Goal: Task Accomplishment & Management: Complete application form

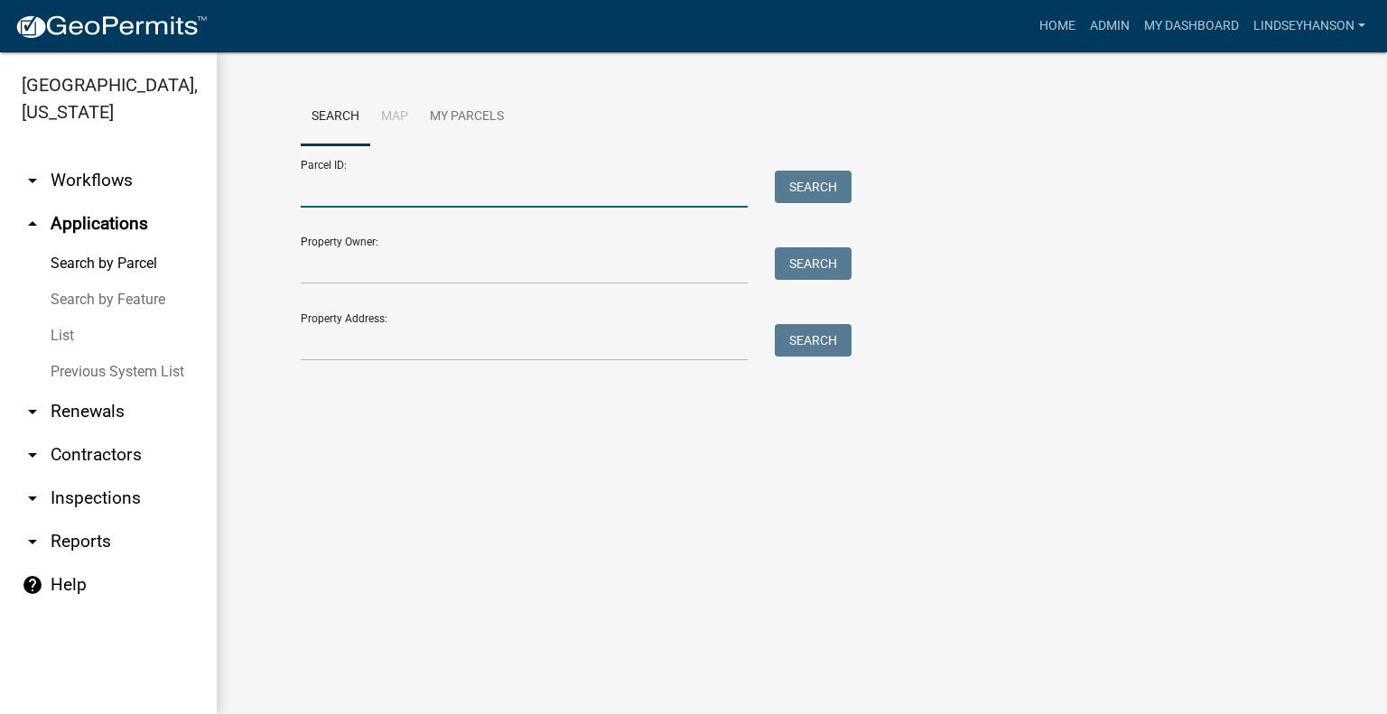
click at [408, 183] on input "Parcel ID:" at bounding box center [524, 189] width 447 height 37
paste input "16000990460000"
type input "16000990460000"
click at [817, 172] on button "Search" at bounding box center [813, 187] width 77 height 33
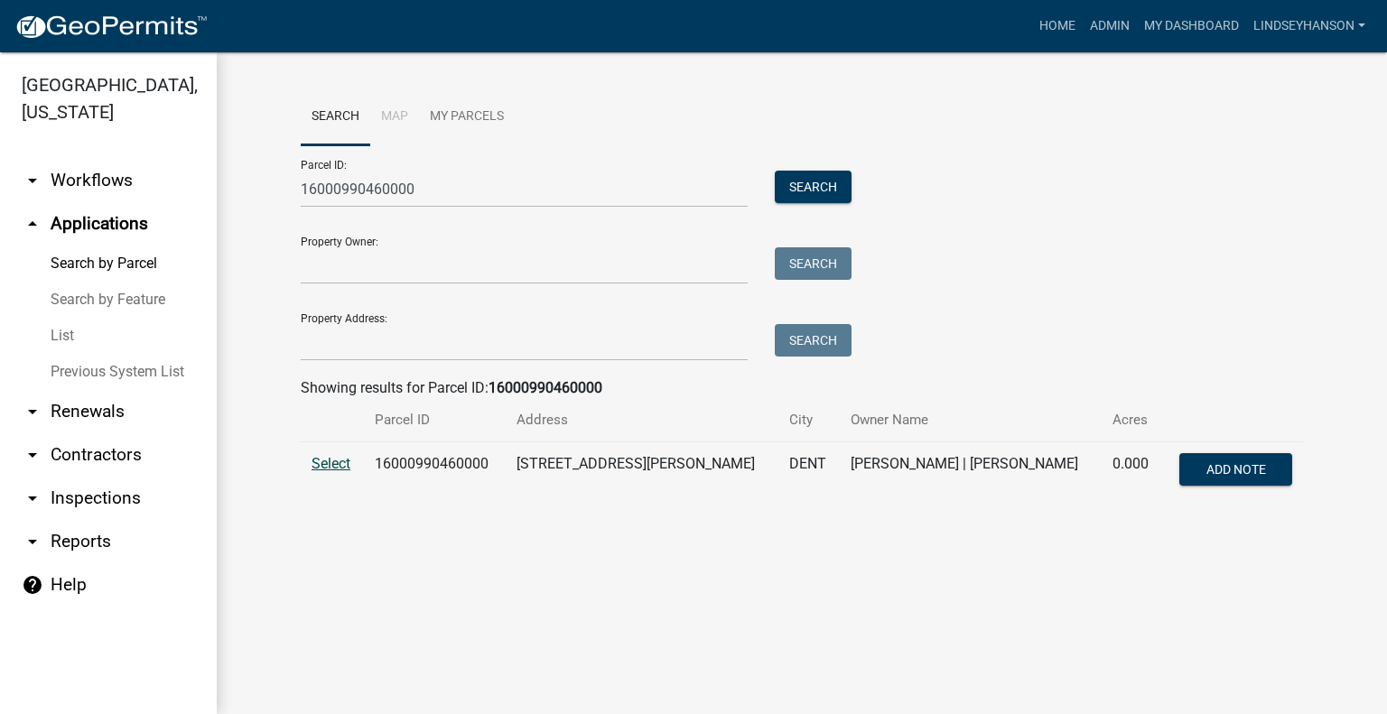
click at [335, 463] on span "Select" at bounding box center [331, 463] width 39 height 17
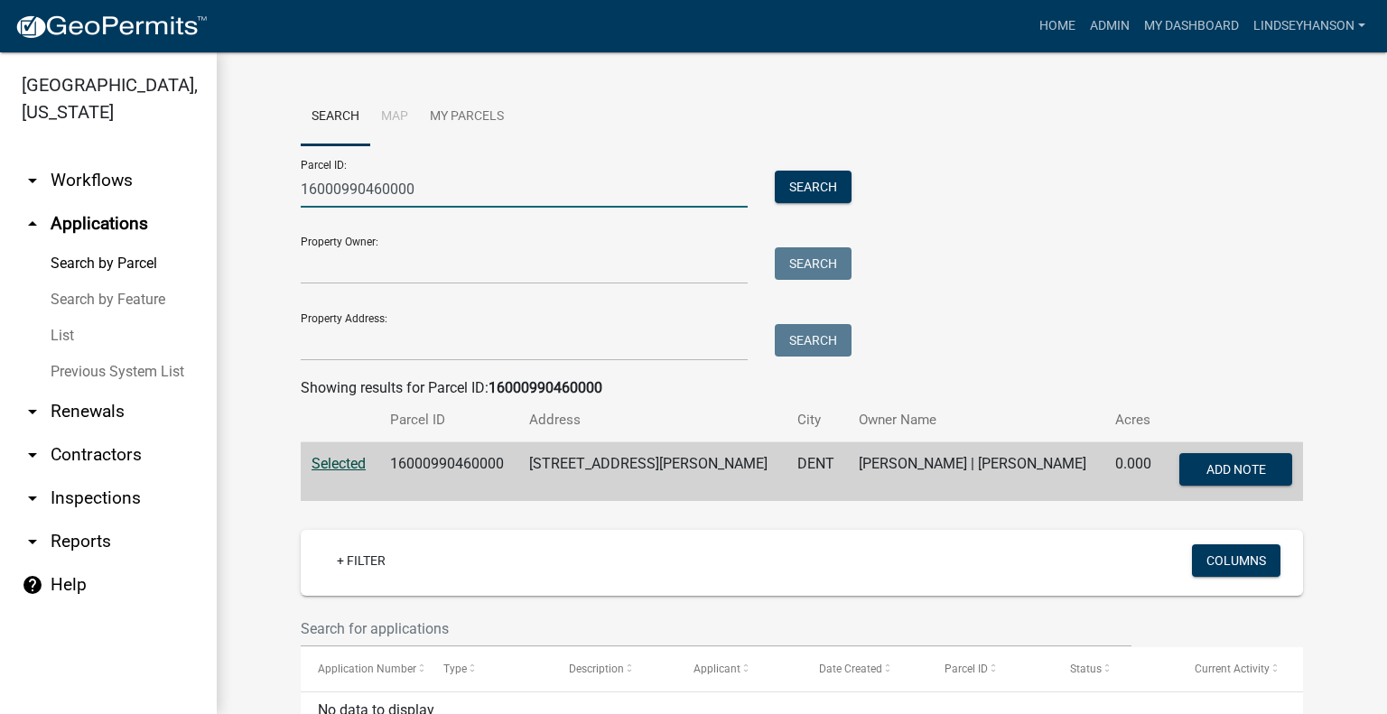
click at [443, 194] on input "16000990460000" at bounding box center [524, 189] width 447 height 37
paste input "4000110076003"
type input "4000110076003"
click at [816, 190] on button "Search" at bounding box center [813, 187] width 77 height 33
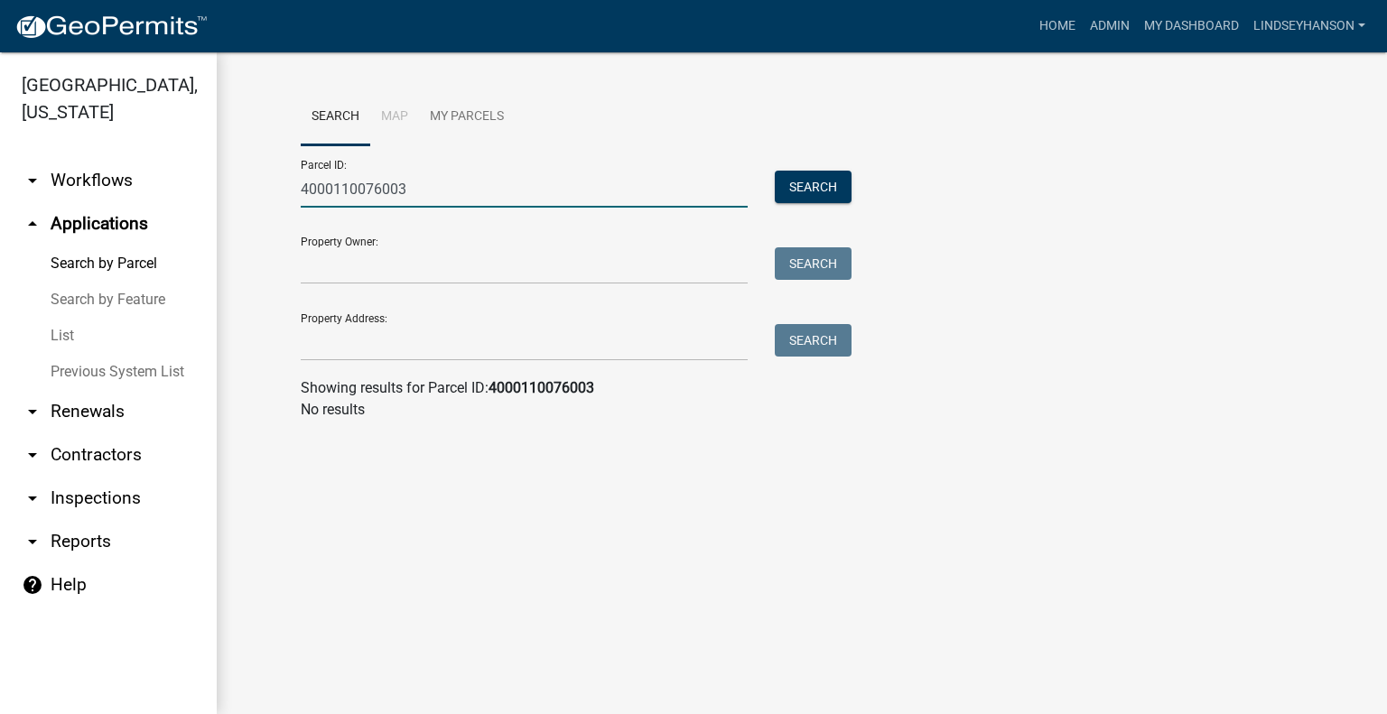
click at [564, 183] on input "4000110076003" at bounding box center [524, 189] width 447 height 37
click at [433, 187] on input "4000110076003" at bounding box center [524, 189] width 447 height 37
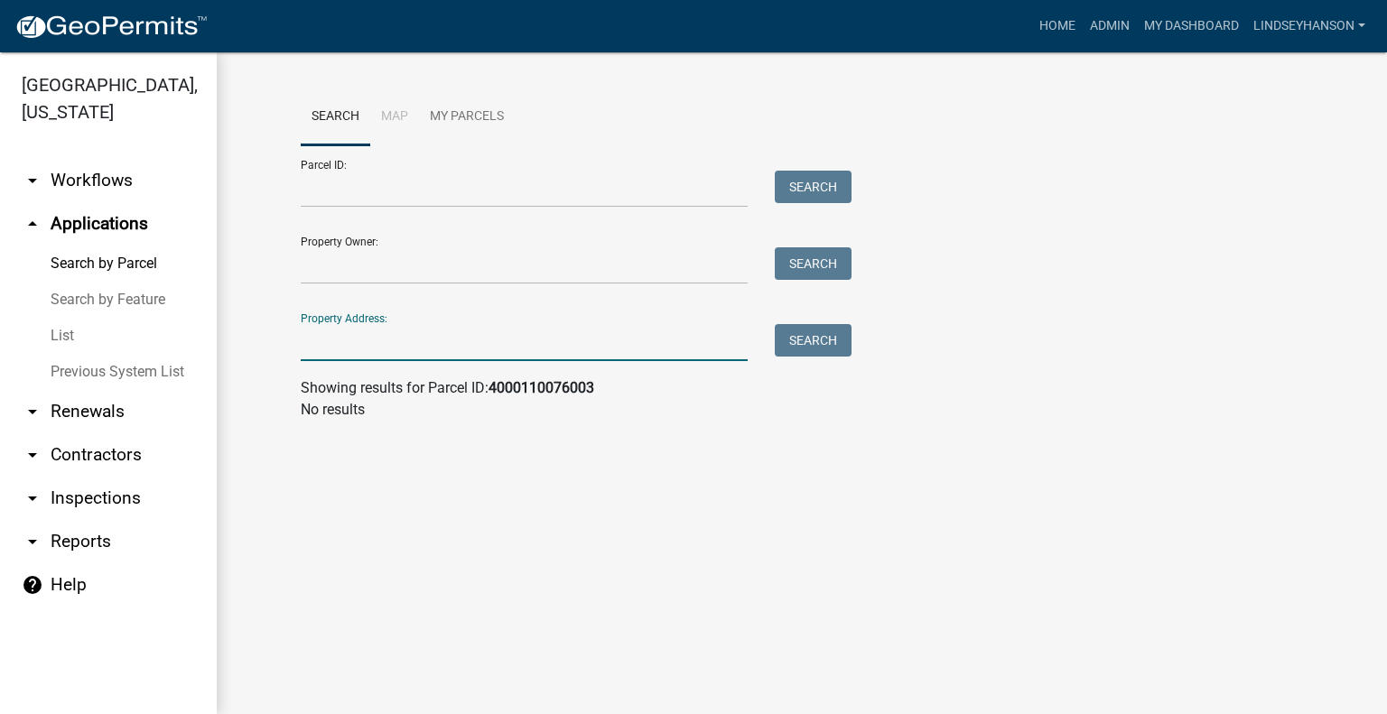
click at [405, 350] on input "Property Address:" at bounding box center [524, 342] width 447 height 37
type input "62362"
click at [809, 331] on button "Search" at bounding box center [813, 340] width 77 height 33
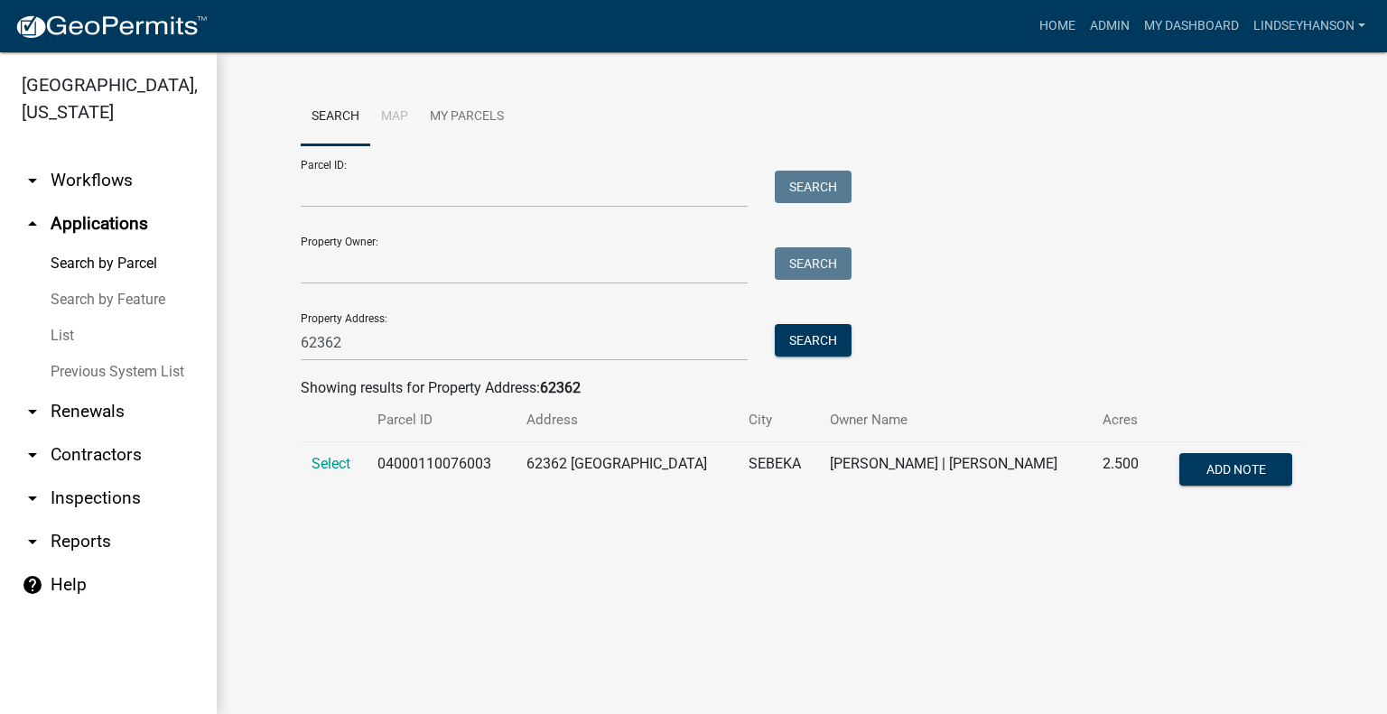
click at [421, 463] on td "04000110076003" at bounding box center [441, 473] width 149 height 60
copy td "04000110076003"
click at [319, 462] on span "Select" at bounding box center [331, 463] width 39 height 17
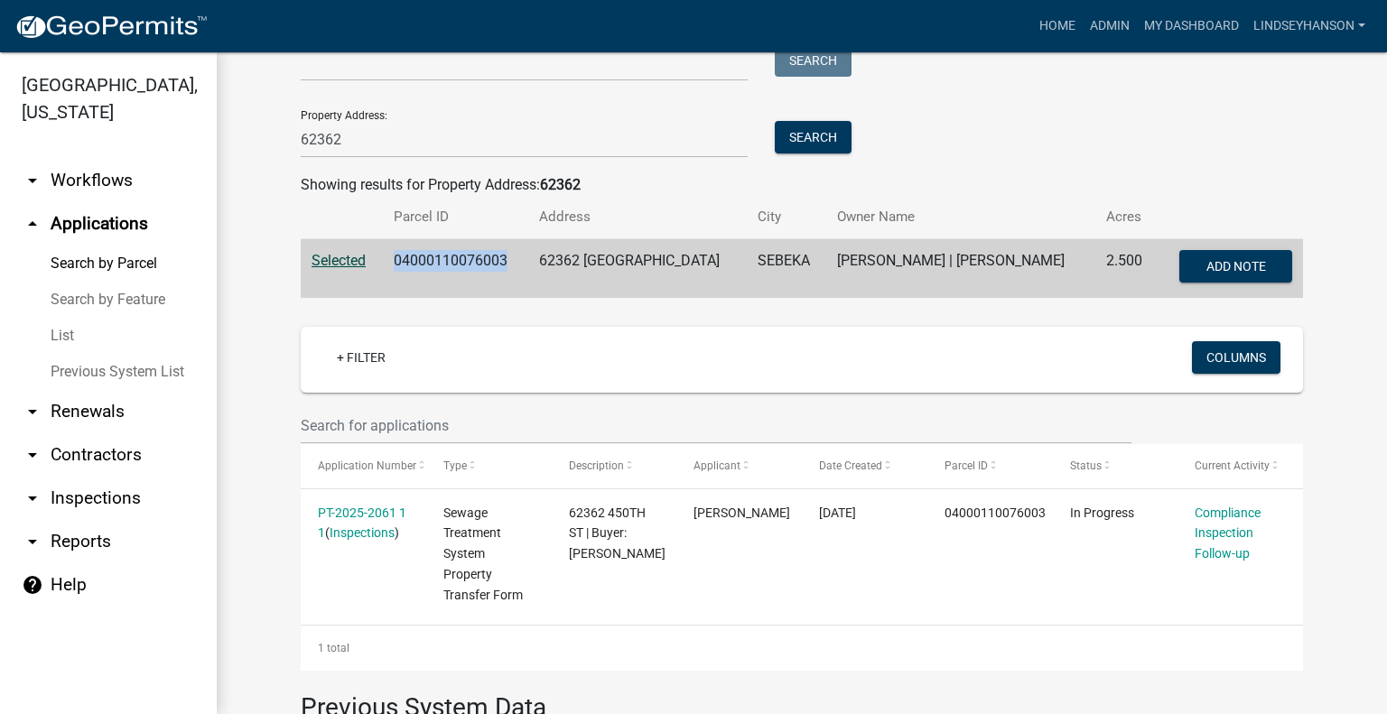
scroll to position [163, 0]
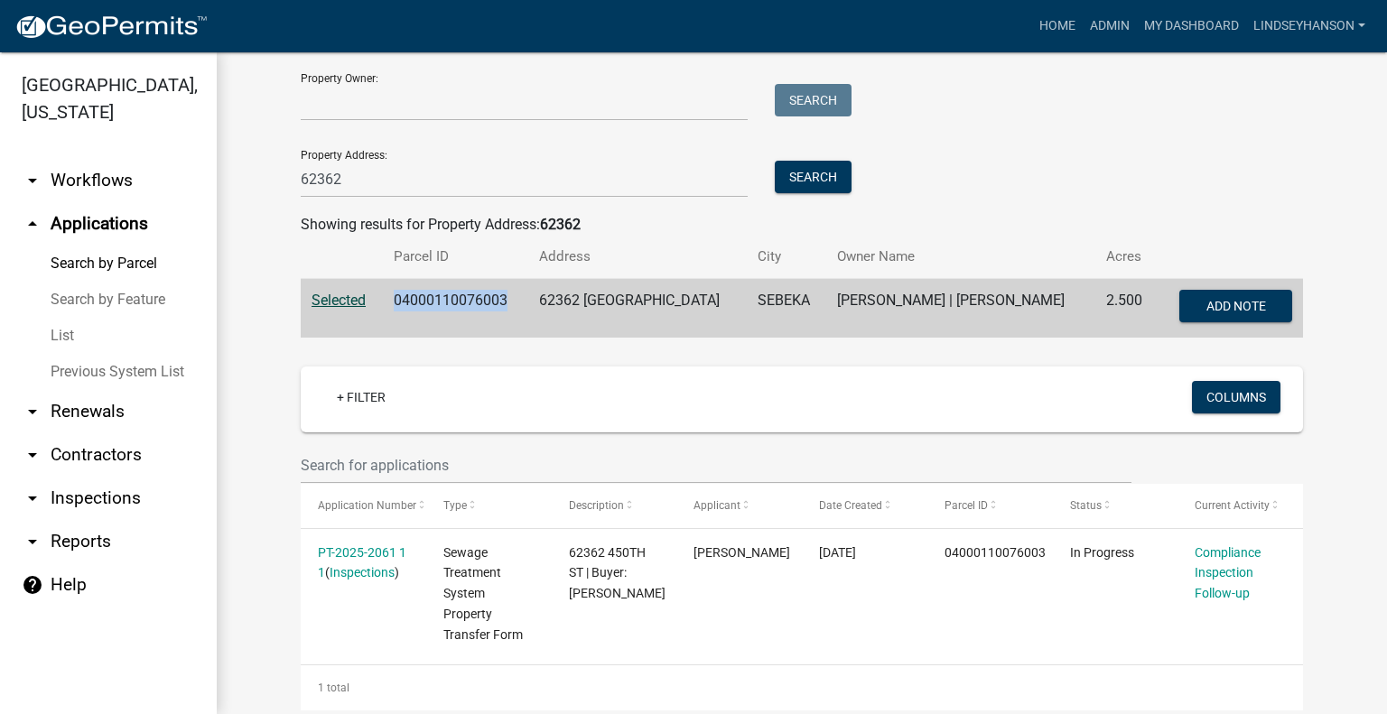
click at [415, 293] on td "04000110076003" at bounding box center [456, 309] width 146 height 60
click at [100, 181] on link "arrow_drop_down Workflows" at bounding box center [108, 180] width 217 height 43
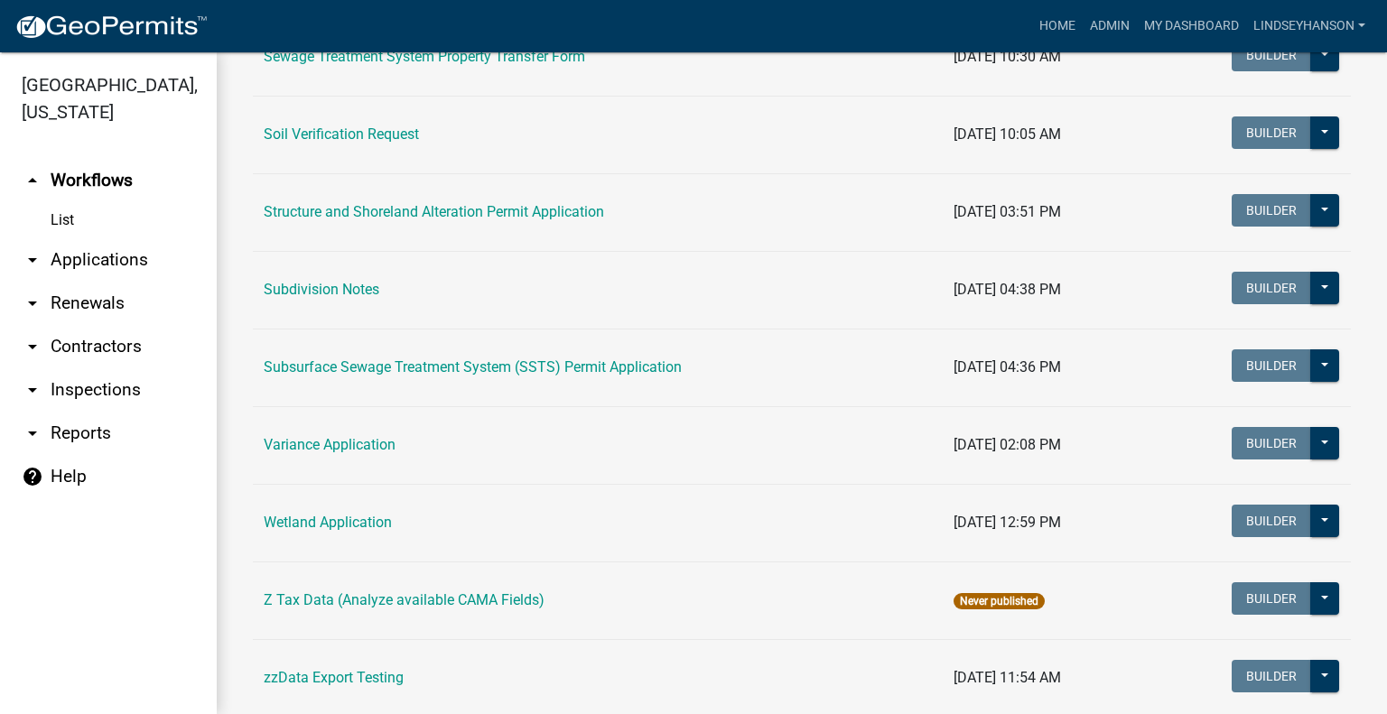
scroll to position [1178, 0]
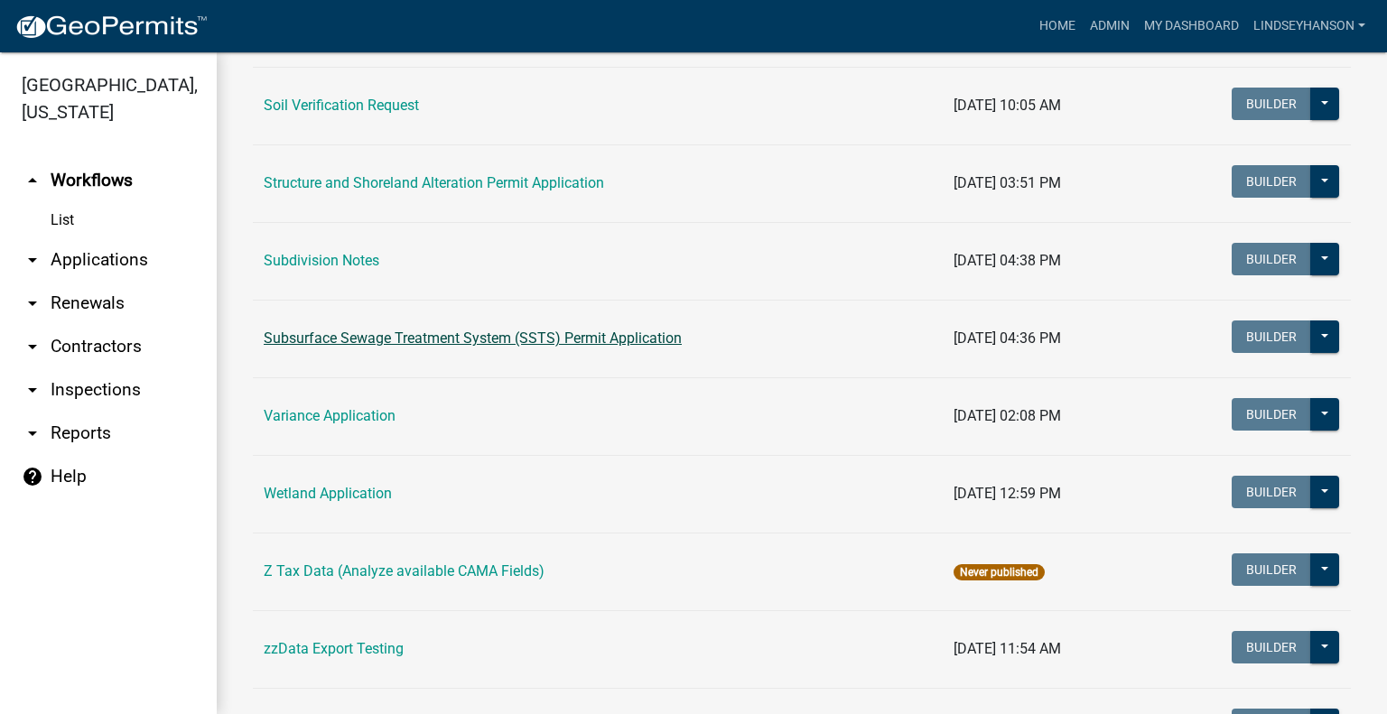
click at [632, 336] on link "Subsurface Sewage Treatment System (SSTS) Permit Application" at bounding box center [473, 338] width 418 height 17
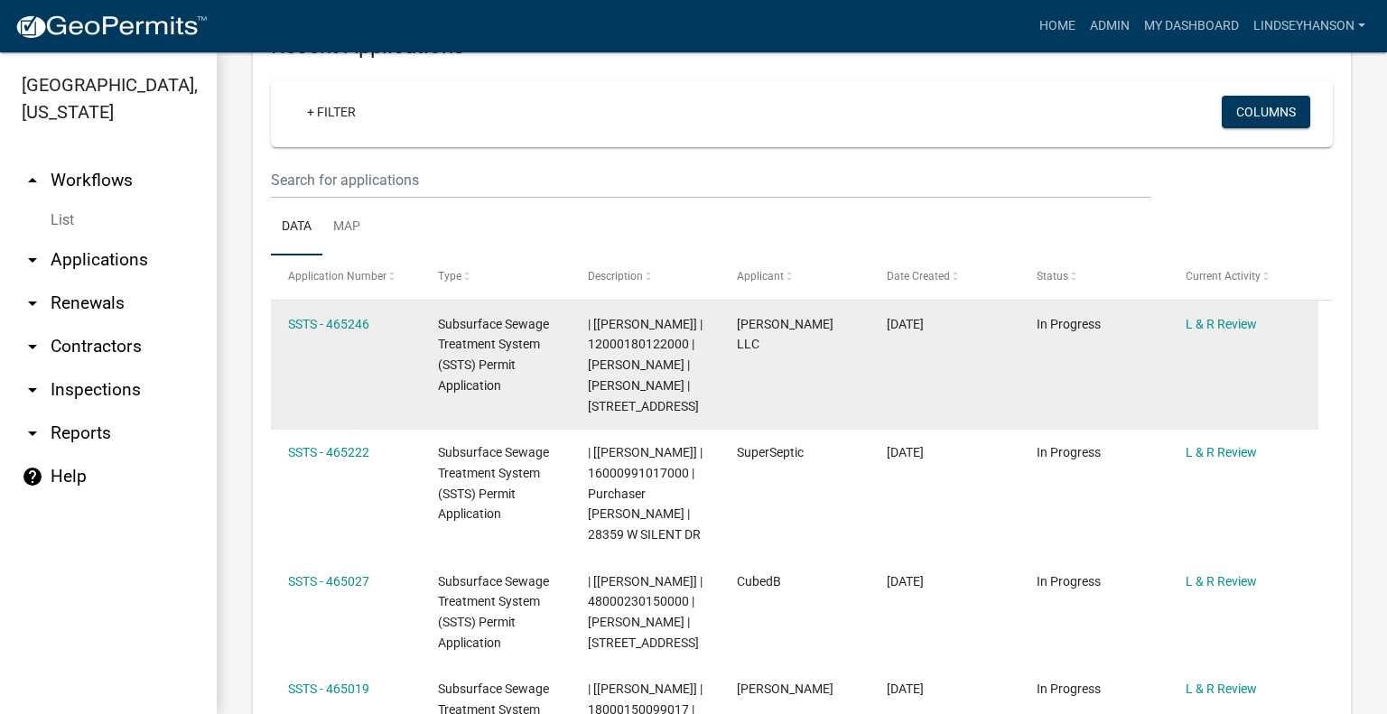
scroll to position [2056, 0]
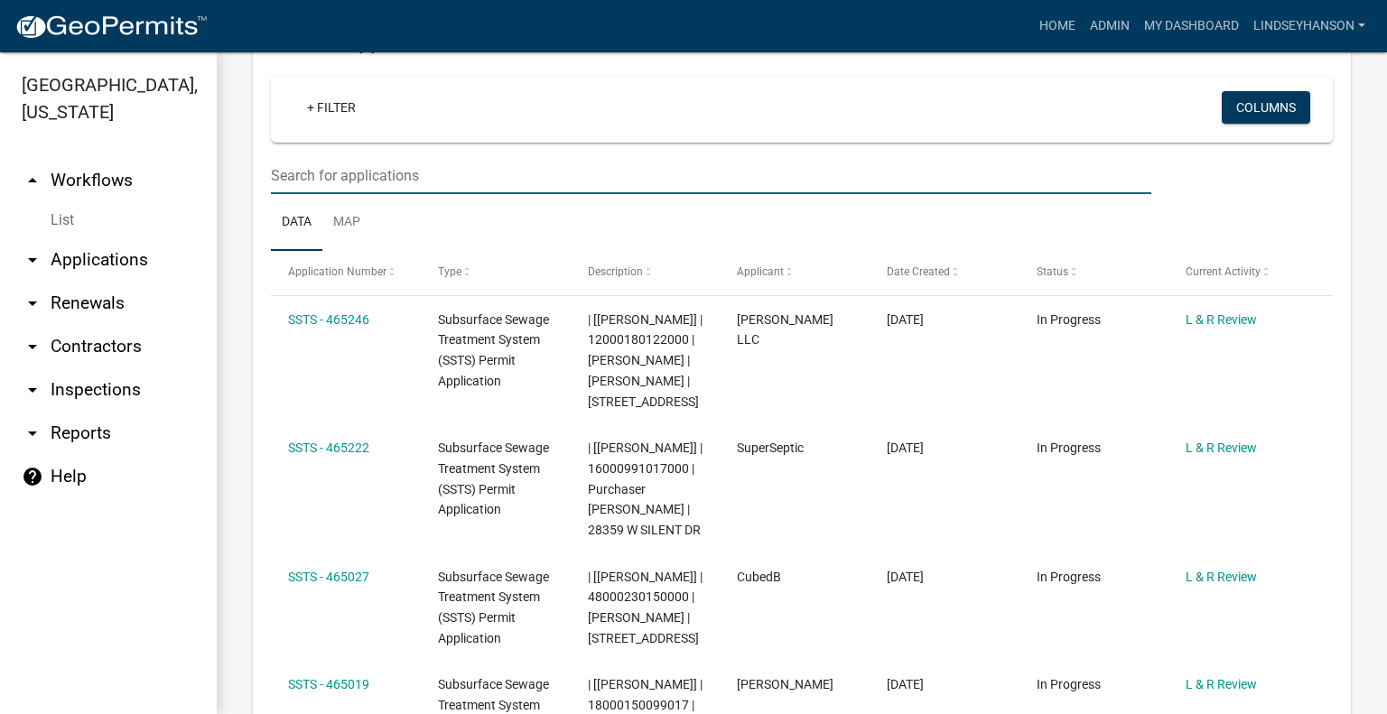
click at [823, 194] on input "text" at bounding box center [711, 175] width 881 height 37
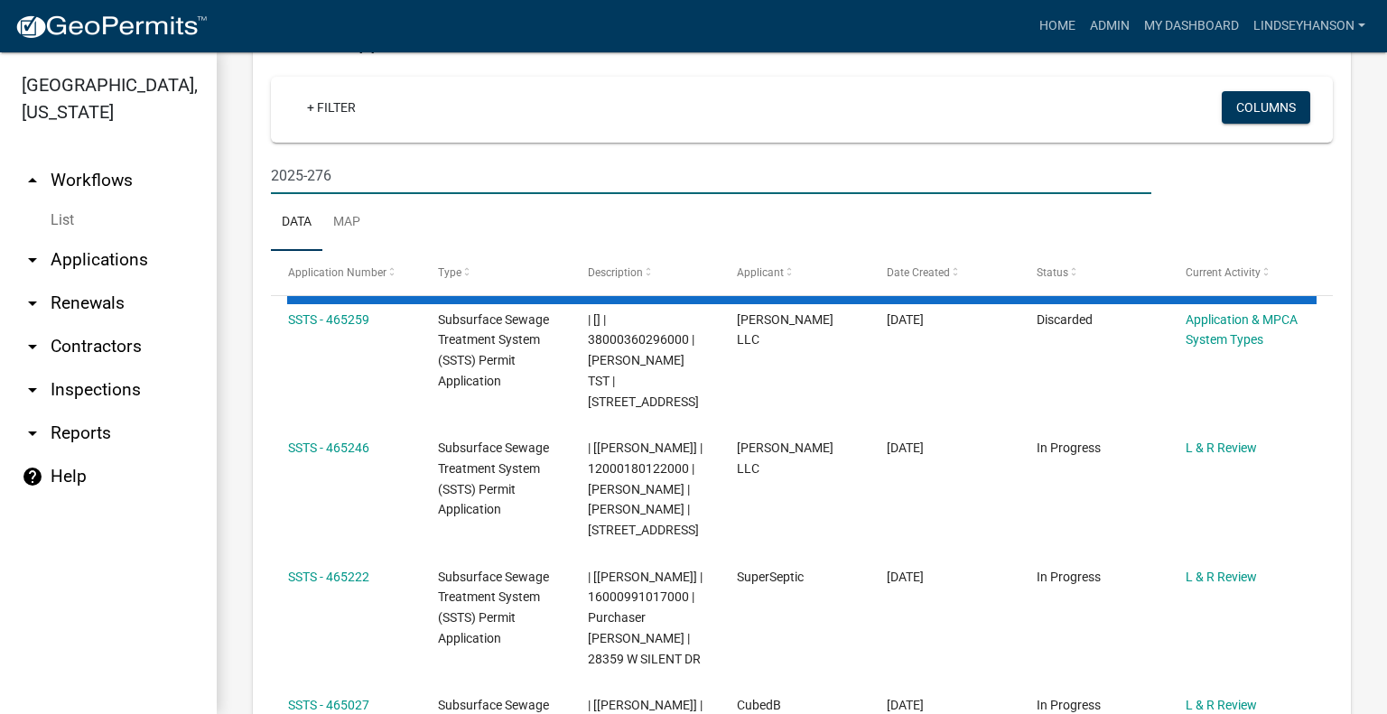
scroll to position [1954, 0]
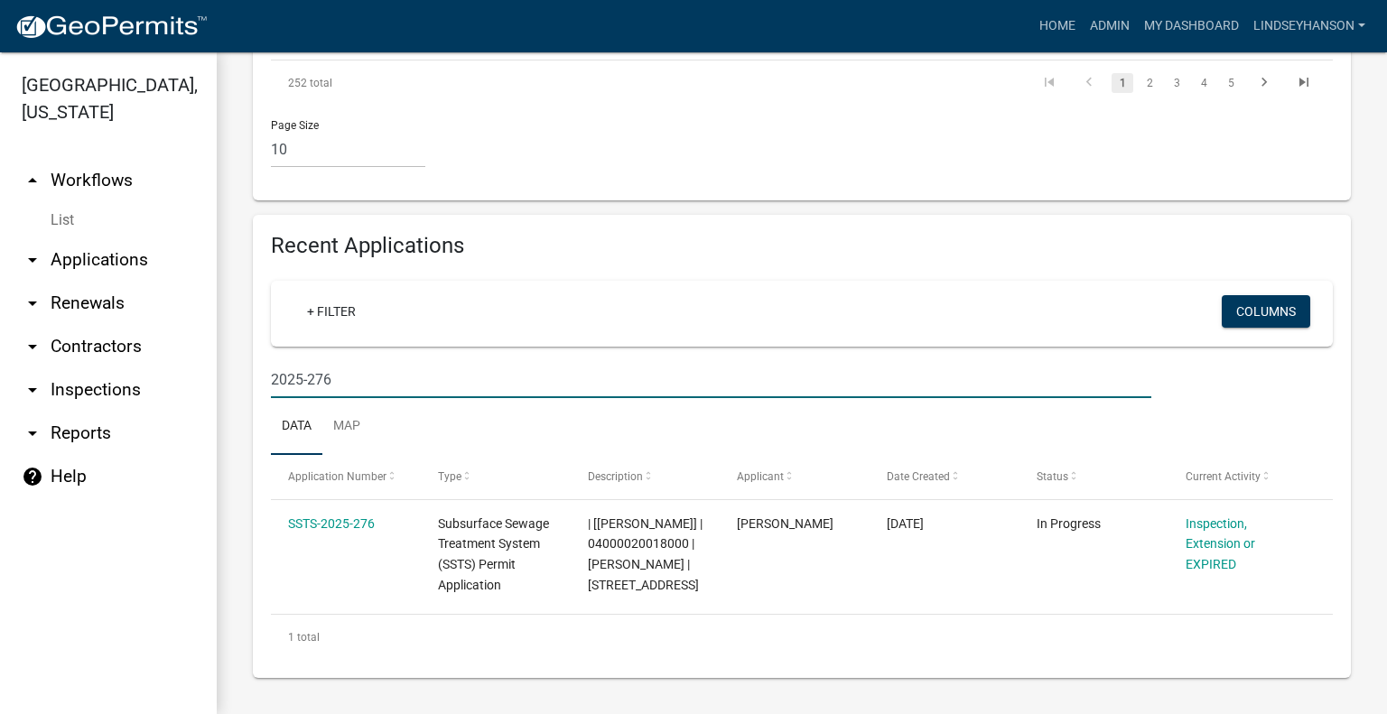
type input "2025-276"
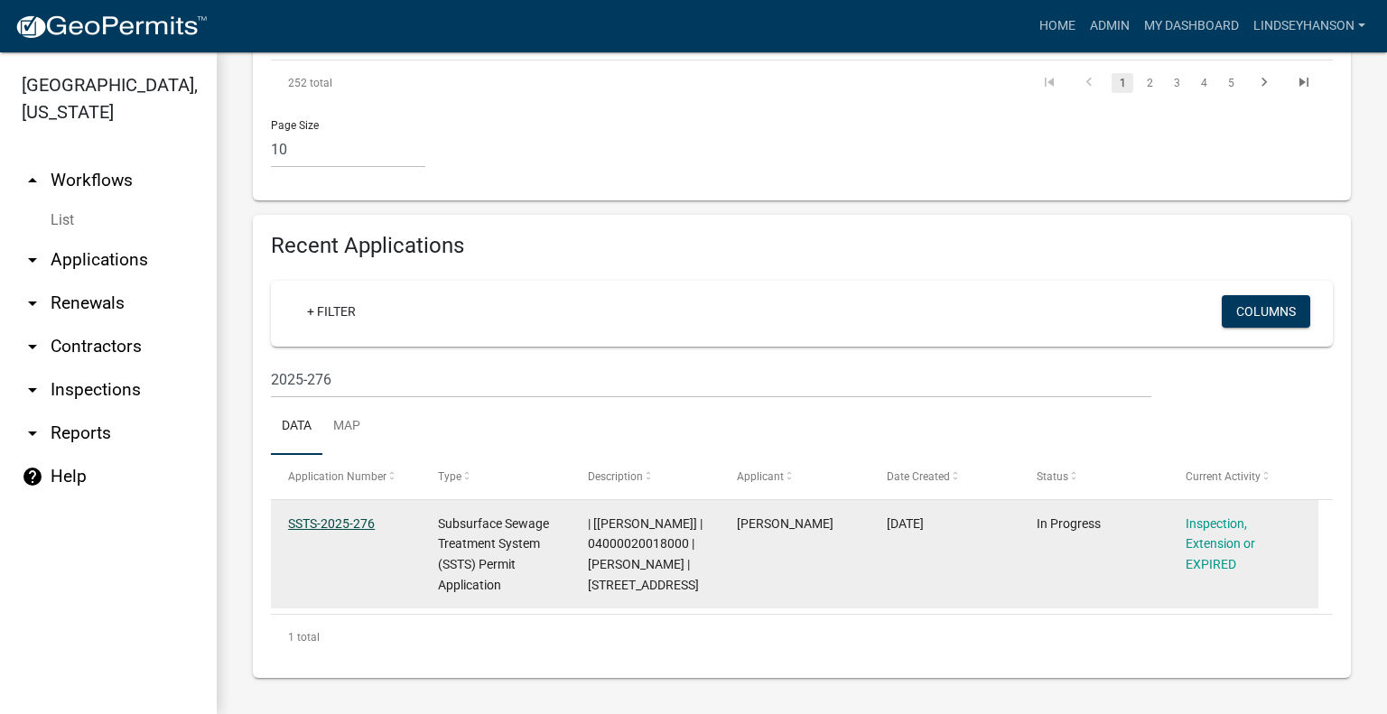
drag, startPoint x: 301, startPoint y: 523, endPoint x: 311, endPoint y: 521, distance: 10.1
click at [301, 523] on link "SSTS-2025-276" at bounding box center [331, 524] width 87 height 14
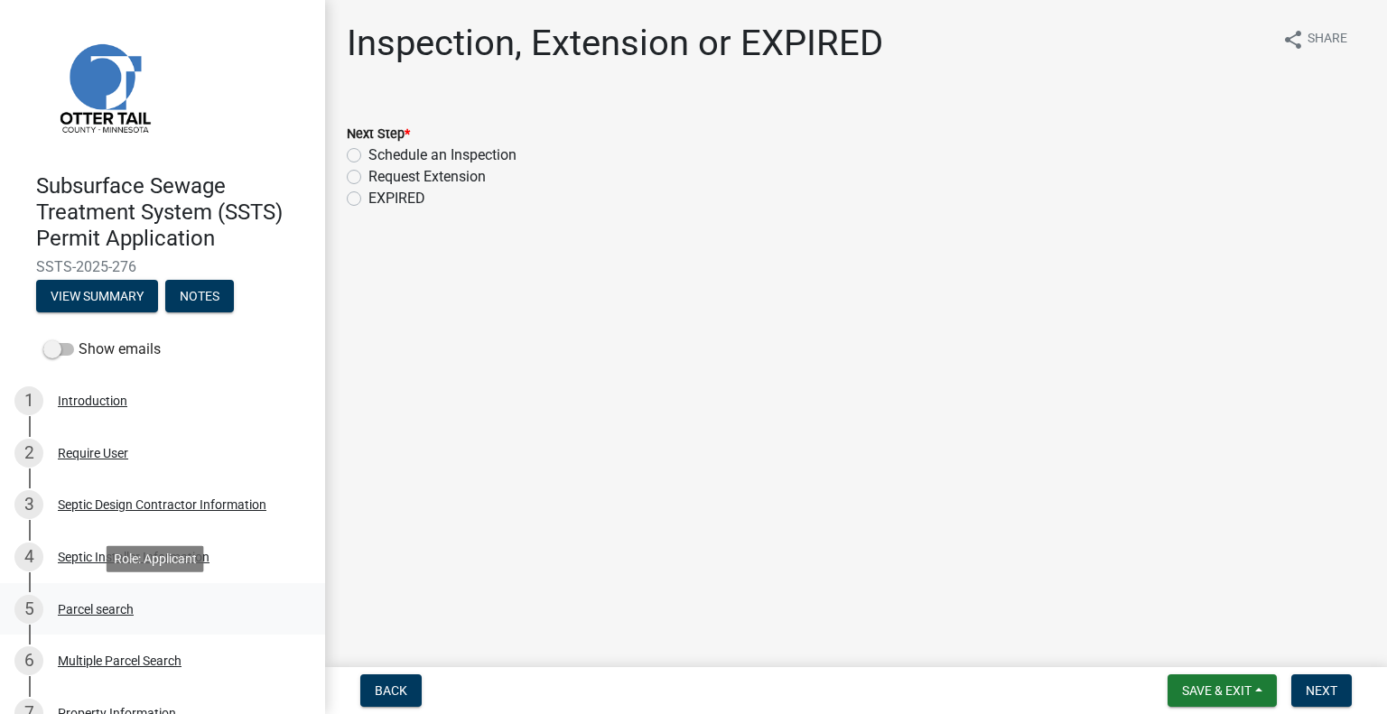
click at [93, 614] on div "Parcel search" at bounding box center [96, 609] width 76 height 13
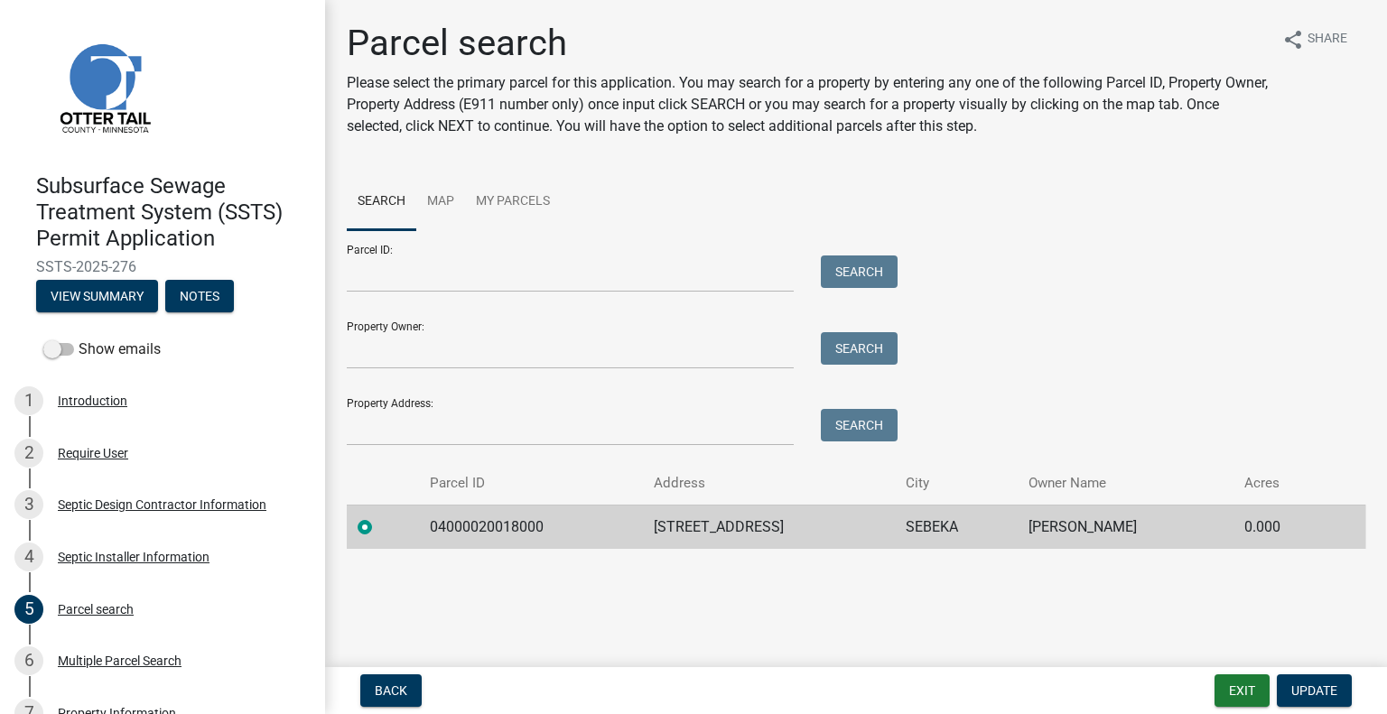
click at [489, 537] on td "04000020018000" at bounding box center [531, 527] width 225 height 44
click at [489, 536] on td "04000020018000" at bounding box center [531, 527] width 225 height 44
copy td "04000020018000"
click at [718, 534] on td "62348 CO HWY 8" at bounding box center [769, 527] width 252 height 44
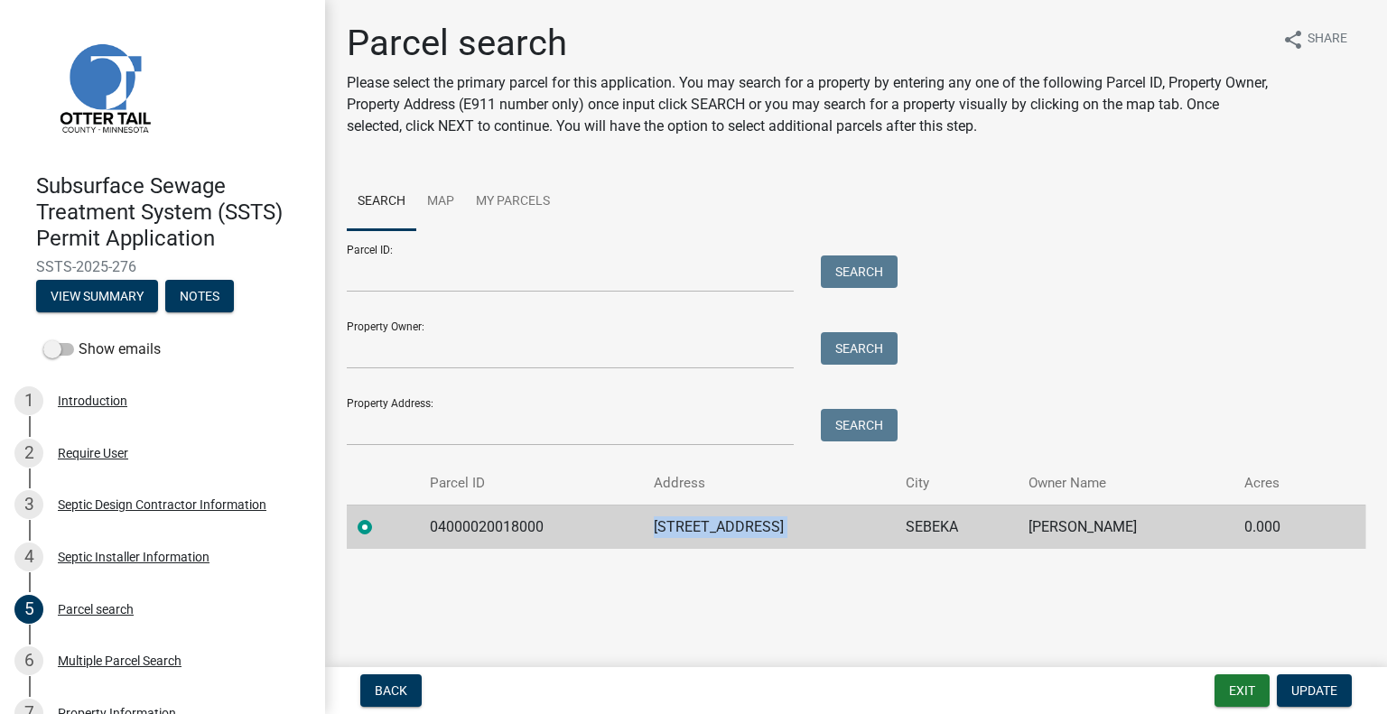
click at [718, 534] on td "62348 CO HWY 8" at bounding box center [769, 527] width 252 height 44
copy td "62348 CO HWY 8"
click at [895, 527] on td "SEBEKA" at bounding box center [956, 527] width 123 height 44
copy td "SEBEKA"
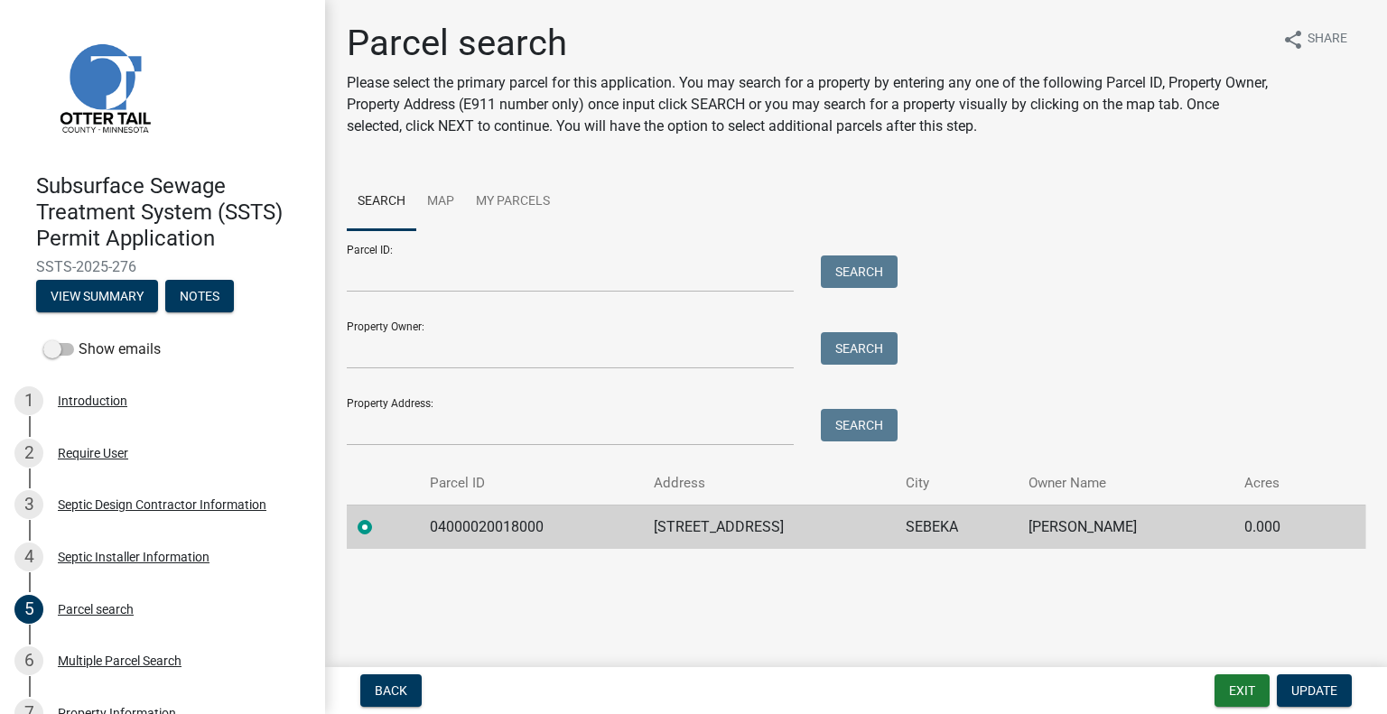
click at [1044, 526] on td "SUSAN M JORDAHL" at bounding box center [1126, 527] width 216 height 44
click at [1044, 523] on td "SUSAN M JORDAHL" at bounding box center [1126, 527] width 216 height 44
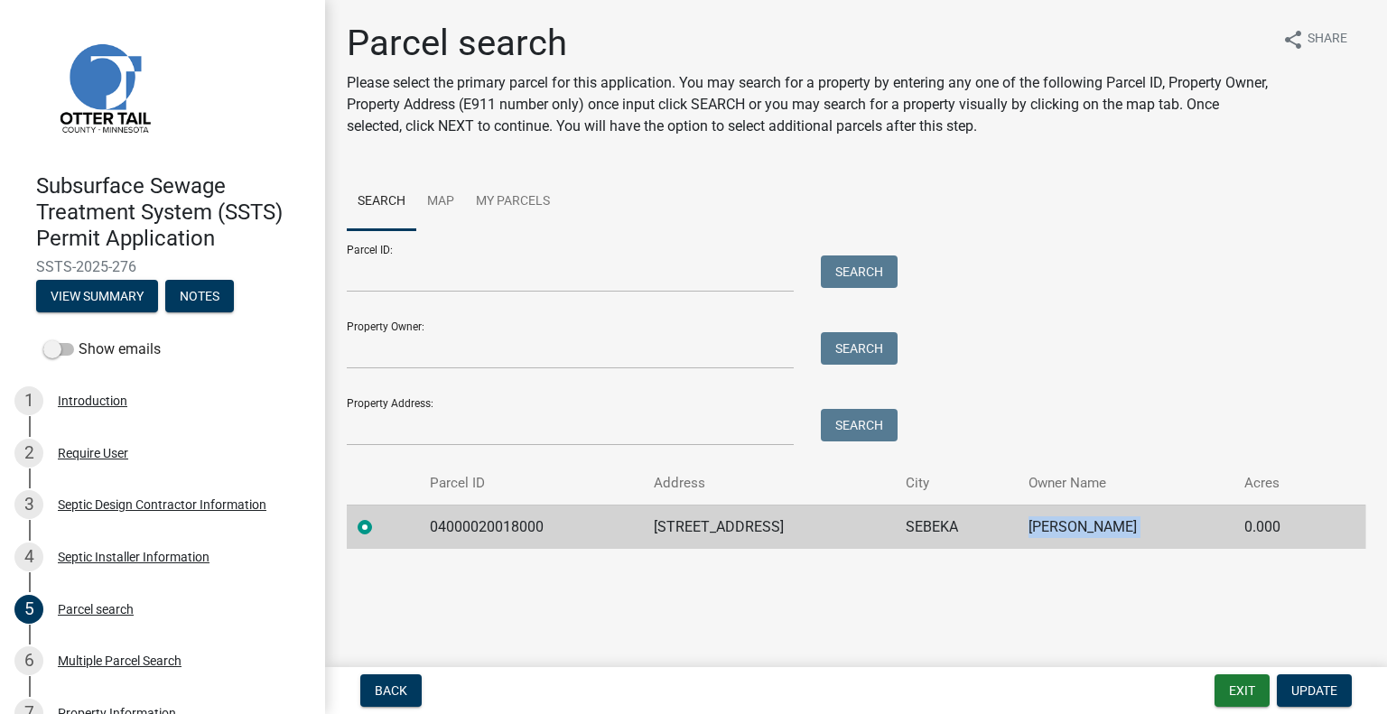
click at [1044, 522] on td "SUSAN M JORDAHL" at bounding box center [1126, 527] width 216 height 44
copy td "SUSAN M JORDAHL"
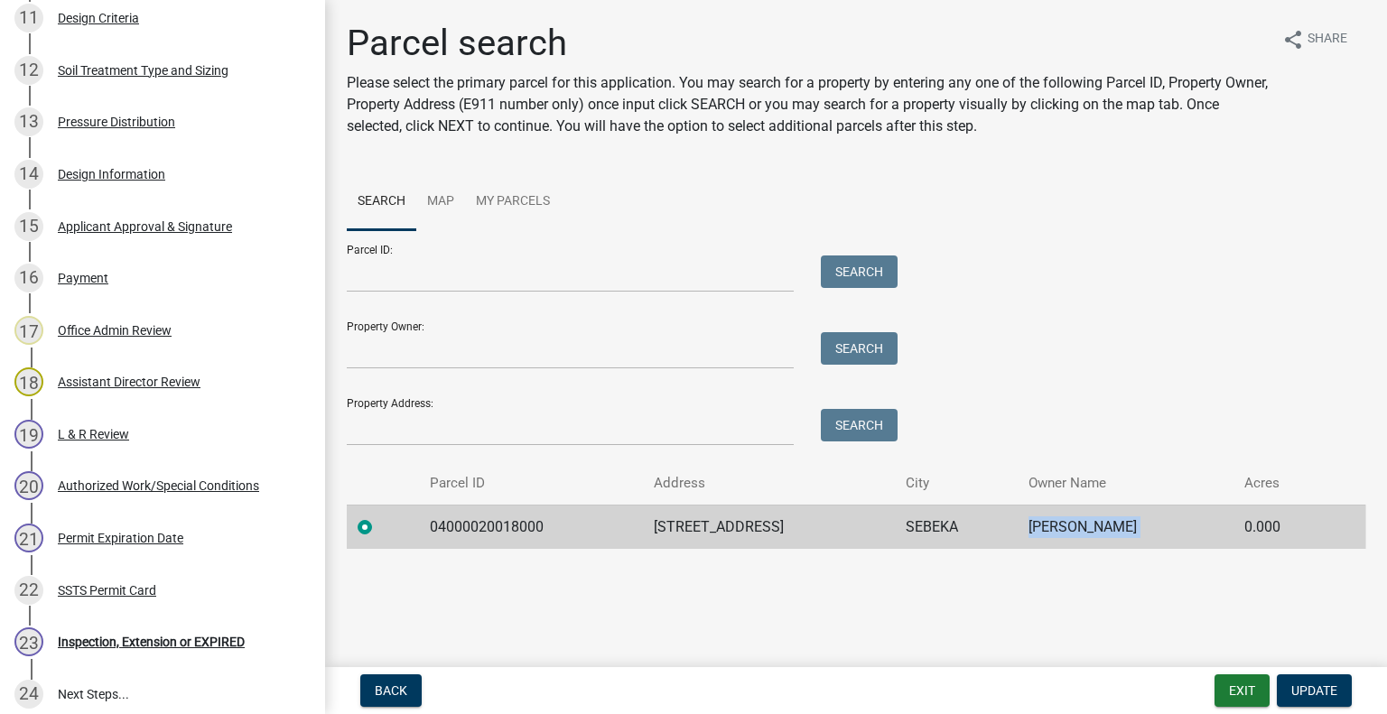
scroll to position [1077, 0]
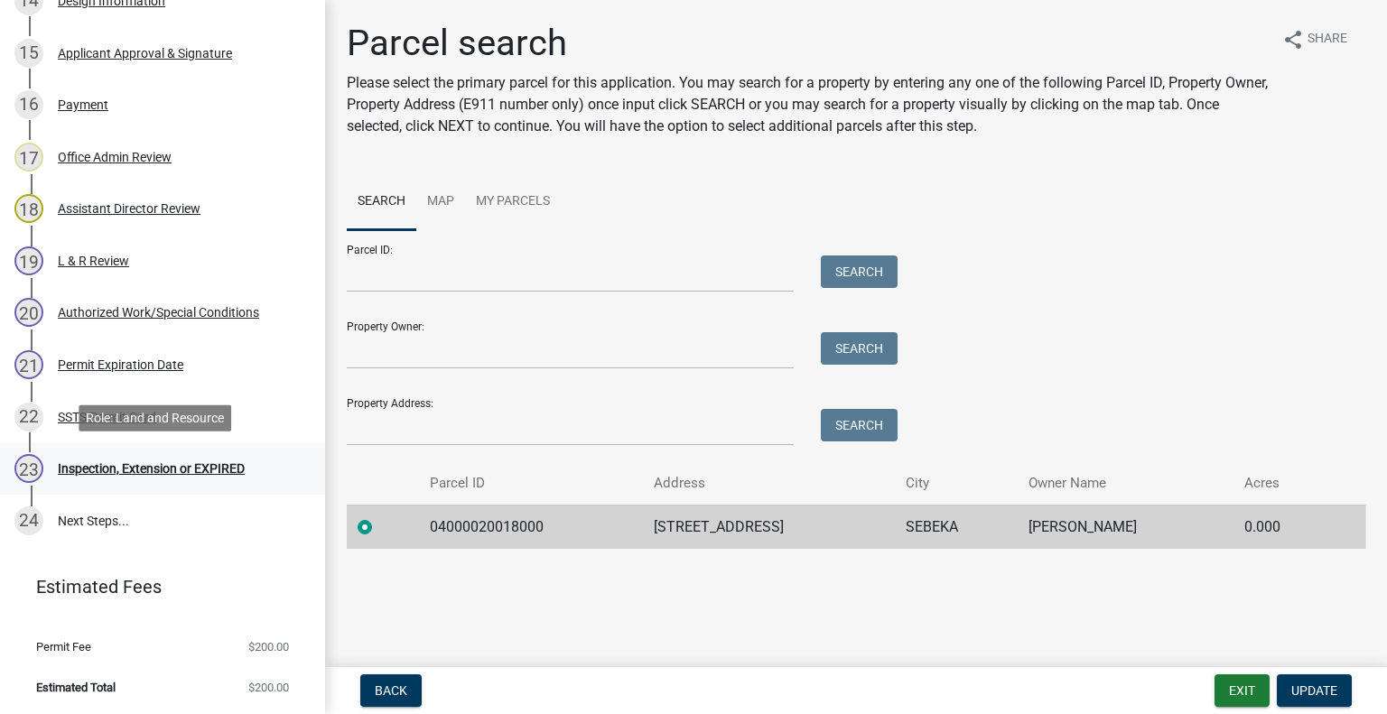
click at [183, 471] on div "Inspection, Extension or EXPIRED" at bounding box center [151, 468] width 187 height 13
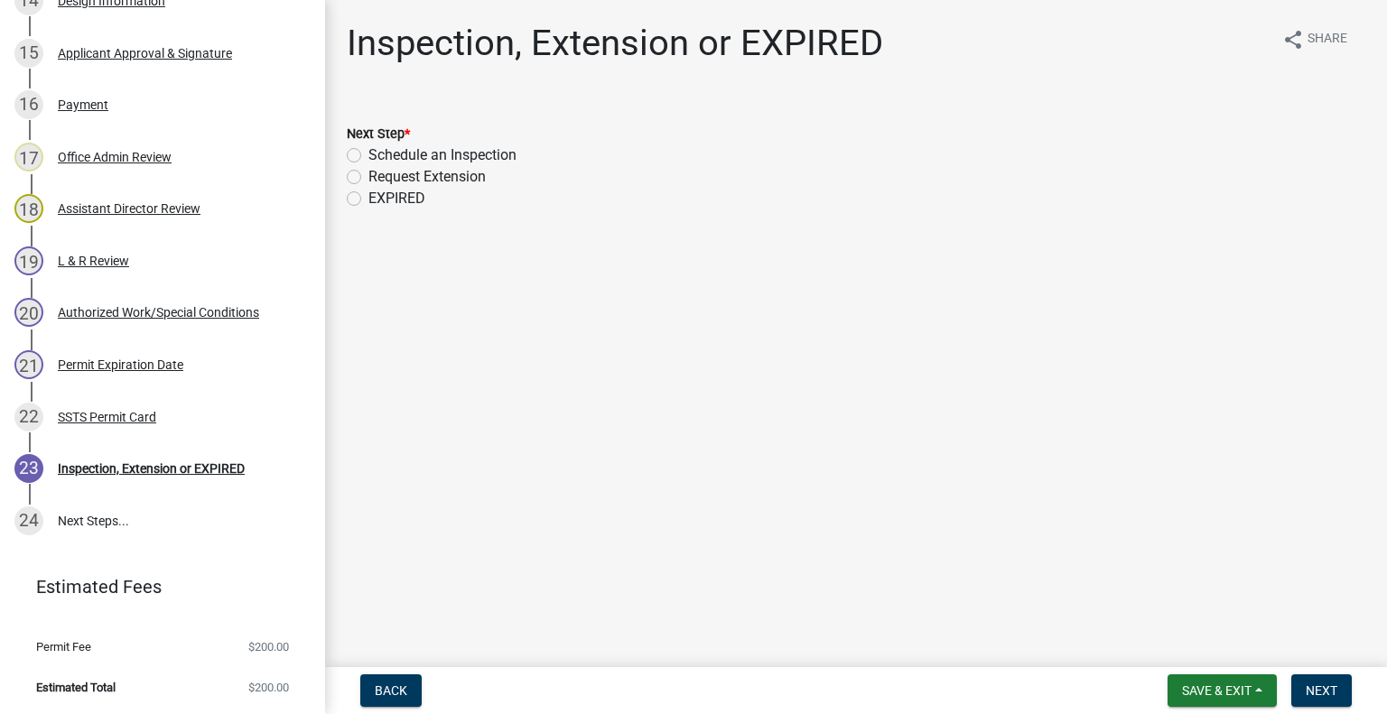
click at [408, 148] on label "Schedule an Inspection" at bounding box center [442, 156] width 148 height 22
click at [380, 148] on input "Schedule an Inspection" at bounding box center [374, 151] width 12 height 12
radio input "true"
click at [1311, 684] on span "Next" at bounding box center [1322, 691] width 32 height 14
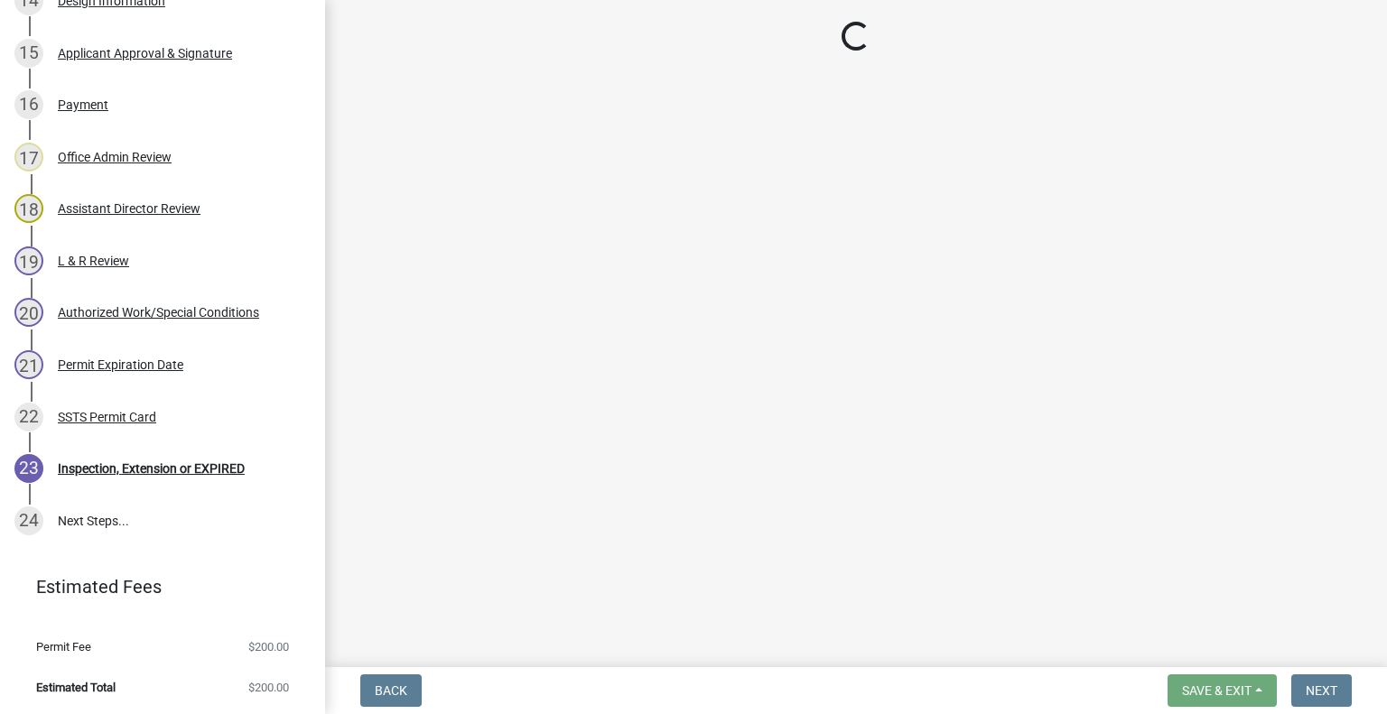
scroll to position [1129, 0]
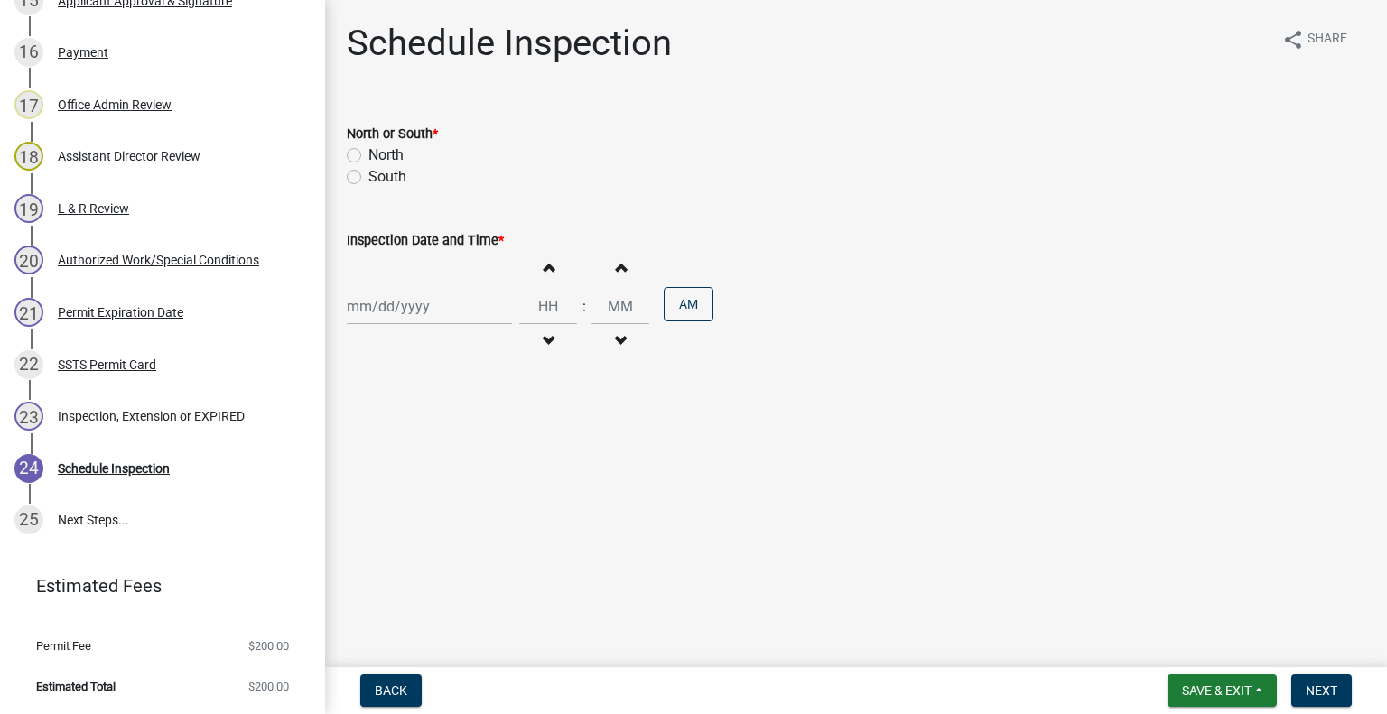
click at [383, 161] on label "North" at bounding box center [385, 156] width 35 height 22
click at [380, 156] on input "North" at bounding box center [374, 151] width 12 height 12
radio input "true"
click at [434, 308] on div at bounding box center [429, 306] width 165 height 37
select select "8"
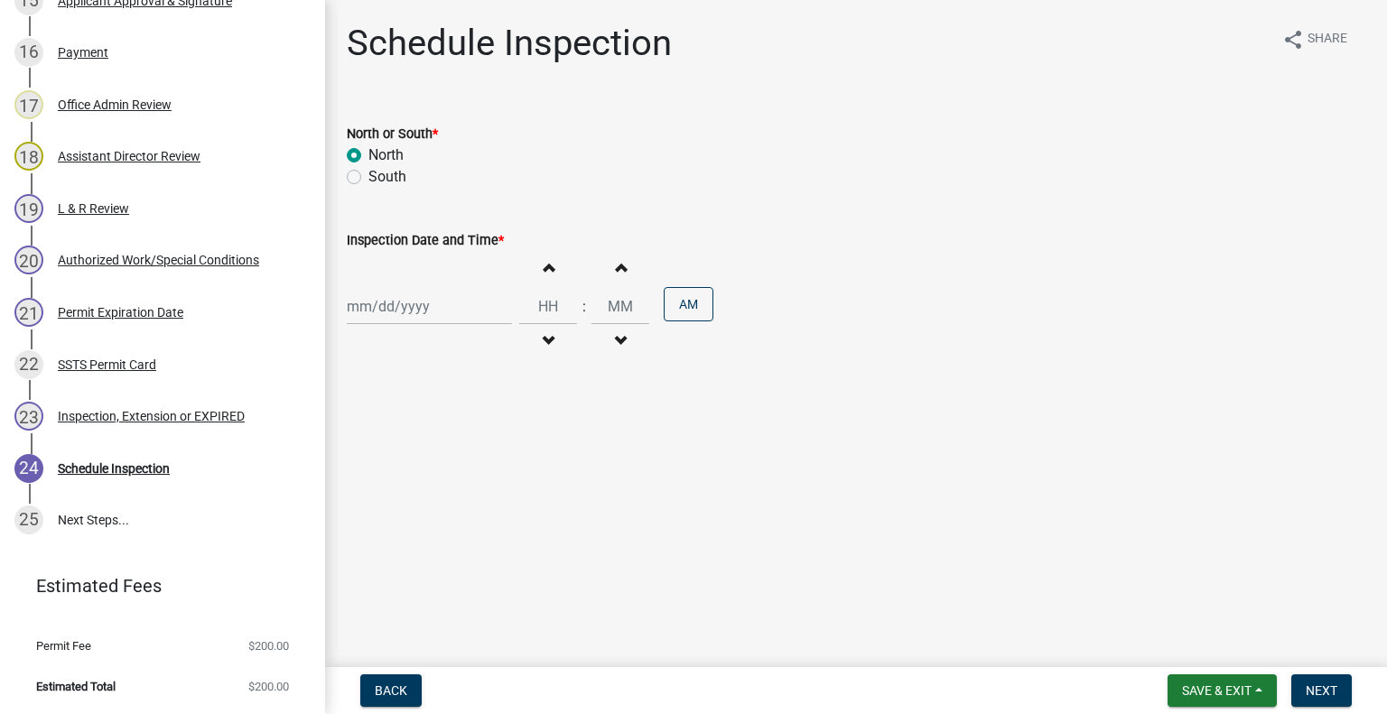
select select "2025"
click at [394, 490] on div "19" at bounding box center [393, 489] width 29 height 29
type input "08/19/2025"
click at [553, 348] on button "Decrement hours" at bounding box center [548, 341] width 38 height 33
type input "11"
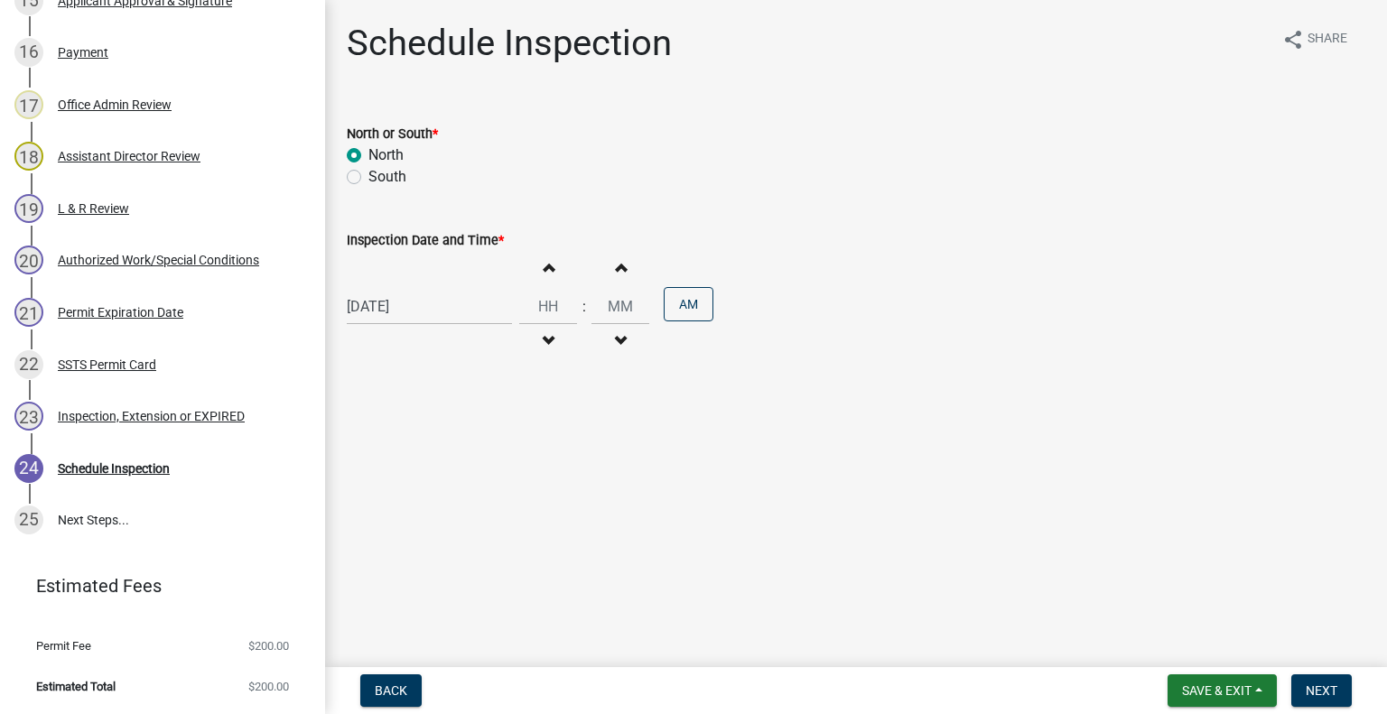
type input "00"
drag, startPoint x: 555, startPoint y: 273, endPoint x: 611, endPoint y: 295, distance: 59.5
click at [554, 273] on button "Increment hours" at bounding box center [548, 267] width 38 height 33
type input "12"
click at [692, 325] on div "AM" at bounding box center [689, 306] width 50 height 39
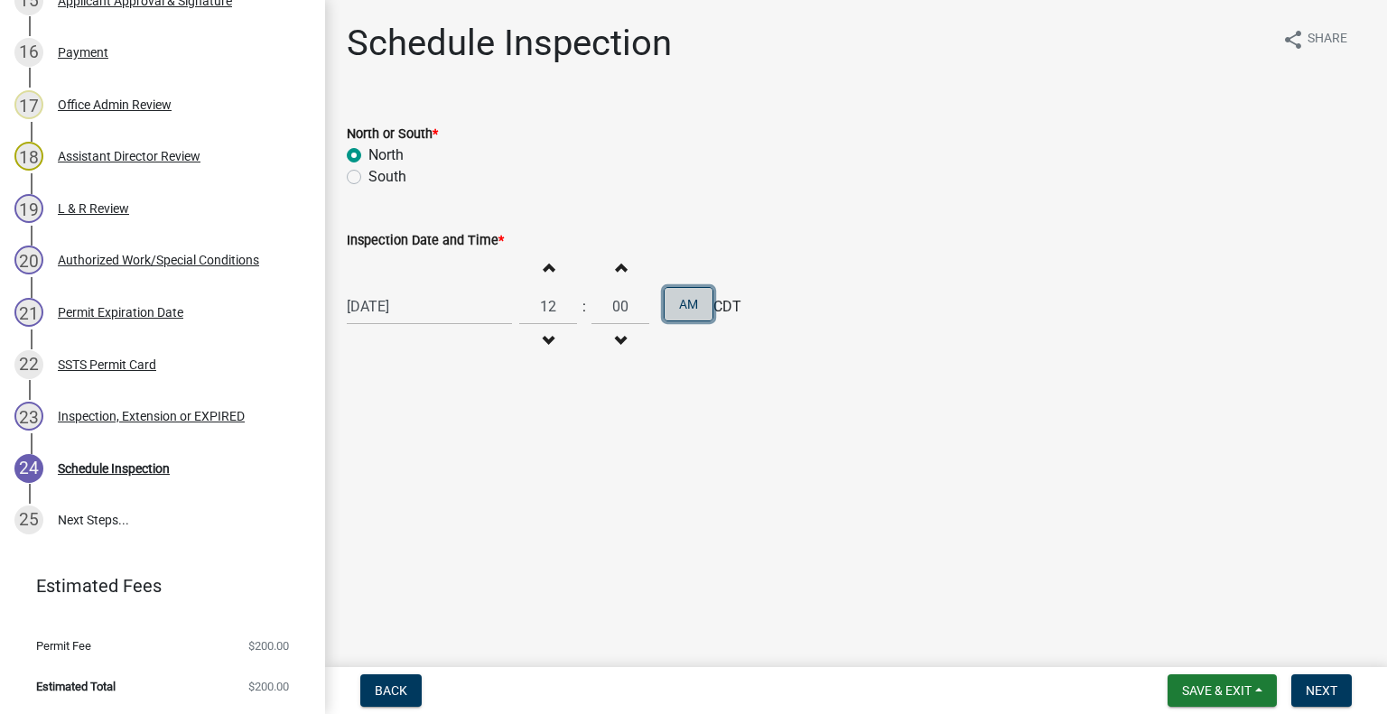
click at [694, 316] on button "AM" at bounding box center [689, 304] width 50 height 34
click at [1309, 685] on span "Next" at bounding box center [1322, 691] width 32 height 14
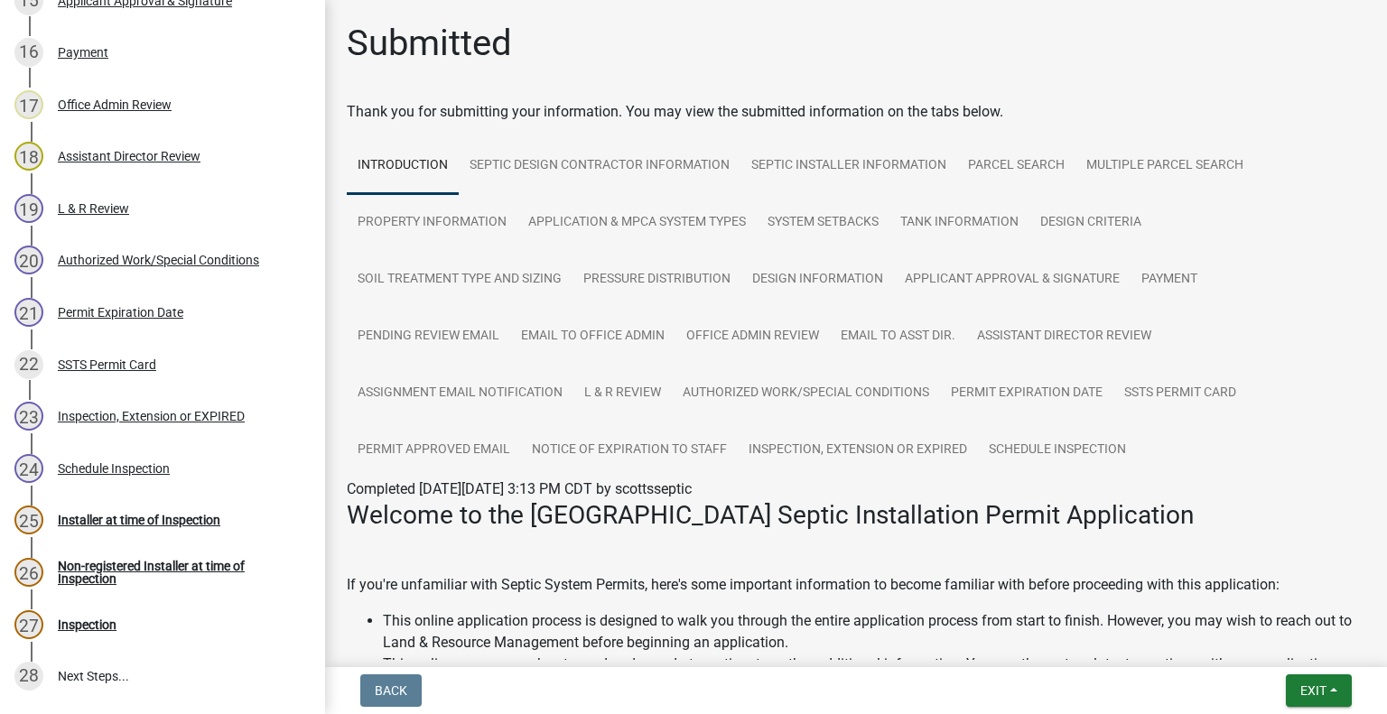
scroll to position [1285, 0]
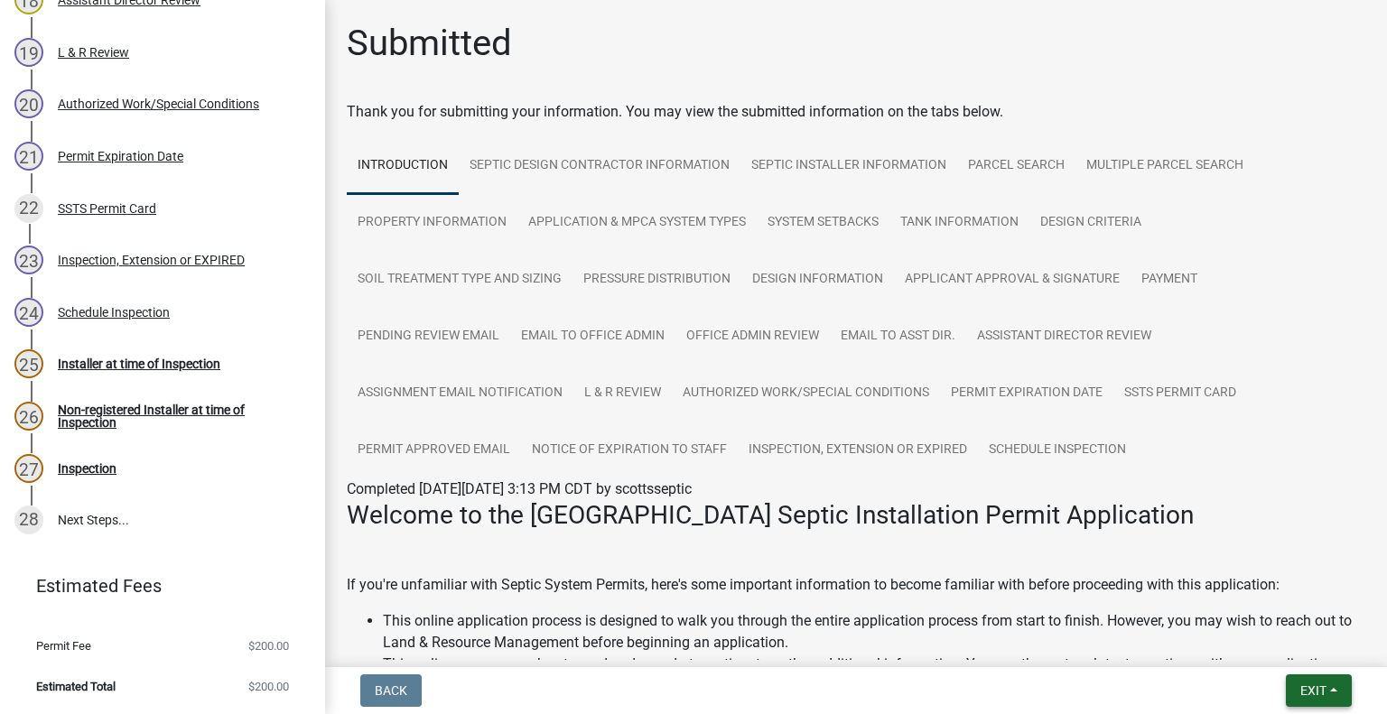
click at [1326, 695] on span "Exit" at bounding box center [1314, 691] width 26 height 14
click at [1288, 648] on button "Save & Exit" at bounding box center [1280, 643] width 145 height 43
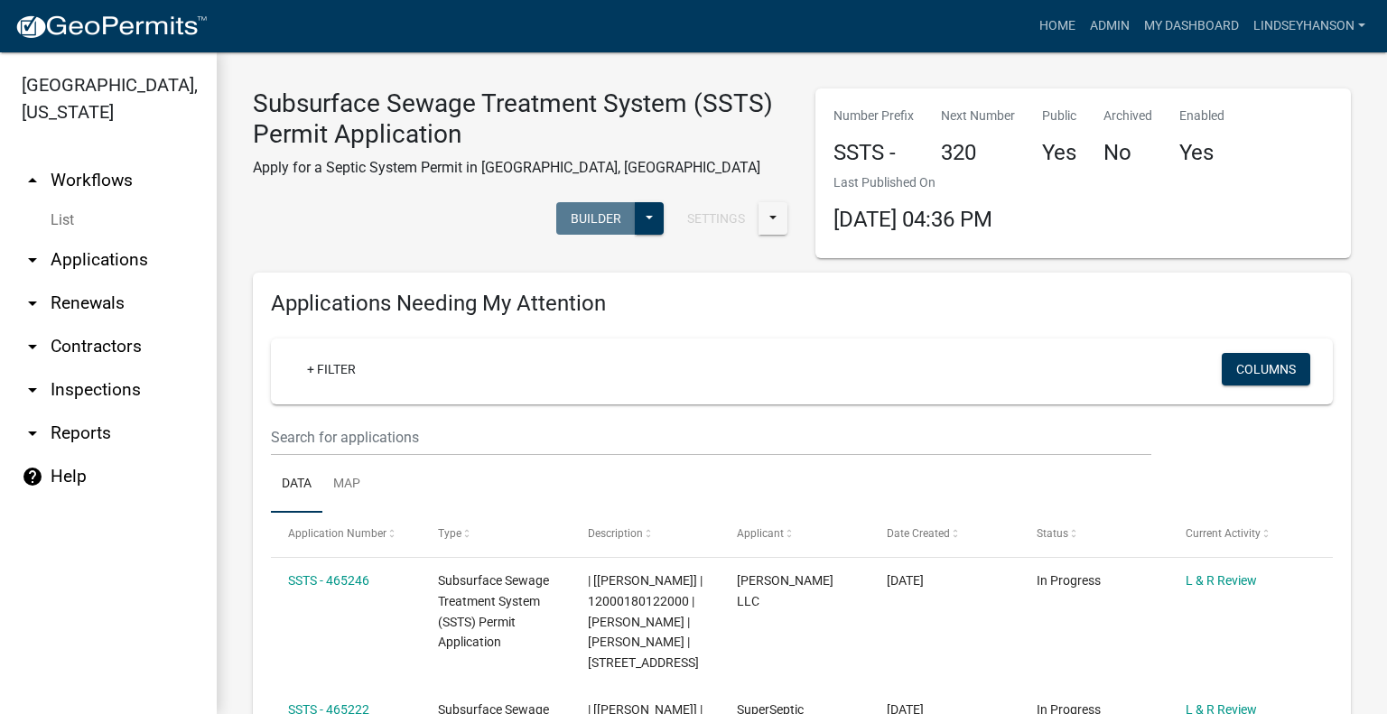
click at [139, 248] on link "arrow_drop_down Applications" at bounding box center [108, 259] width 217 height 43
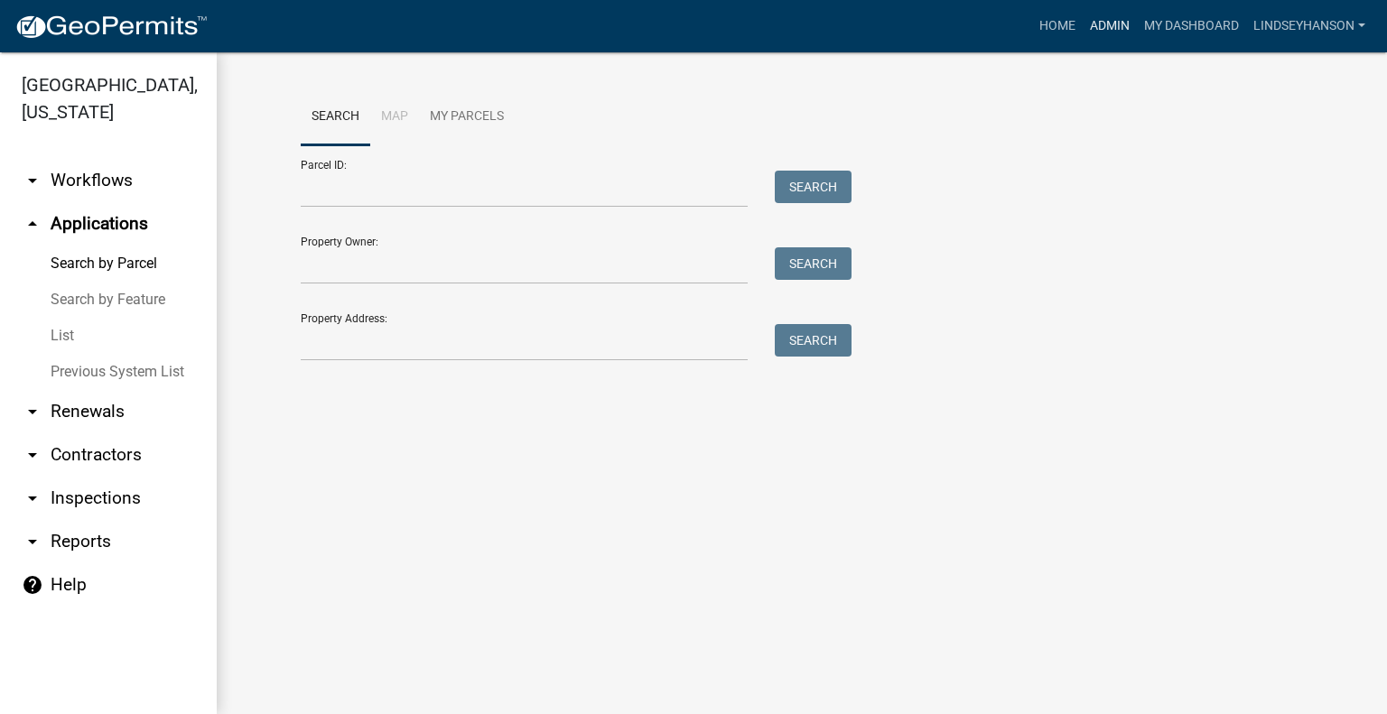
click at [1103, 29] on link "Admin" at bounding box center [1110, 26] width 54 height 34
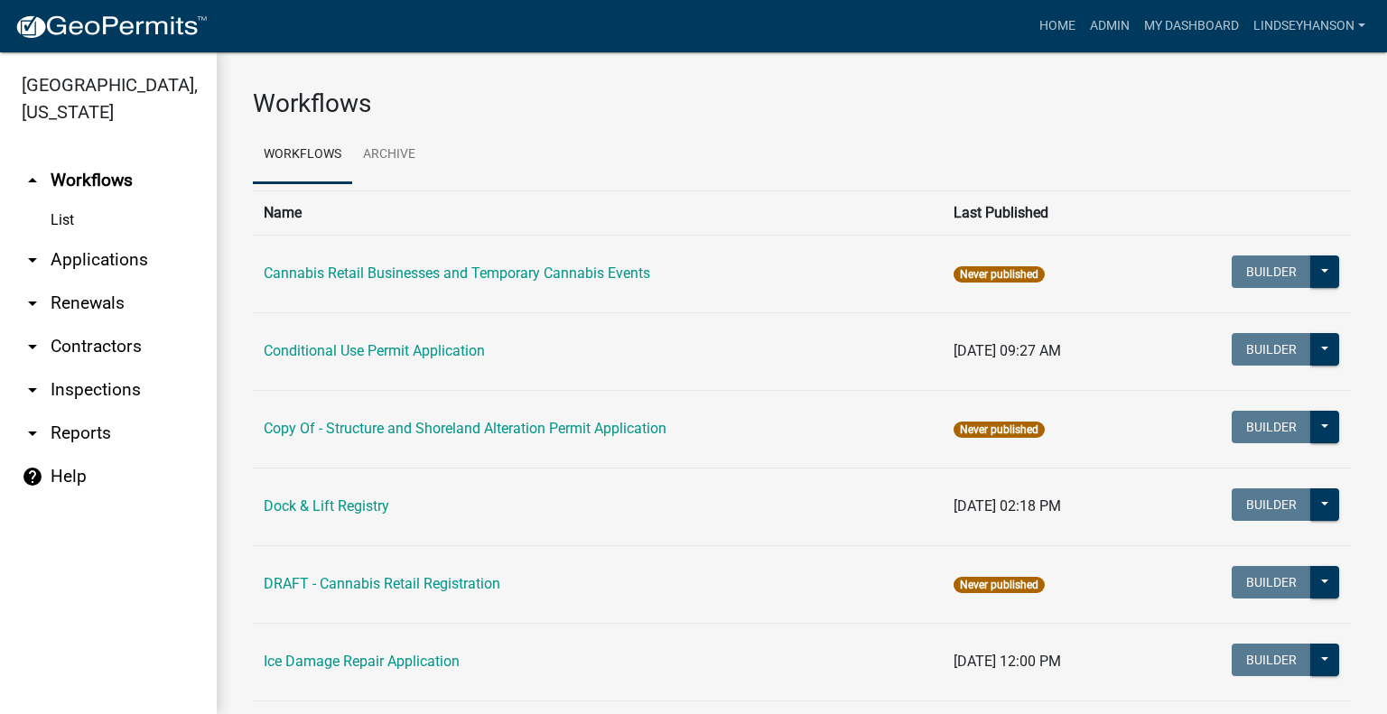
click at [116, 256] on link "arrow_drop_down Applications" at bounding box center [108, 259] width 217 height 43
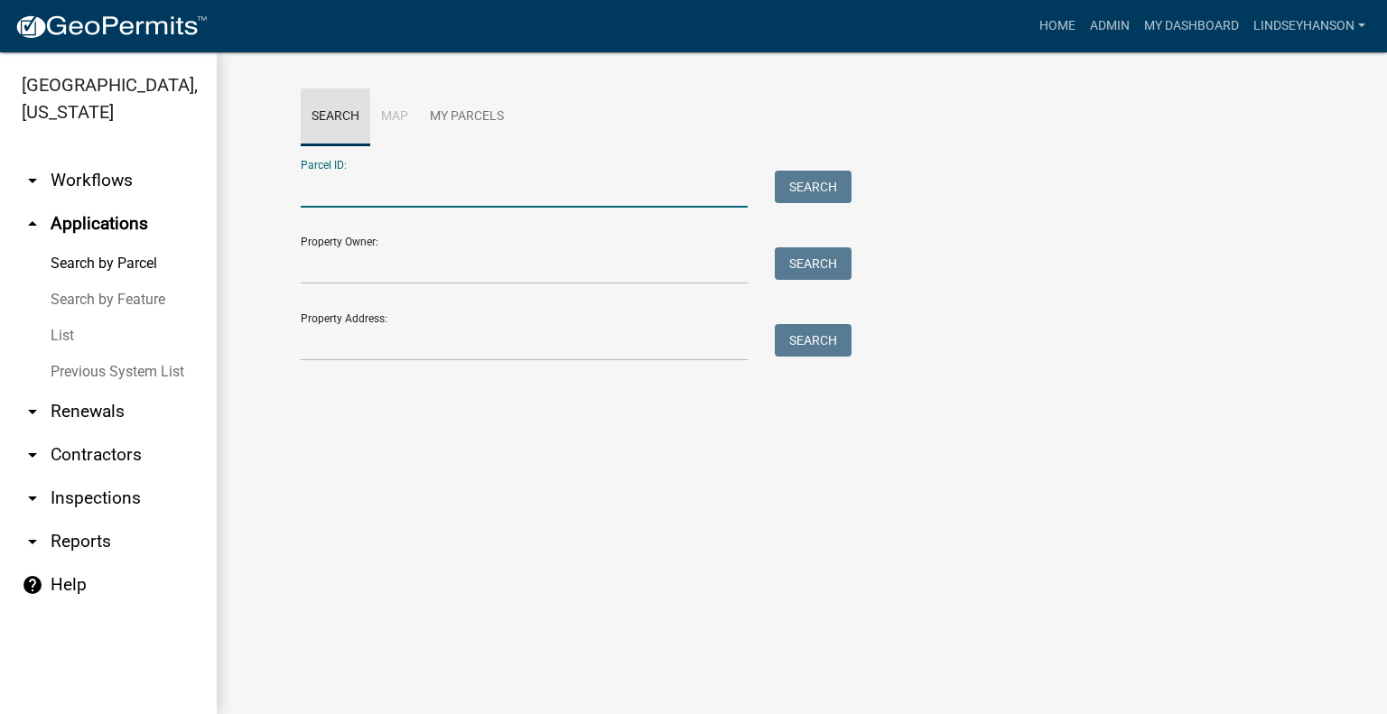
click at [356, 176] on input "Parcel ID:" at bounding box center [524, 189] width 447 height 37
paste input "SUSAN M JORDAHL"
type input "SUSAN M JORDAHL"
click at [483, 190] on input "SUSAN M JORDAHL" at bounding box center [524, 189] width 447 height 37
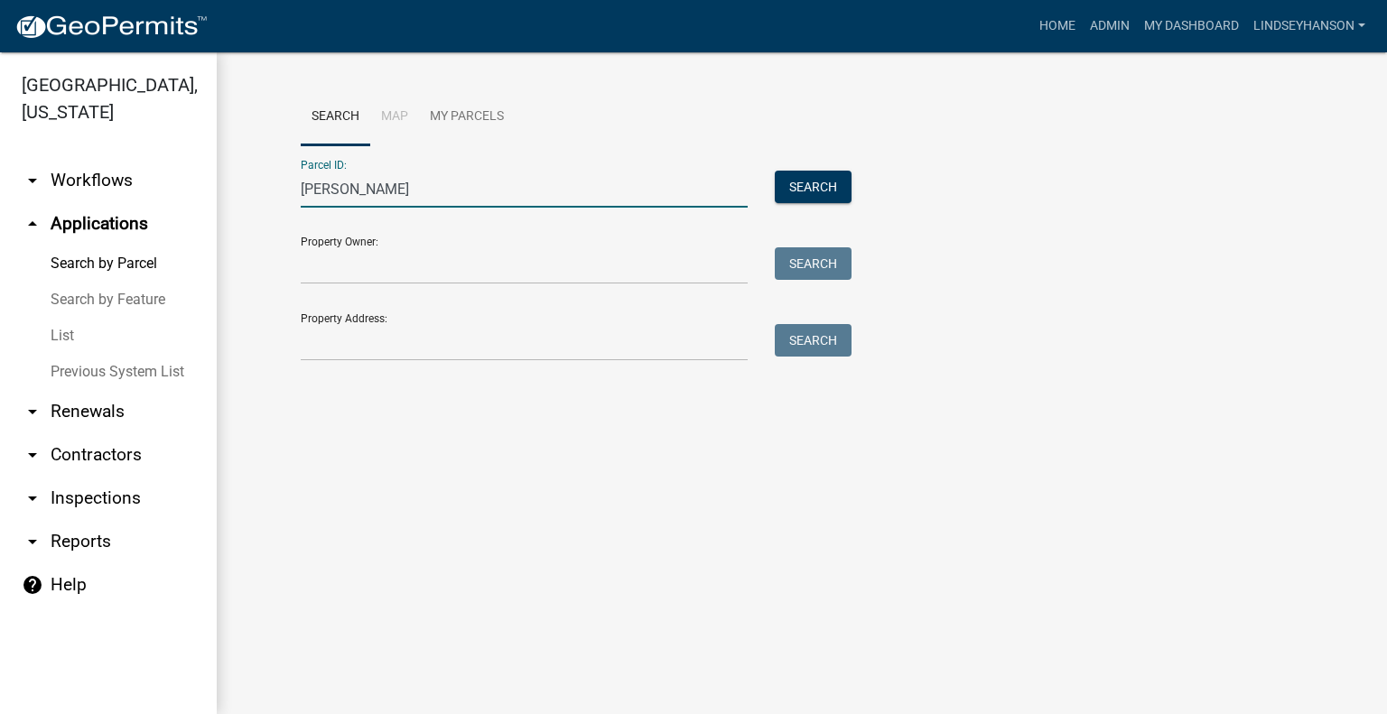
click at [483, 190] on input "SUSAN M JORDAHL" at bounding box center [524, 189] width 447 height 37
click at [375, 185] on input "Parcel ID:" at bounding box center [524, 189] width 447 height 37
paste input "51000990297000"
type input "51000990297000"
click at [780, 176] on button "Search" at bounding box center [813, 187] width 77 height 33
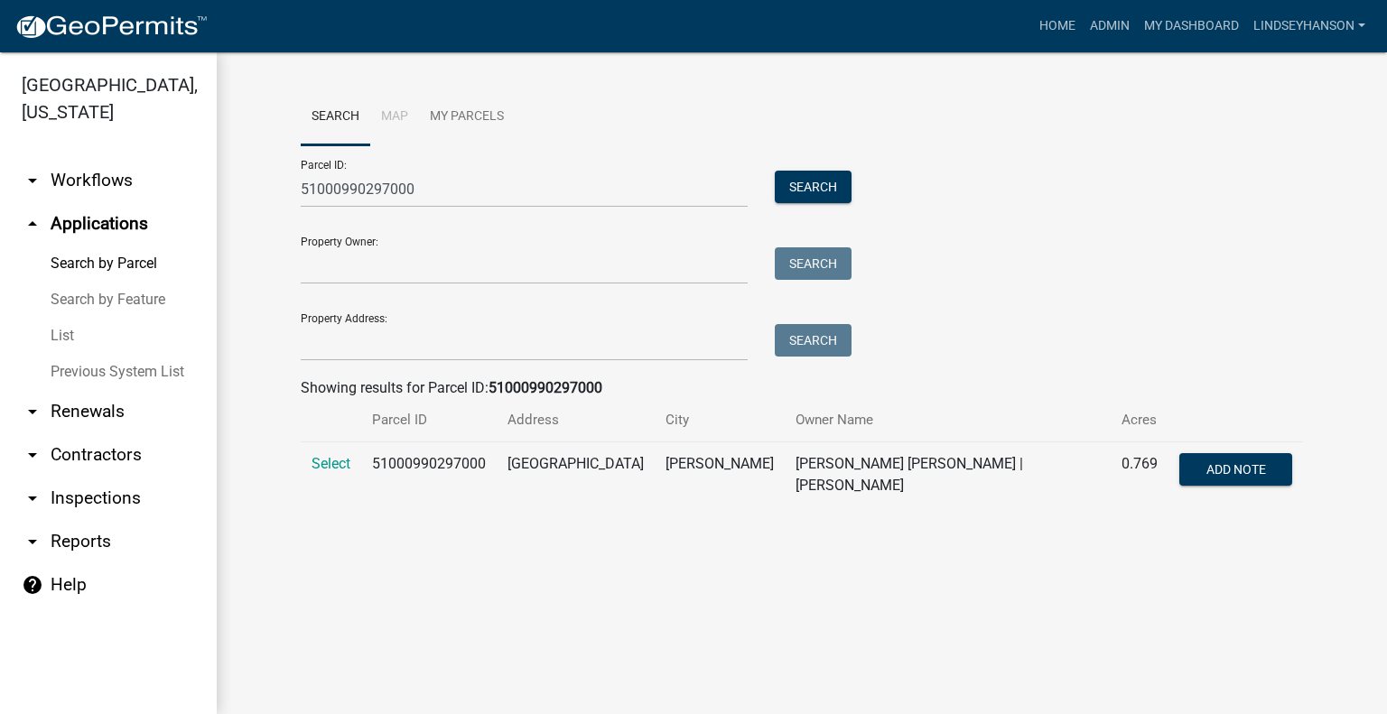
click at [346, 467] on span "Select" at bounding box center [331, 463] width 39 height 17
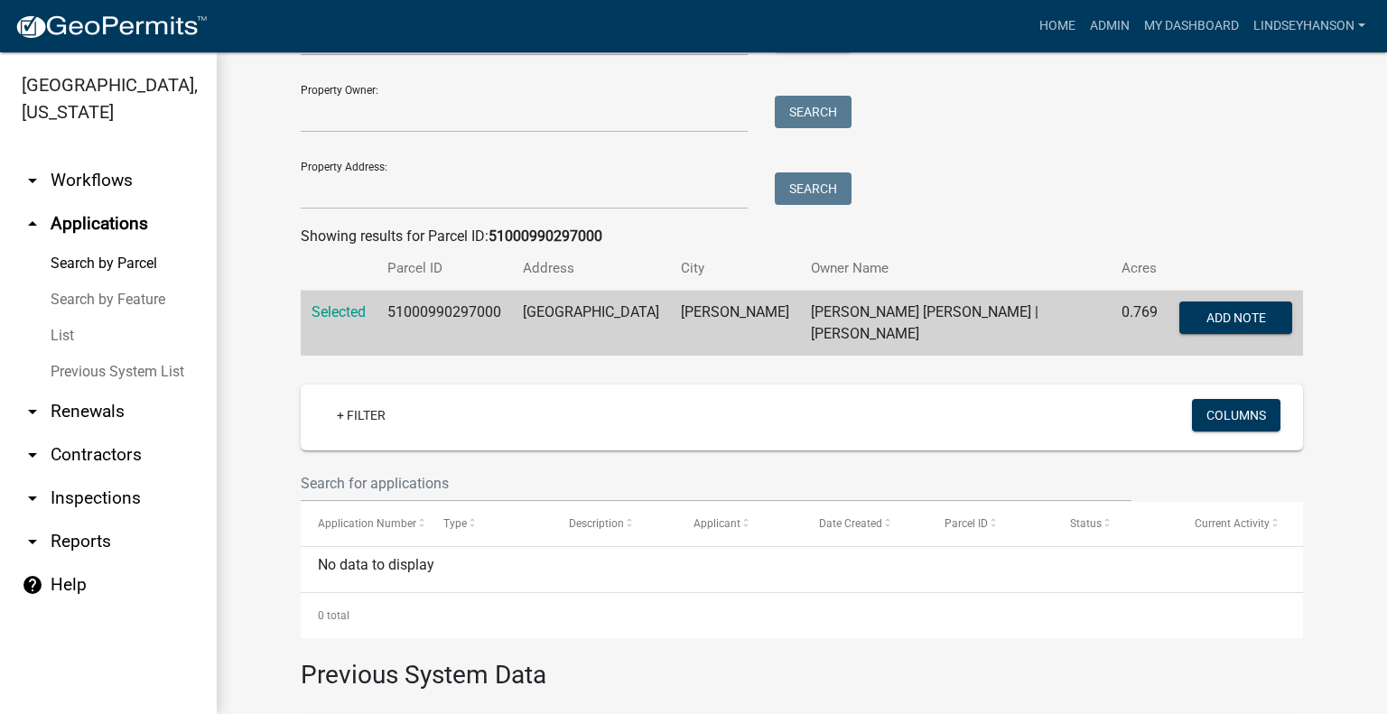
scroll to position [155, 0]
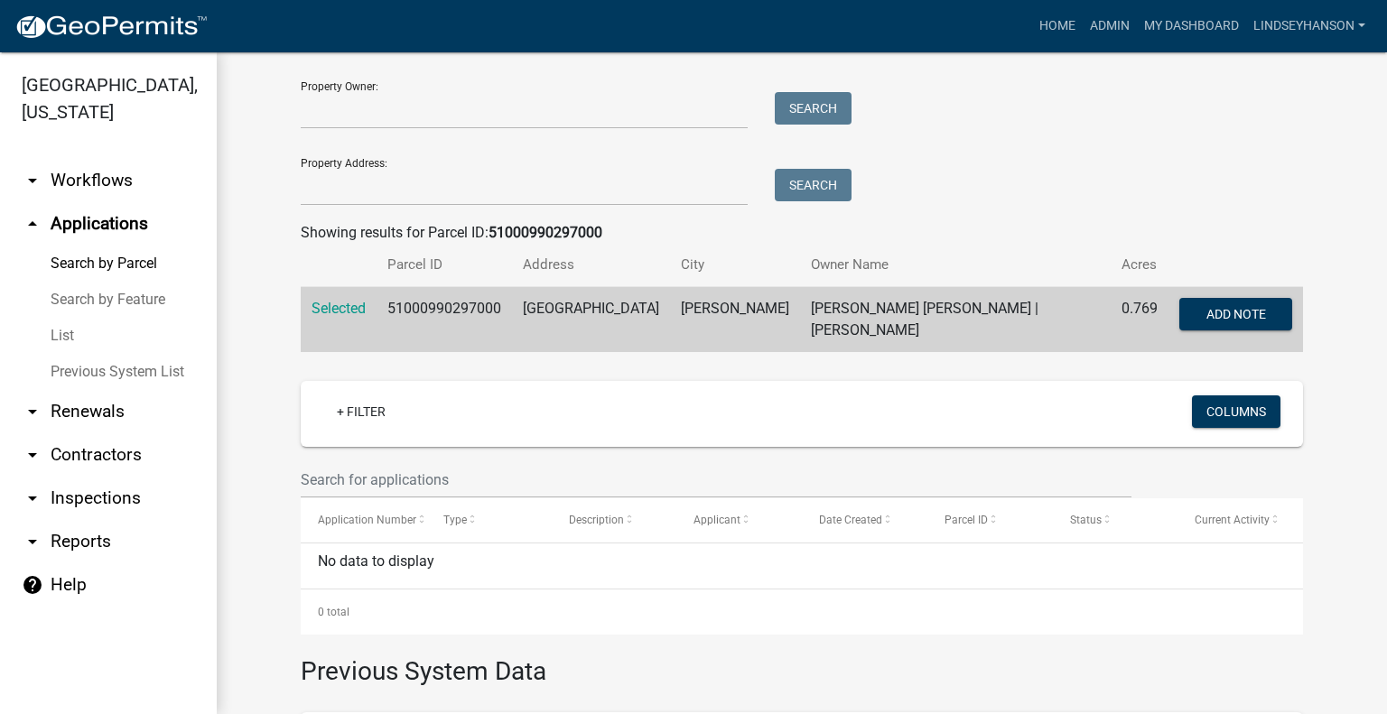
click at [90, 170] on link "arrow_drop_down Workflows" at bounding box center [108, 180] width 217 height 43
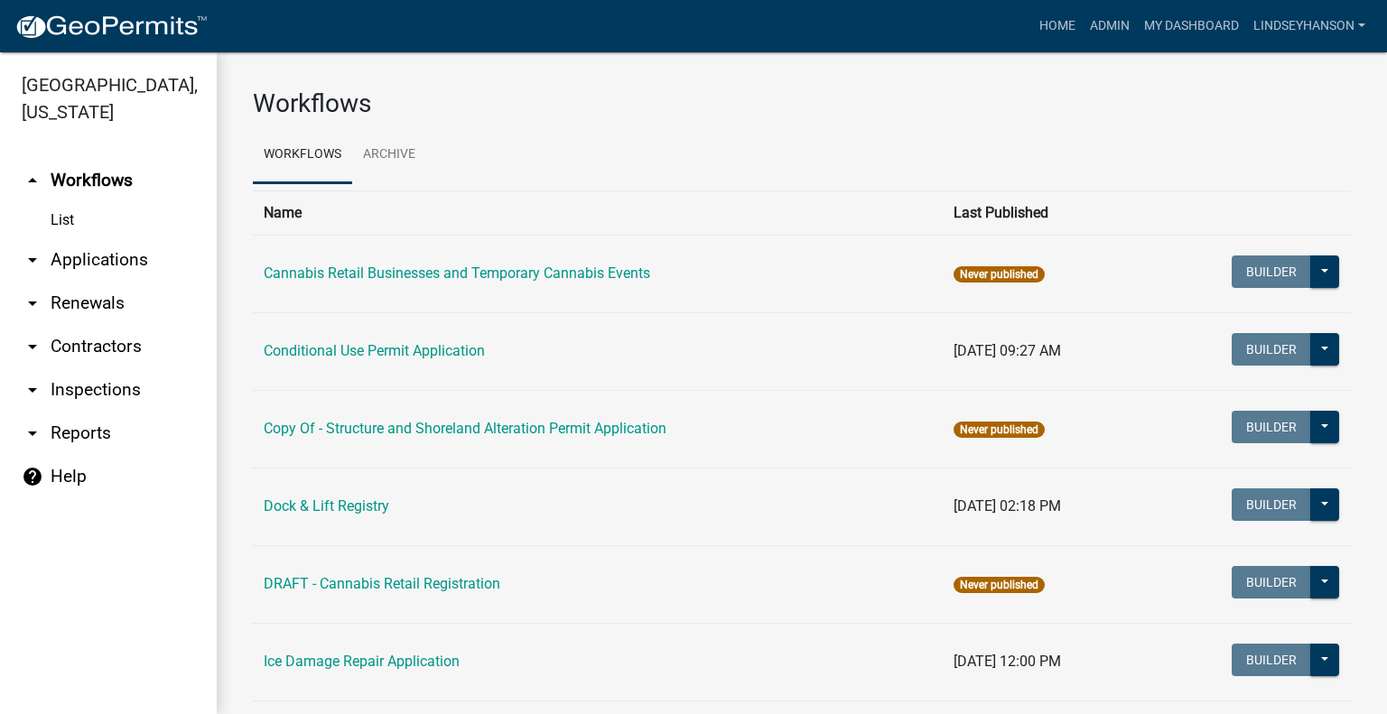
click at [132, 256] on link "arrow_drop_down Applications" at bounding box center [108, 259] width 217 height 43
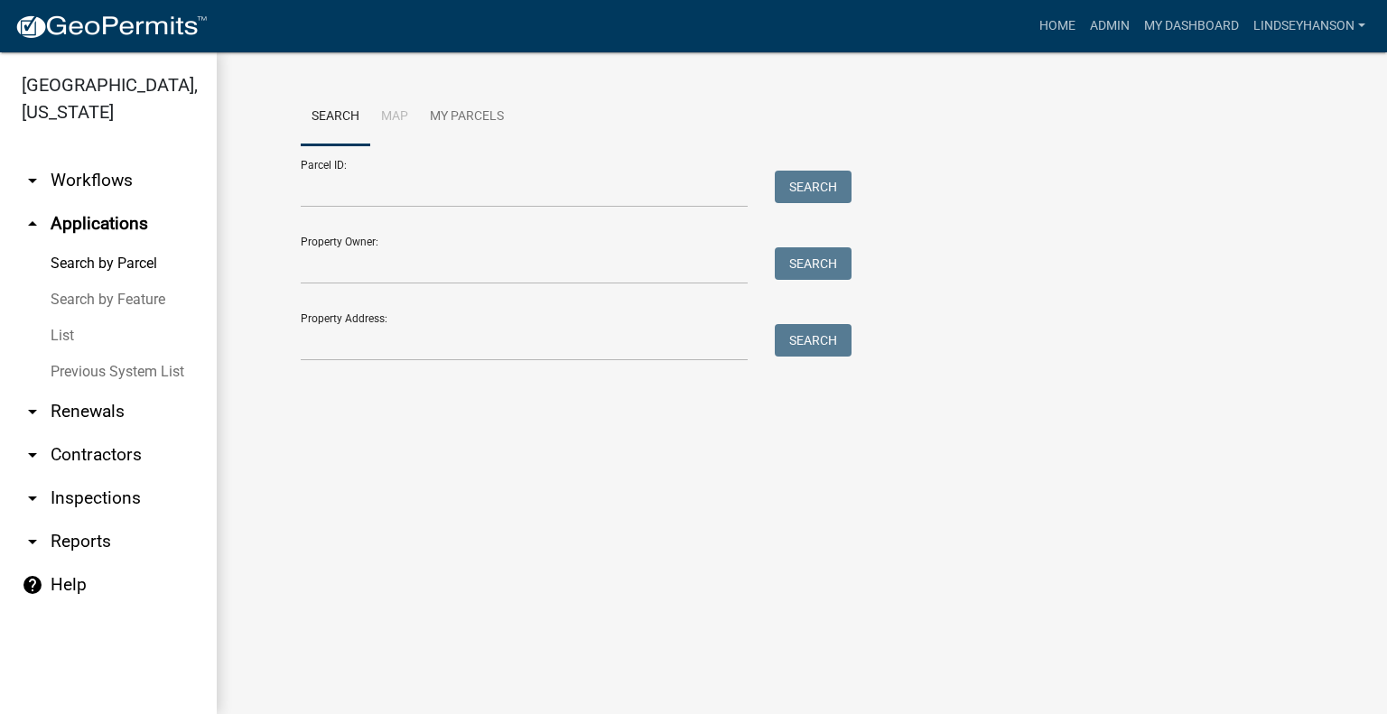
click at [127, 176] on link "arrow_drop_down Workflows" at bounding box center [108, 180] width 217 height 43
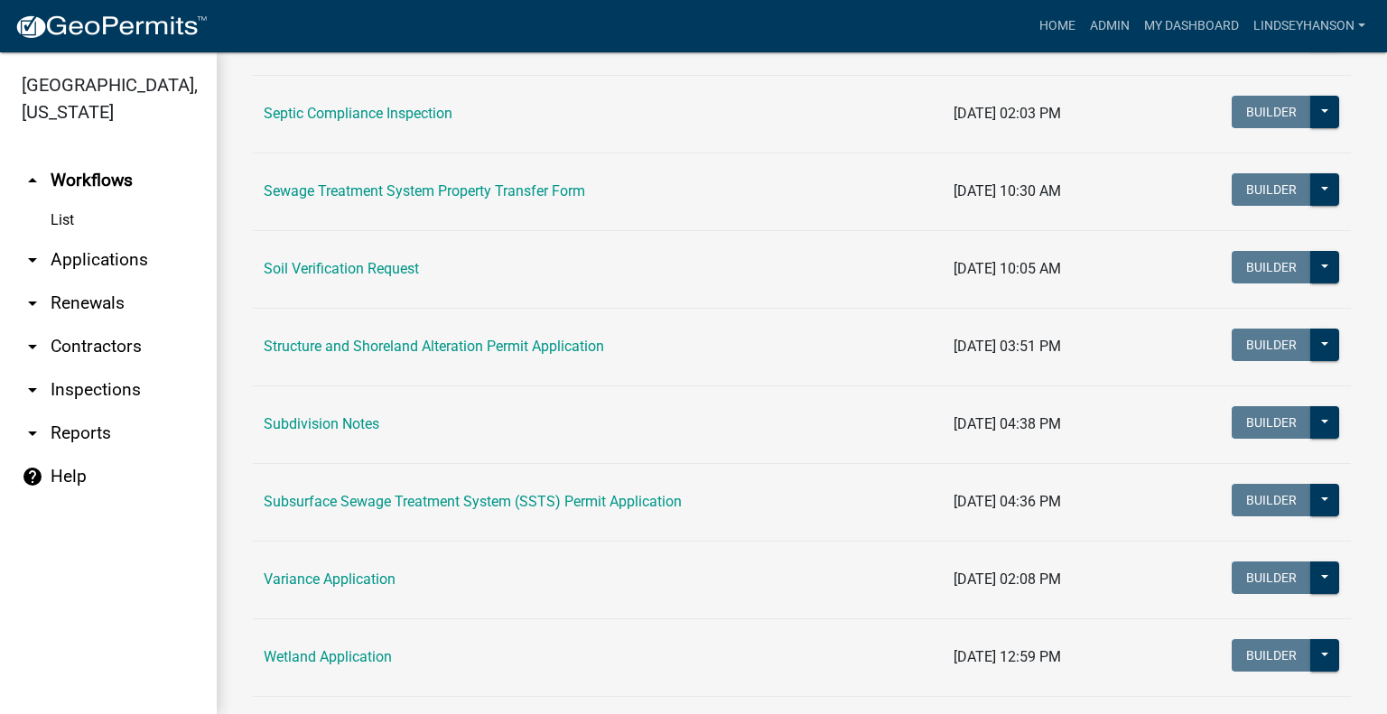
scroll to position [1036, 0]
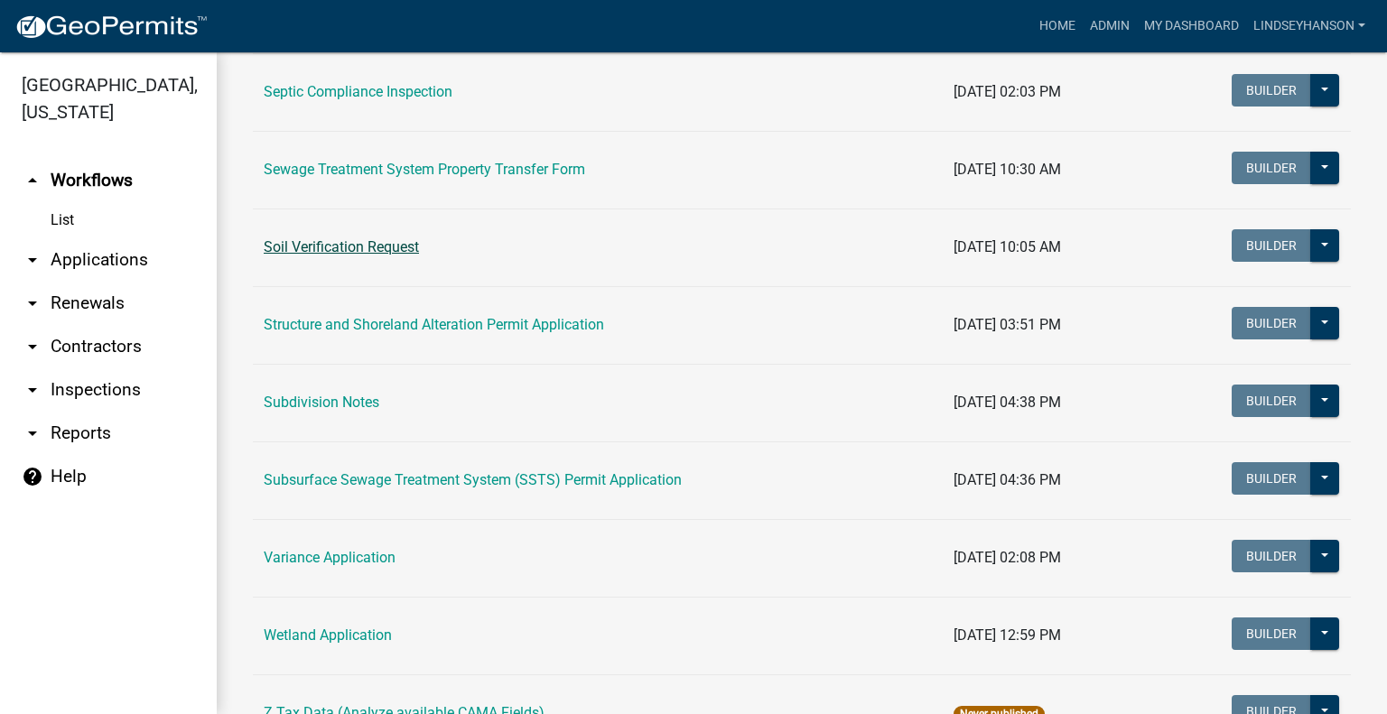
click at [370, 247] on link "Soil Verification Request" at bounding box center [341, 246] width 155 height 17
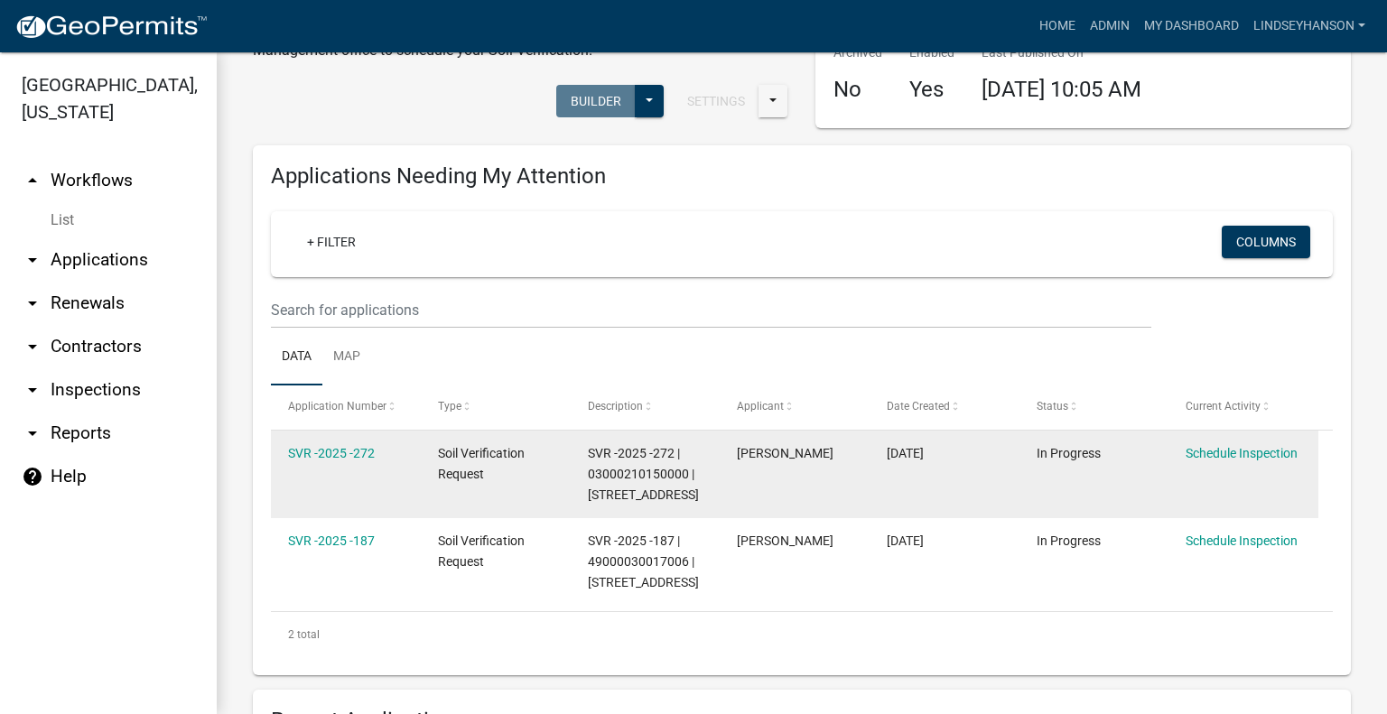
scroll to position [181, 0]
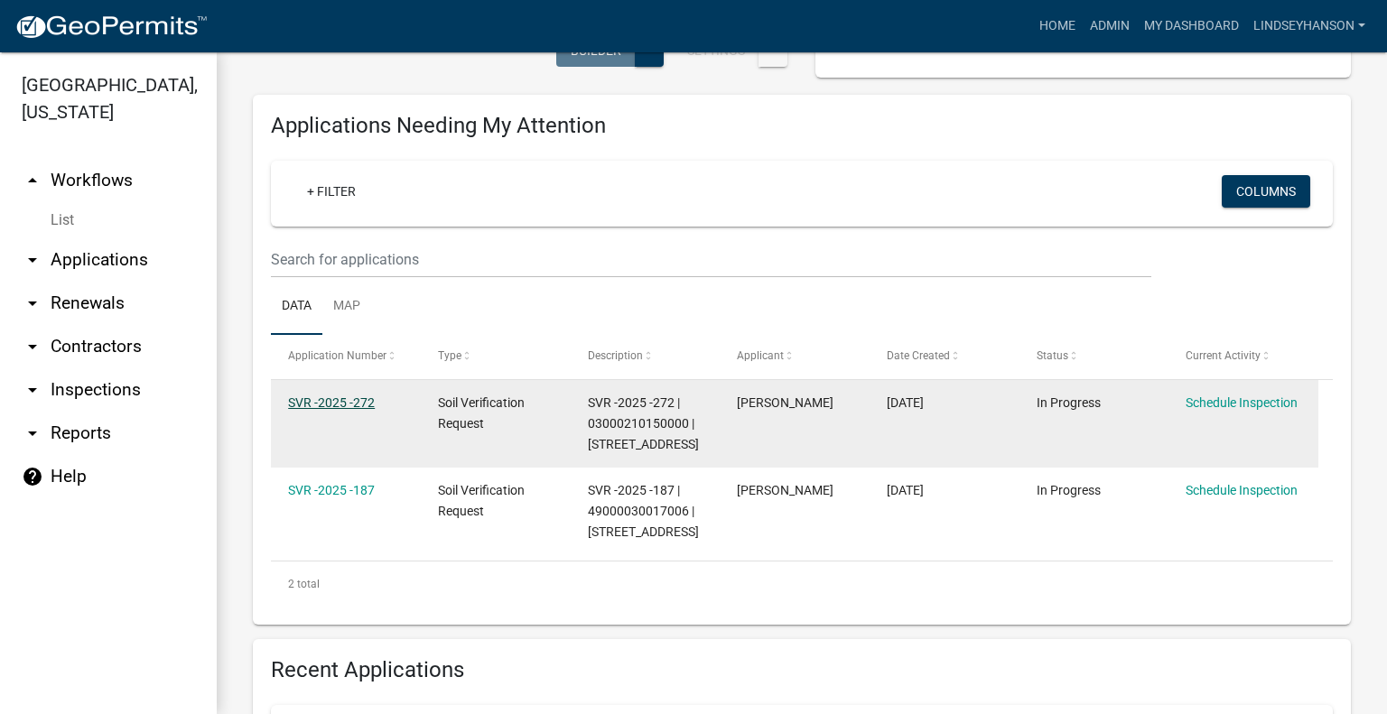
click at [358, 396] on link "SVR -2025 -272" at bounding box center [331, 403] width 87 height 14
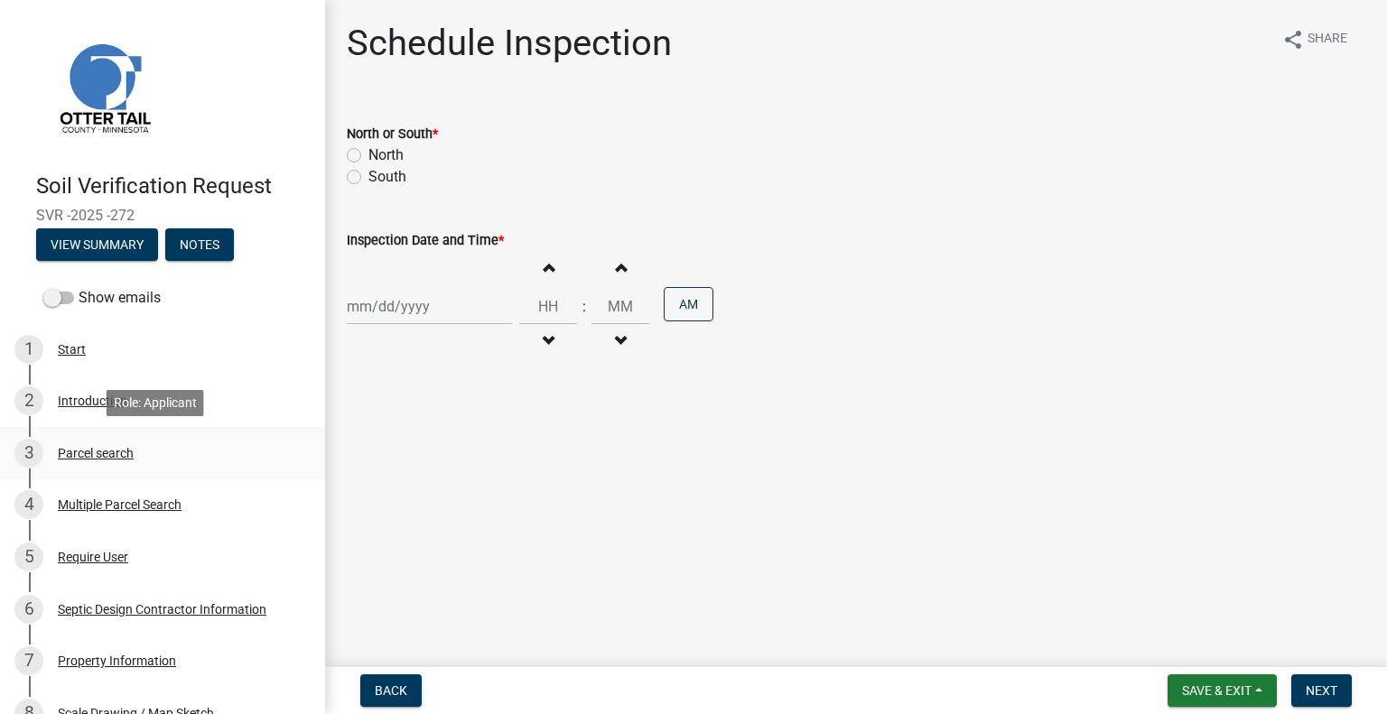
click at [89, 458] on div "Parcel search" at bounding box center [96, 453] width 76 height 13
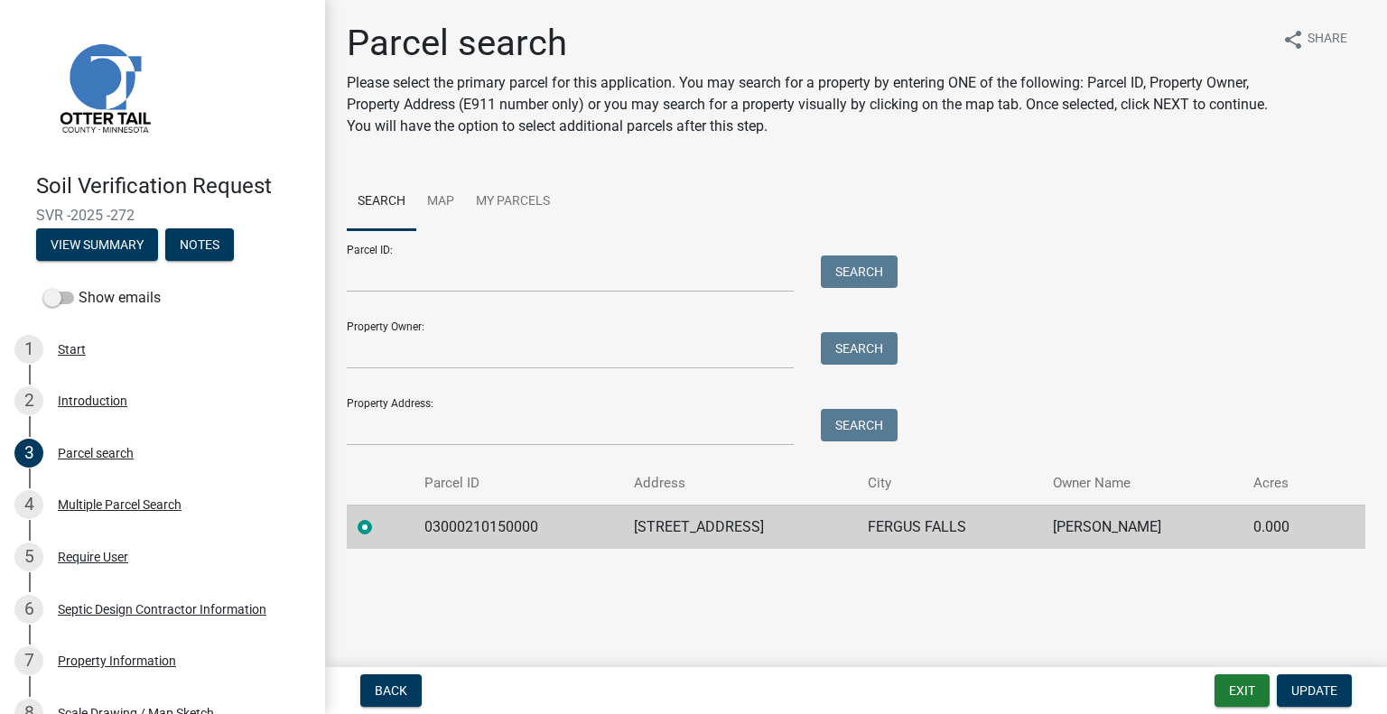
click at [455, 526] on td "03000210150000" at bounding box center [518, 527] width 209 height 44
copy td "03000210150000"
click at [735, 516] on td "24135 AURDAL RIVER RD" at bounding box center [740, 527] width 234 height 44
click at [730, 519] on td "24135 AURDAL RIVER RD" at bounding box center [740, 527] width 234 height 44
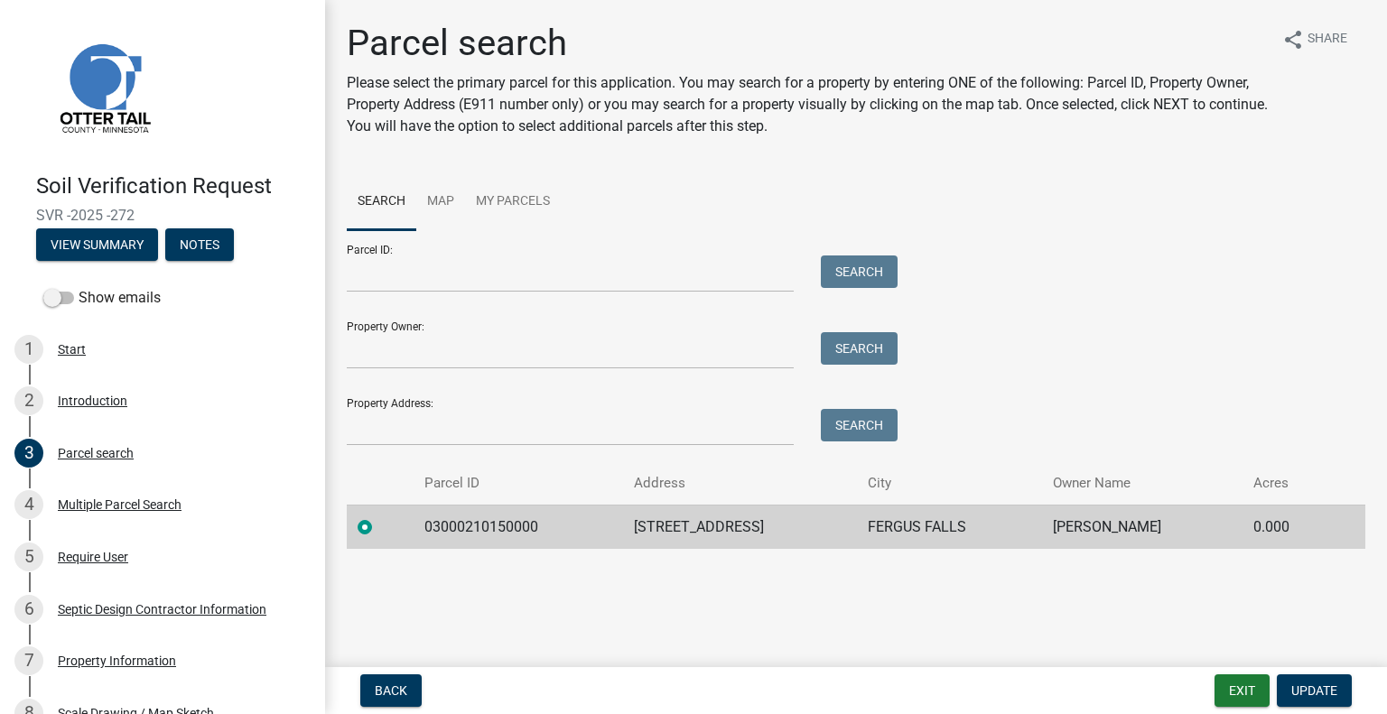
click at [730, 519] on td "24135 AURDAL RIVER RD" at bounding box center [740, 527] width 234 height 44
copy td "24135 AURDAL RIVER RD"
click at [951, 527] on td "FERGUS FALLS" at bounding box center [949, 527] width 185 height 44
click at [950, 527] on td "FERGUS FALLS" at bounding box center [949, 527] width 185 height 44
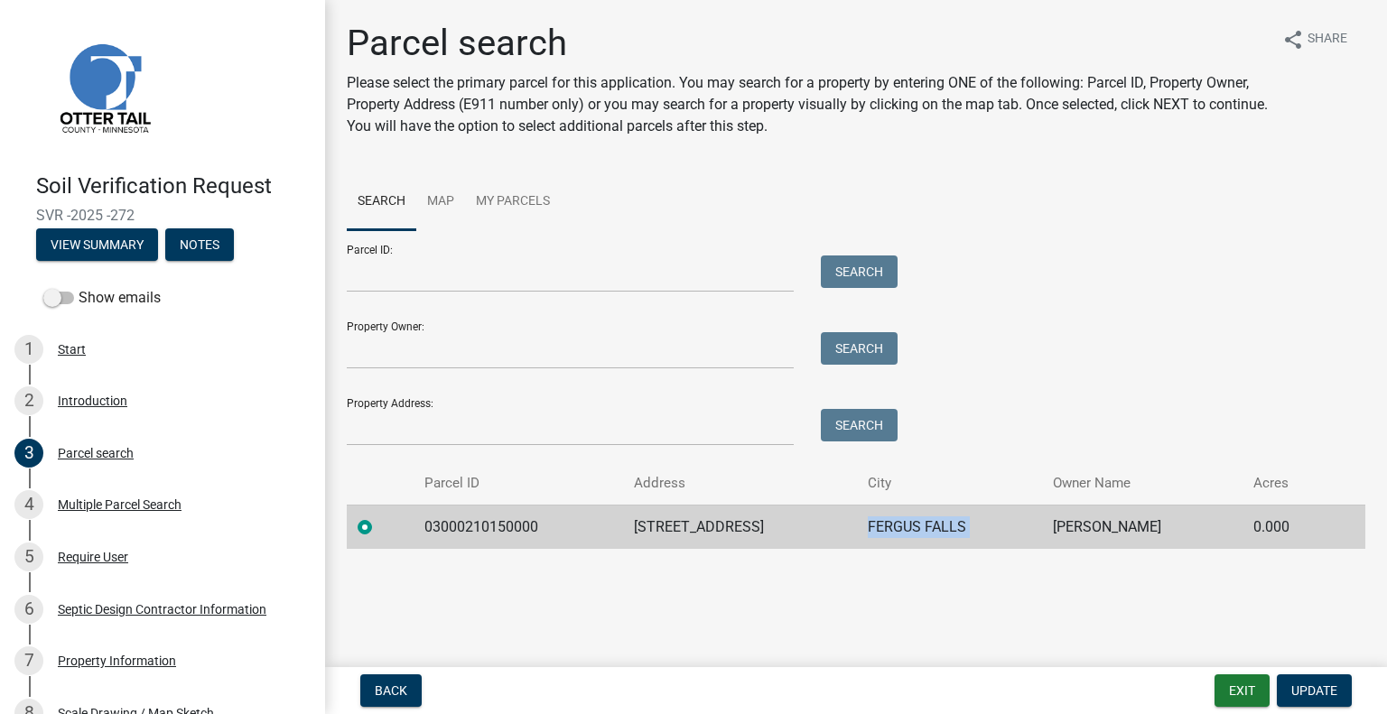
click at [950, 527] on td "FERGUS FALLS" at bounding box center [949, 527] width 185 height 44
copy td "FERGUS FALLS"
click at [1104, 519] on td "SANDRA KVERN" at bounding box center [1142, 527] width 200 height 44
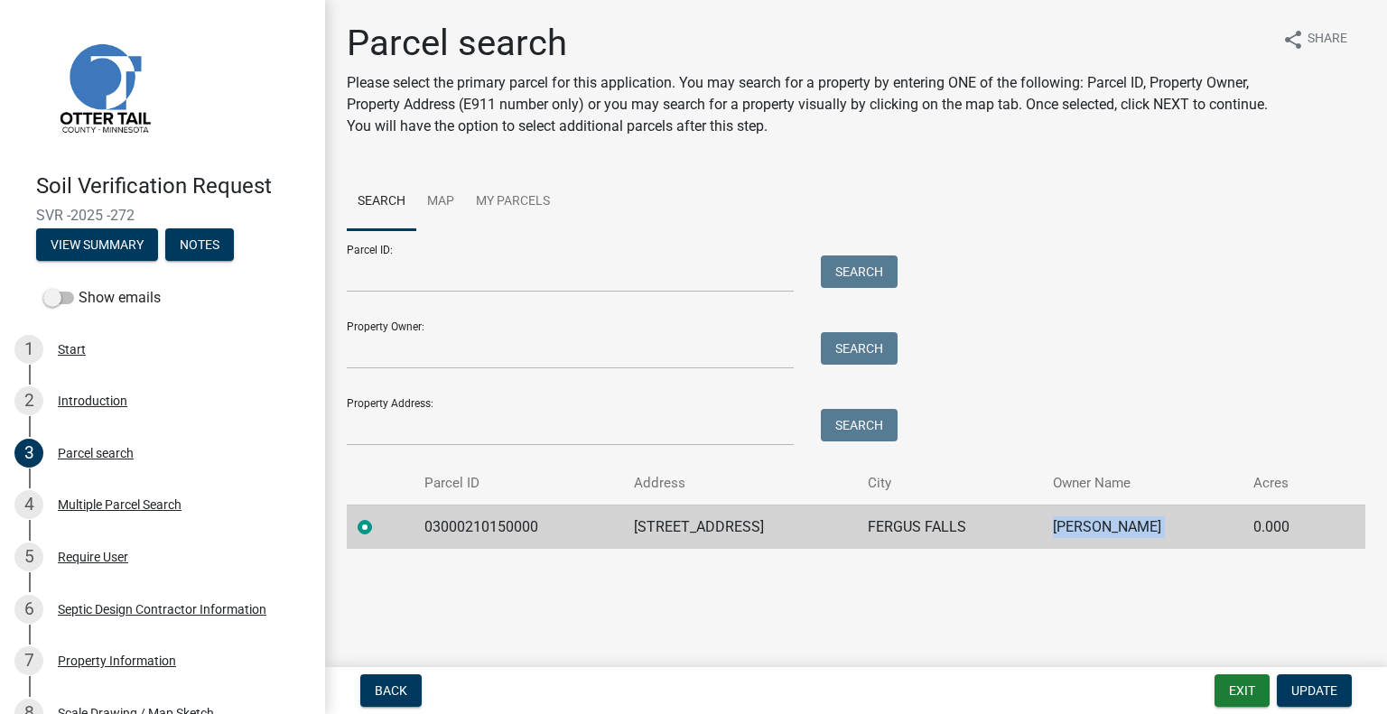
copy td "SANDRA KVERN"
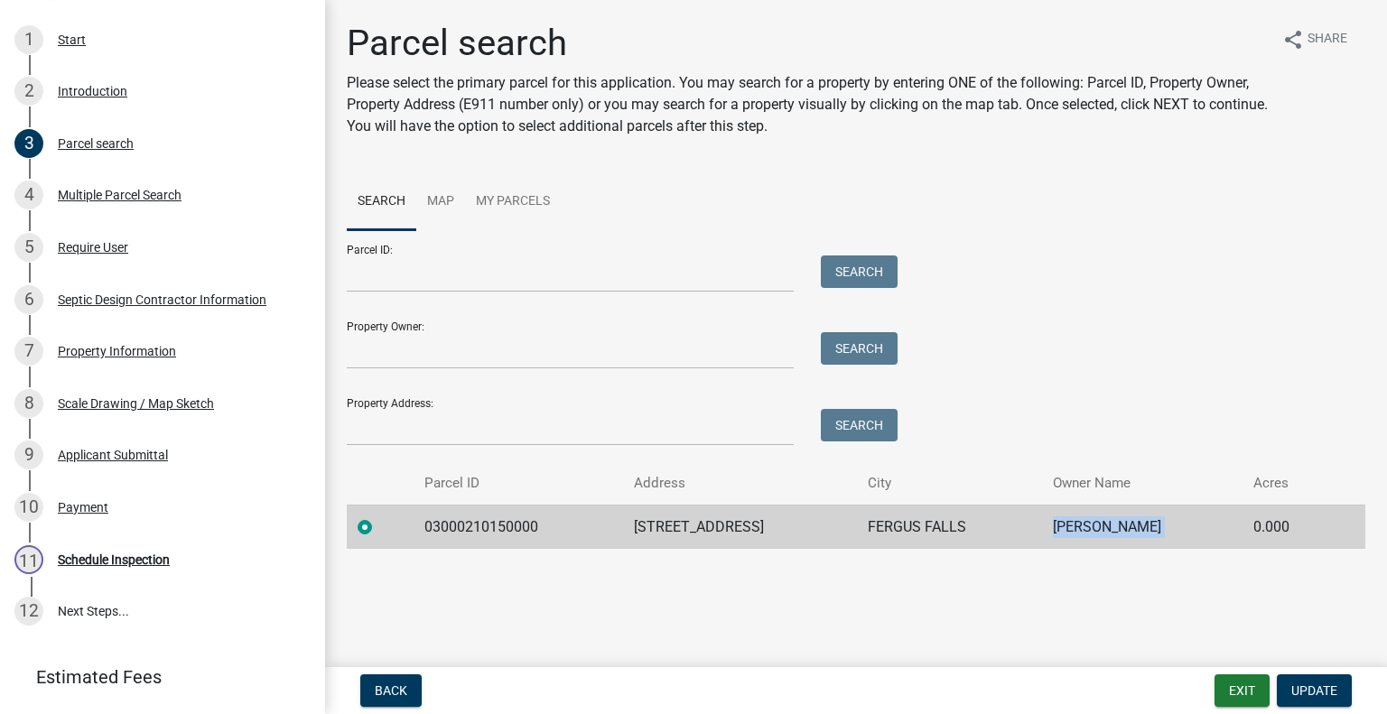
scroll to position [401, 0]
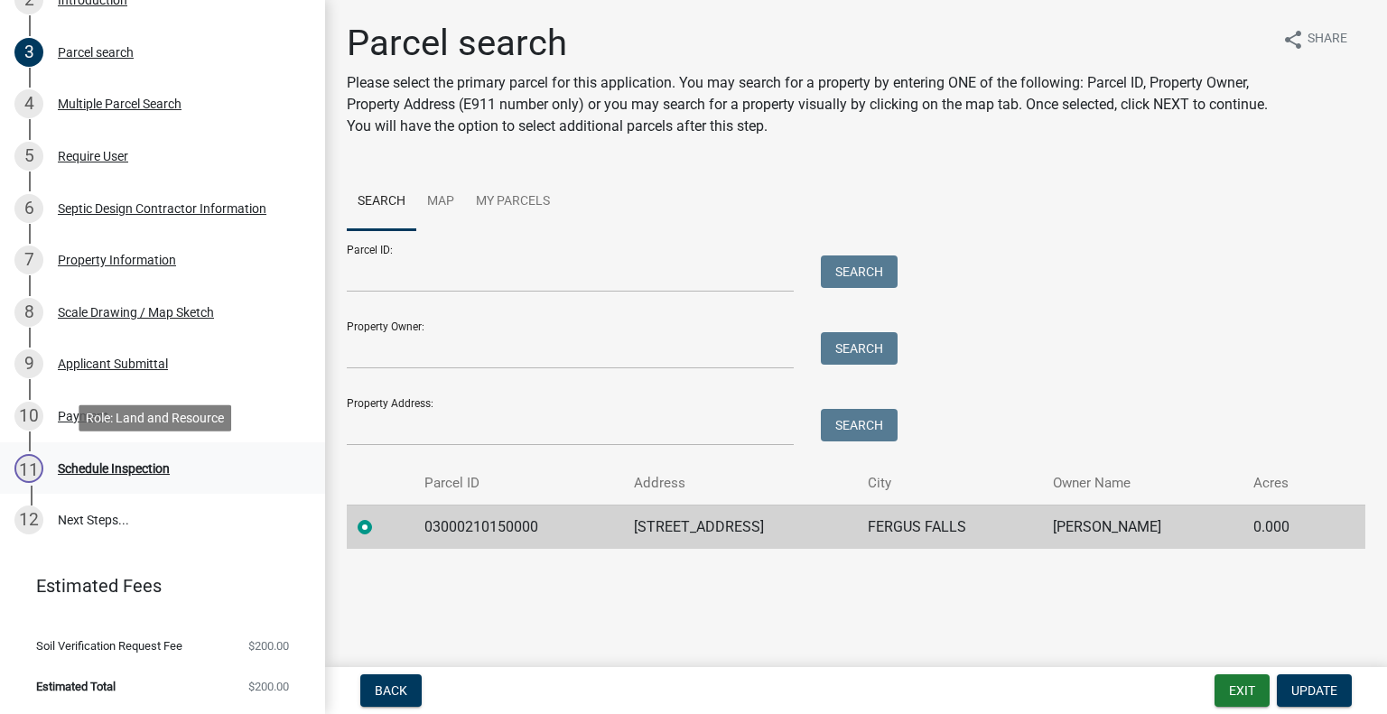
click at [158, 466] on div "Schedule Inspection" at bounding box center [114, 468] width 112 height 13
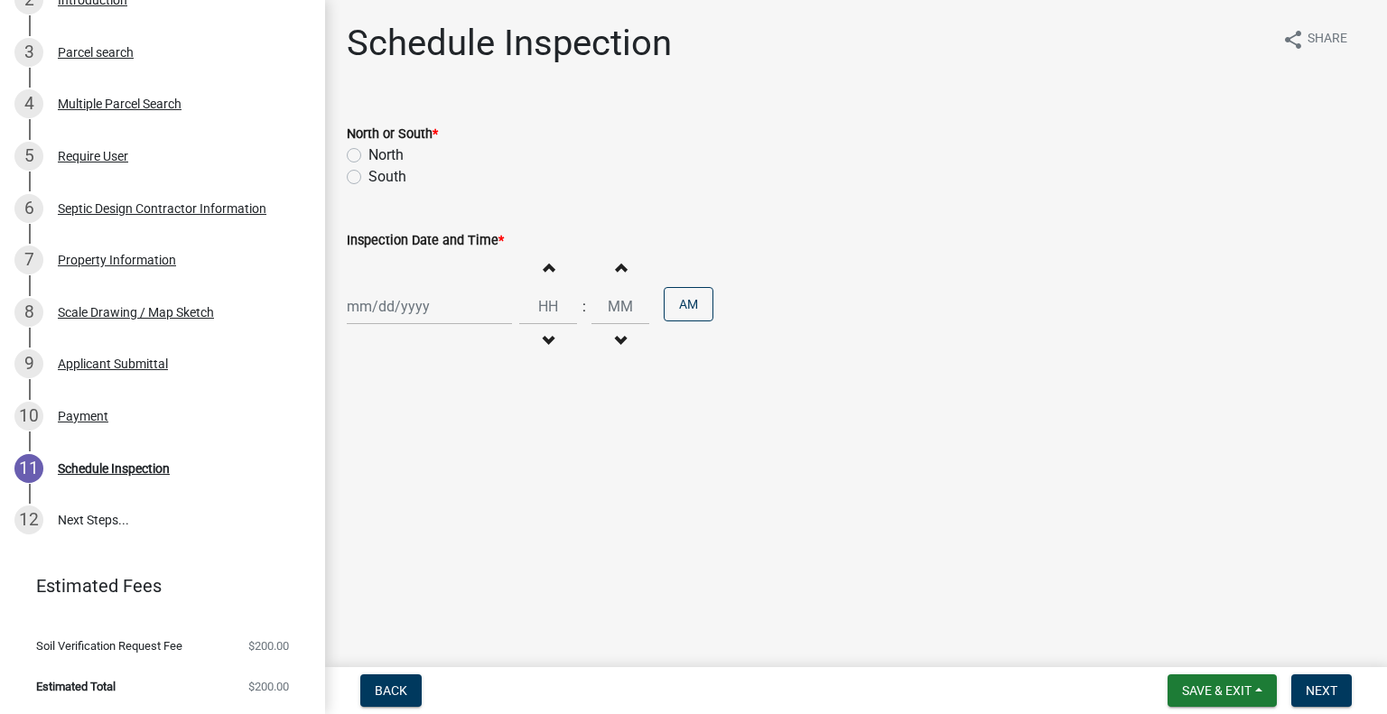
click at [390, 180] on label "South" at bounding box center [387, 177] width 38 height 22
click at [380, 178] on input "South" at bounding box center [374, 172] width 12 height 12
radio input "true"
click at [427, 312] on div at bounding box center [429, 306] width 165 height 37
select select "8"
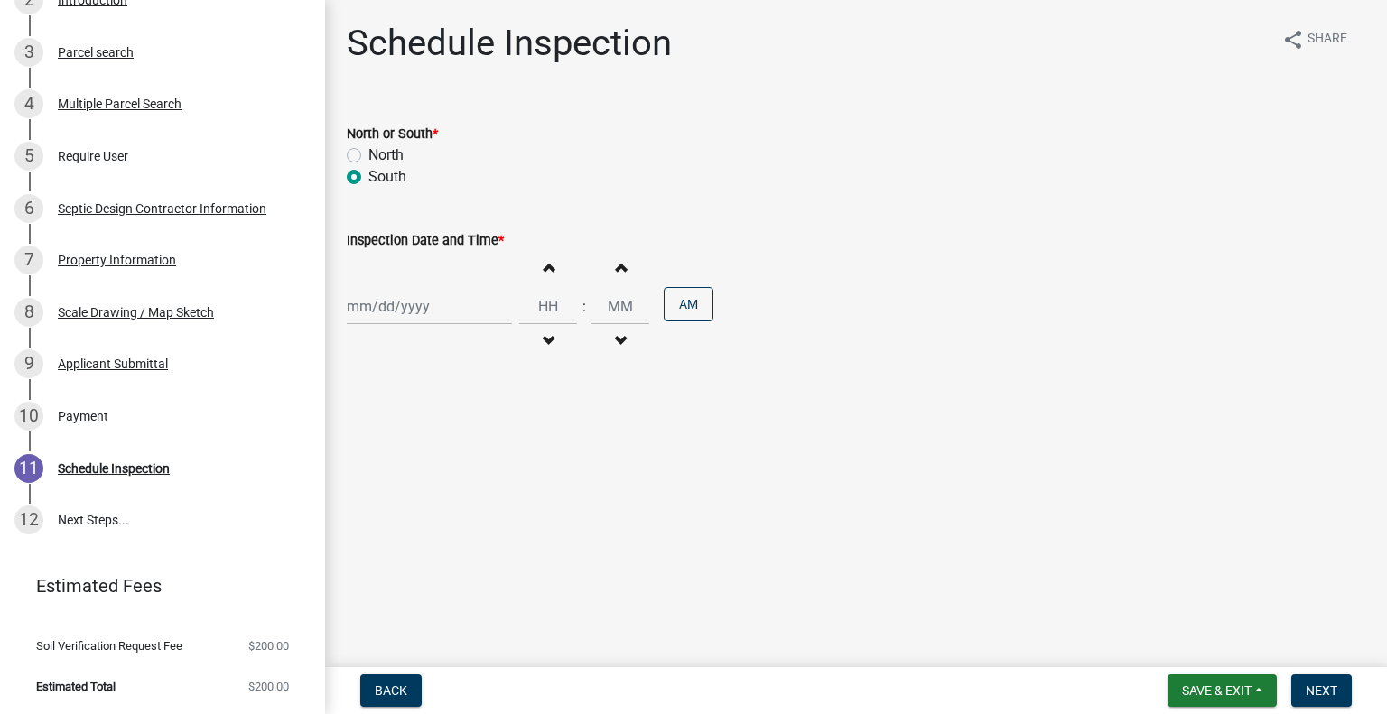
select select "2025"
click at [393, 487] on div "19" at bounding box center [393, 489] width 29 height 29
type input "08/19/2025"
click at [544, 336] on span "button" at bounding box center [548, 341] width 9 height 14
type input "11"
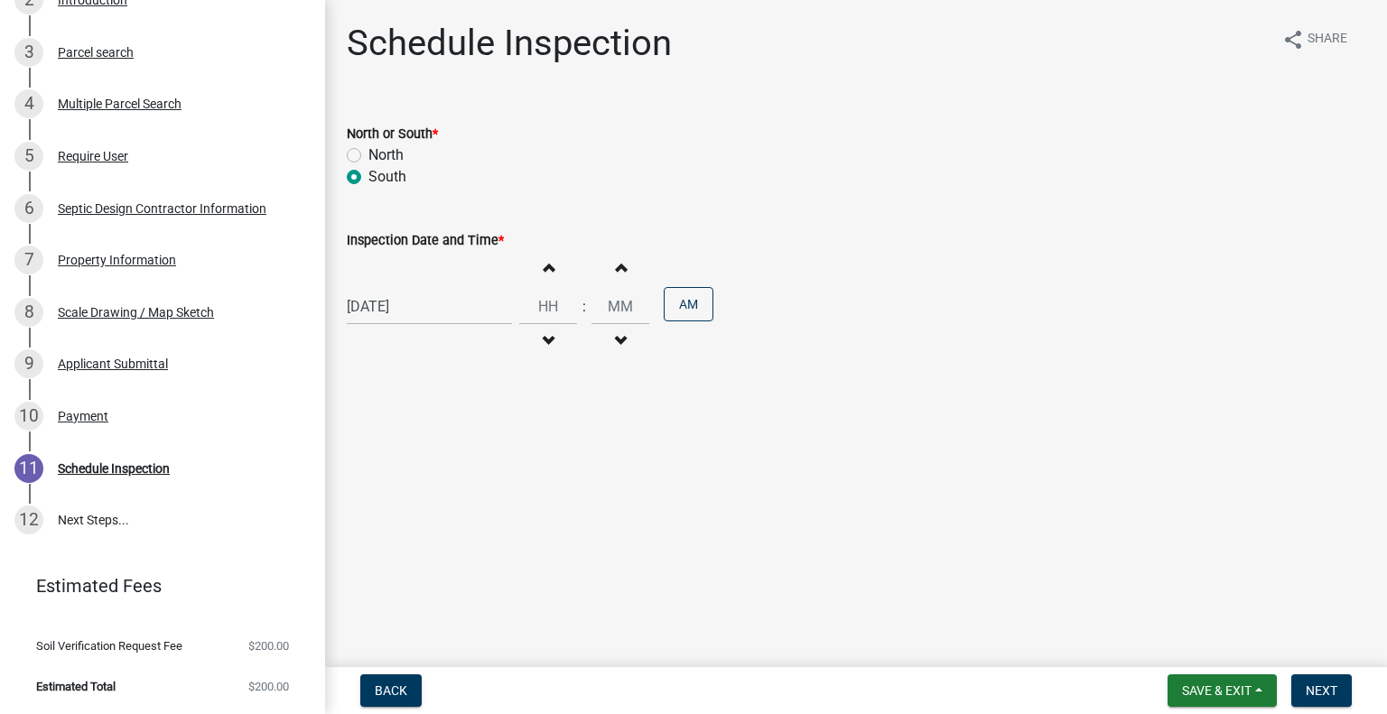
type input "00"
click at [684, 310] on button "PM" at bounding box center [689, 304] width 50 height 34
click at [1310, 685] on span "Next" at bounding box center [1322, 691] width 32 height 14
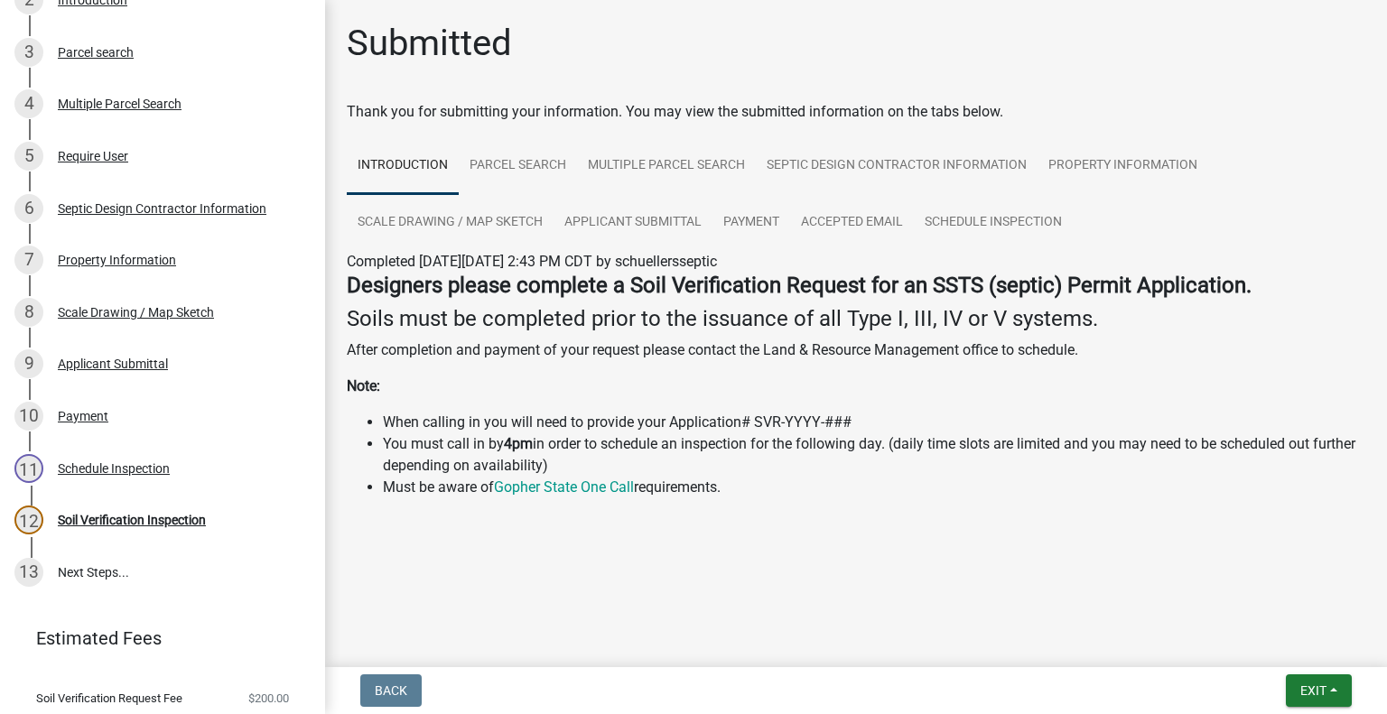
scroll to position [452, 0]
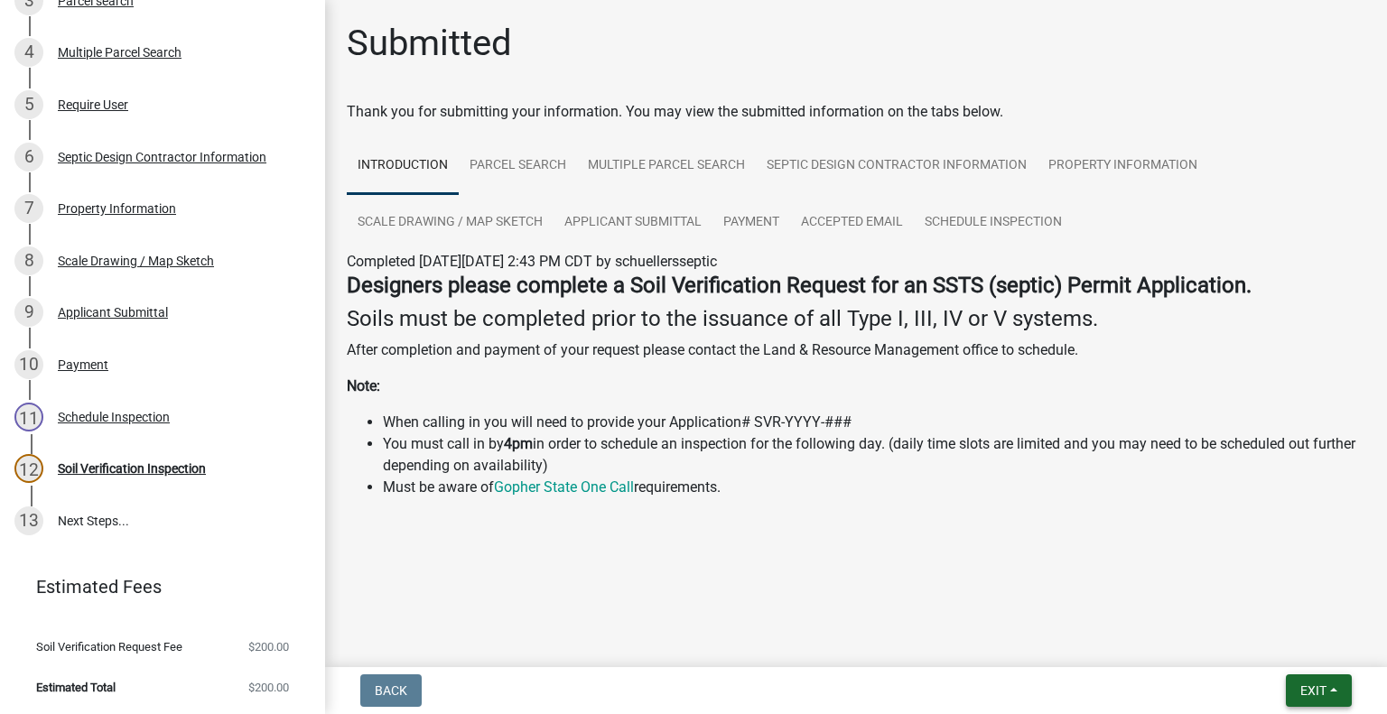
click at [1315, 689] on span "Exit" at bounding box center [1314, 691] width 26 height 14
click at [1286, 648] on button "Save & Exit" at bounding box center [1280, 643] width 145 height 43
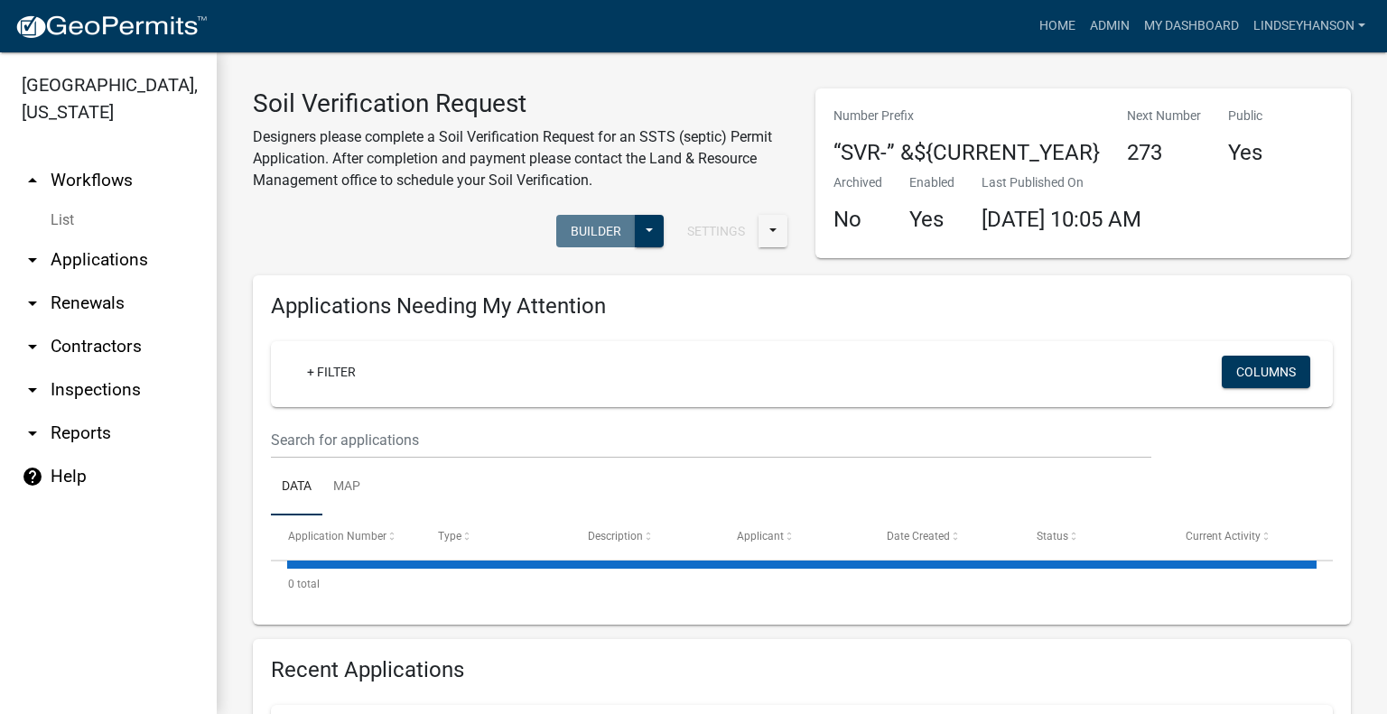
click at [142, 263] on link "arrow_drop_down Applications" at bounding box center [108, 259] width 217 height 43
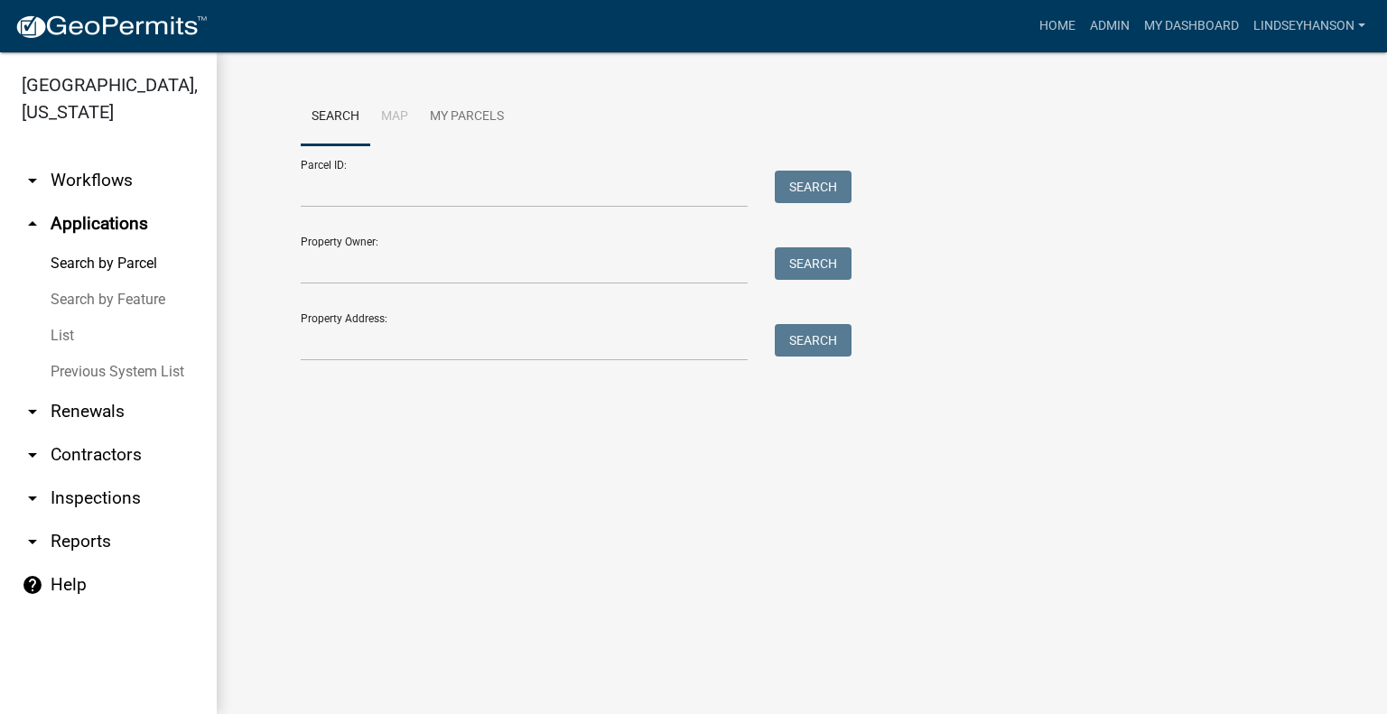
click at [113, 176] on link "arrow_drop_down Workflows" at bounding box center [108, 180] width 217 height 43
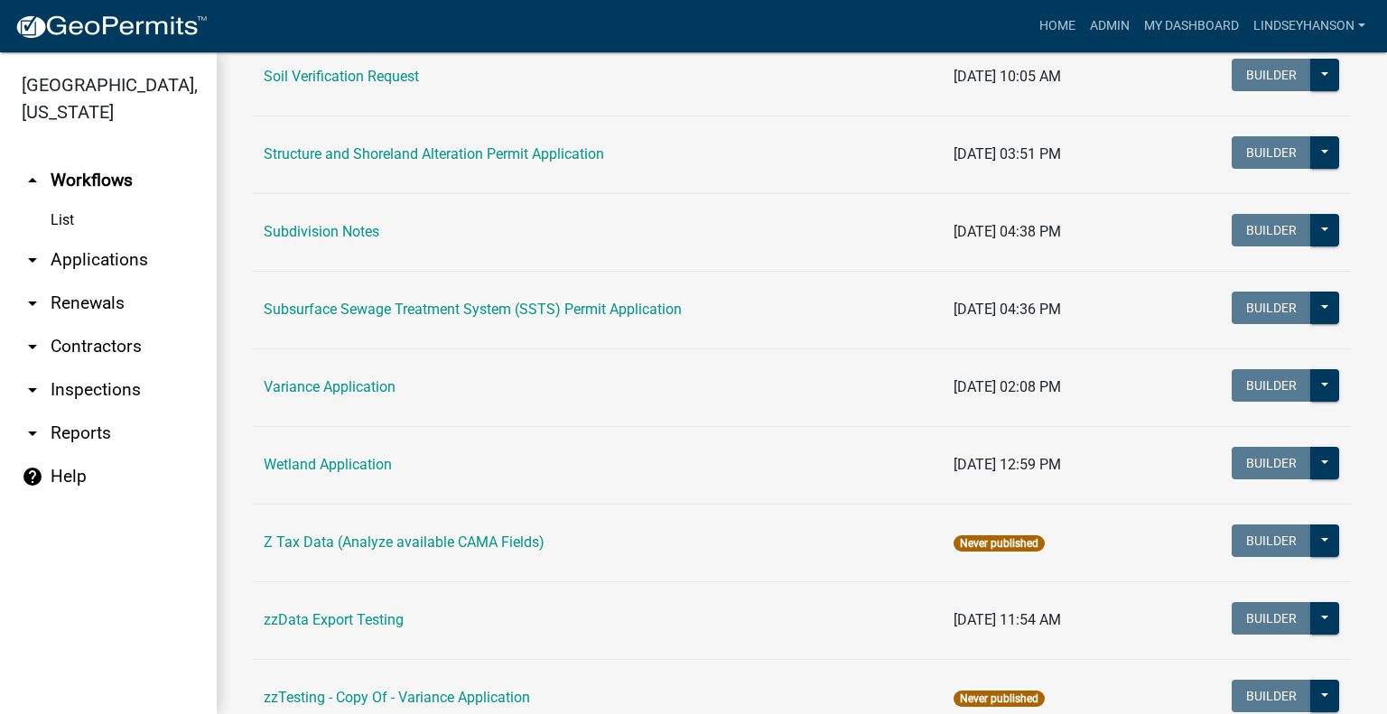
scroll to position [1275, 0]
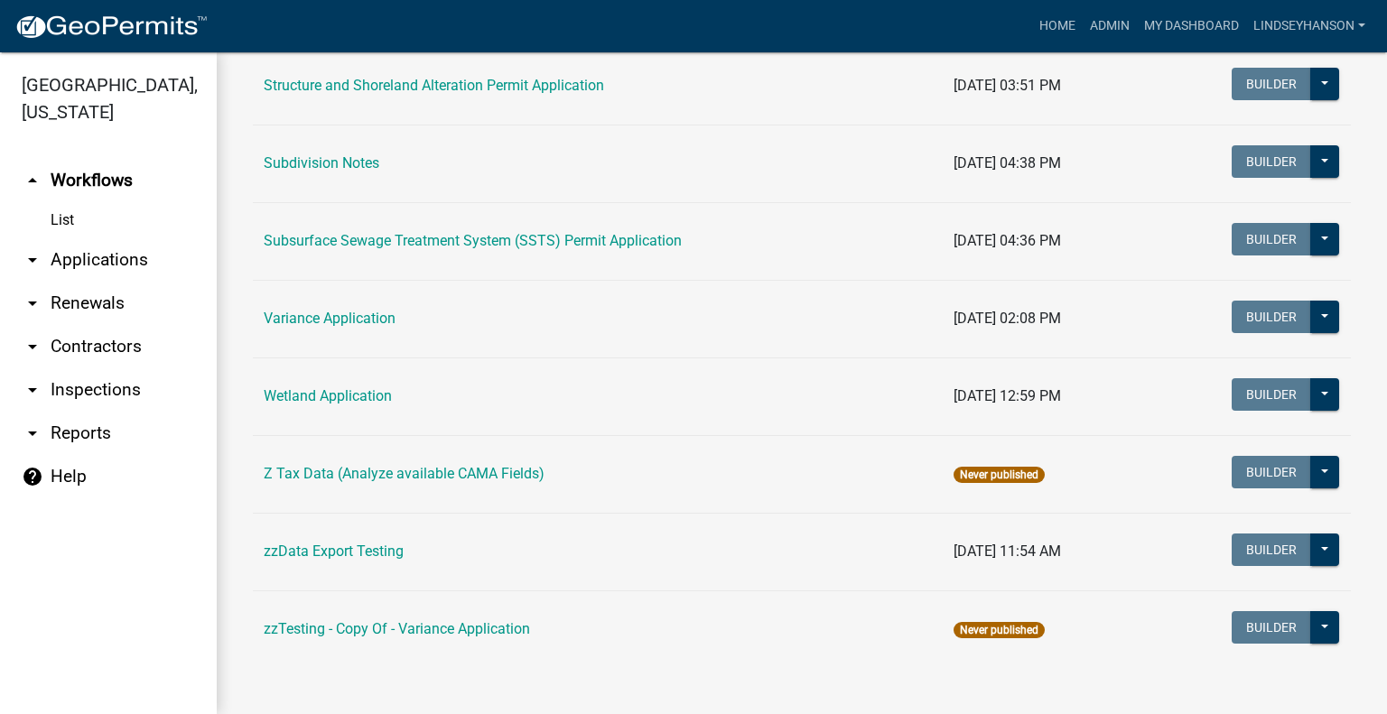
click at [547, 84] on link "Structure and Shoreland Alteration Permit Application" at bounding box center [434, 85] width 340 height 17
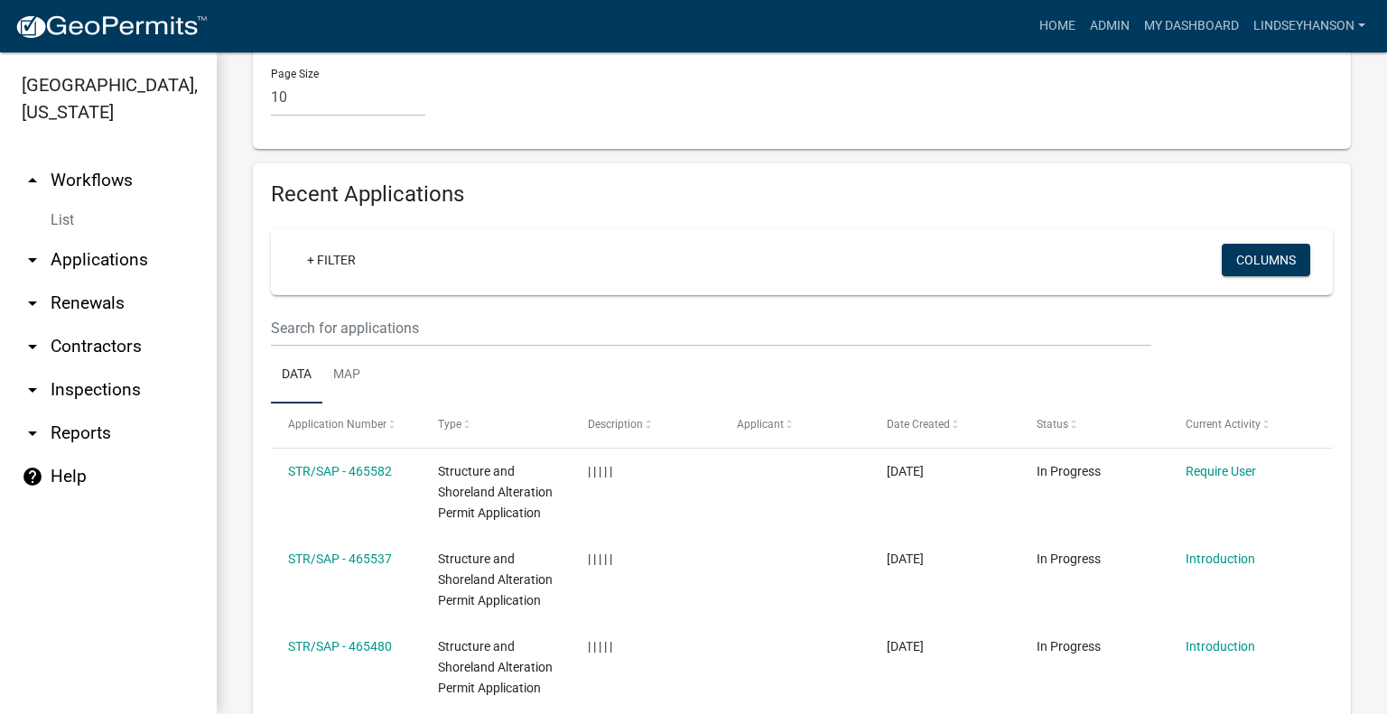
scroll to position [1896, 0]
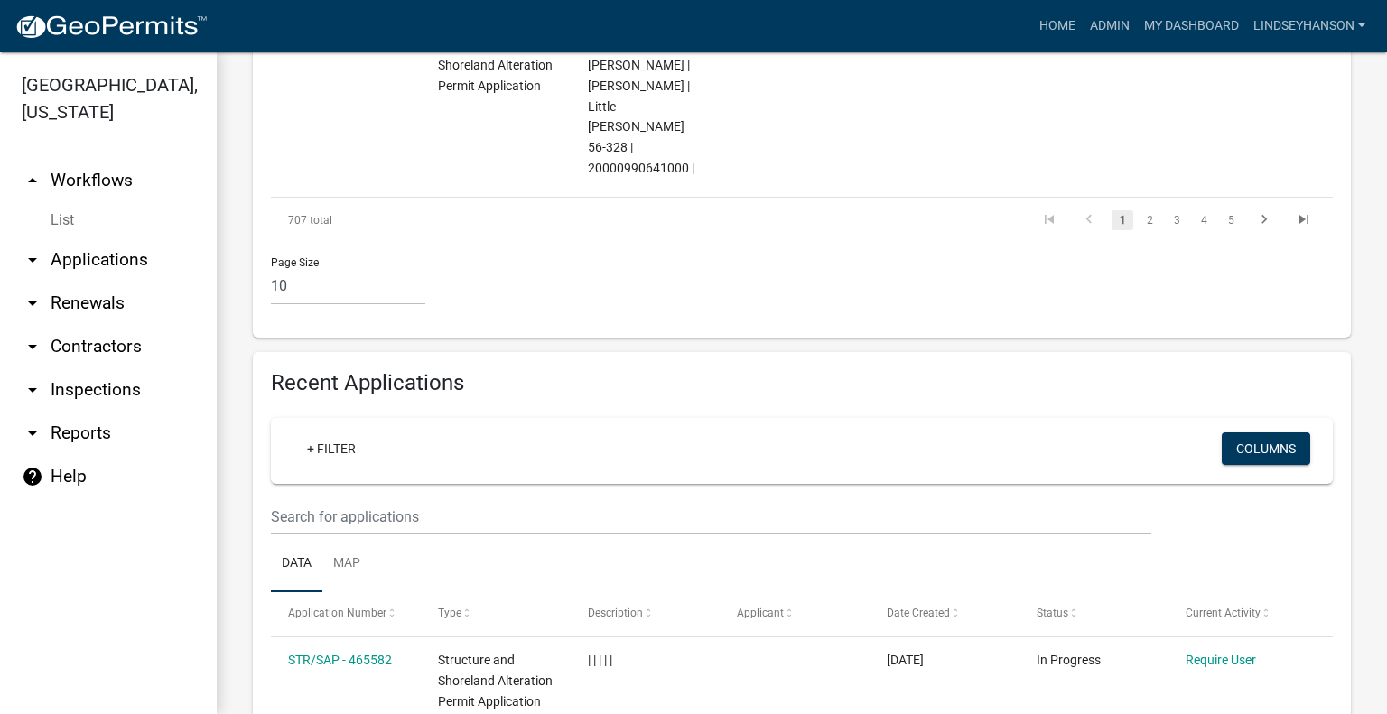
click at [576, 536] on ul "Data Map" at bounding box center [802, 564] width 1062 height 57
click at [583, 499] on input "text" at bounding box center [711, 517] width 881 height 37
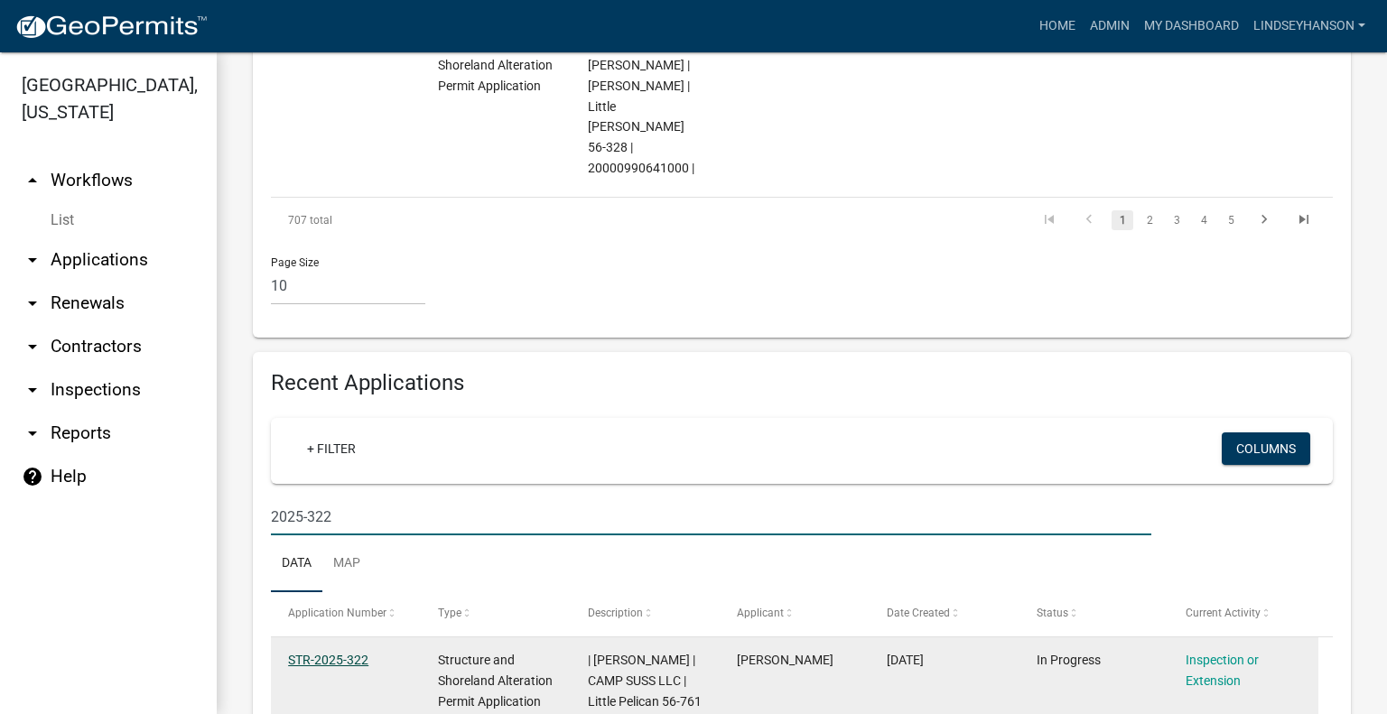
type input "2025-322"
click at [347, 653] on link "STR-2025-322" at bounding box center [328, 660] width 80 height 14
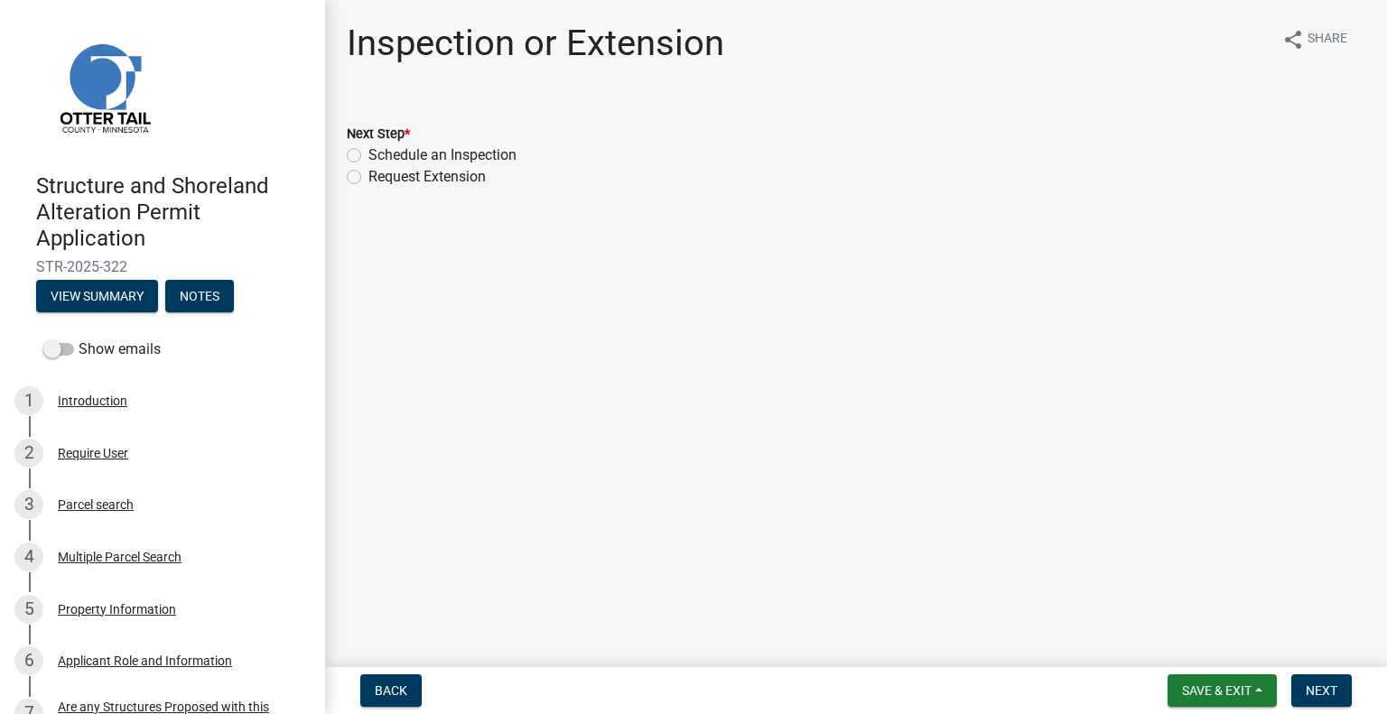
click at [495, 156] on label "Schedule an Inspection" at bounding box center [442, 156] width 148 height 22
click at [380, 156] on input "Schedule an Inspection" at bounding box center [374, 151] width 12 height 12
radio input "true"
click at [1336, 698] on button "Next" at bounding box center [1322, 691] width 61 height 33
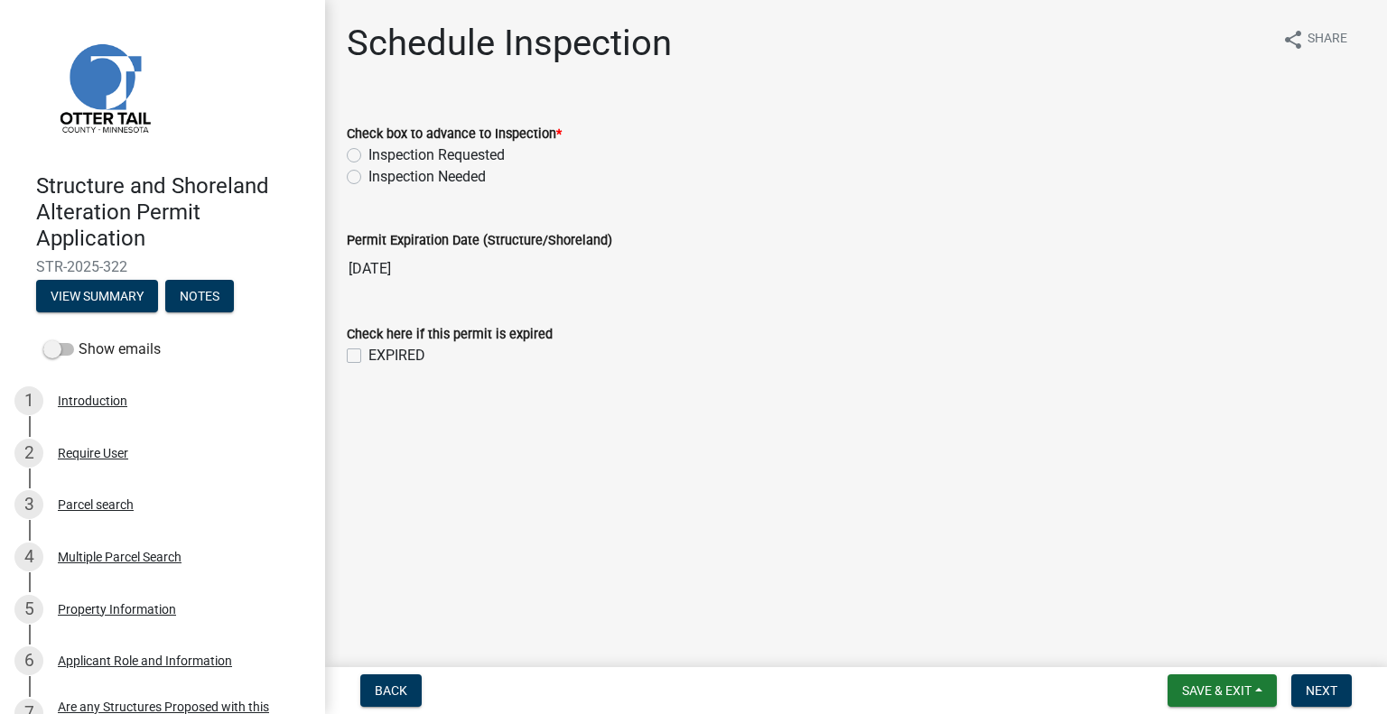
click at [443, 154] on label "Inspection Requested" at bounding box center [436, 156] width 136 height 22
click at [380, 154] on input "Inspection Requested" at bounding box center [374, 151] width 12 height 12
radio input "true"
click at [1327, 684] on span "Next" at bounding box center [1322, 691] width 32 height 14
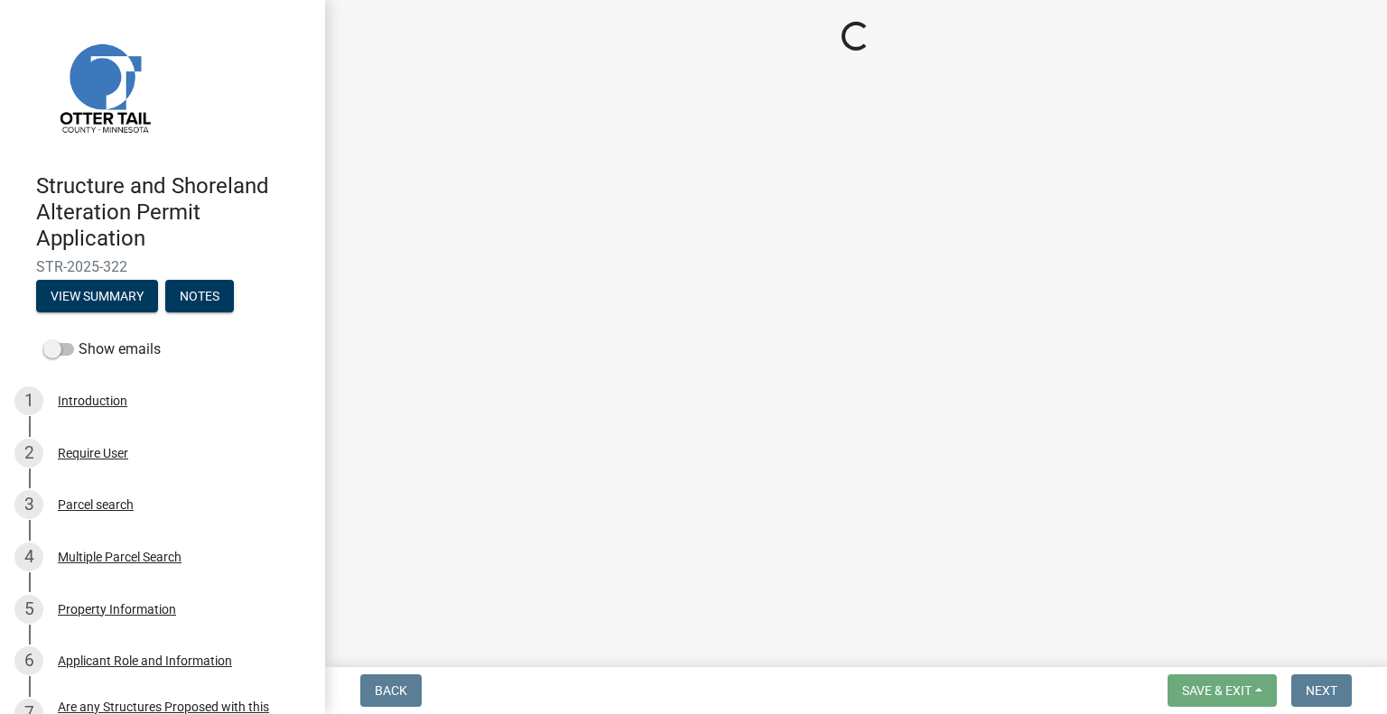
select select "710d5f49-2663-4e73-9718-d0c4e189f5ed"
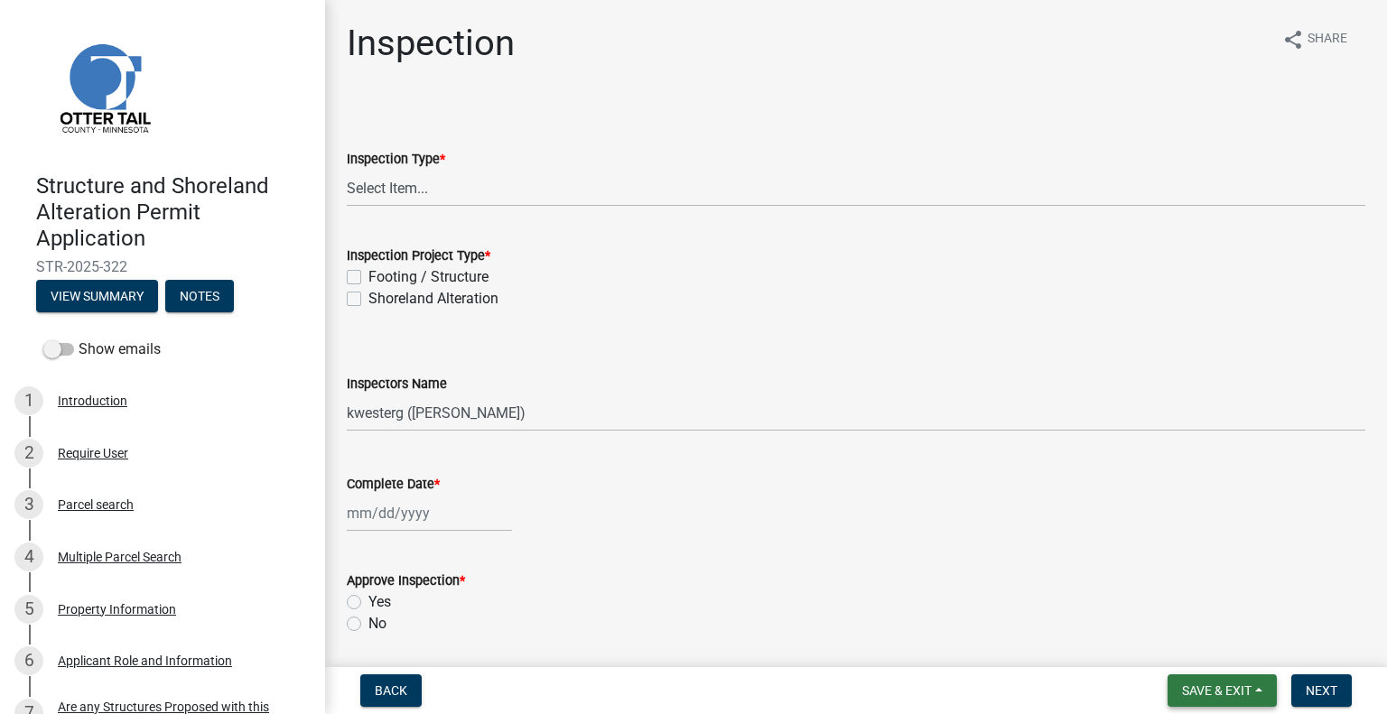
click at [1228, 693] on span "Save & Exit" at bounding box center [1217, 691] width 70 height 14
click at [1201, 651] on button "Save & Exit" at bounding box center [1205, 643] width 145 height 43
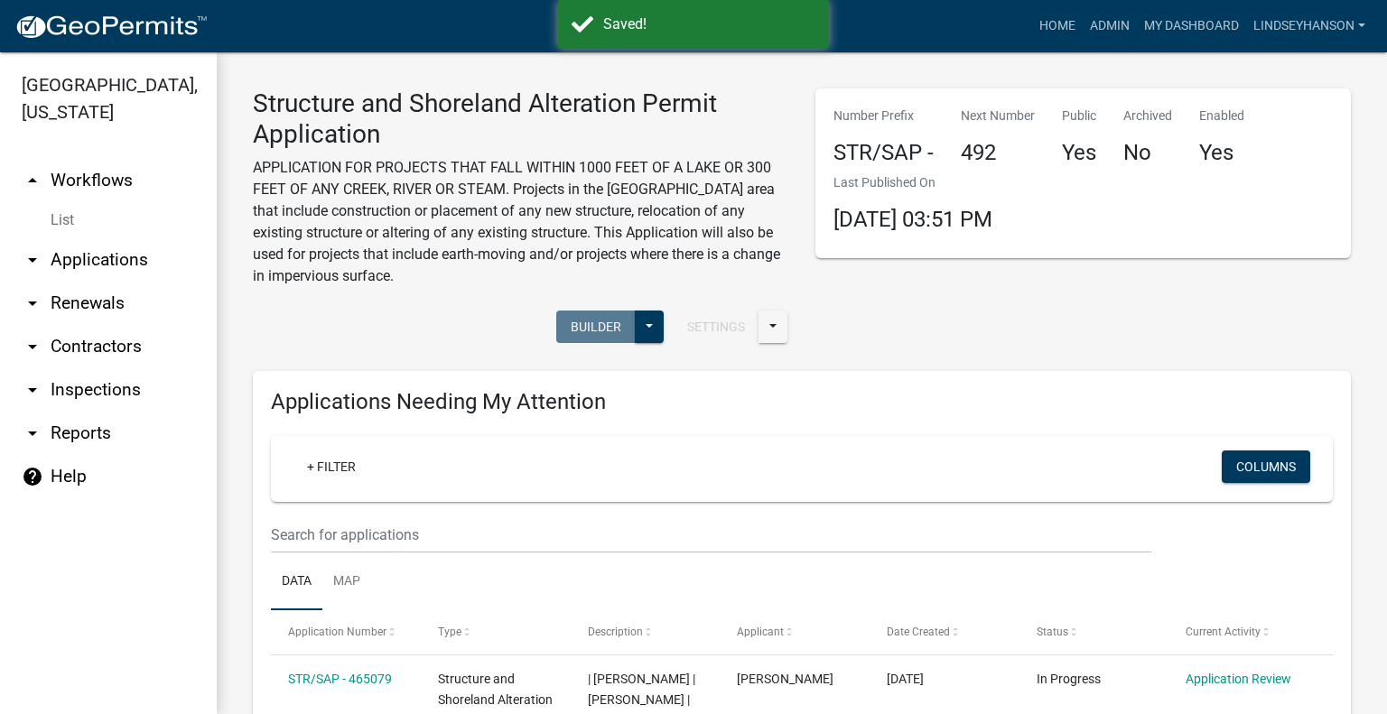
click at [130, 248] on link "arrow_drop_down Applications" at bounding box center [108, 259] width 217 height 43
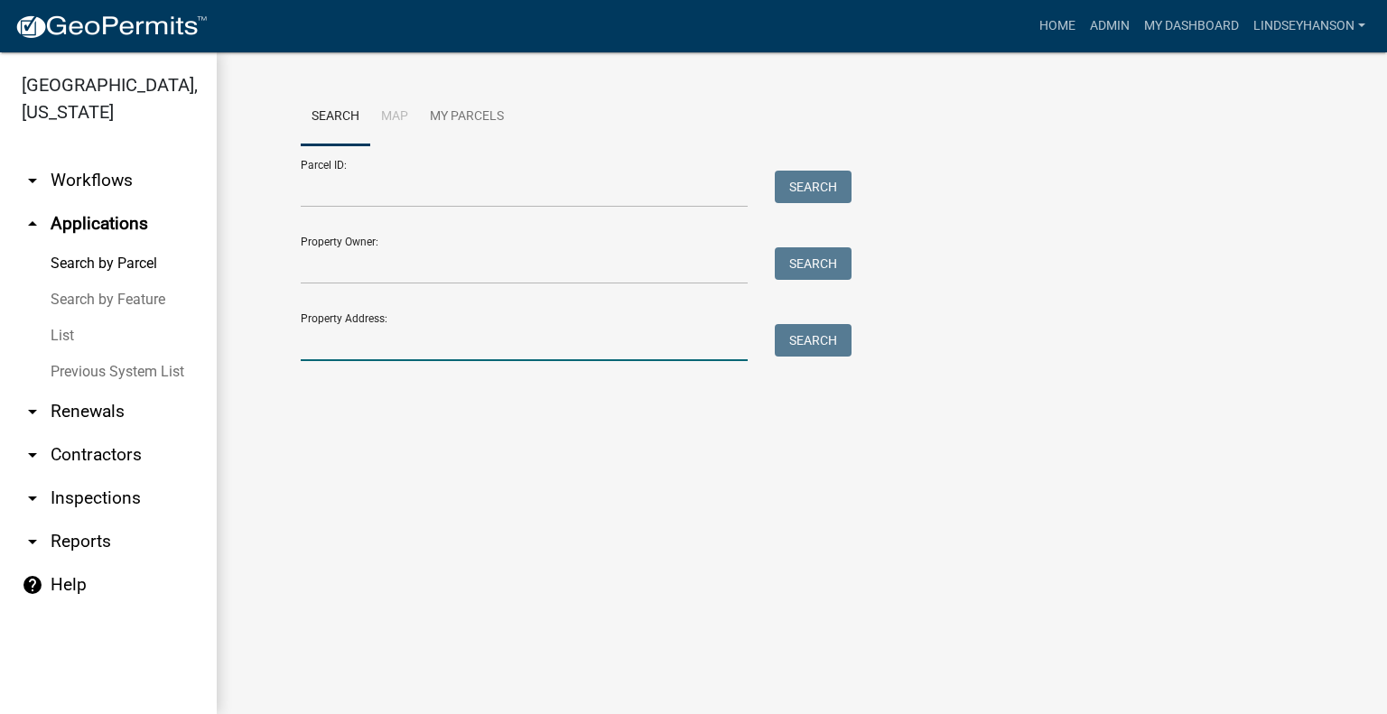
click at [434, 340] on input "Property Address:" at bounding box center [524, 342] width 447 height 37
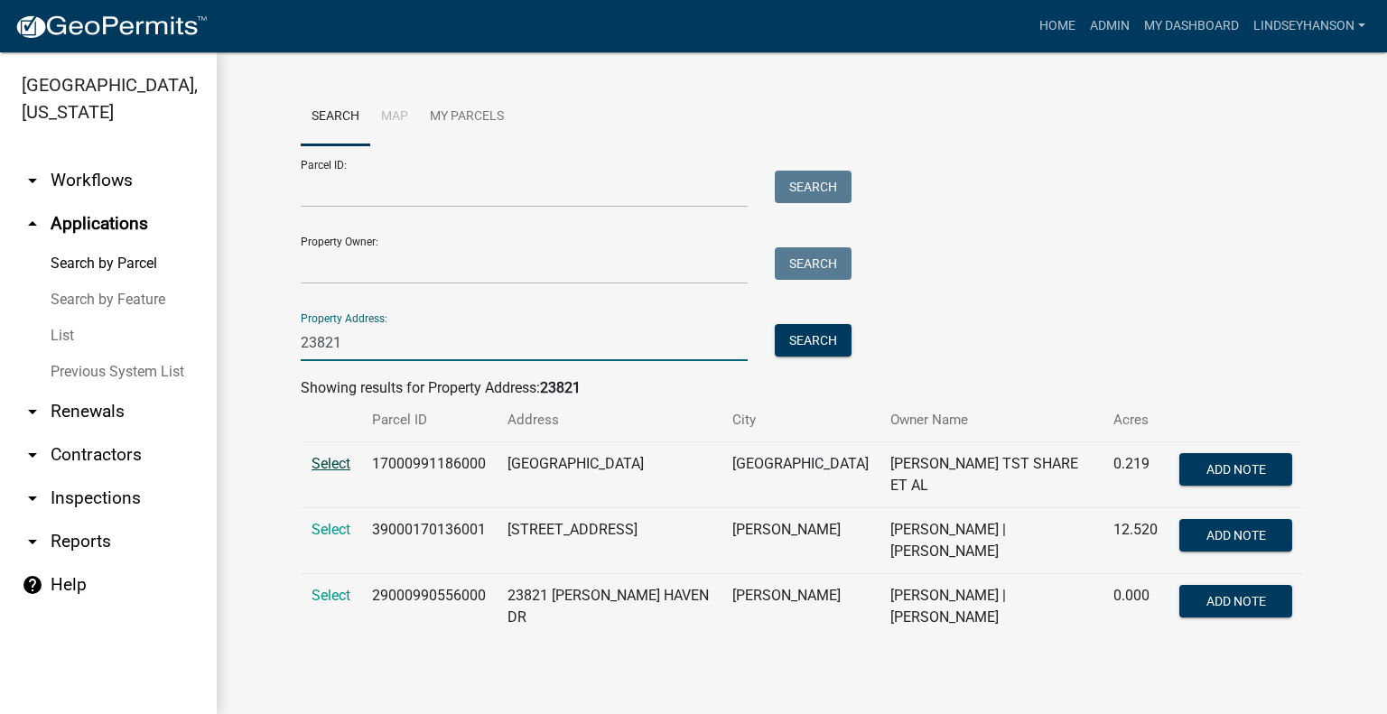
type input "23821"
click at [331, 458] on span "Select" at bounding box center [331, 463] width 39 height 17
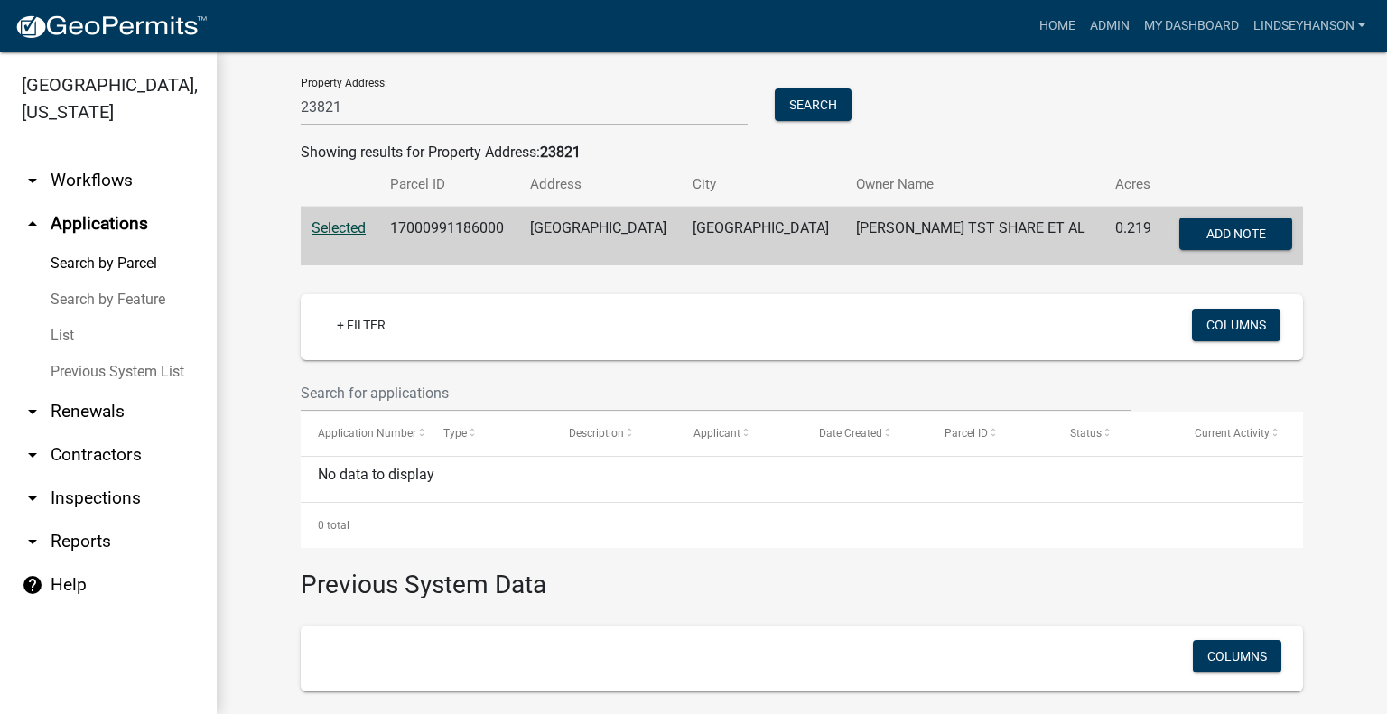
scroll to position [260, 0]
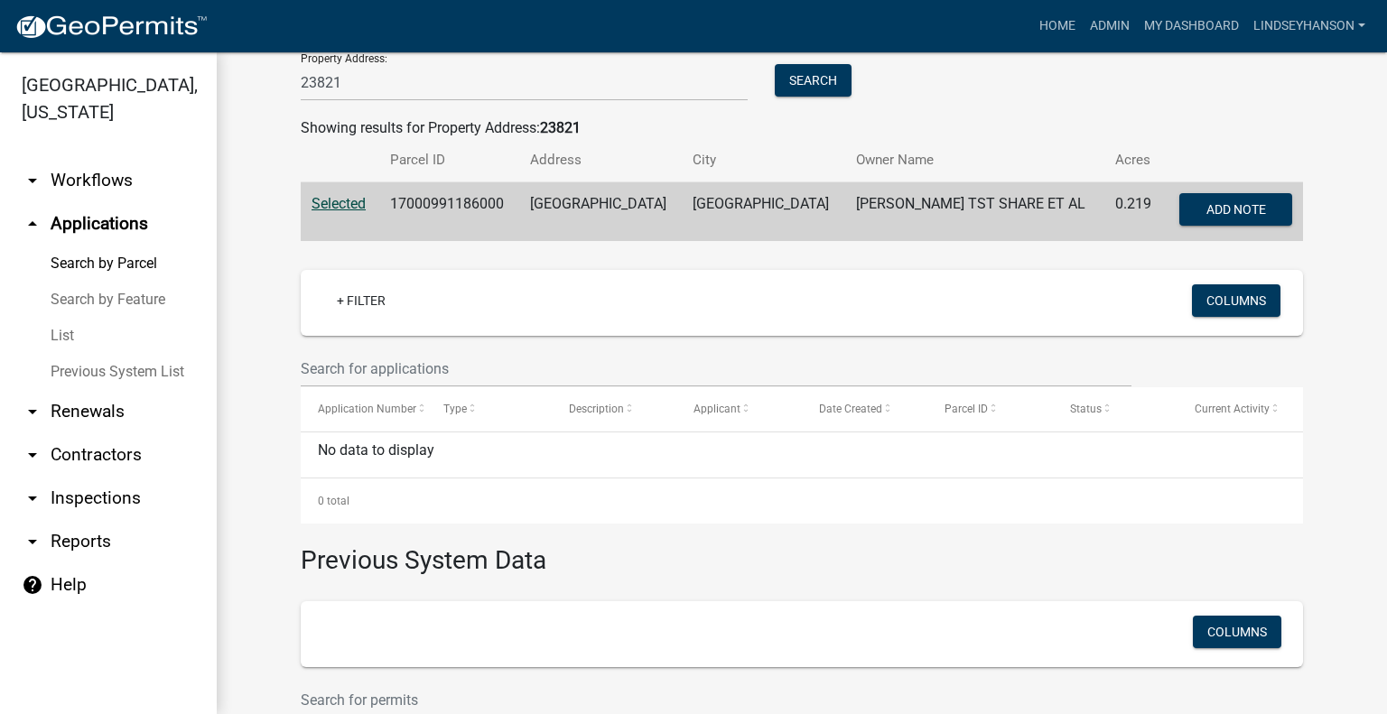
click at [408, 203] on td "17000991186000" at bounding box center [449, 212] width 140 height 60
copy td "17000991186000"
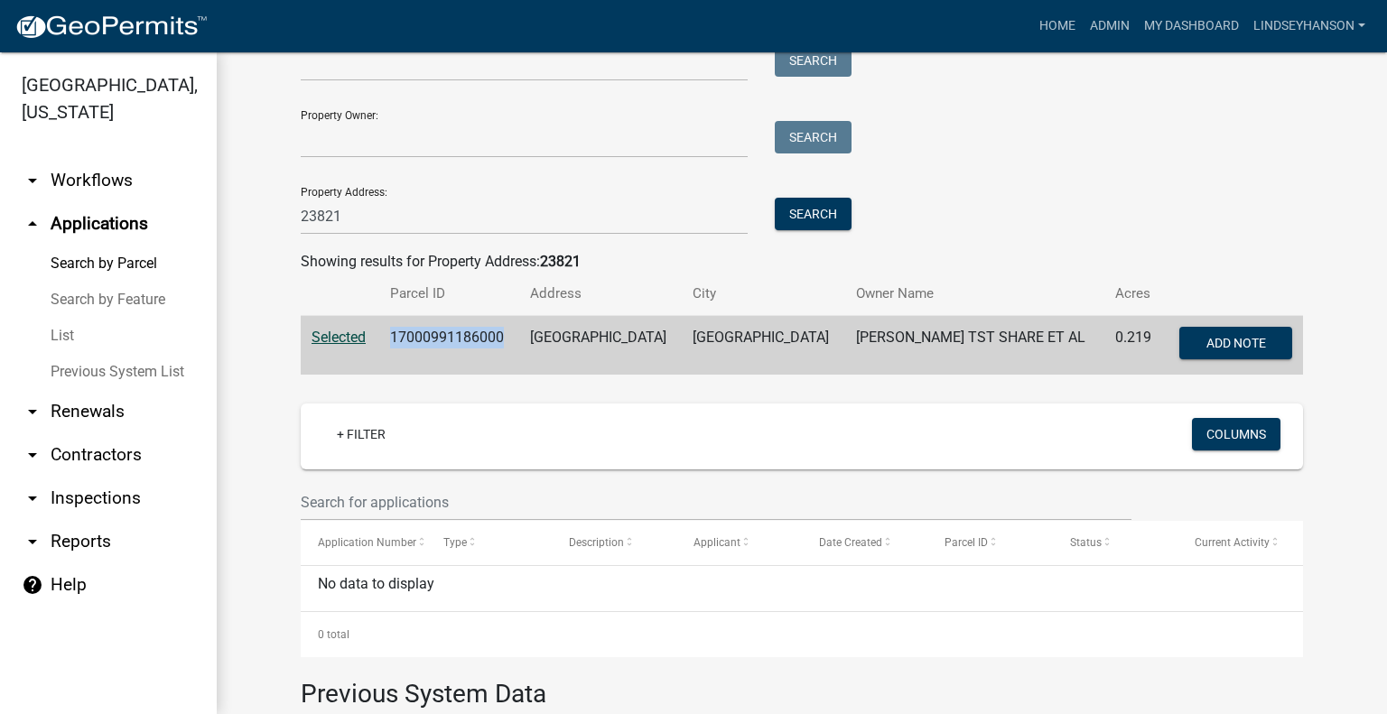
scroll to position [0, 0]
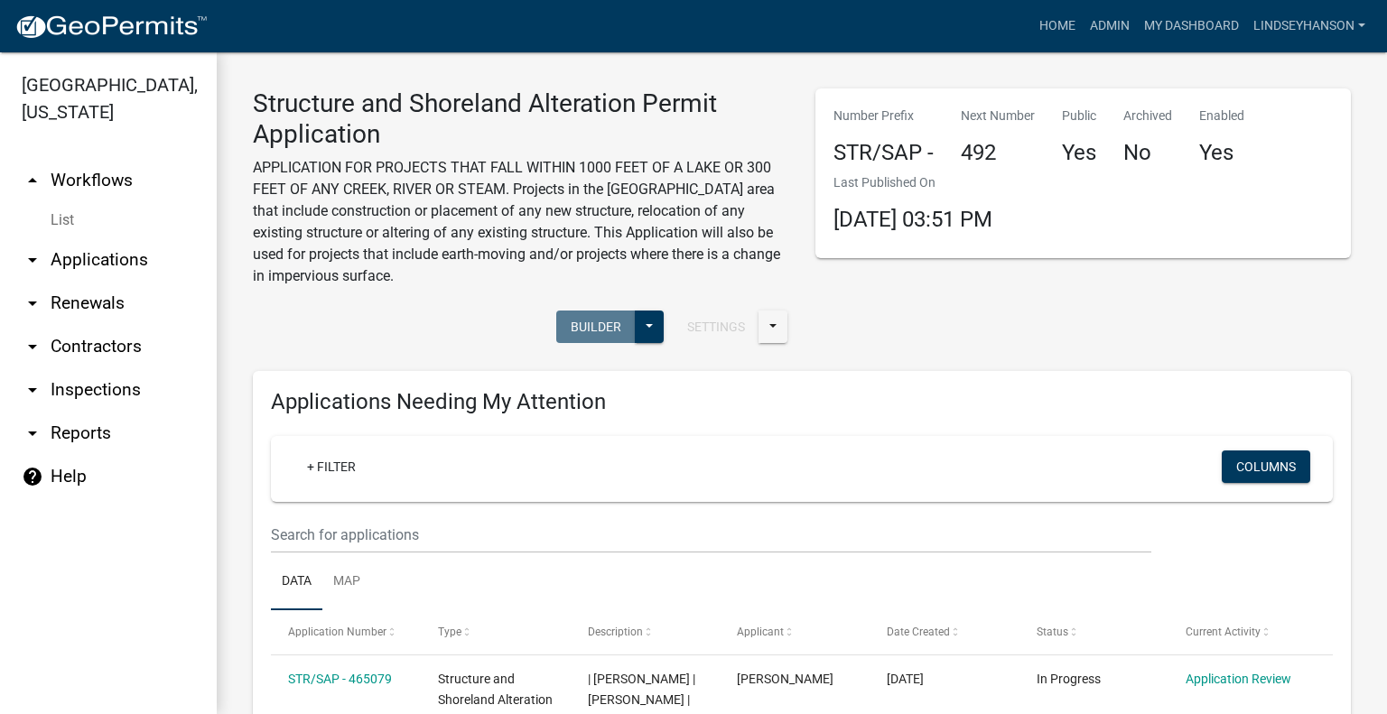
click at [134, 264] on link "arrow_drop_down Applications" at bounding box center [108, 259] width 217 height 43
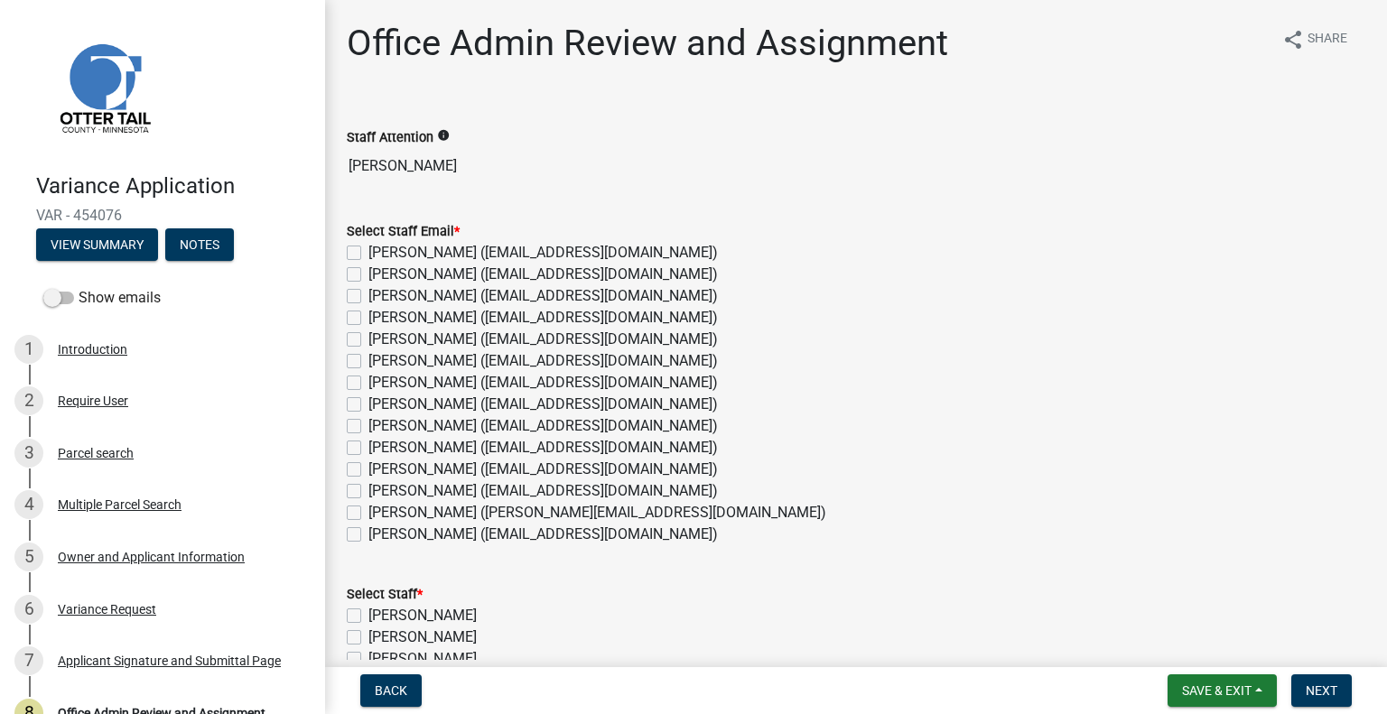
click at [413, 273] on label "Amy Busko (abusko@ottertailcounty.gov)" at bounding box center [543, 275] width 350 height 22
click at [380, 273] on input "Amy Busko (abusko@ottertailcounty.gov)" at bounding box center [374, 270] width 12 height 12
checkbox input "true"
checkbox input "false"
checkbox input "true"
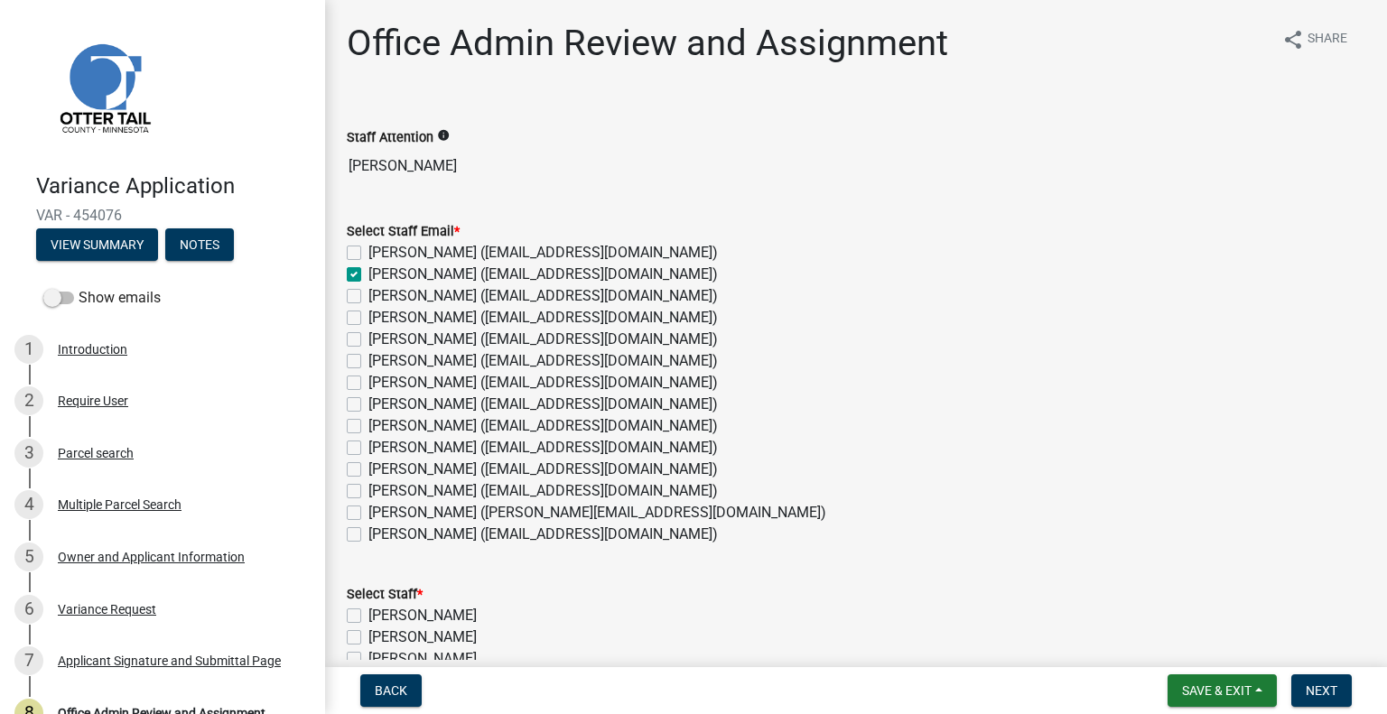
checkbox input "false"
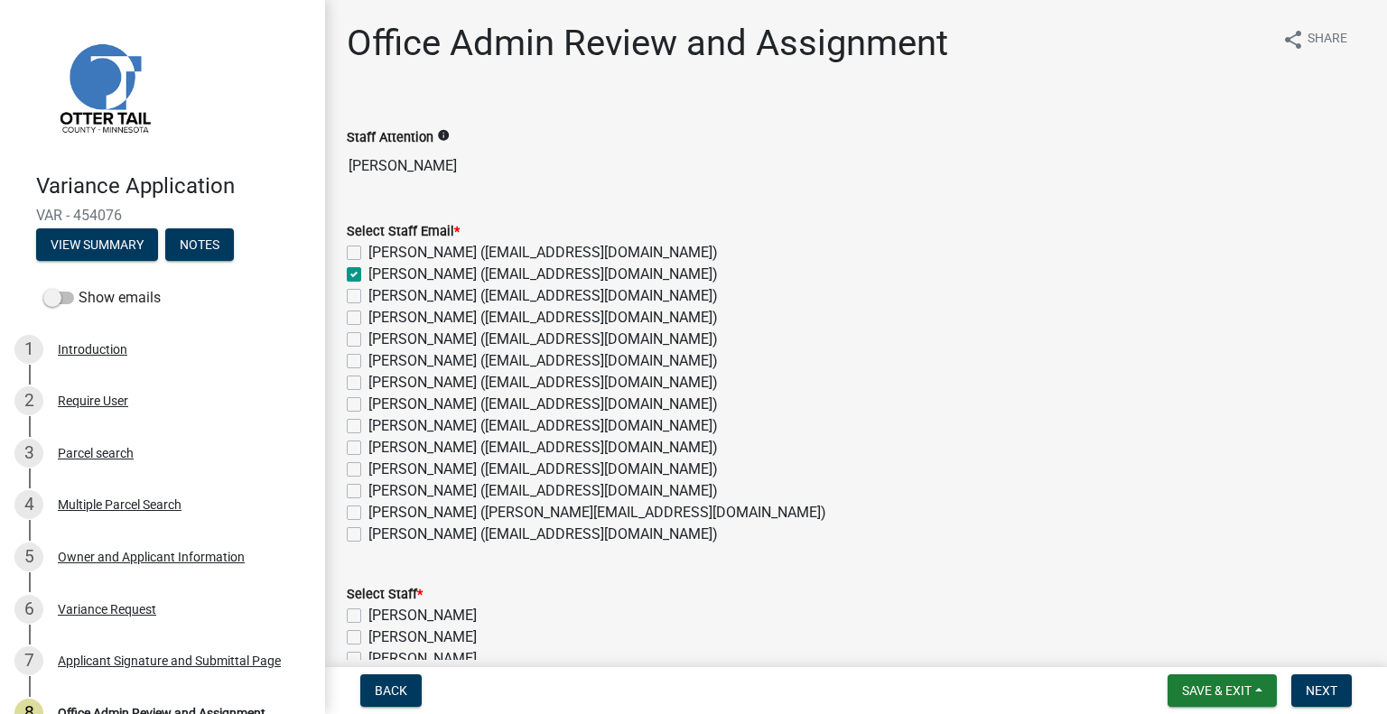
checkbox input "false"
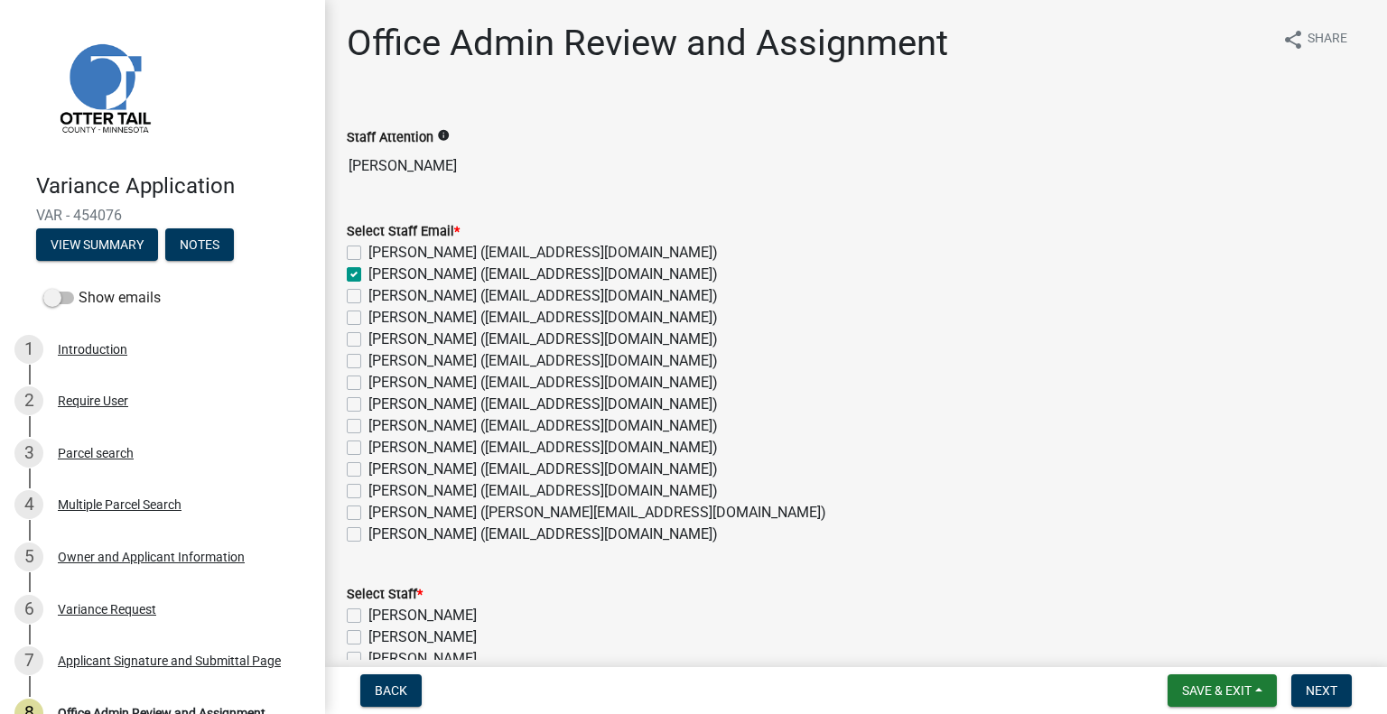
checkbox input "false"
click at [440, 339] on label "Chris LeClair (cleclair@ottertailcounty.gov)" at bounding box center [543, 340] width 350 height 22
click at [380, 339] on input "Chris LeClair (cleclair@ottertailcounty.gov)" at bounding box center [374, 335] width 12 height 12
checkbox input "true"
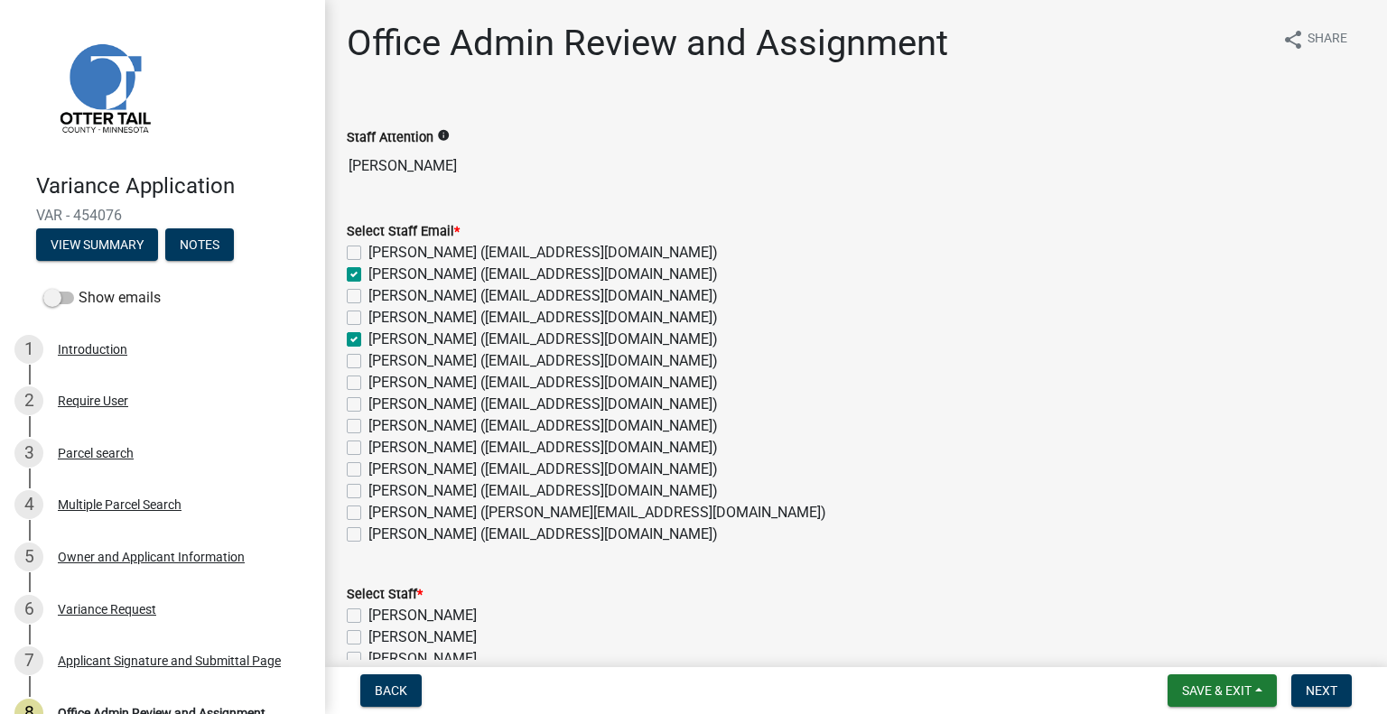
checkbox input "false"
checkbox input "true"
checkbox input "false"
checkbox input "true"
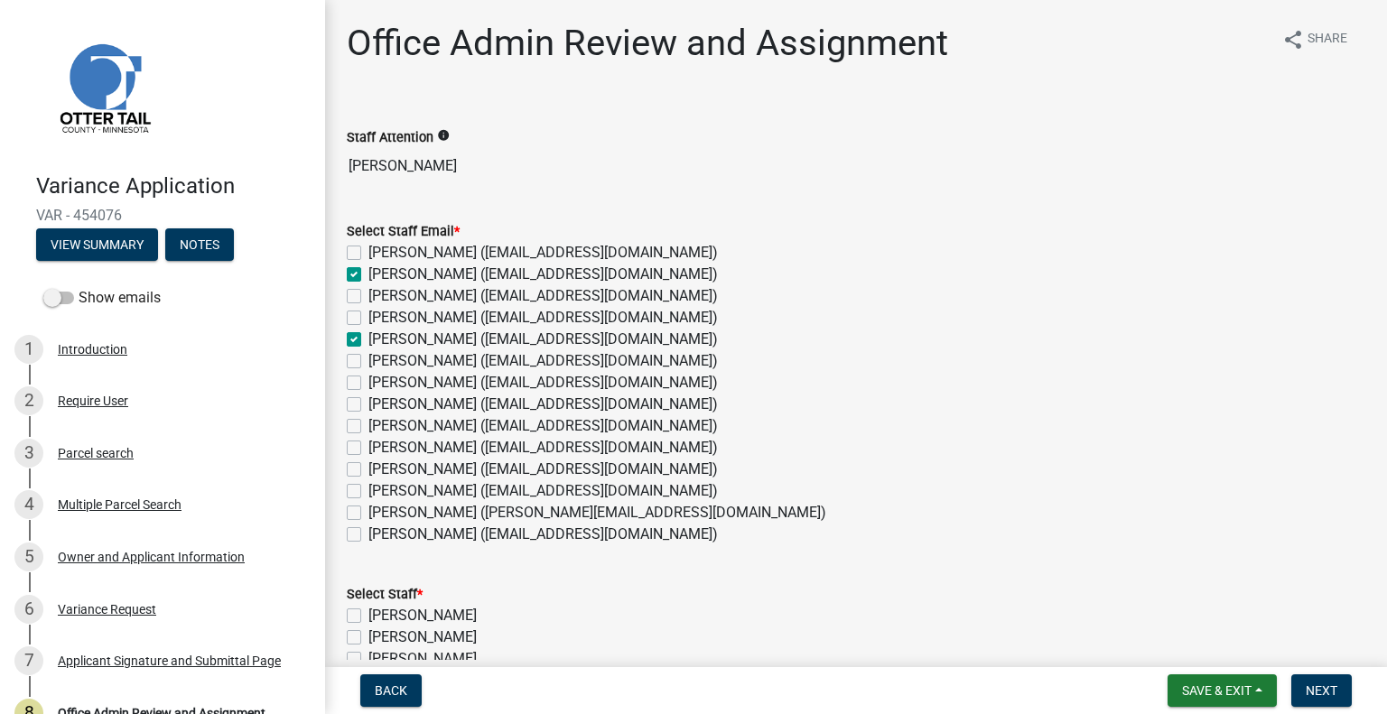
checkbox input "false"
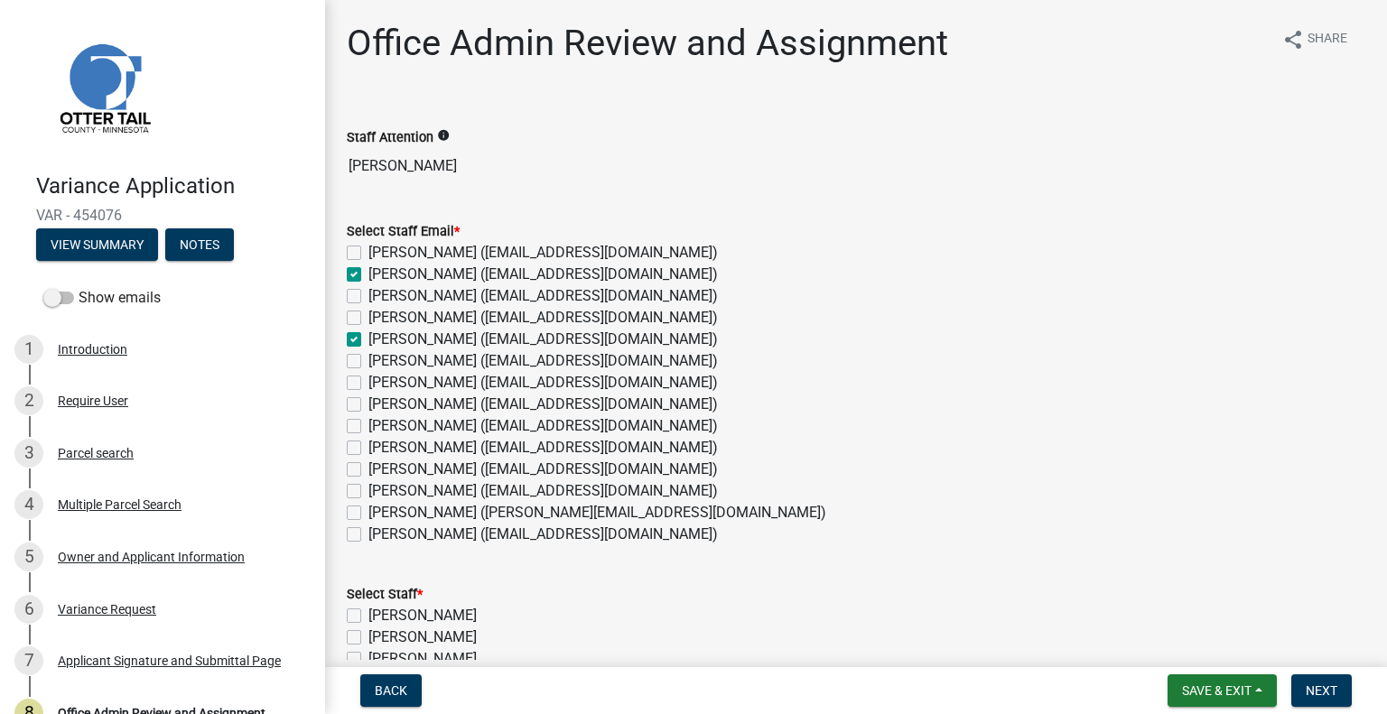
checkbox input "false"
click at [445, 404] on label "[PERSON_NAME] ([EMAIL_ADDRESS][DOMAIN_NAME])" at bounding box center [543, 405] width 350 height 22
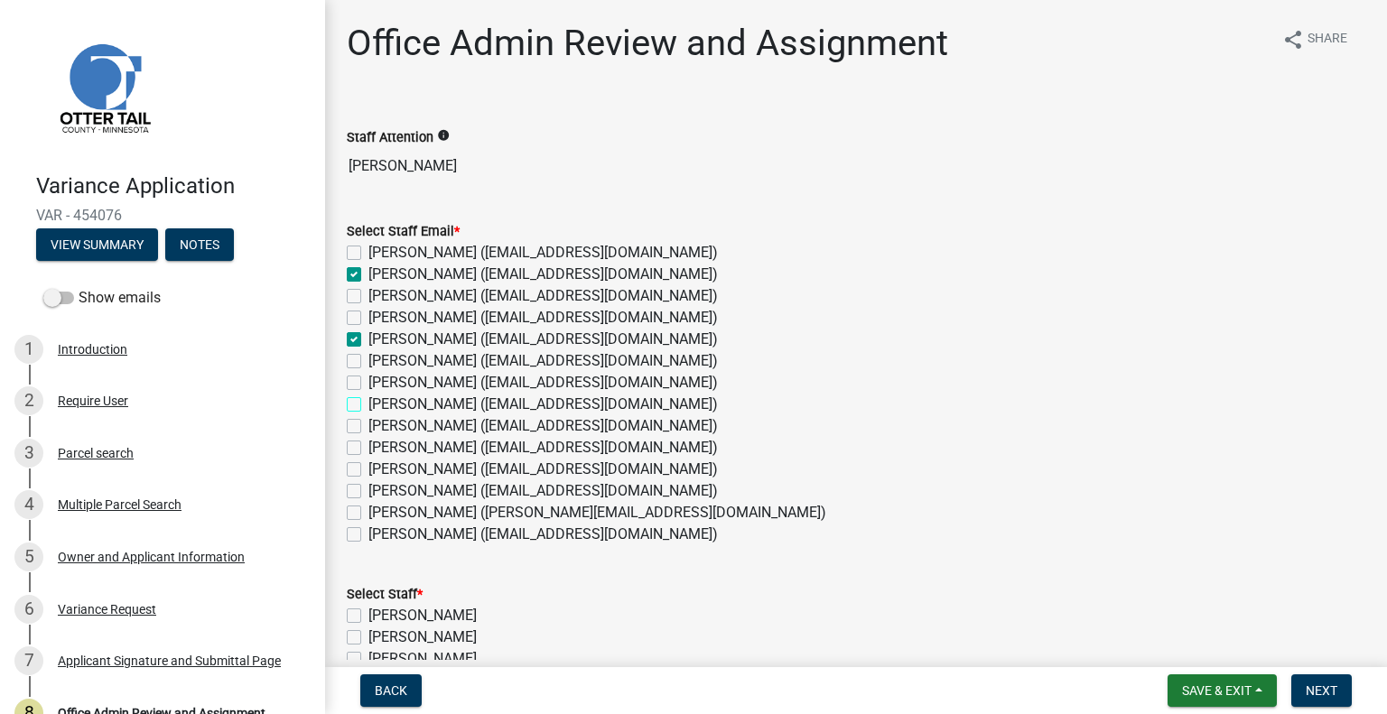
click at [380, 404] on input "[PERSON_NAME] ([EMAIL_ADDRESS][DOMAIN_NAME])" at bounding box center [374, 400] width 12 height 12
checkbox input "true"
checkbox input "false"
checkbox input "true"
checkbox input "false"
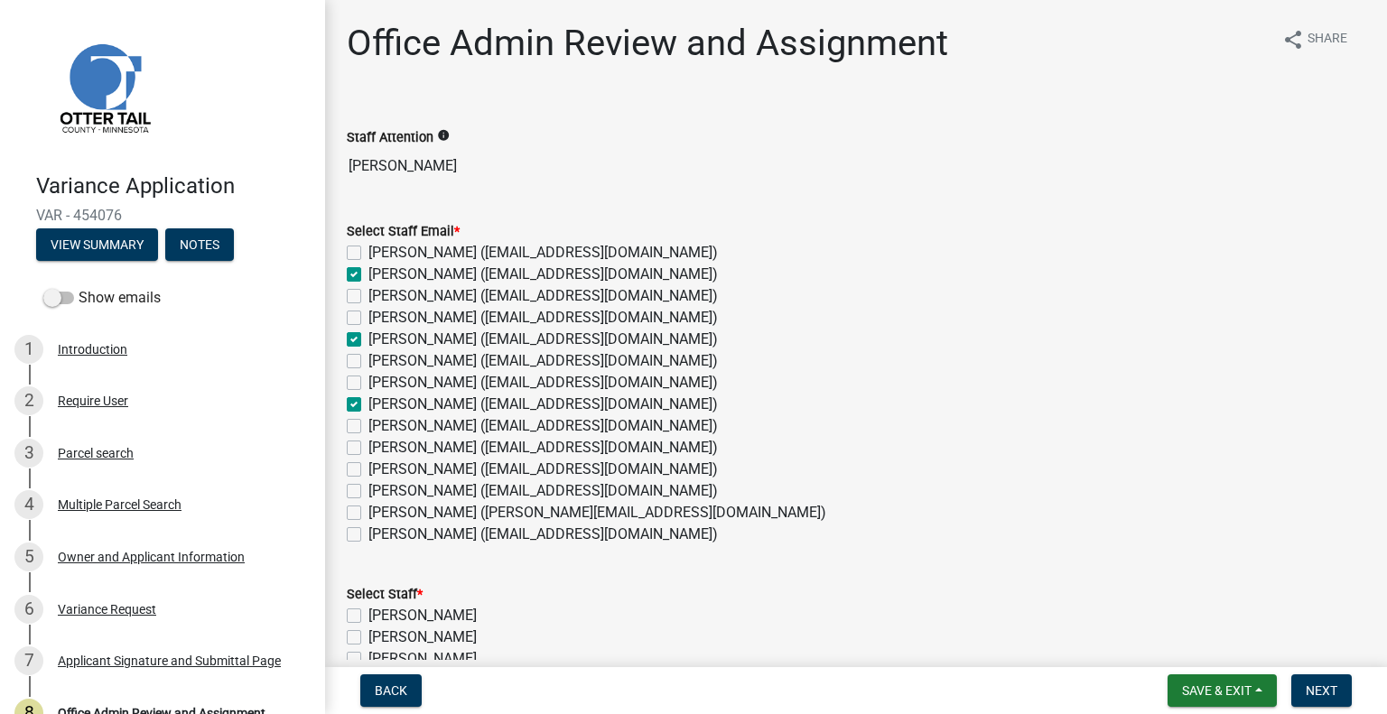
checkbox input "false"
checkbox input "true"
checkbox input "false"
checkbox input "true"
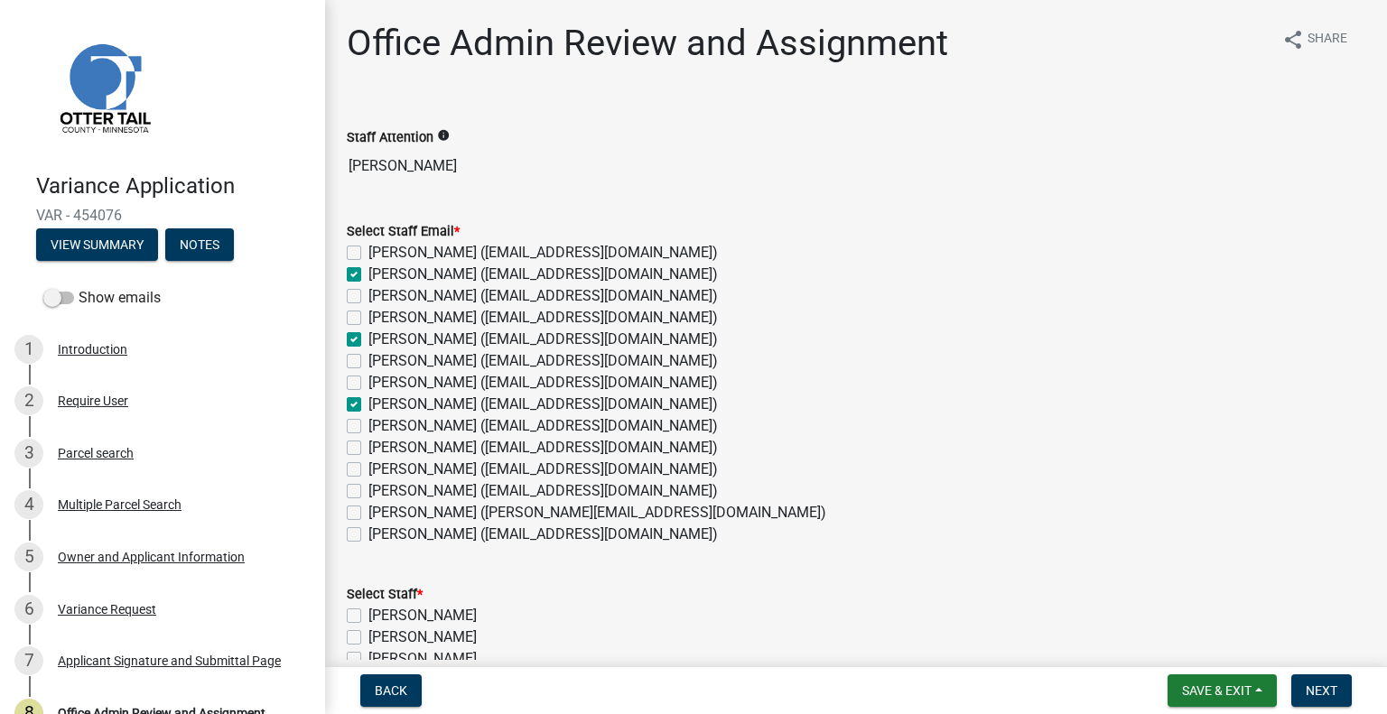
checkbox input "false"
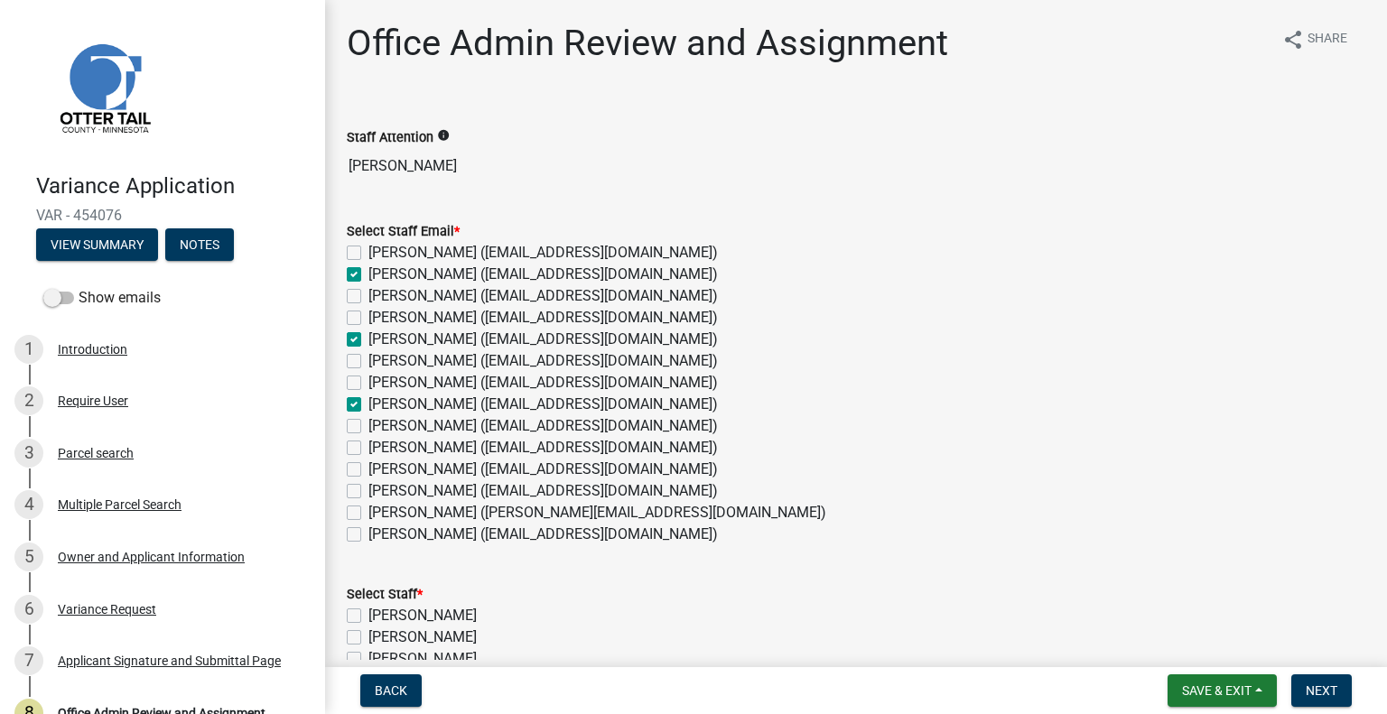
checkbox input "false"
click at [434, 444] on label "[PERSON_NAME] ([EMAIL_ADDRESS][DOMAIN_NAME])" at bounding box center [543, 448] width 350 height 22
click at [380, 444] on input "[PERSON_NAME] ([EMAIL_ADDRESS][DOMAIN_NAME])" at bounding box center [374, 443] width 12 height 12
checkbox input "true"
checkbox input "false"
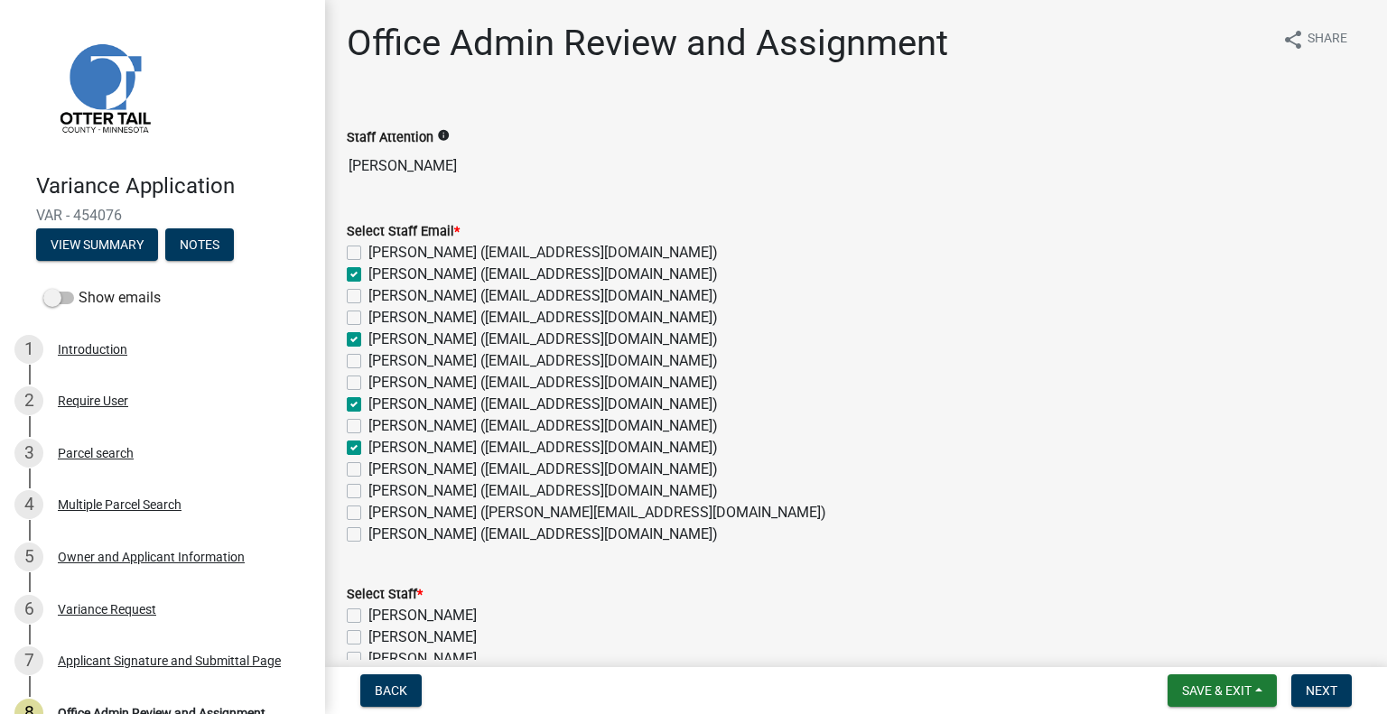
checkbox input "true"
checkbox input "false"
checkbox input "true"
checkbox input "false"
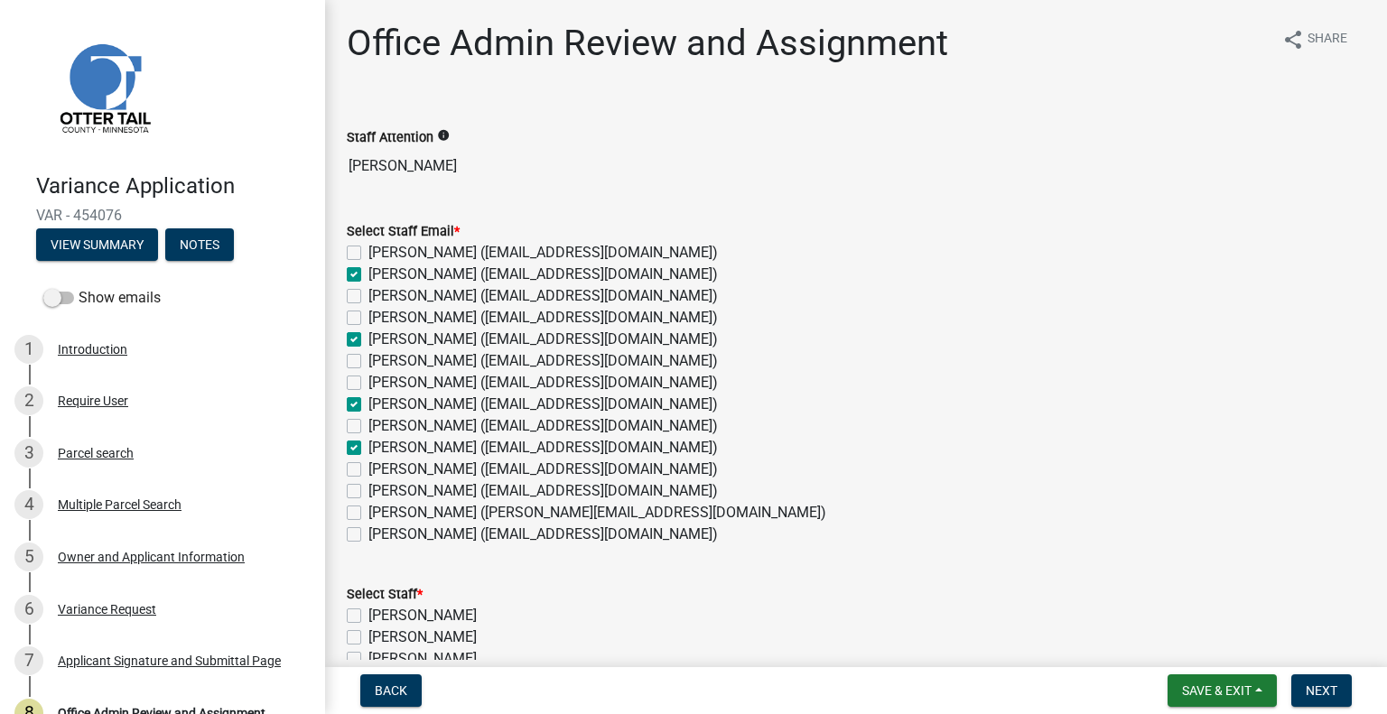
checkbox input "false"
checkbox input "true"
checkbox input "false"
checkbox input "true"
checkbox input "false"
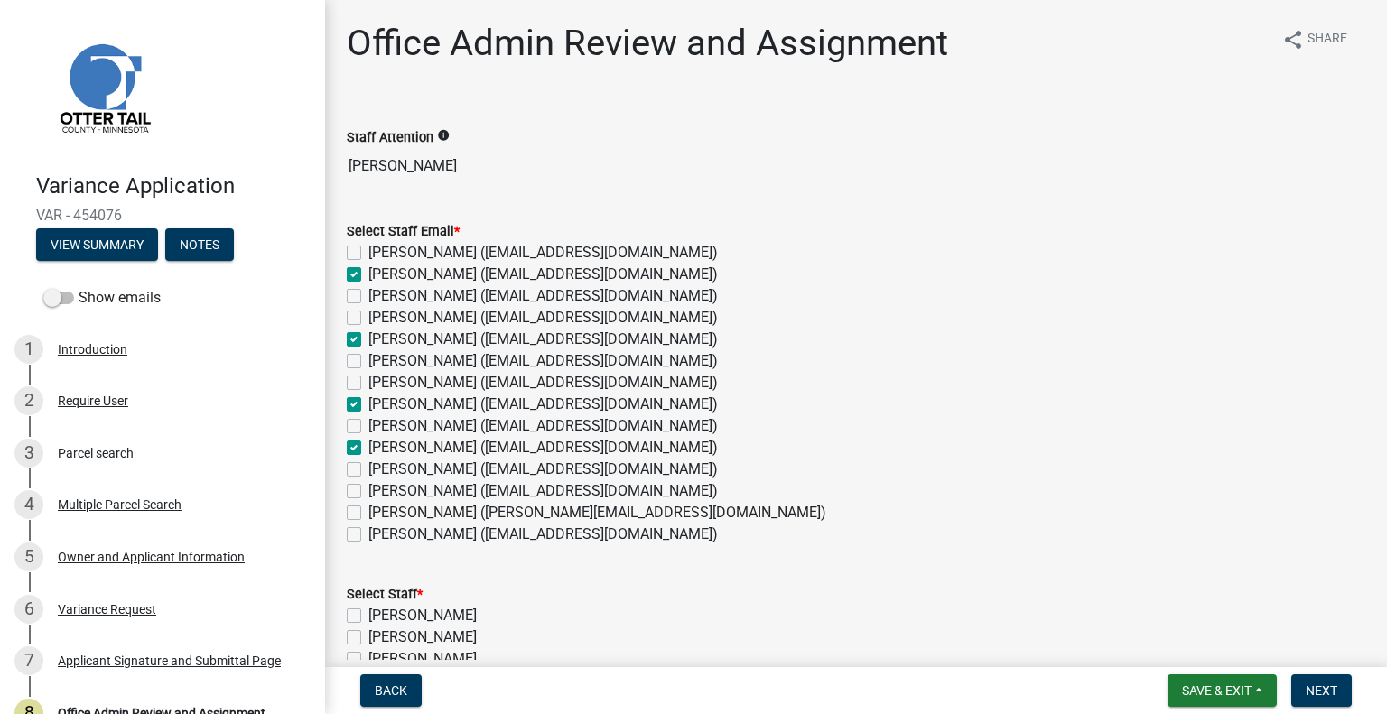
checkbox input "false"
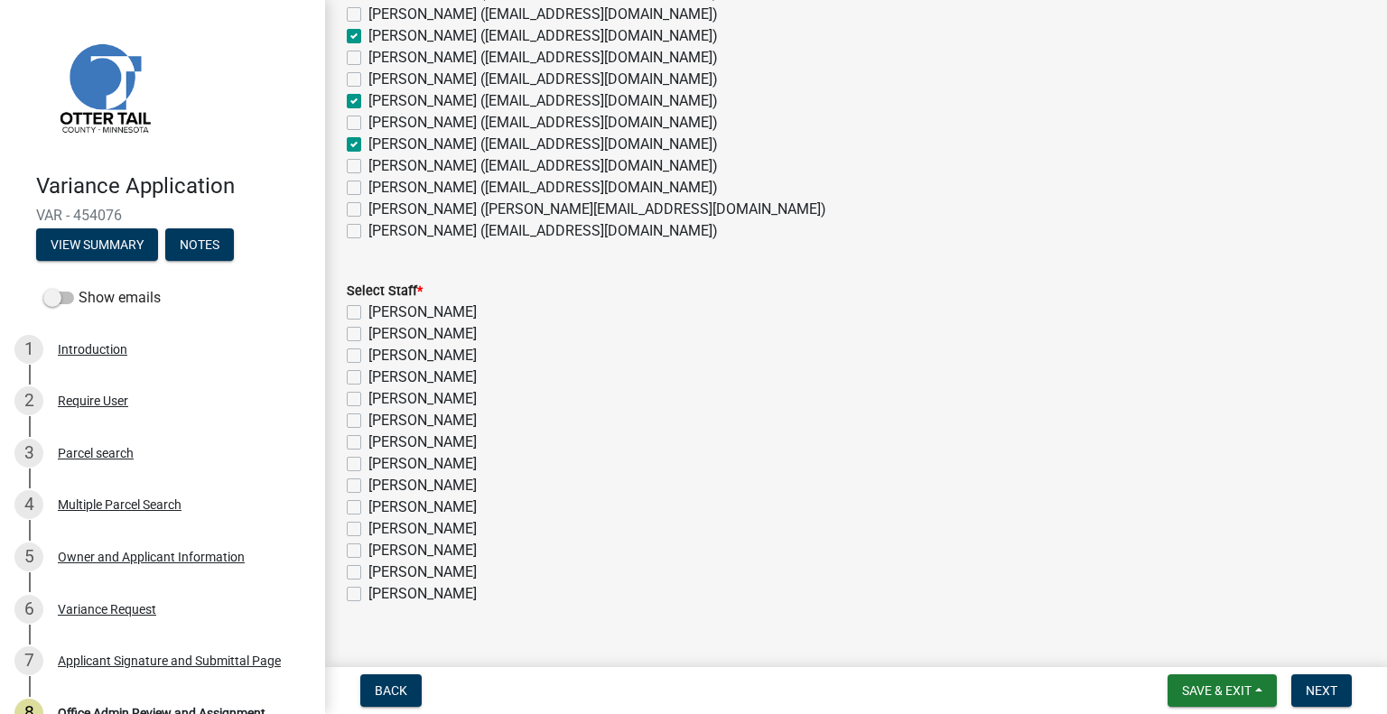
scroll to position [334, 0]
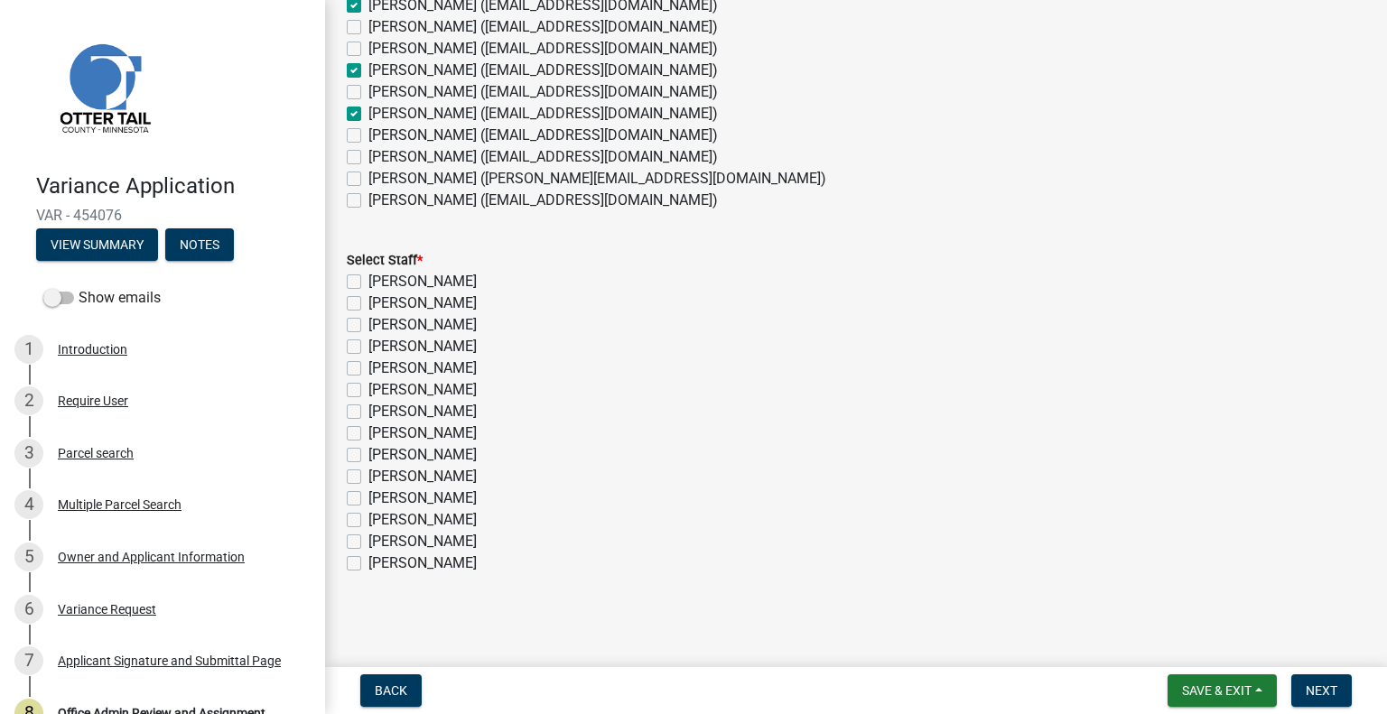
click at [398, 298] on label "[PERSON_NAME]" at bounding box center [422, 304] width 108 height 22
click at [380, 298] on input "Amy Busko" at bounding box center [374, 299] width 12 height 12
checkbox input "true"
checkbox input "false"
checkbox input "true"
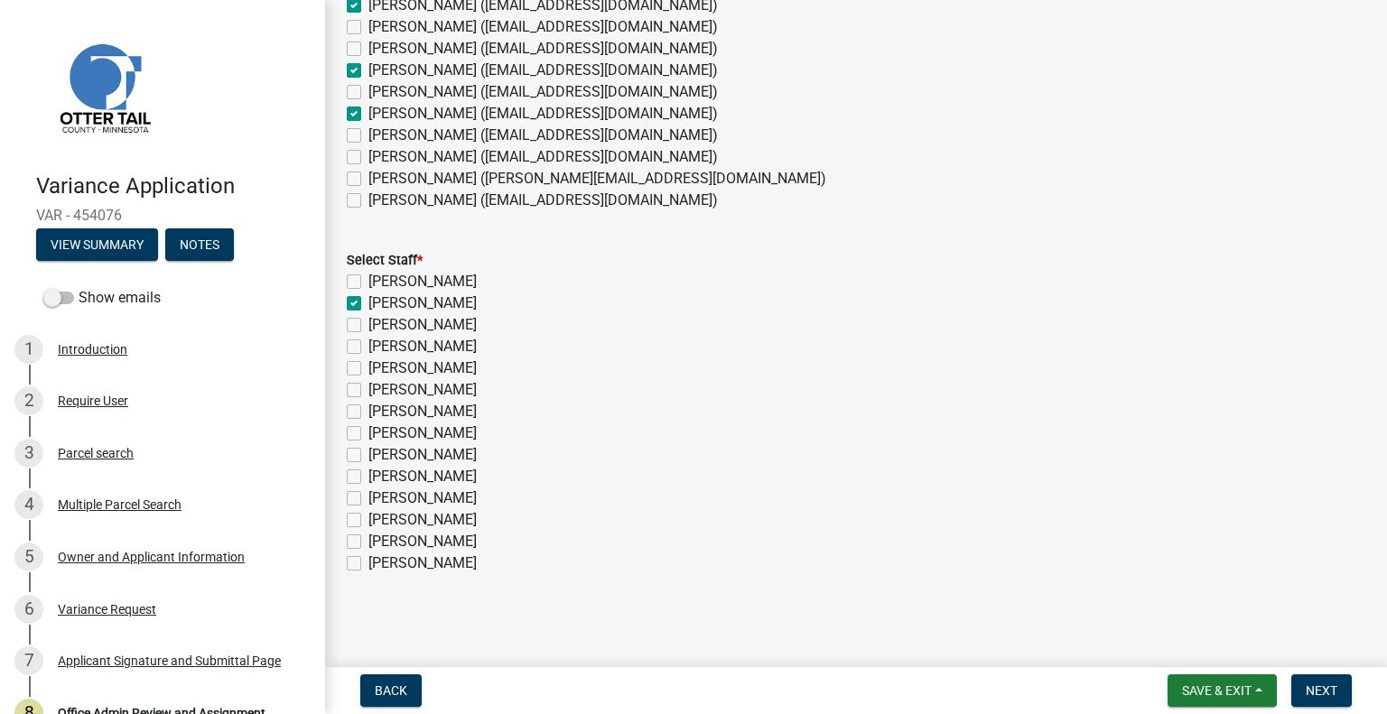
checkbox input "false"
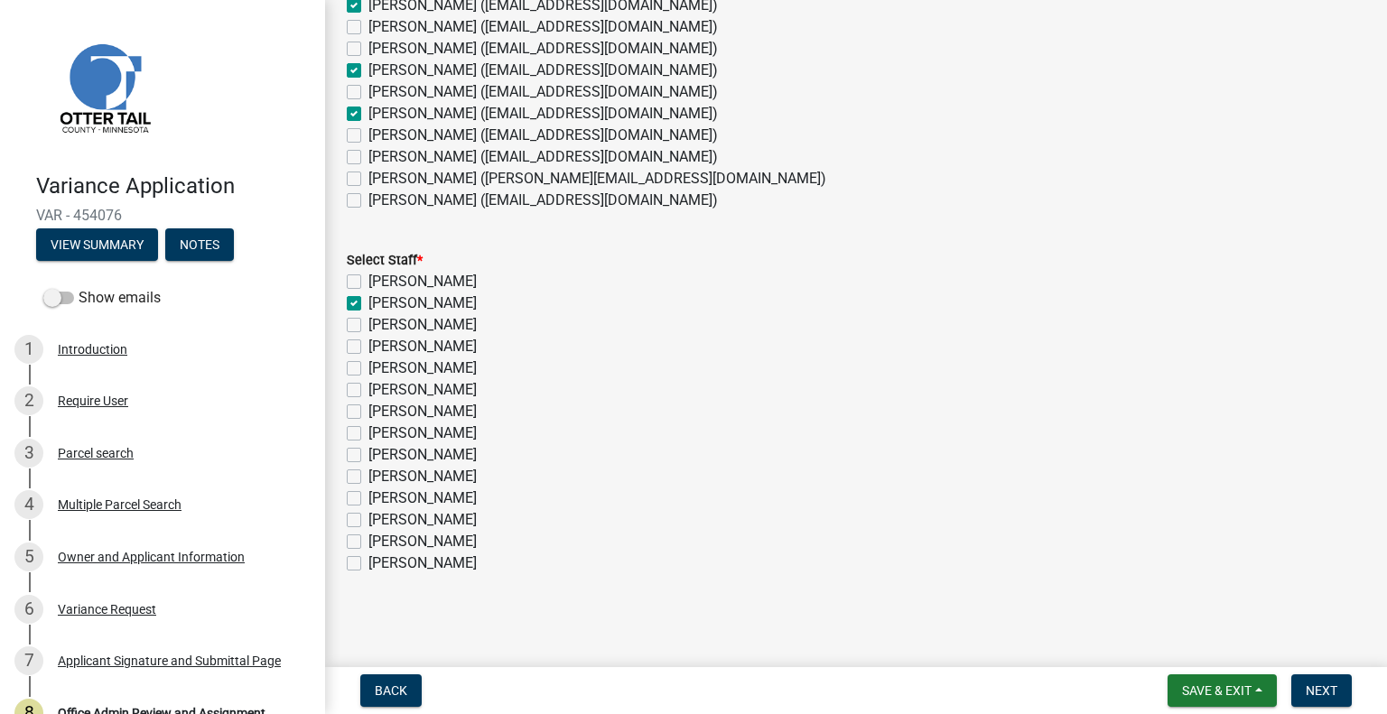
checkbox input "false"
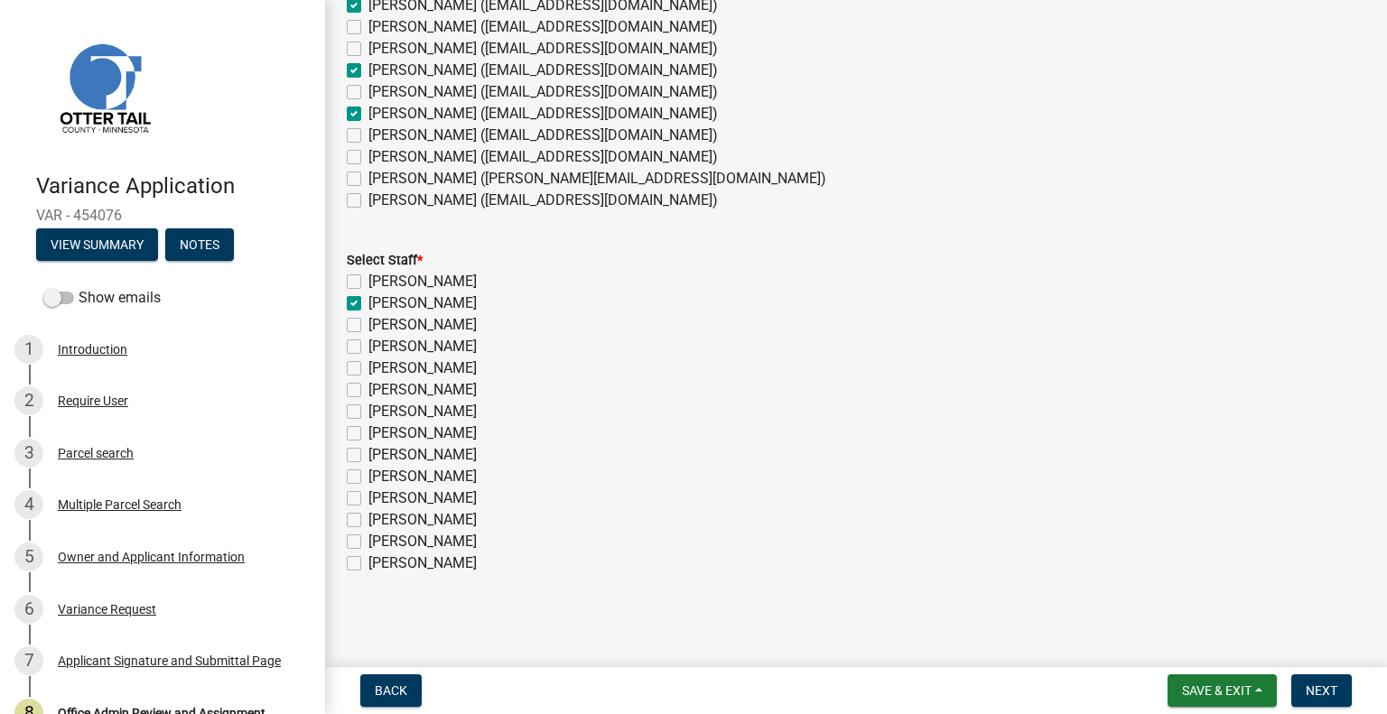
checkbox input "false"
click at [439, 363] on label "Christopher LeClair" at bounding box center [422, 369] width 108 height 22
click at [380, 363] on input "Christopher LeClair" at bounding box center [374, 364] width 12 height 12
checkbox input "true"
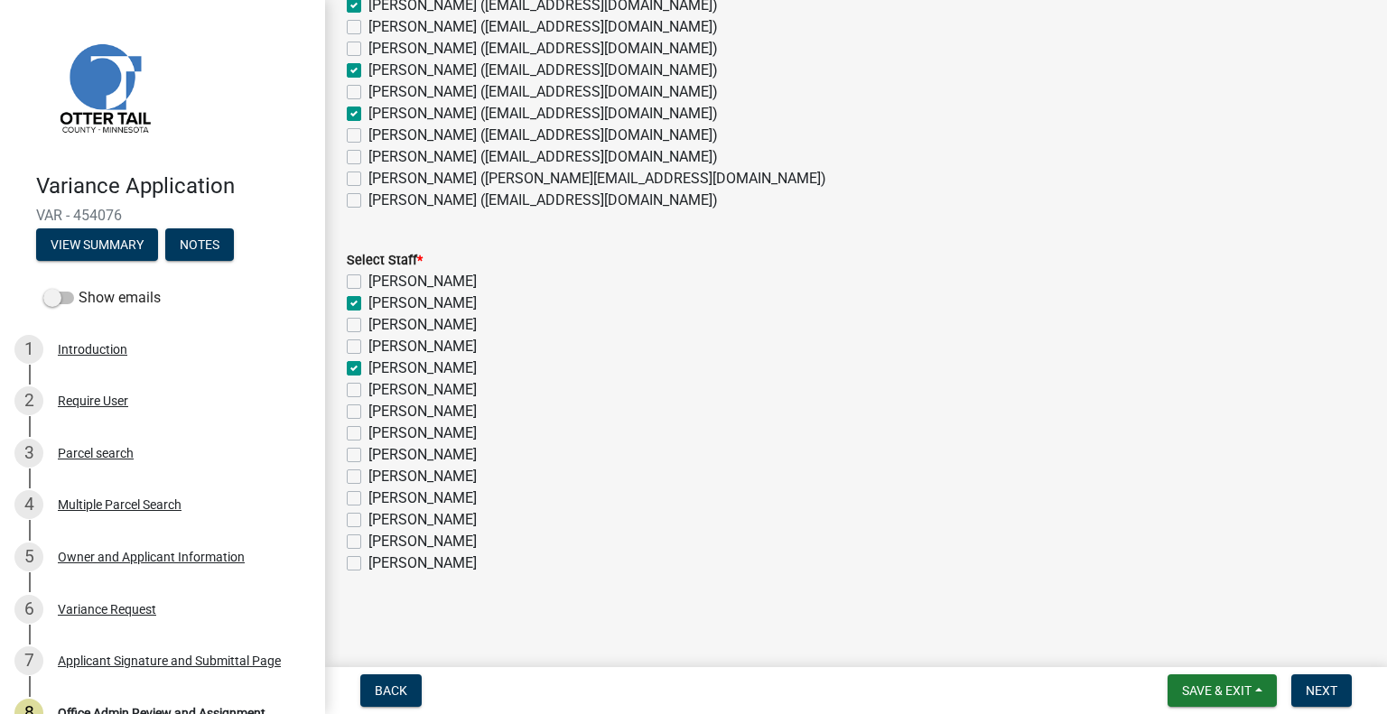
checkbox input "false"
checkbox input "true"
checkbox input "false"
checkbox input "true"
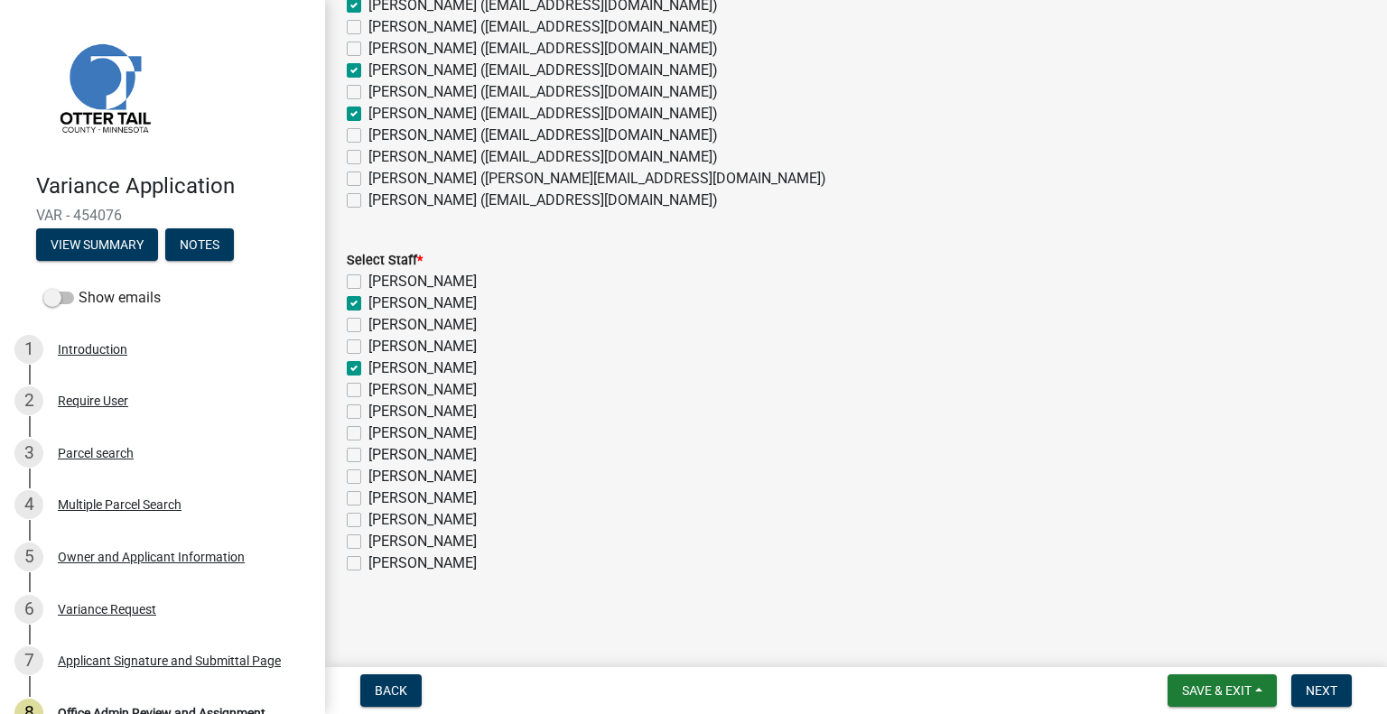
checkbox input "false"
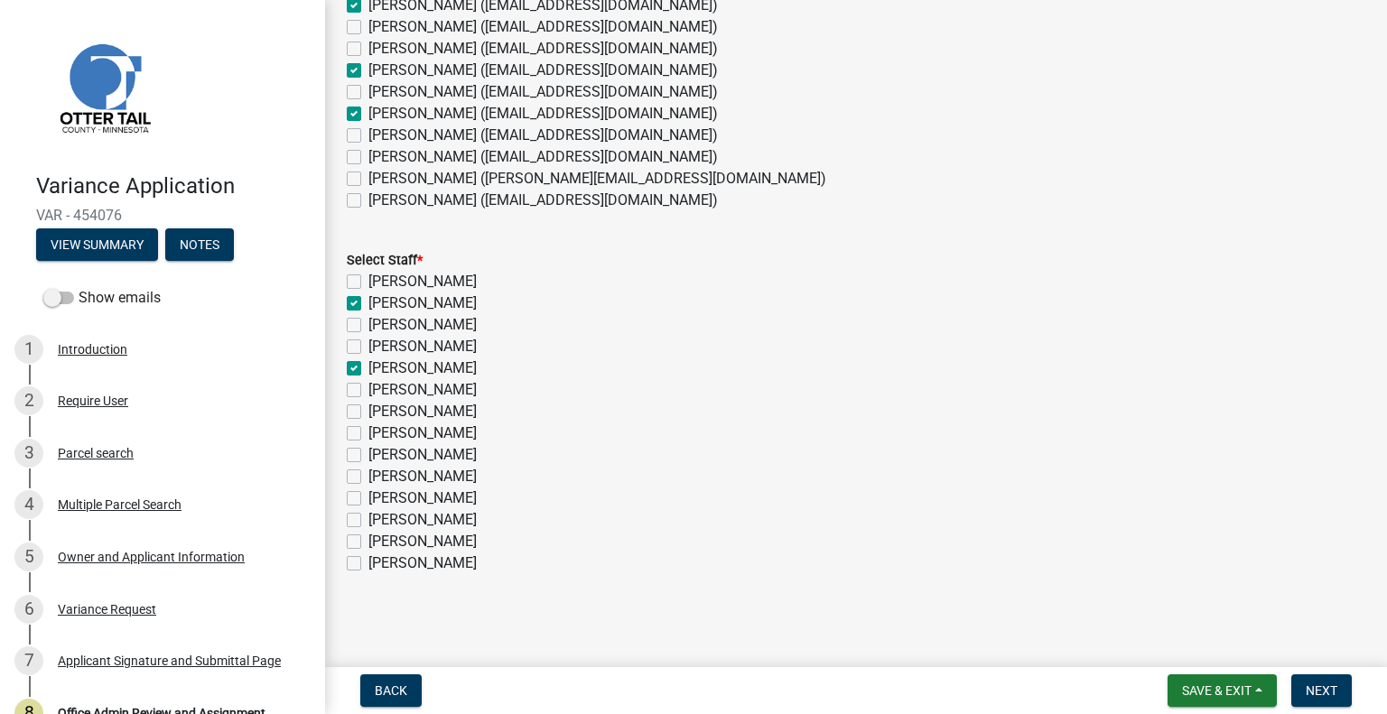
checkbox input "false"
click at [437, 434] on label "Emma Swenson" at bounding box center [422, 434] width 108 height 22
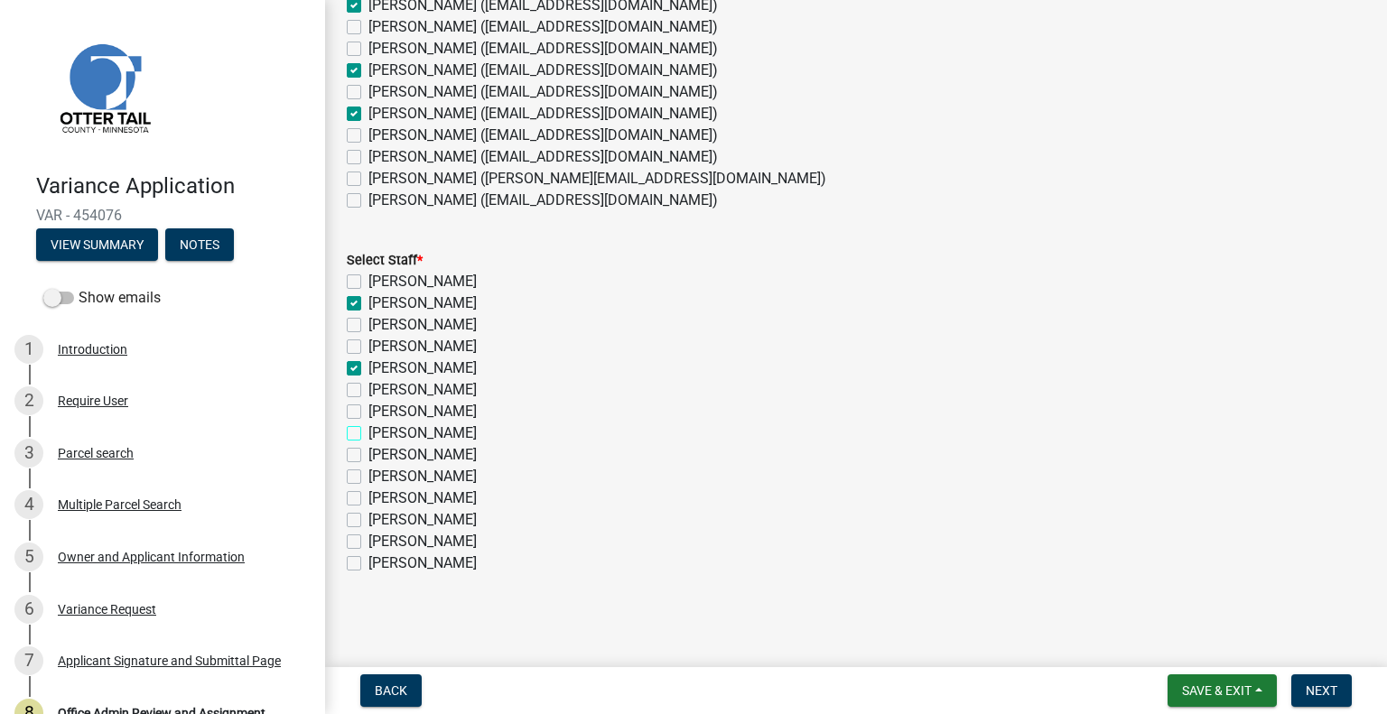
click at [380, 434] on input "Emma Swenson" at bounding box center [374, 429] width 12 height 12
checkbox input "true"
checkbox input "false"
checkbox input "true"
checkbox input "false"
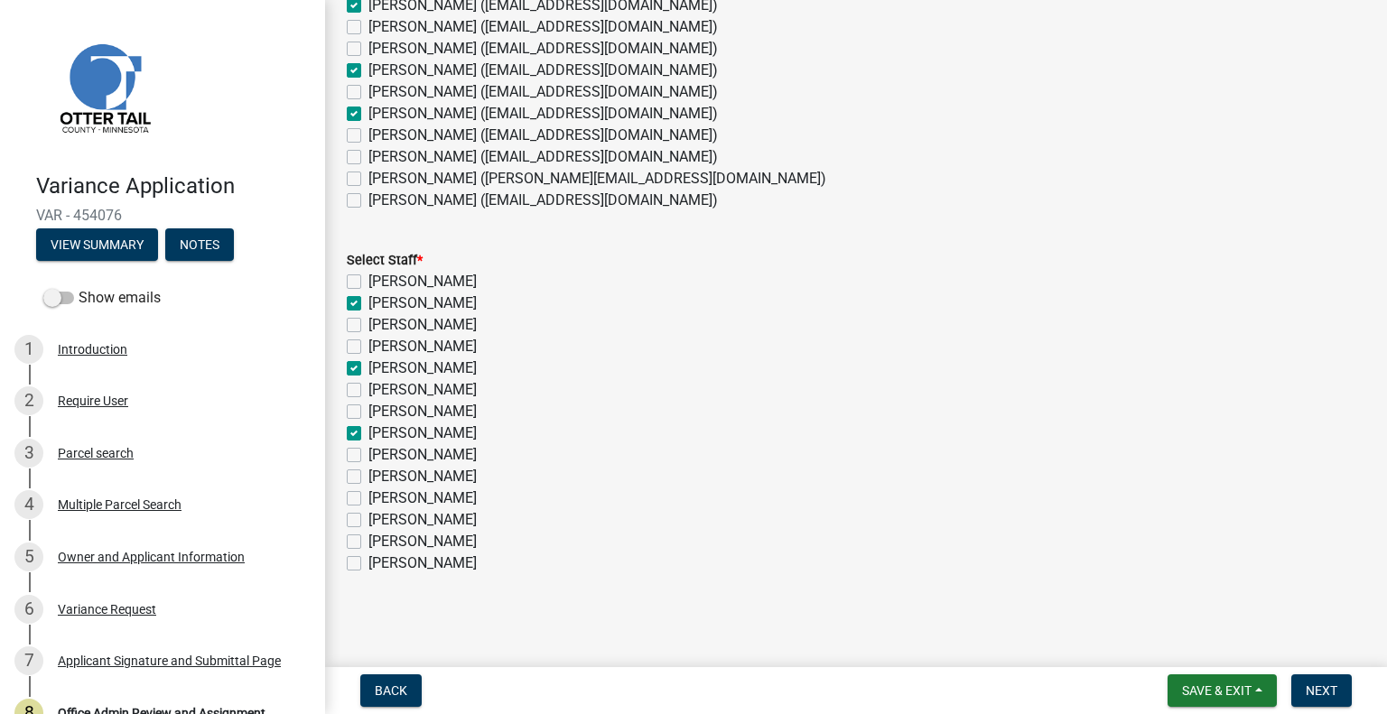
checkbox input "false"
checkbox input "true"
checkbox input "false"
checkbox input "true"
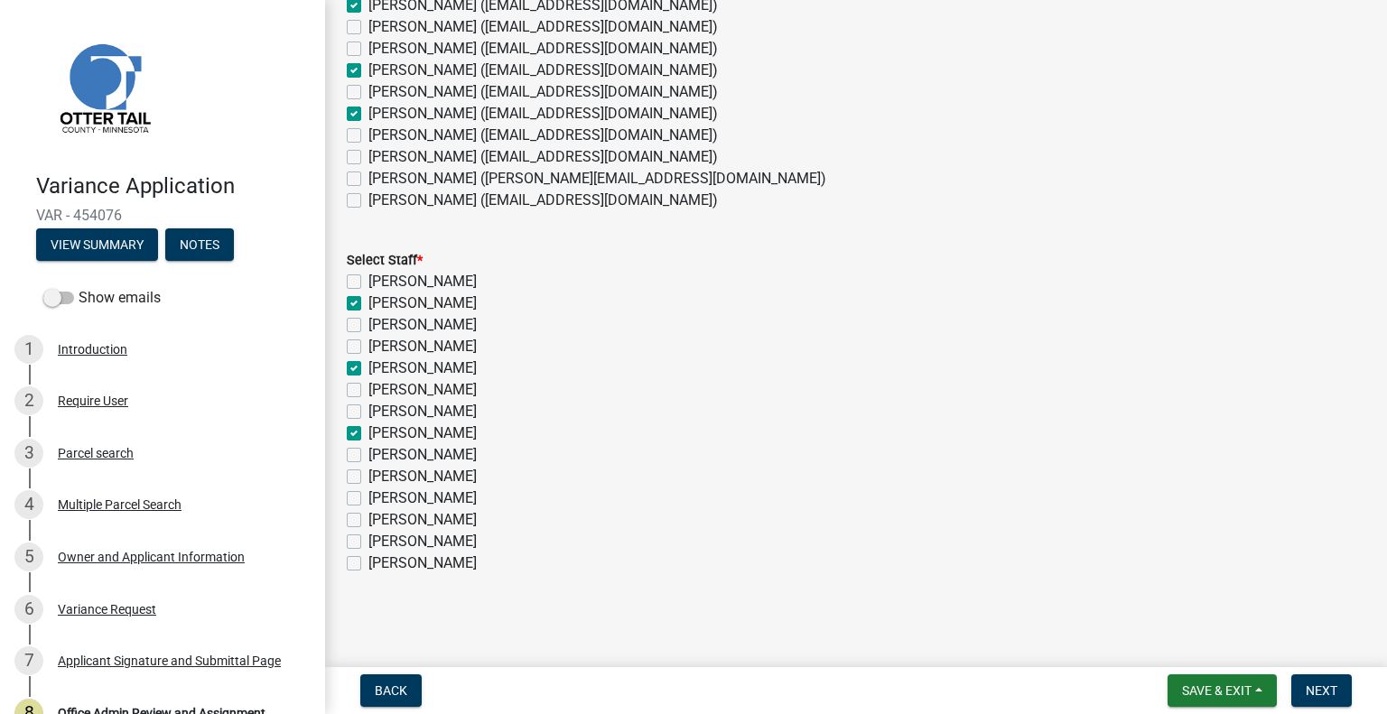
checkbox input "false"
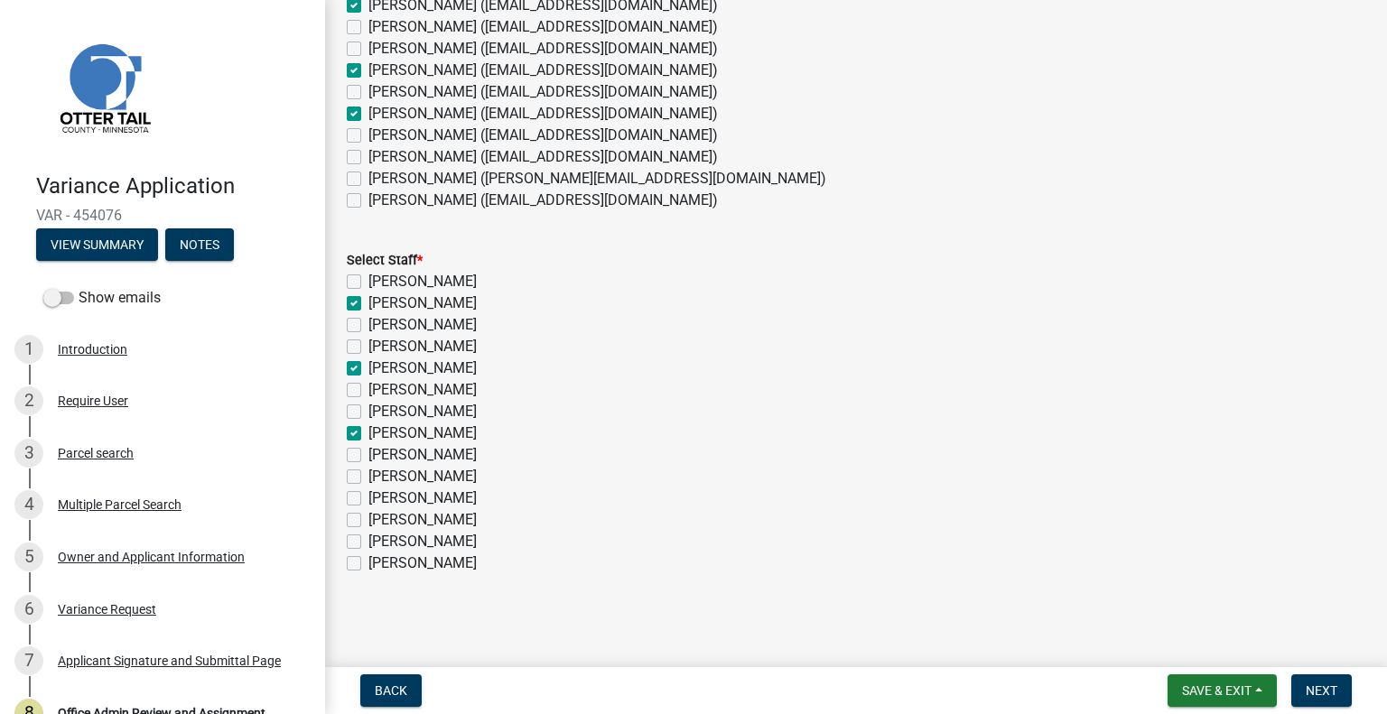
checkbox input "false"
click at [437, 473] on label "[PERSON_NAME]" at bounding box center [422, 477] width 108 height 22
click at [380, 473] on input "[PERSON_NAME]" at bounding box center [374, 472] width 12 height 12
checkbox input "true"
checkbox input "false"
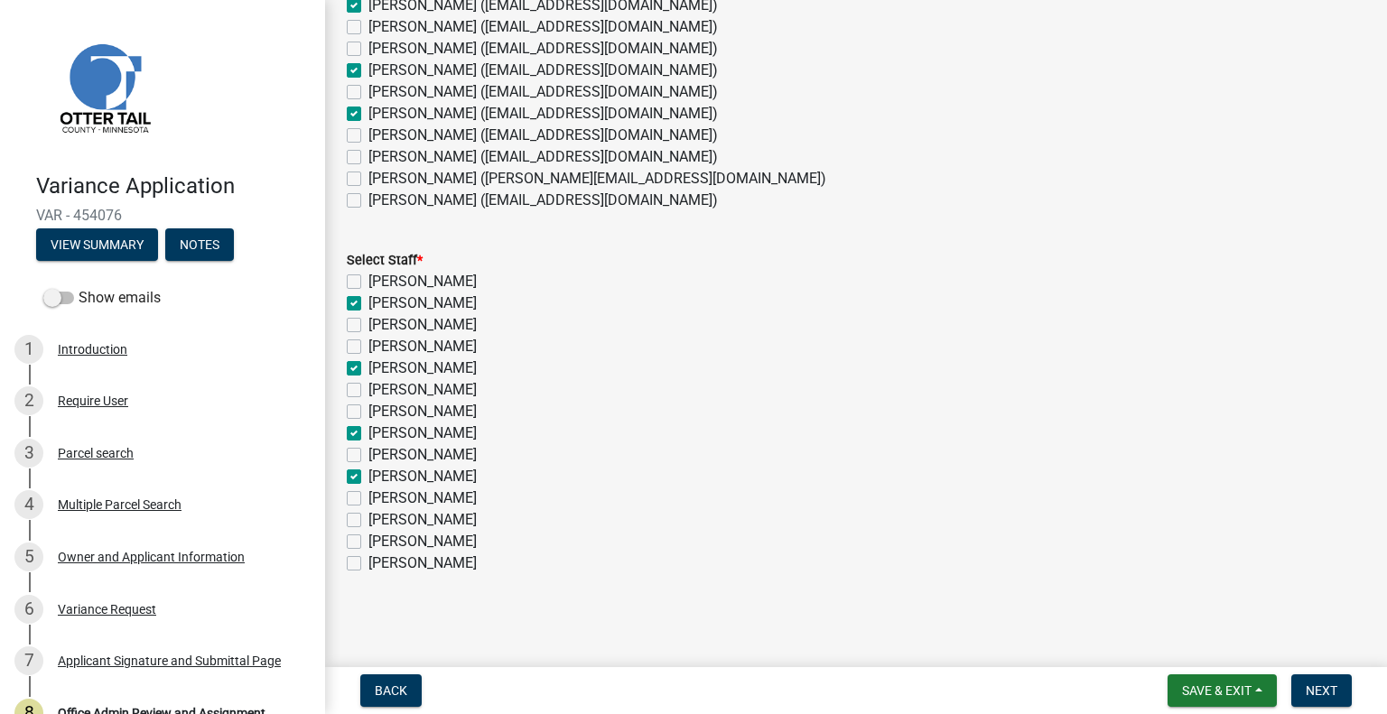
checkbox input "true"
checkbox input "false"
checkbox input "true"
checkbox input "false"
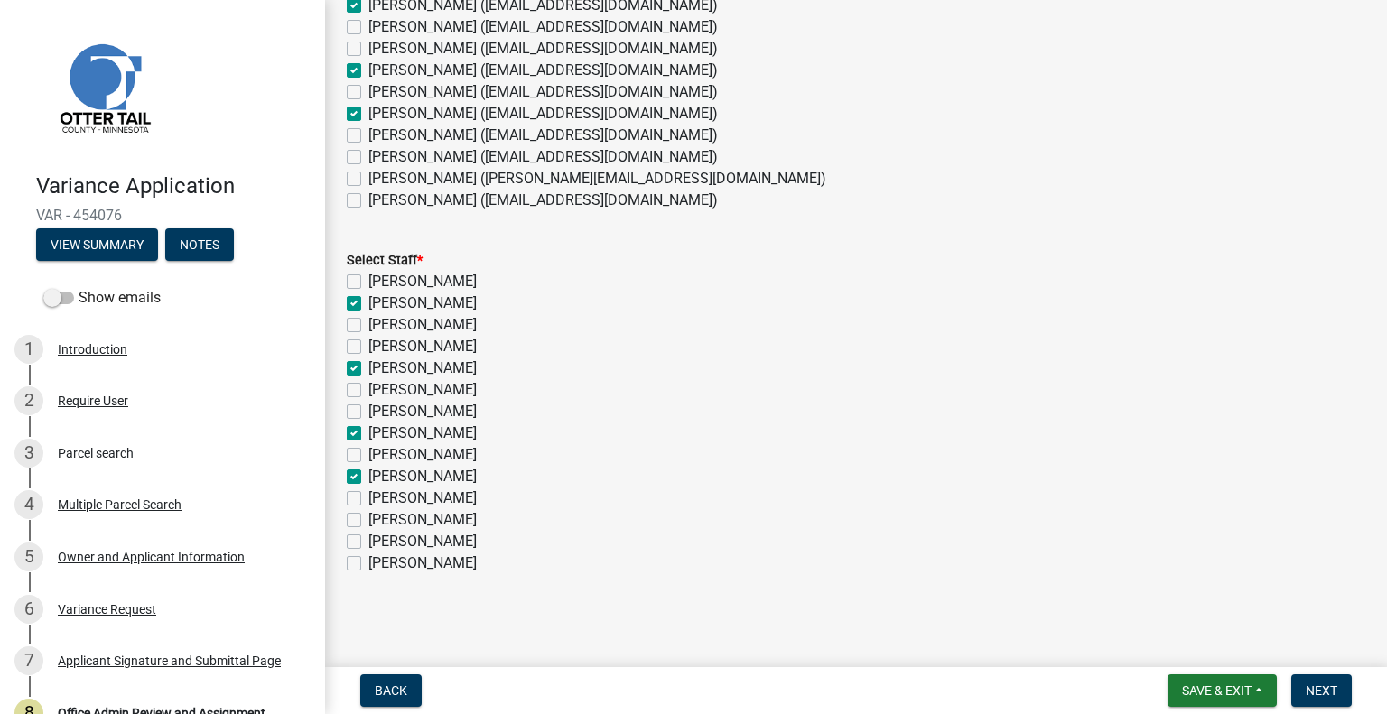
checkbox input "false"
checkbox input "true"
checkbox input "false"
checkbox input "true"
checkbox input "false"
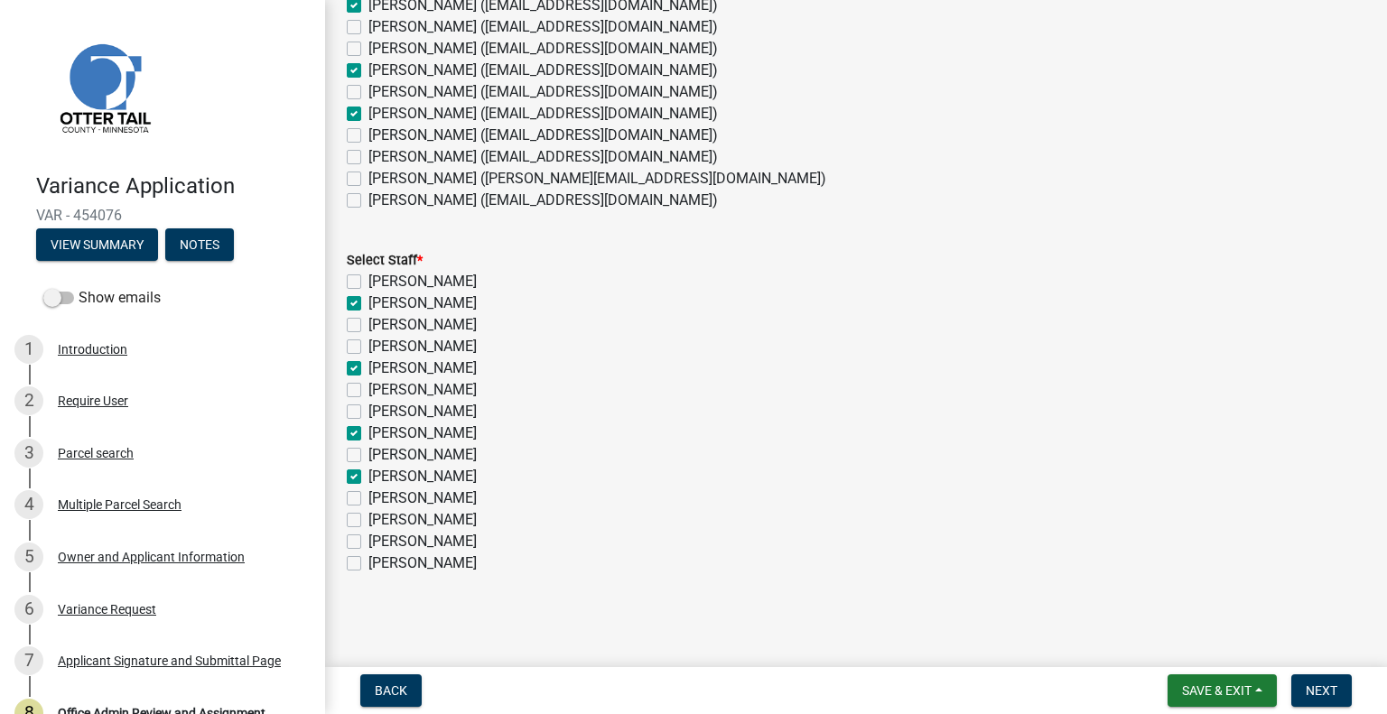
checkbox input "false"
click at [1321, 687] on span "Next" at bounding box center [1322, 691] width 32 height 14
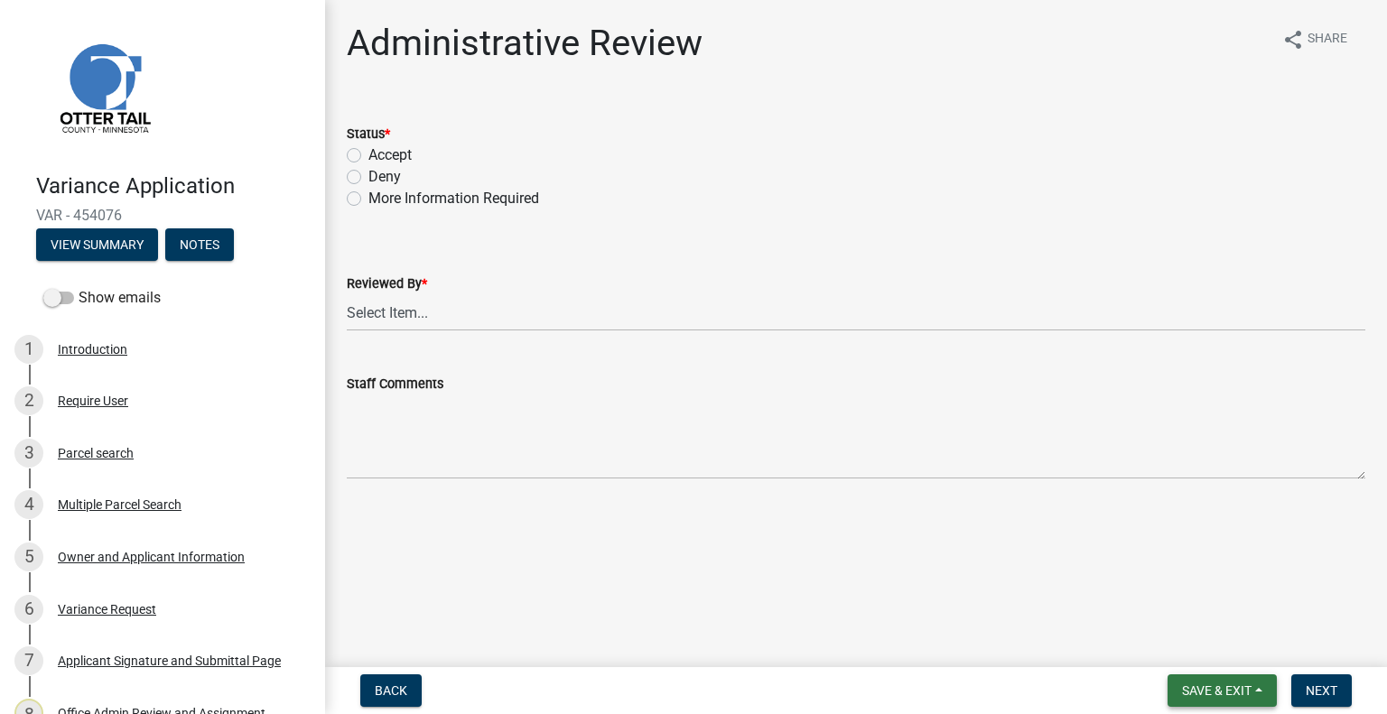
click at [1239, 702] on button "Save & Exit" at bounding box center [1222, 691] width 109 height 33
click at [1210, 657] on button "Save & Exit" at bounding box center [1205, 643] width 145 height 43
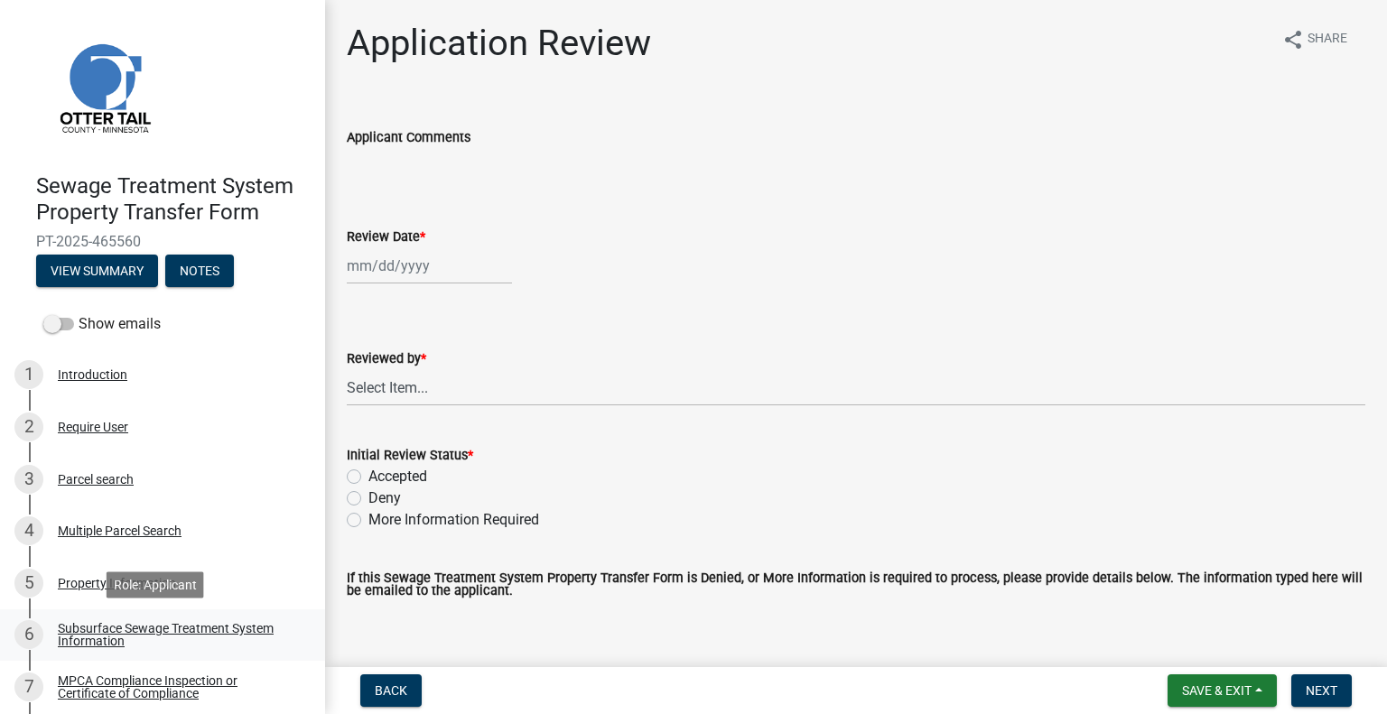
click at [219, 645] on div "Subsurface Sewage Treatment System Information" at bounding box center [177, 634] width 238 height 25
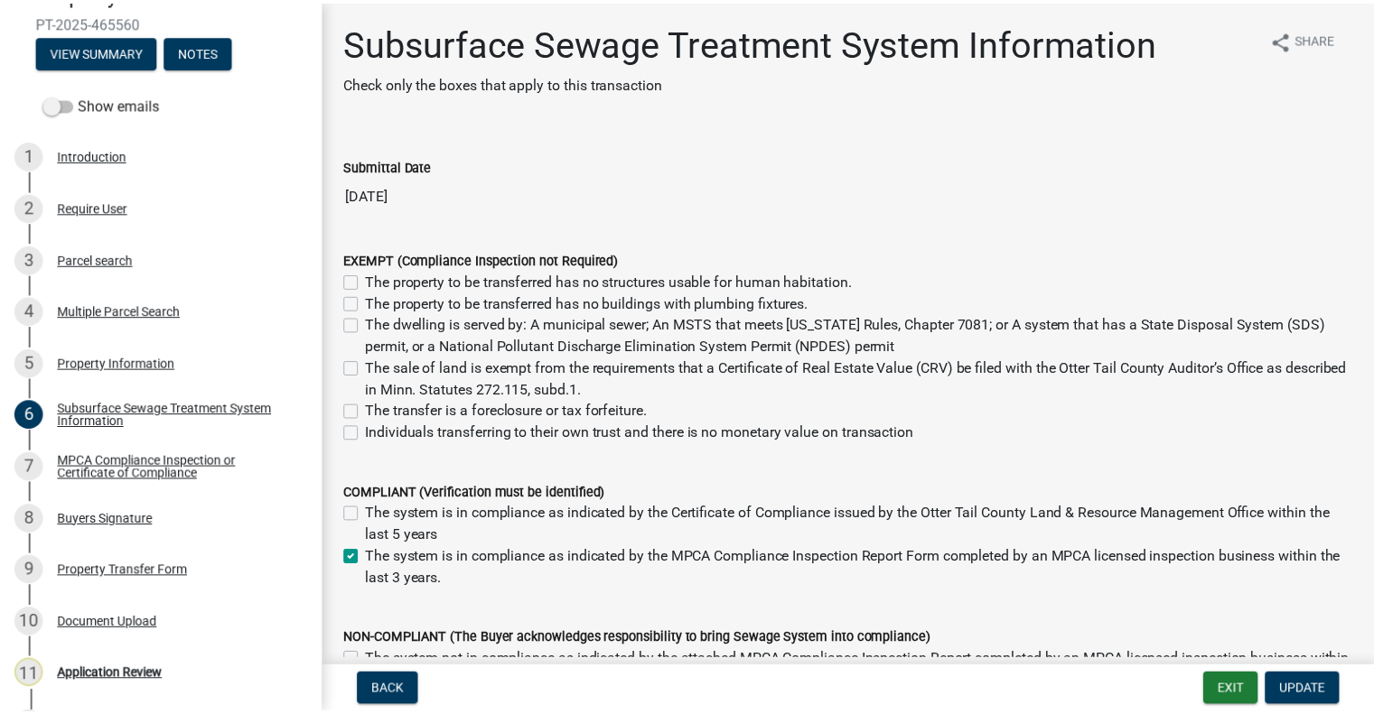
scroll to position [266, 0]
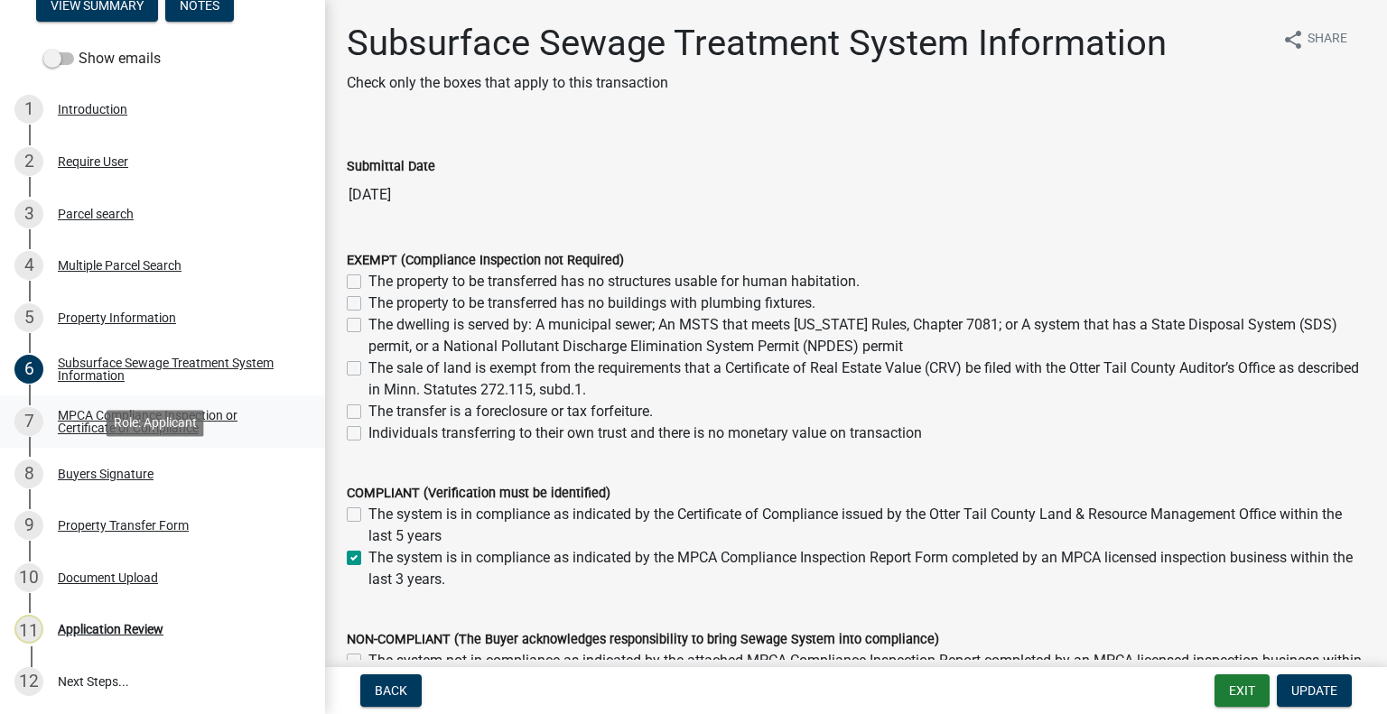
click at [175, 440] on link "7 MPCA Compliance Inspection or Certificate of Compliance" at bounding box center [162, 422] width 325 height 52
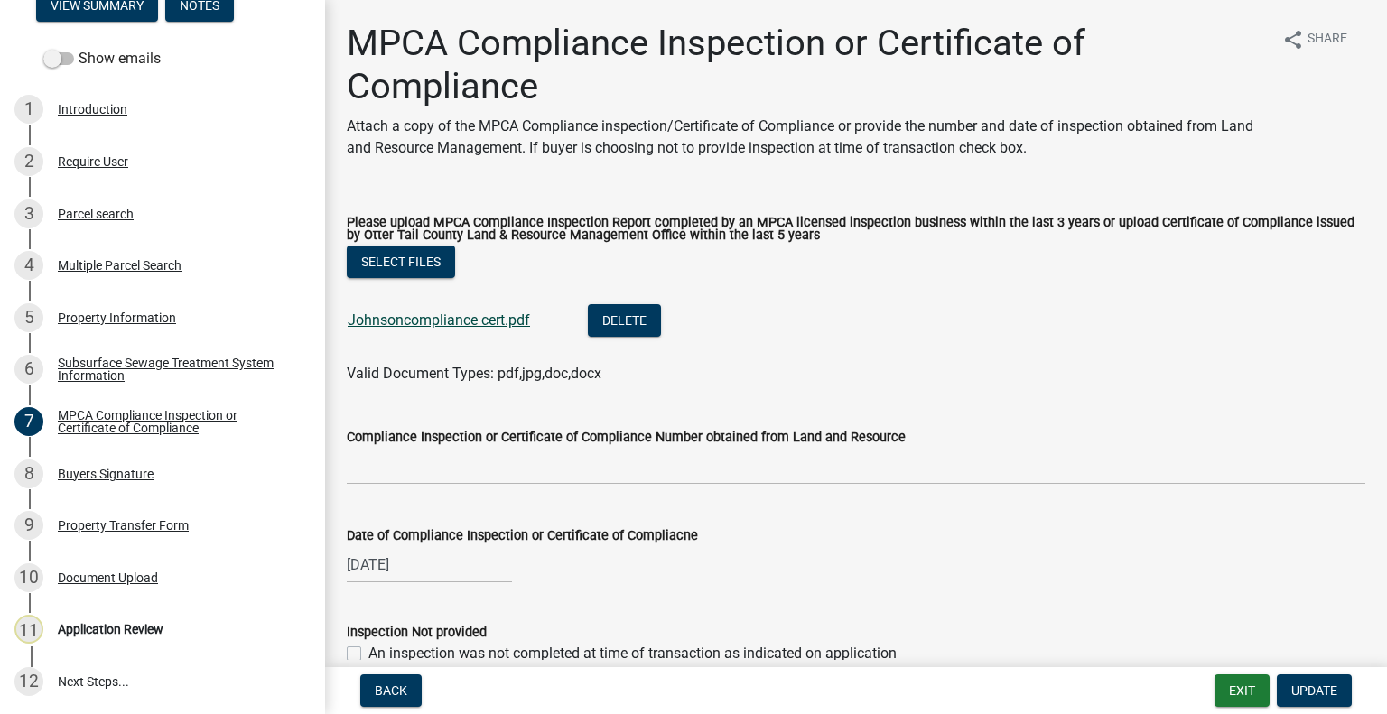
click at [440, 317] on link "Johnsoncompliance cert.pdf" at bounding box center [439, 320] width 182 height 17
click at [140, 579] on div "Document Upload" at bounding box center [108, 578] width 100 height 13
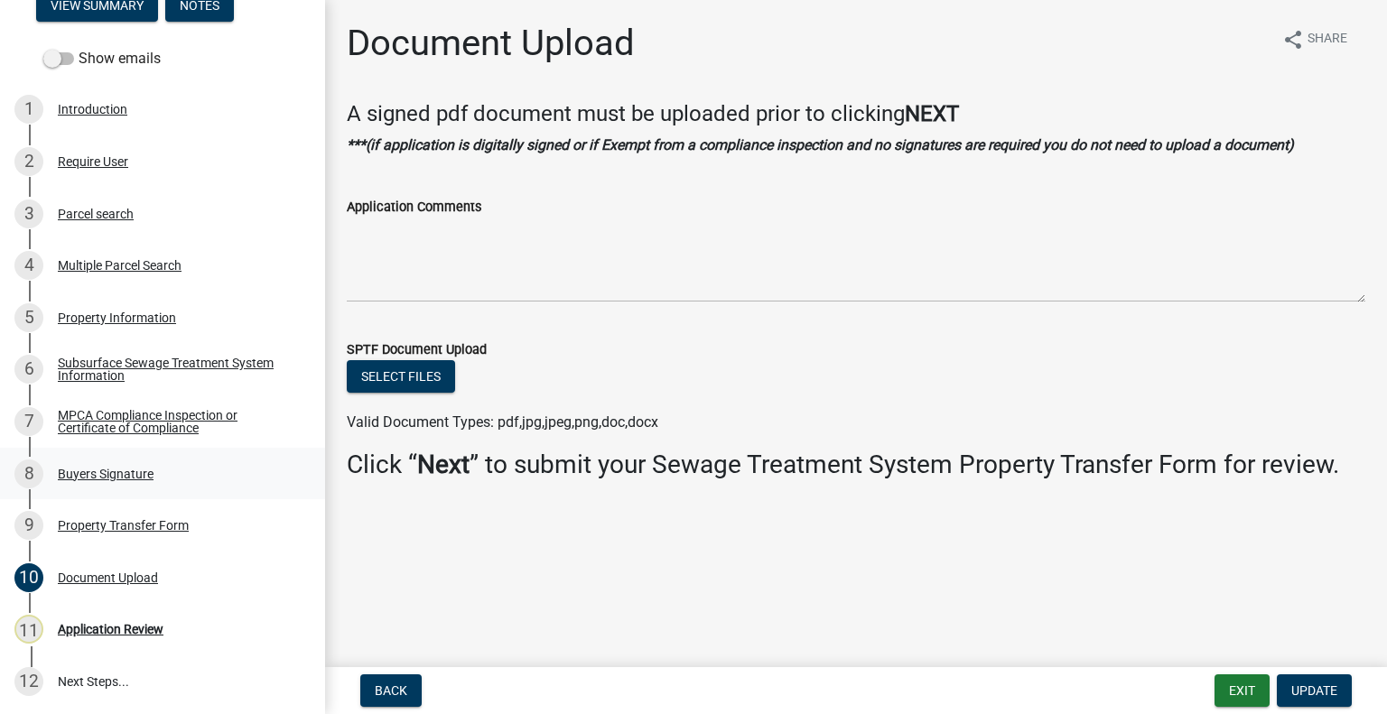
click at [148, 471] on div "Buyers Signature" at bounding box center [106, 474] width 96 height 13
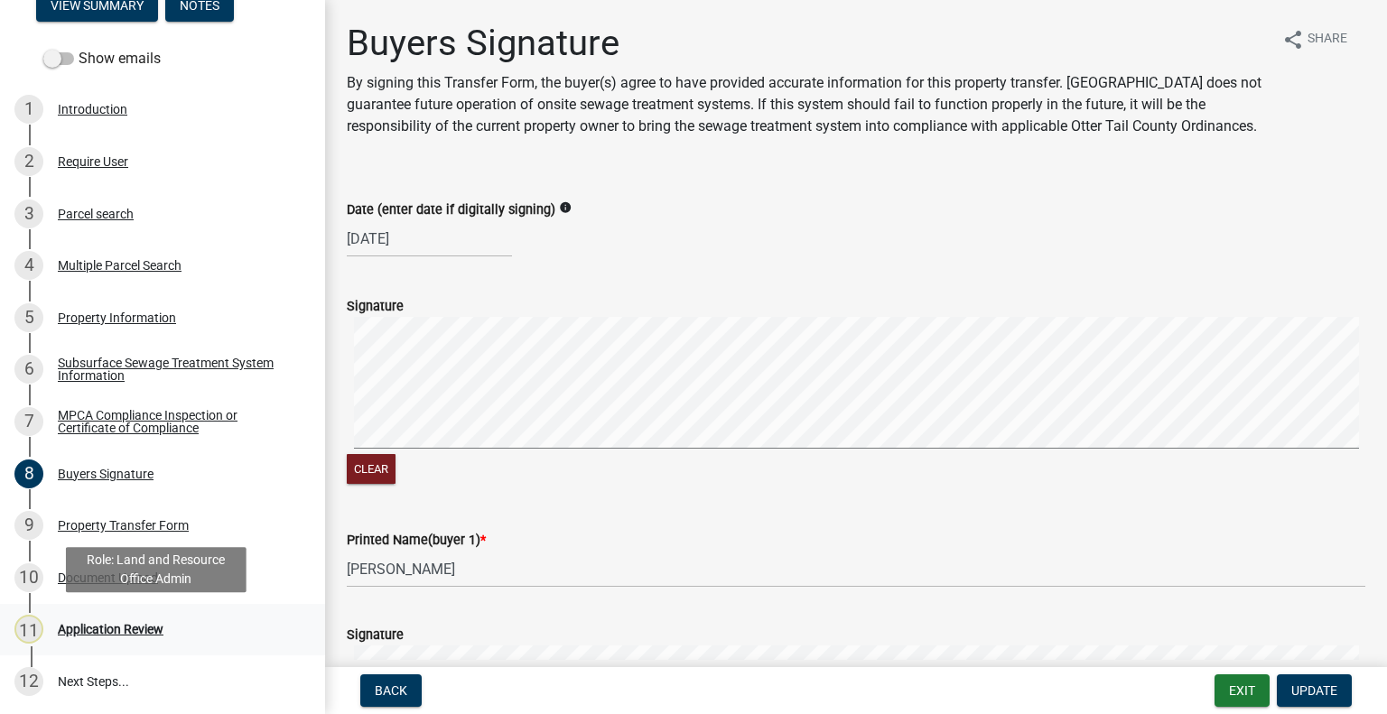
click at [154, 633] on div "Application Review" at bounding box center [111, 629] width 106 height 13
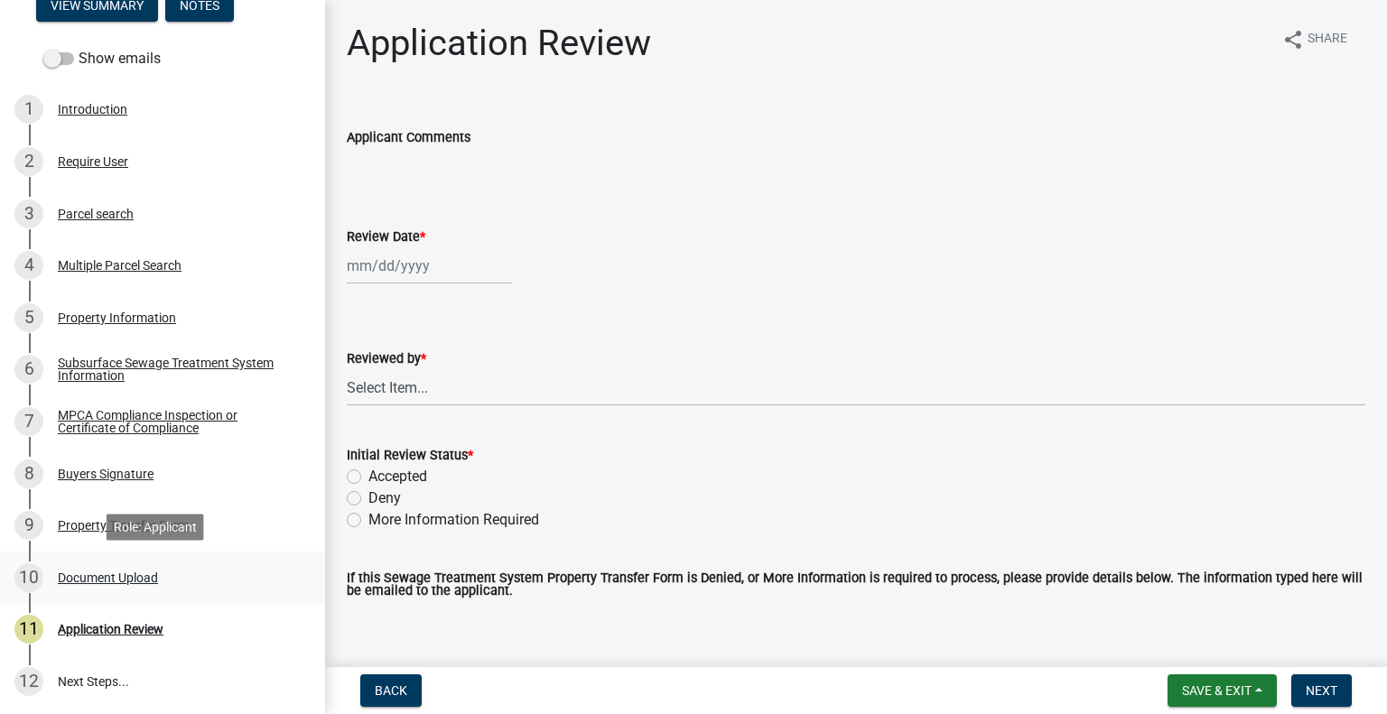
click at [152, 578] on div "Document Upload" at bounding box center [108, 578] width 100 height 13
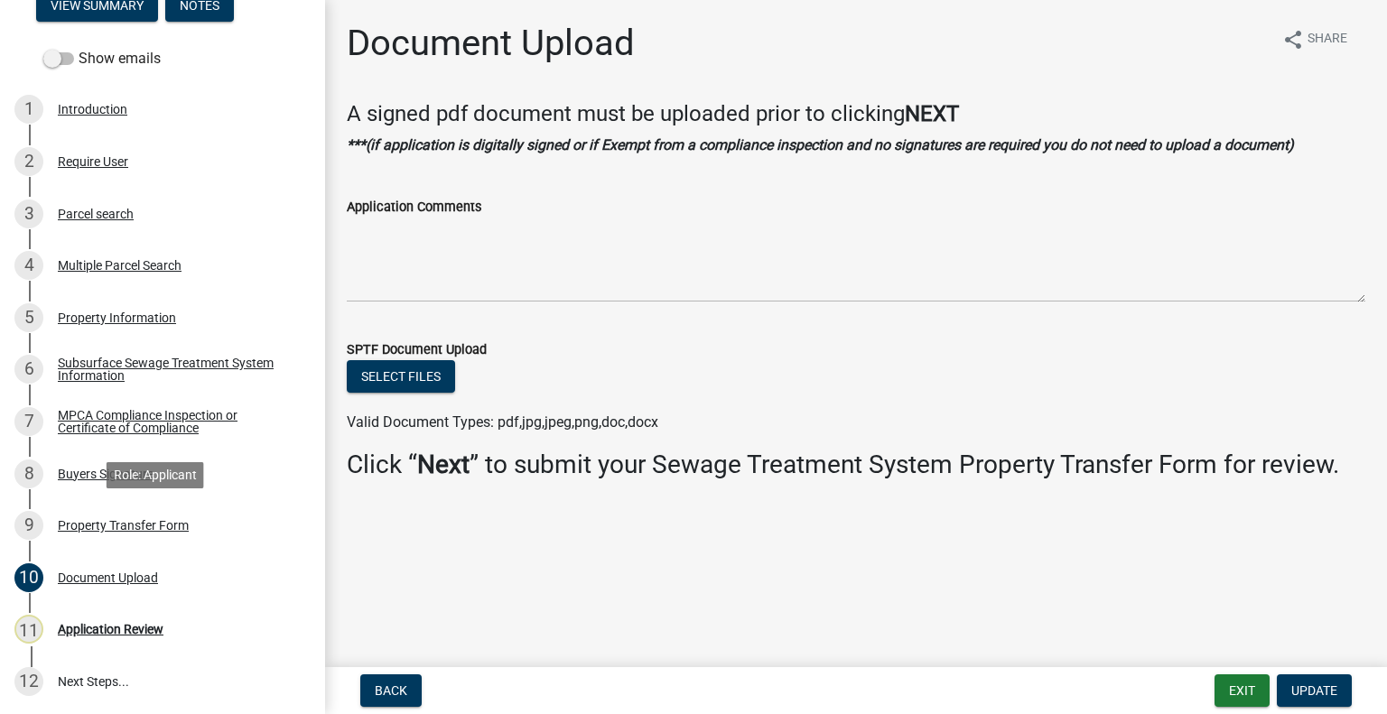
click at [177, 528] on div "Property Transfer Form" at bounding box center [123, 525] width 131 height 13
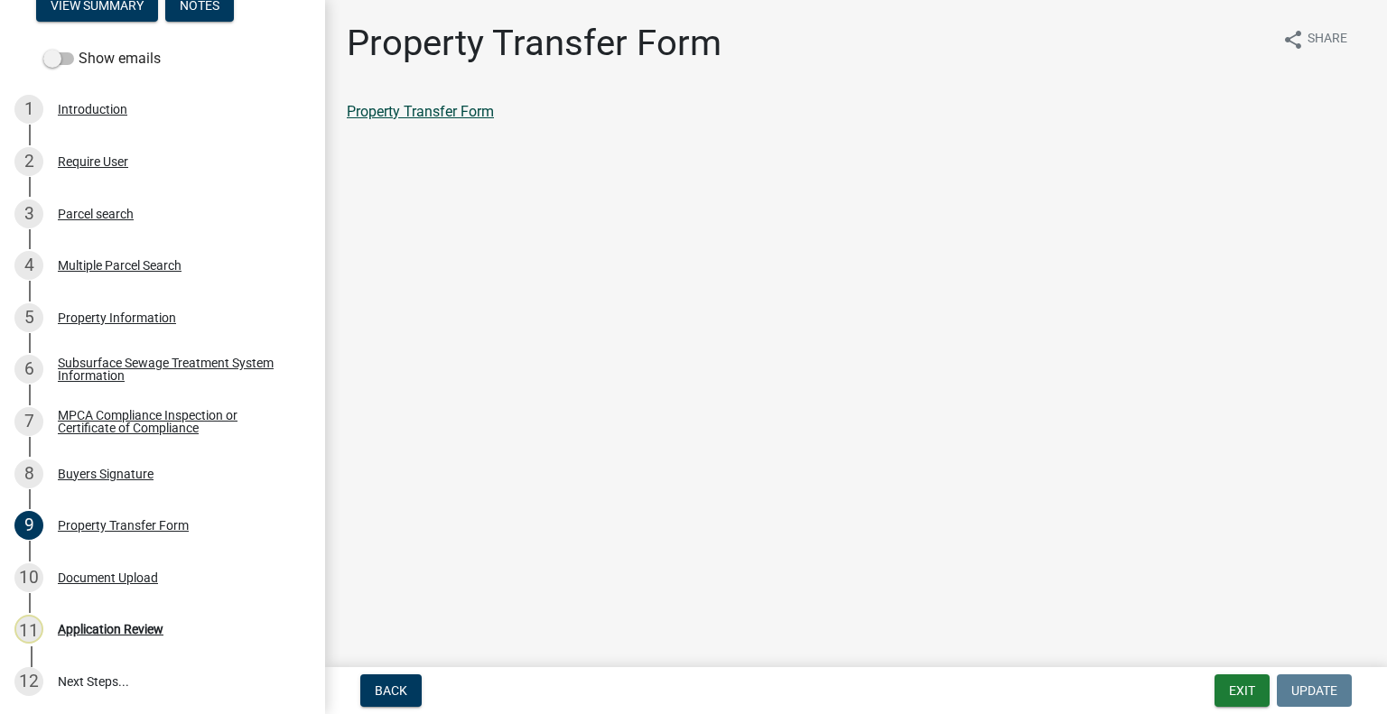
click at [453, 110] on link "Property Transfer Form" at bounding box center [420, 111] width 147 height 17
click at [98, 210] on div "Parcel search" at bounding box center [96, 214] width 76 height 13
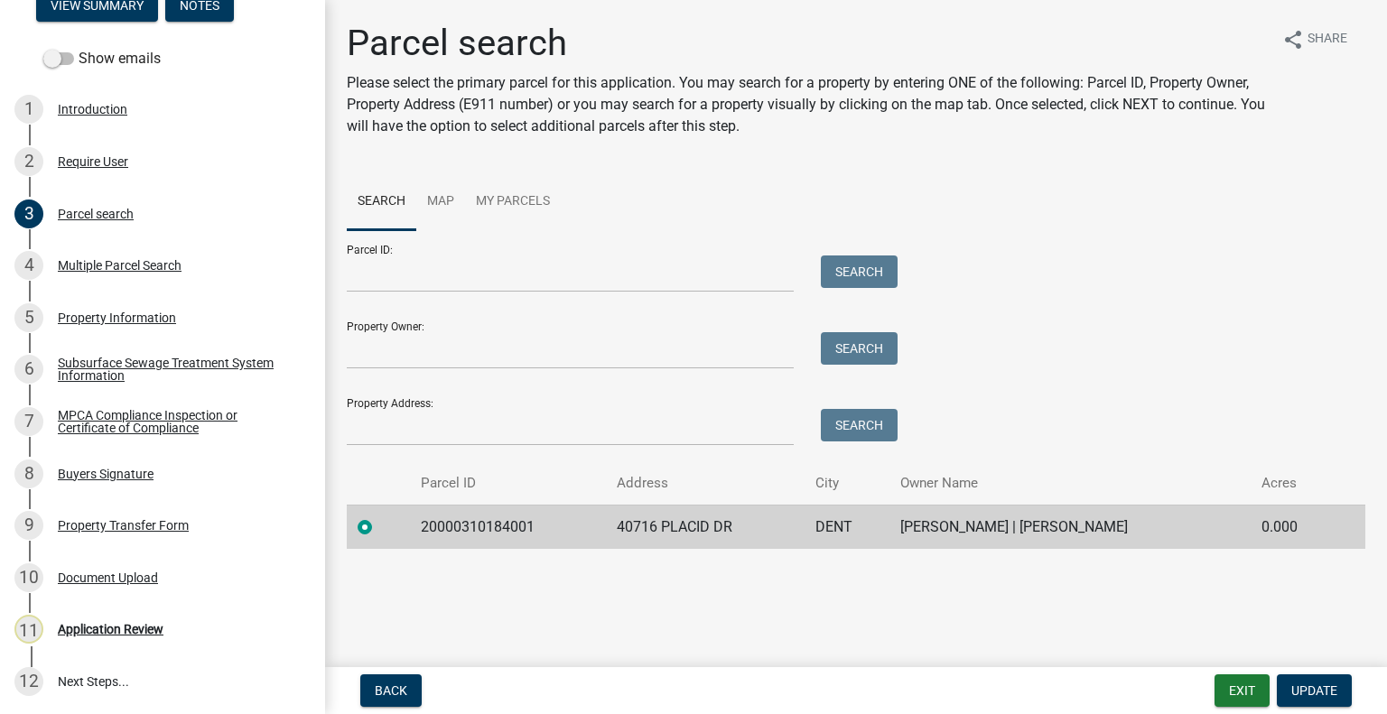
click at [494, 527] on td "20000310184001" at bounding box center [508, 527] width 196 height 44
copy td "20000310184001"
click at [170, 631] on div "11 Application Review" at bounding box center [155, 629] width 282 height 29
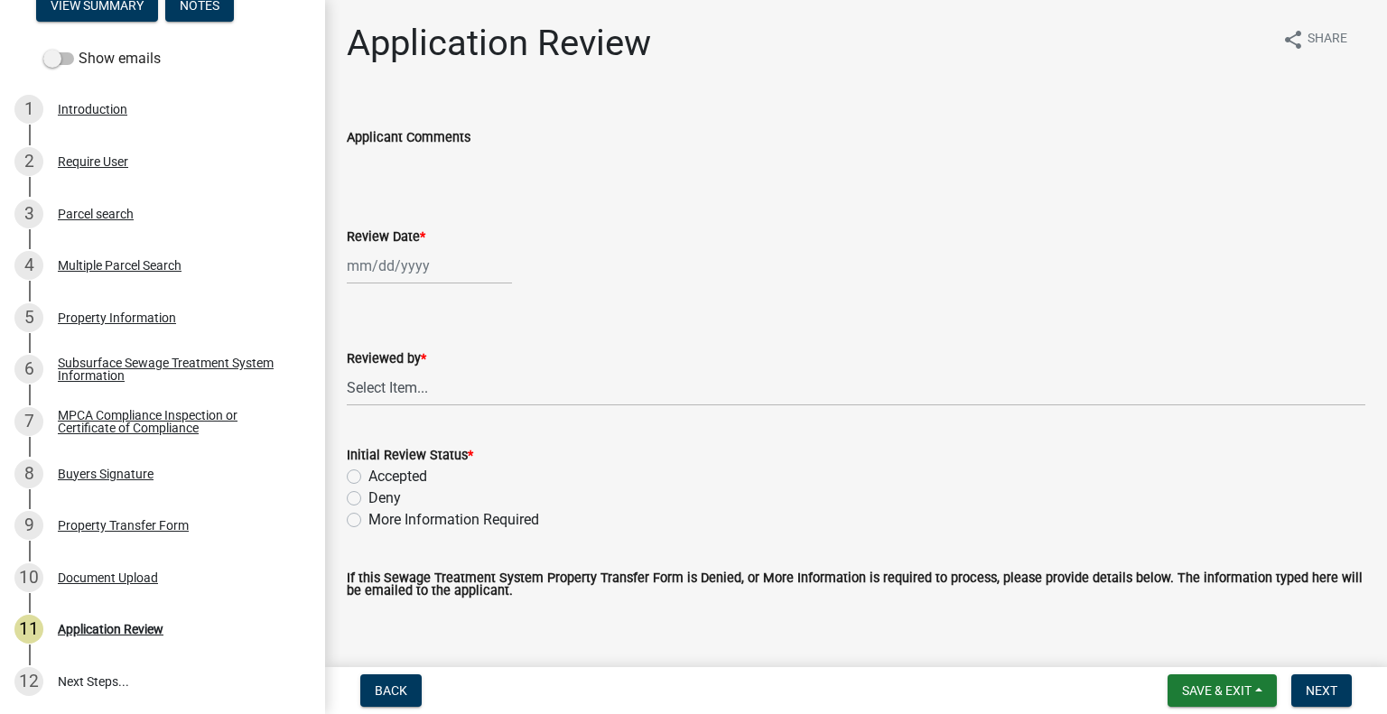
click at [413, 274] on div at bounding box center [429, 265] width 165 height 37
select select "8"
select select "2025"
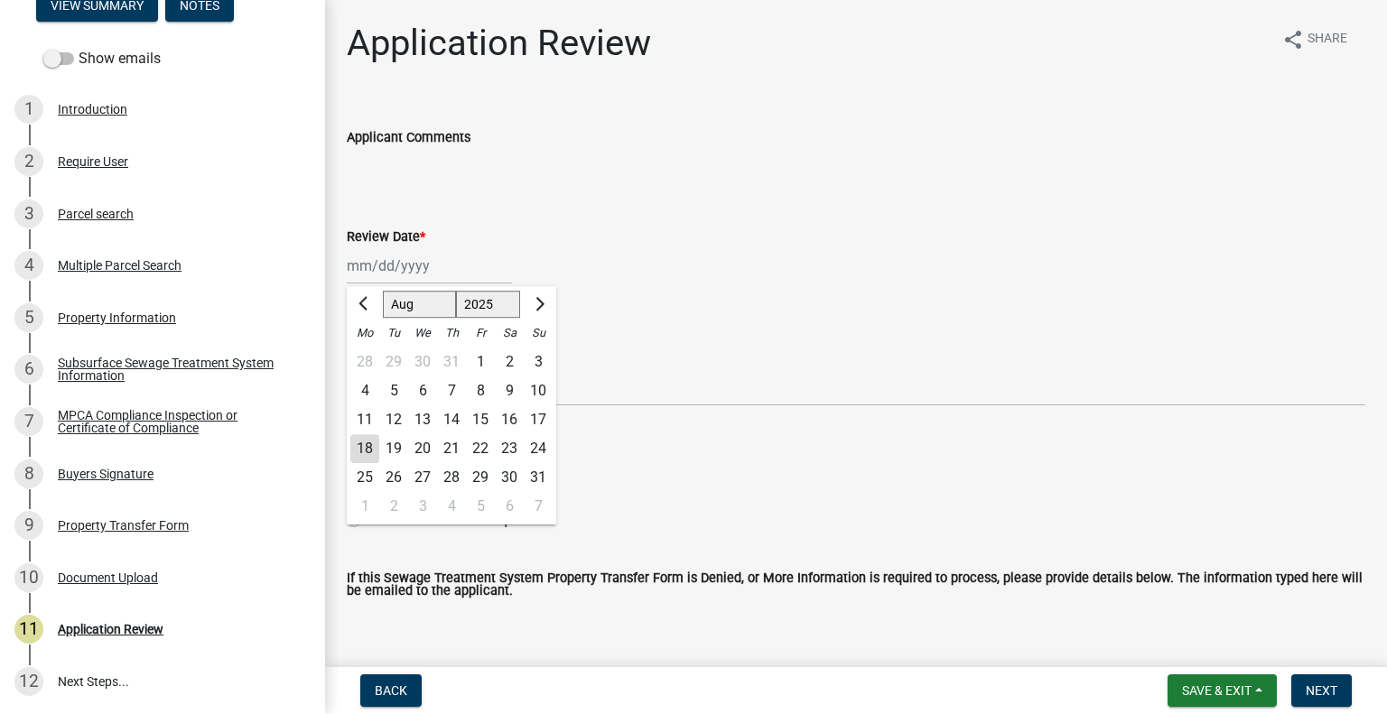
click at [364, 451] on div "18" at bounding box center [364, 448] width 29 height 29
type input "[DATE]"
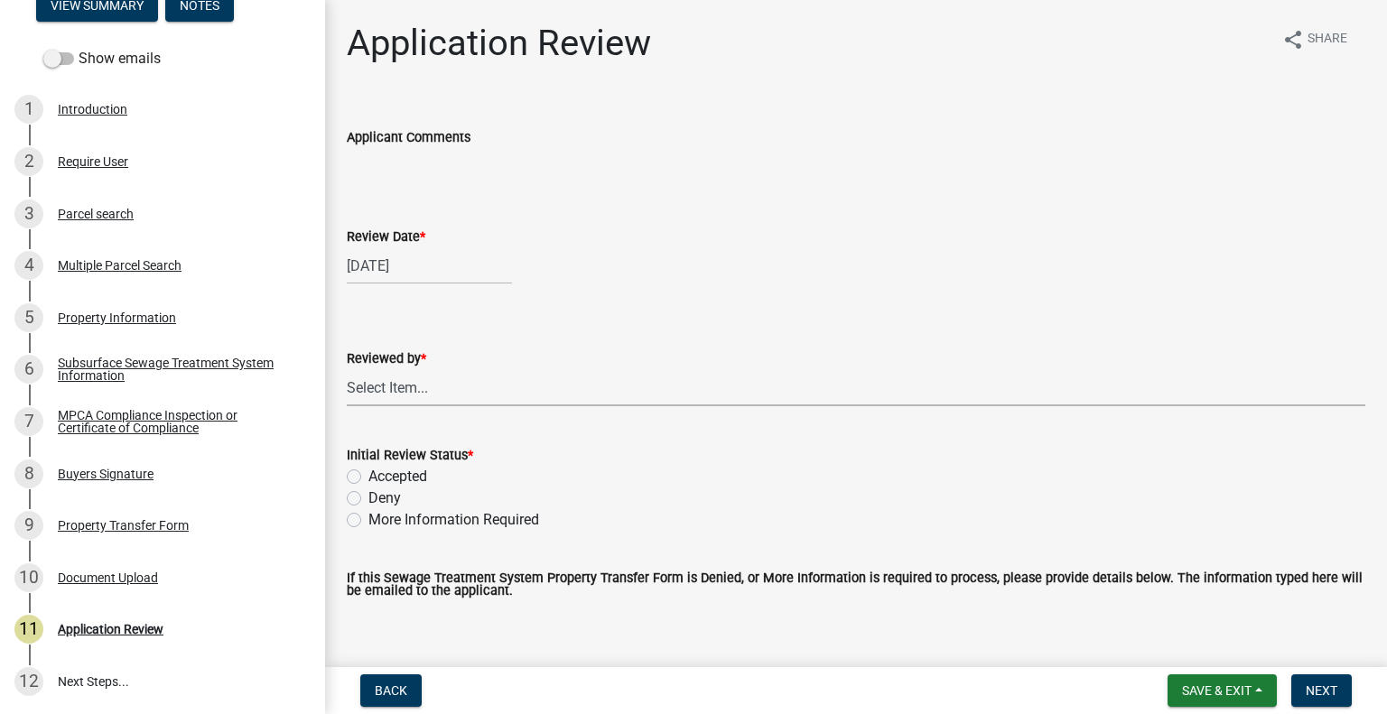
click at [376, 396] on select "Select Item... Alexis Newark Amy Busko Andrea Perales Brittany Tollefson Christ…" at bounding box center [856, 387] width 1019 height 37
click at [347, 369] on select "Select Item... Alexis Newark Amy Busko Andrea Perales Brittany Tollefson Christ…" at bounding box center [856, 387] width 1019 height 37
select select "2217fab6-25d2-4df2-8e35-18ddd05e0fe8"
click at [368, 476] on label "Accepted" at bounding box center [397, 477] width 59 height 22
click at [368, 476] on input "Accepted" at bounding box center [374, 472] width 12 height 12
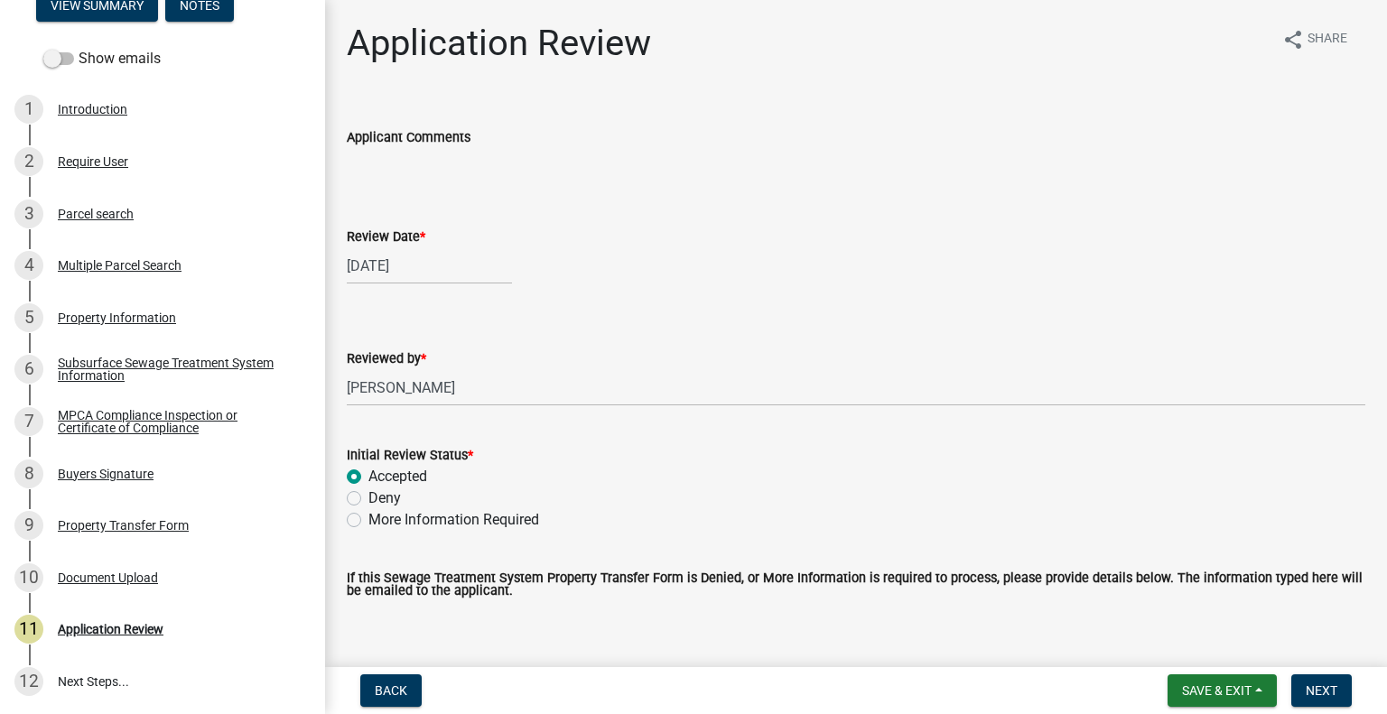
radio input "true"
click at [1306, 685] on span "Next" at bounding box center [1322, 691] width 32 height 14
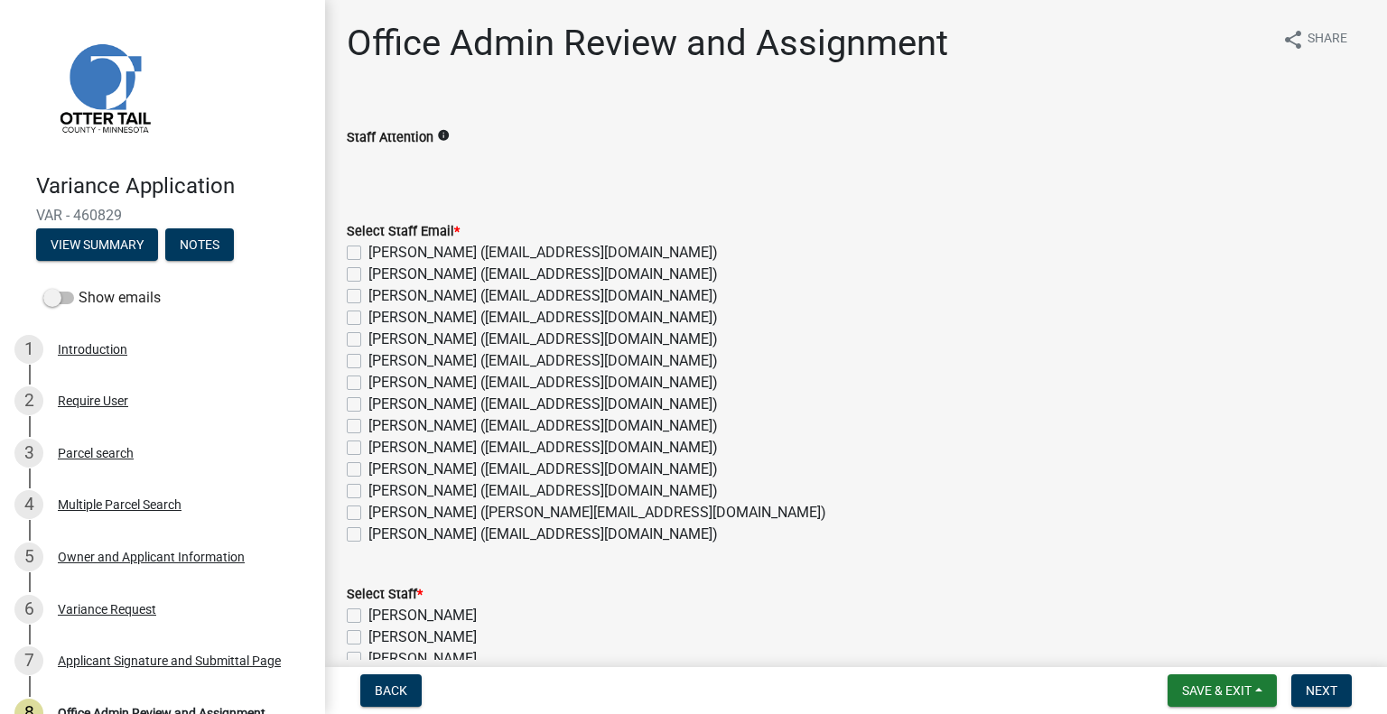
click at [425, 274] on label "[PERSON_NAME] ([EMAIL_ADDRESS][DOMAIN_NAME])" at bounding box center [543, 275] width 350 height 22
click at [380, 274] on input "[PERSON_NAME] ([EMAIL_ADDRESS][DOMAIN_NAME])" at bounding box center [374, 270] width 12 height 12
checkbox input "true"
checkbox input "false"
checkbox input "true"
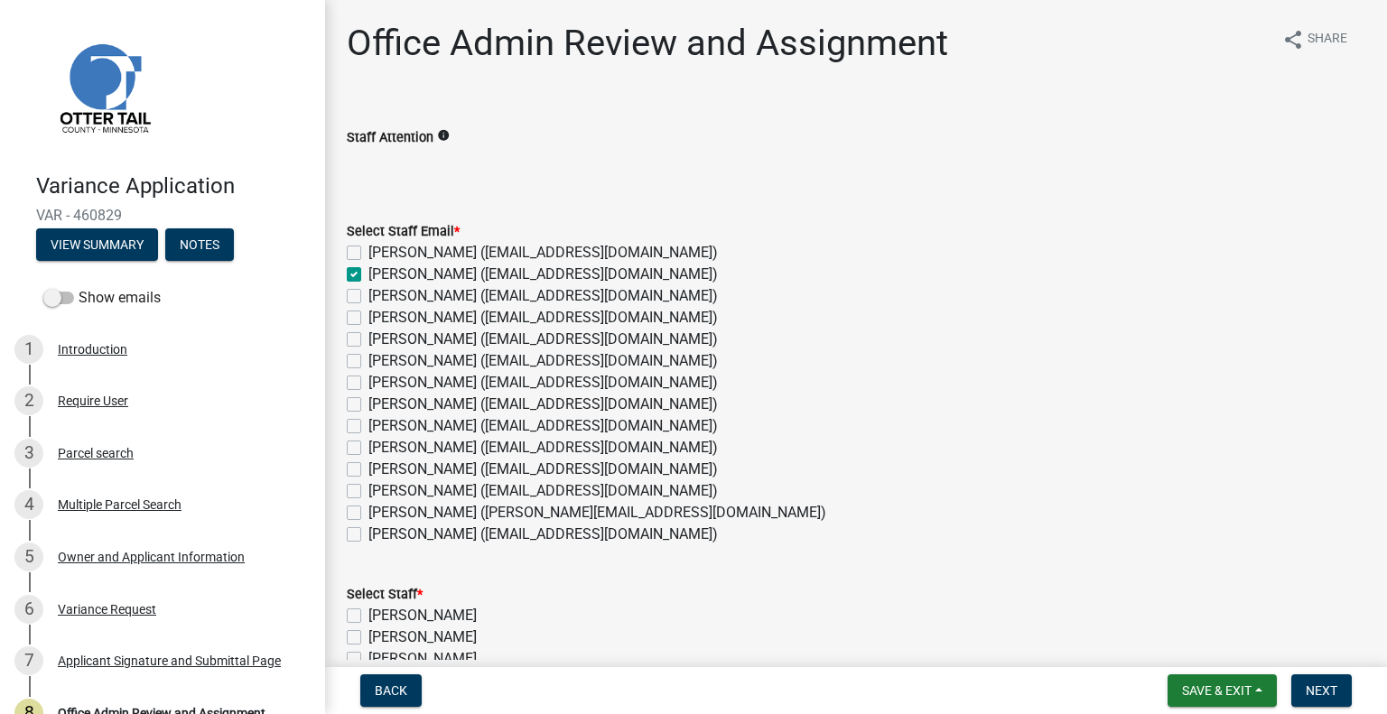
checkbox input "false"
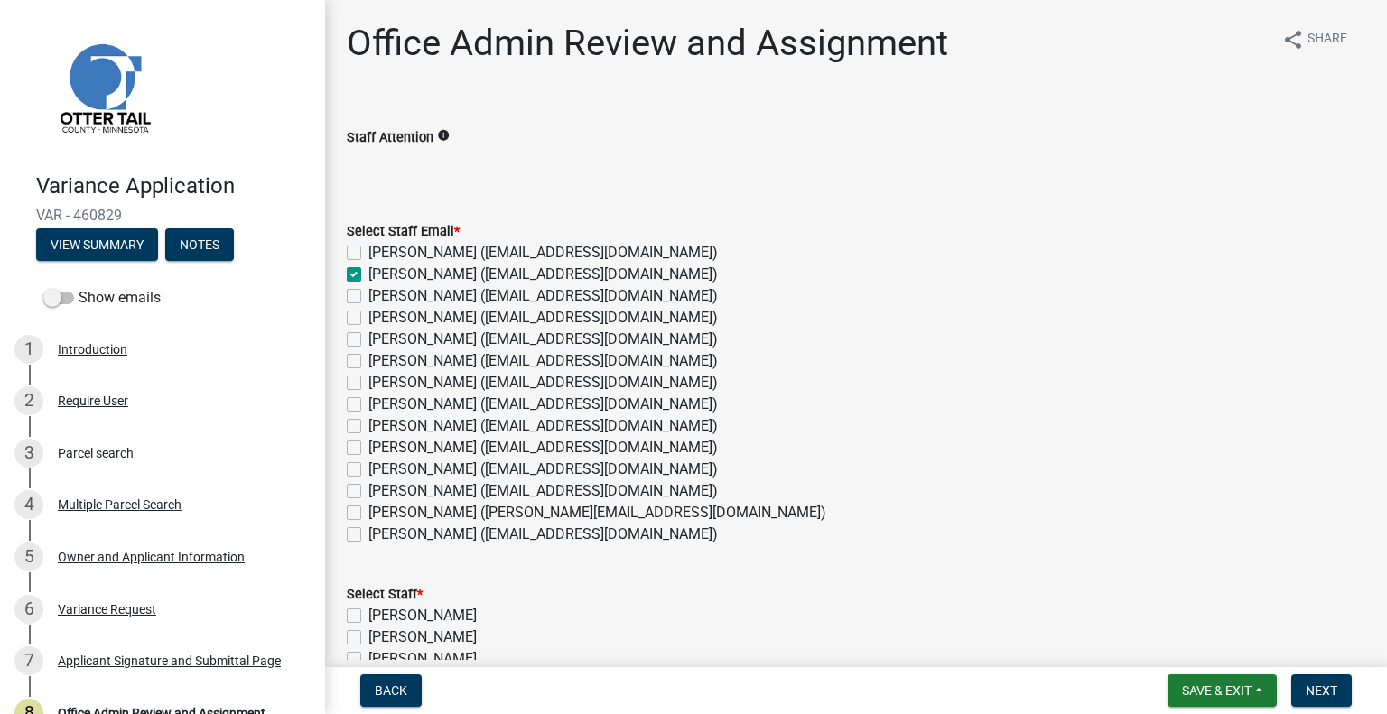
checkbox input "false"
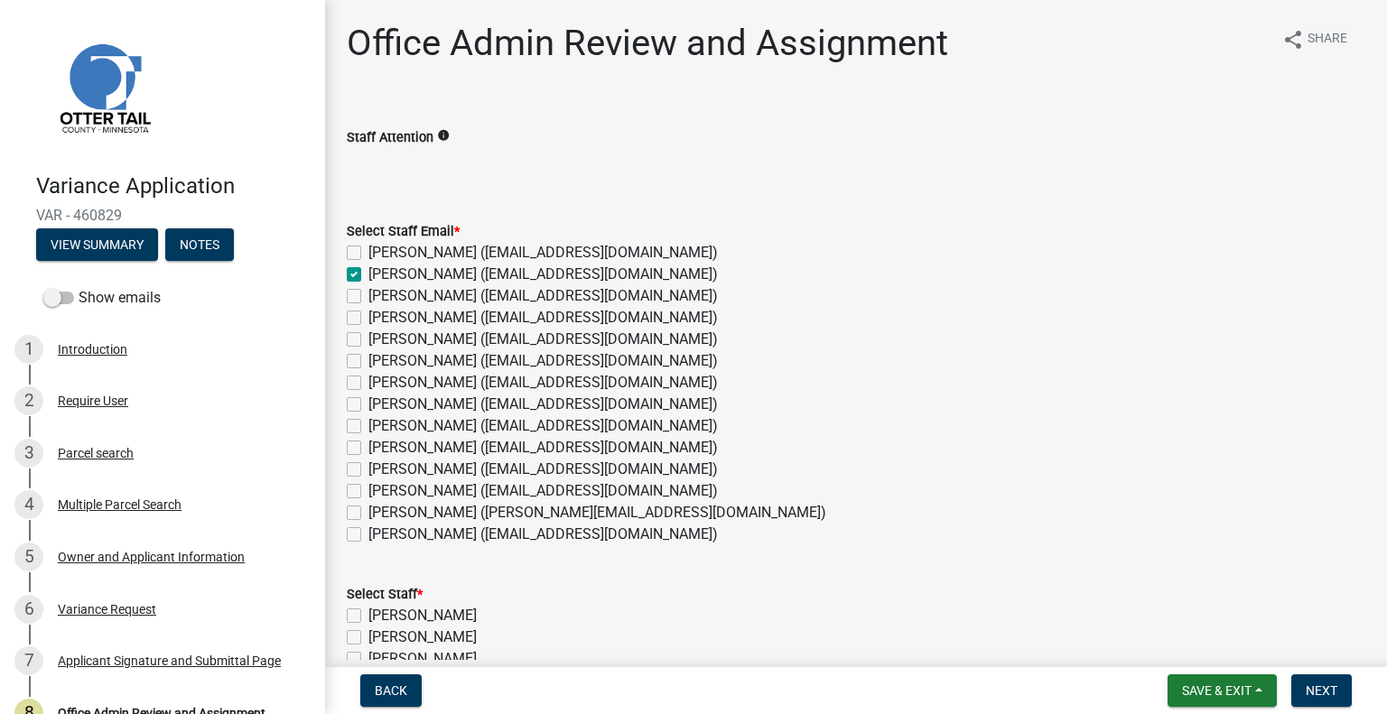
checkbox input "false"
click at [422, 339] on label "[PERSON_NAME] ([EMAIL_ADDRESS][DOMAIN_NAME])" at bounding box center [543, 340] width 350 height 22
click at [380, 339] on input "[PERSON_NAME] ([EMAIL_ADDRESS][DOMAIN_NAME])" at bounding box center [374, 335] width 12 height 12
checkbox input "true"
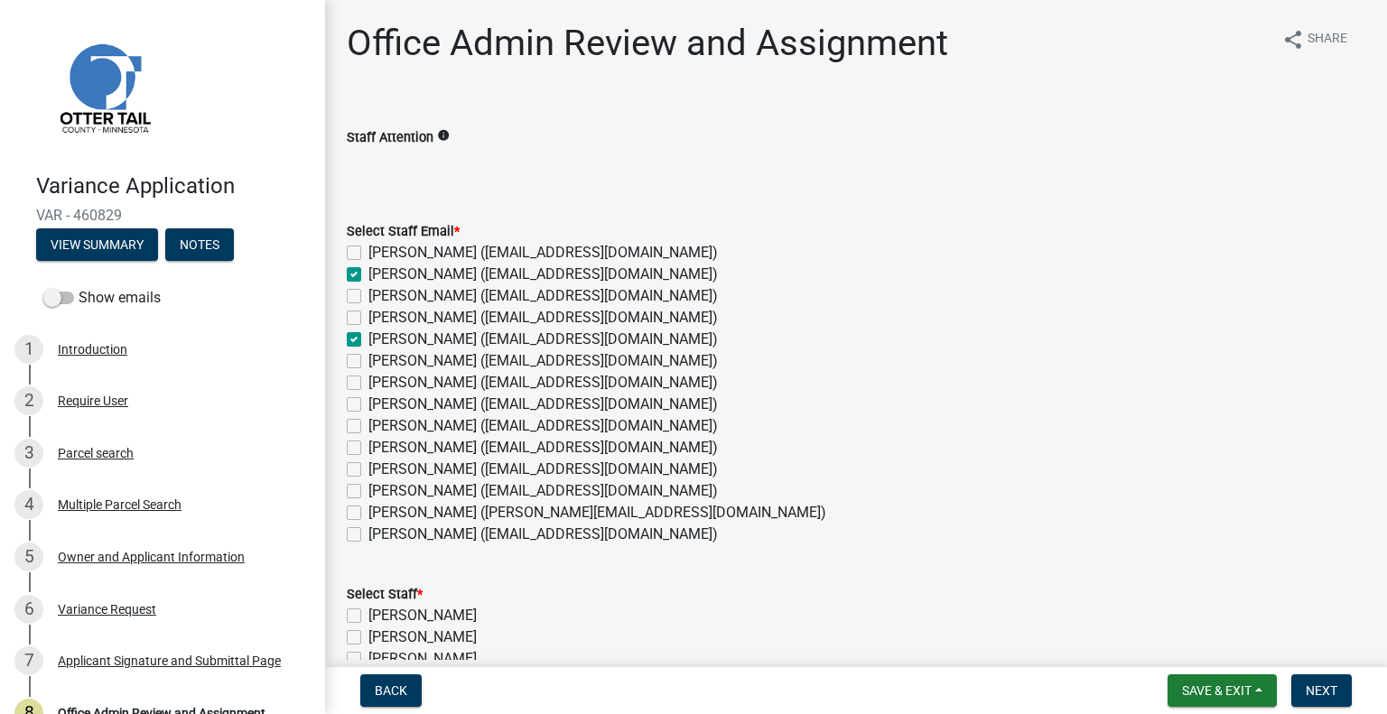
checkbox input "false"
checkbox input "true"
checkbox input "false"
checkbox input "true"
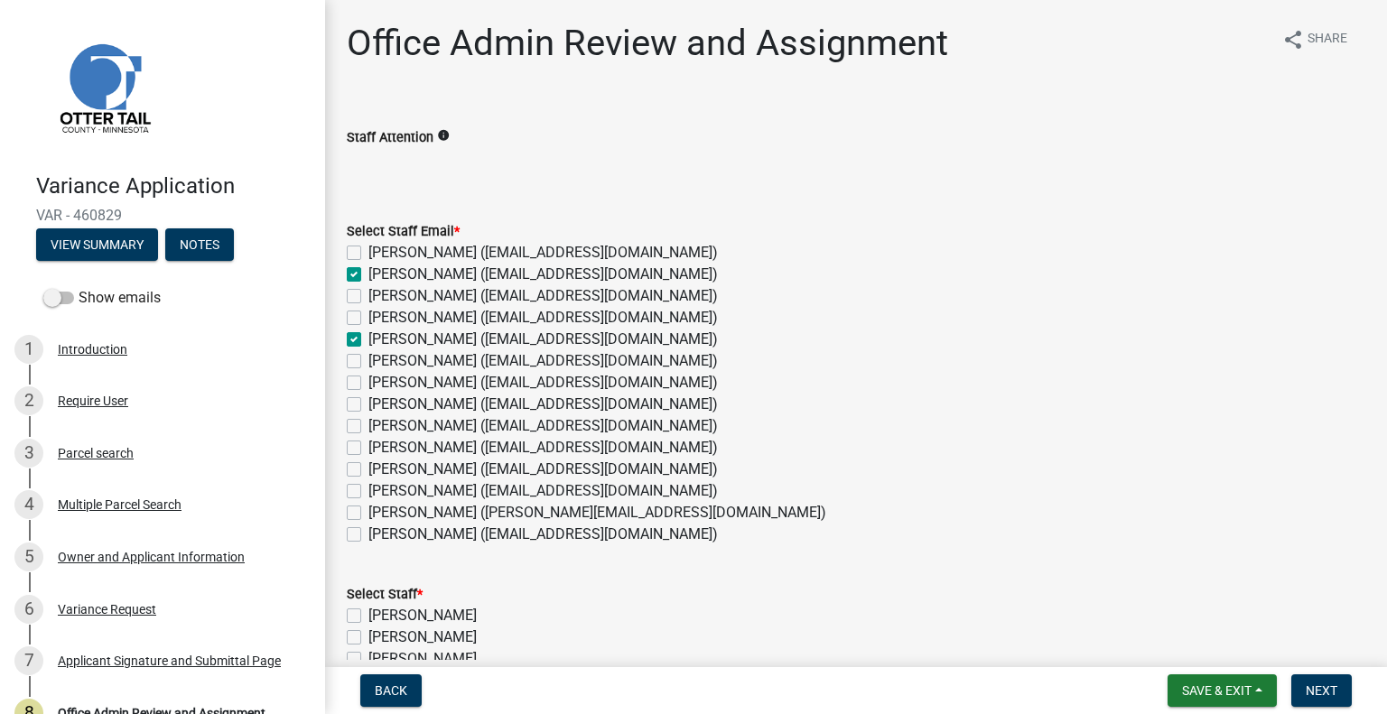
checkbox input "false"
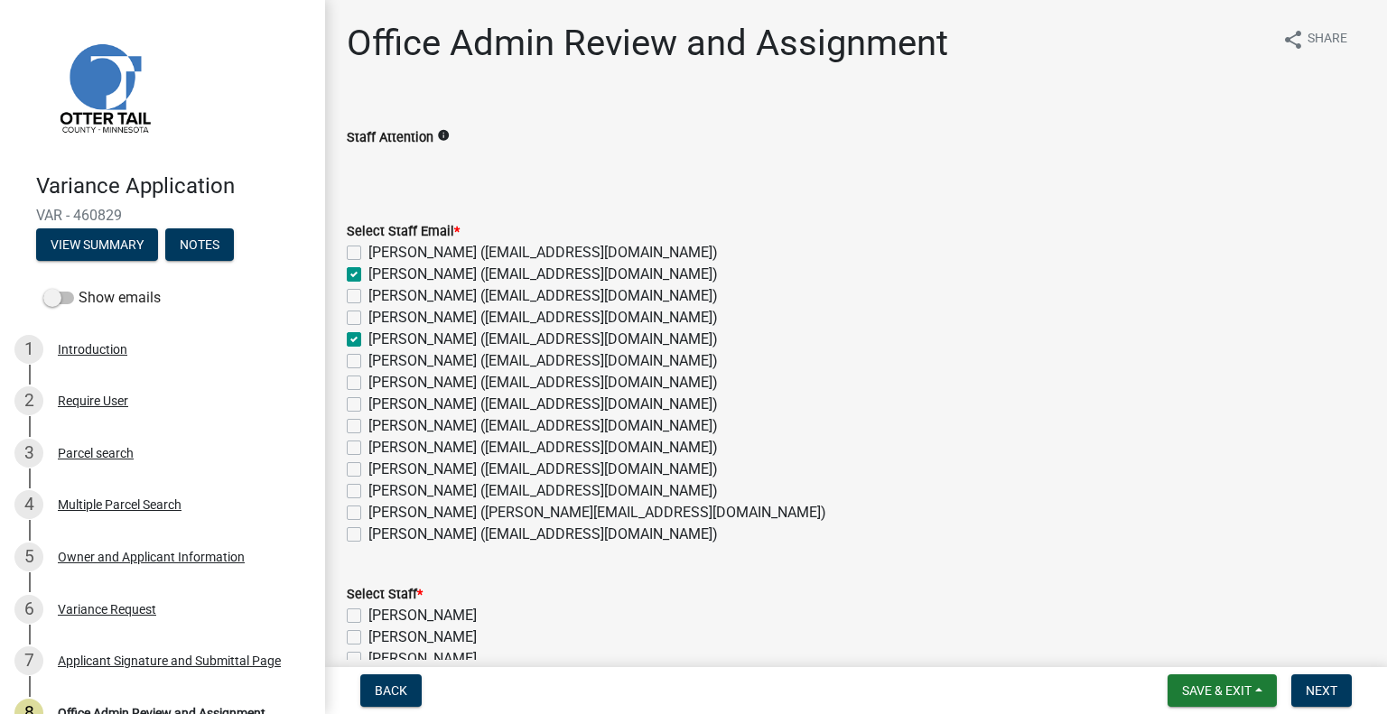
checkbox input "false"
click at [415, 444] on label "[PERSON_NAME] ([EMAIL_ADDRESS][DOMAIN_NAME])" at bounding box center [543, 448] width 350 height 22
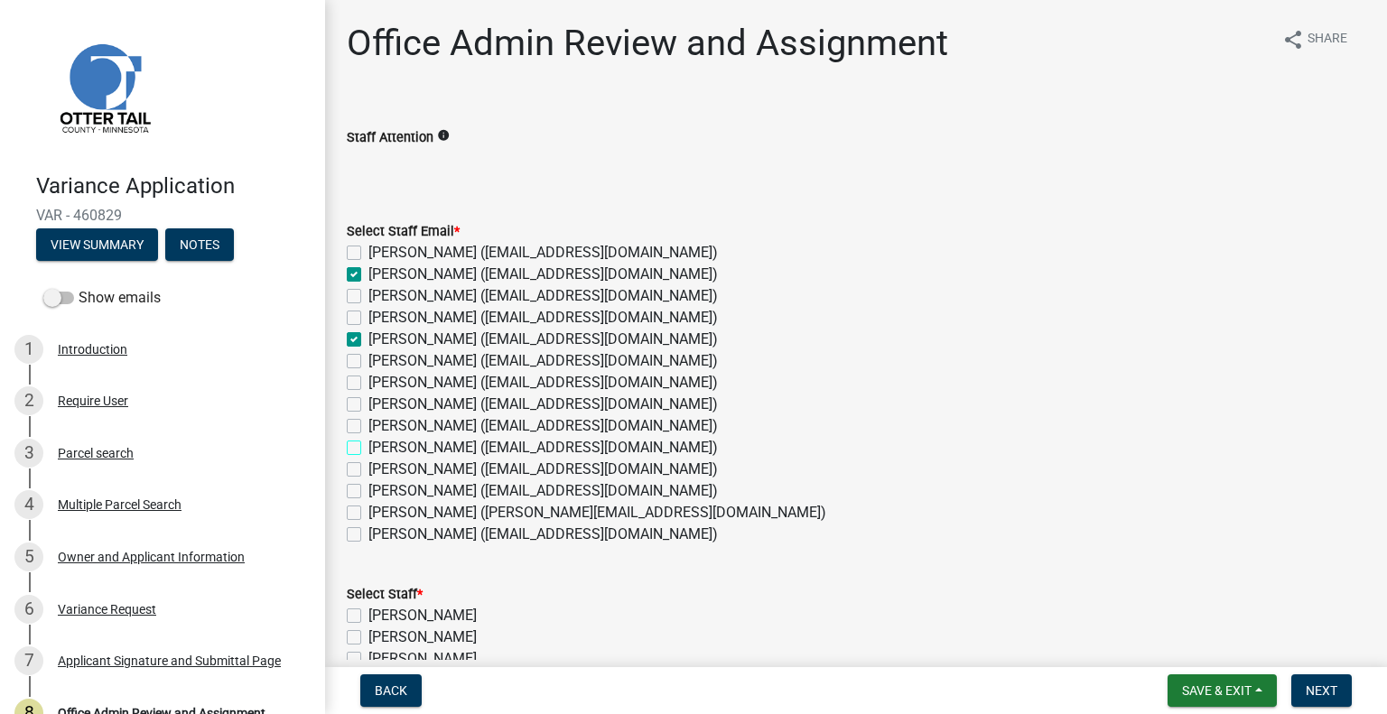
click at [380, 444] on input "[PERSON_NAME] ([EMAIL_ADDRESS][DOMAIN_NAME])" at bounding box center [374, 443] width 12 height 12
checkbox input "true"
checkbox input "false"
checkbox input "true"
checkbox input "false"
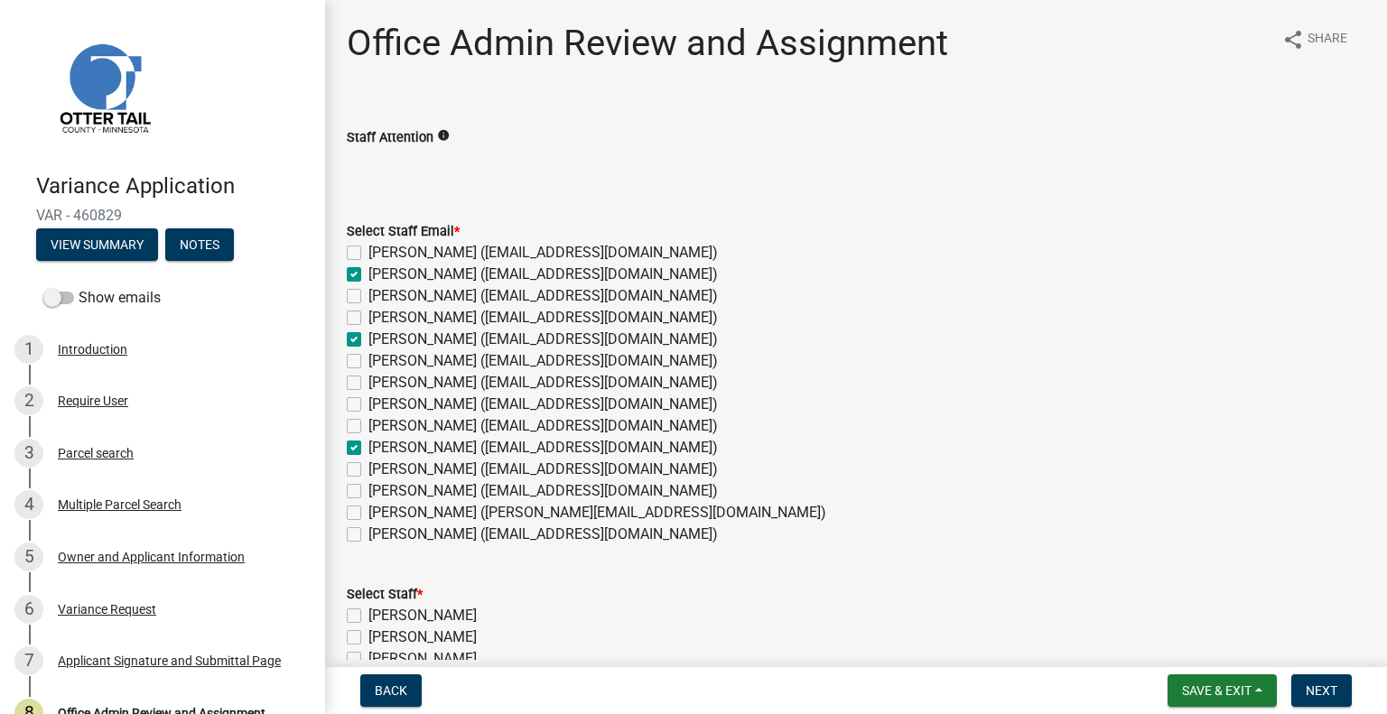
checkbox input "false"
checkbox input "true"
checkbox input "false"
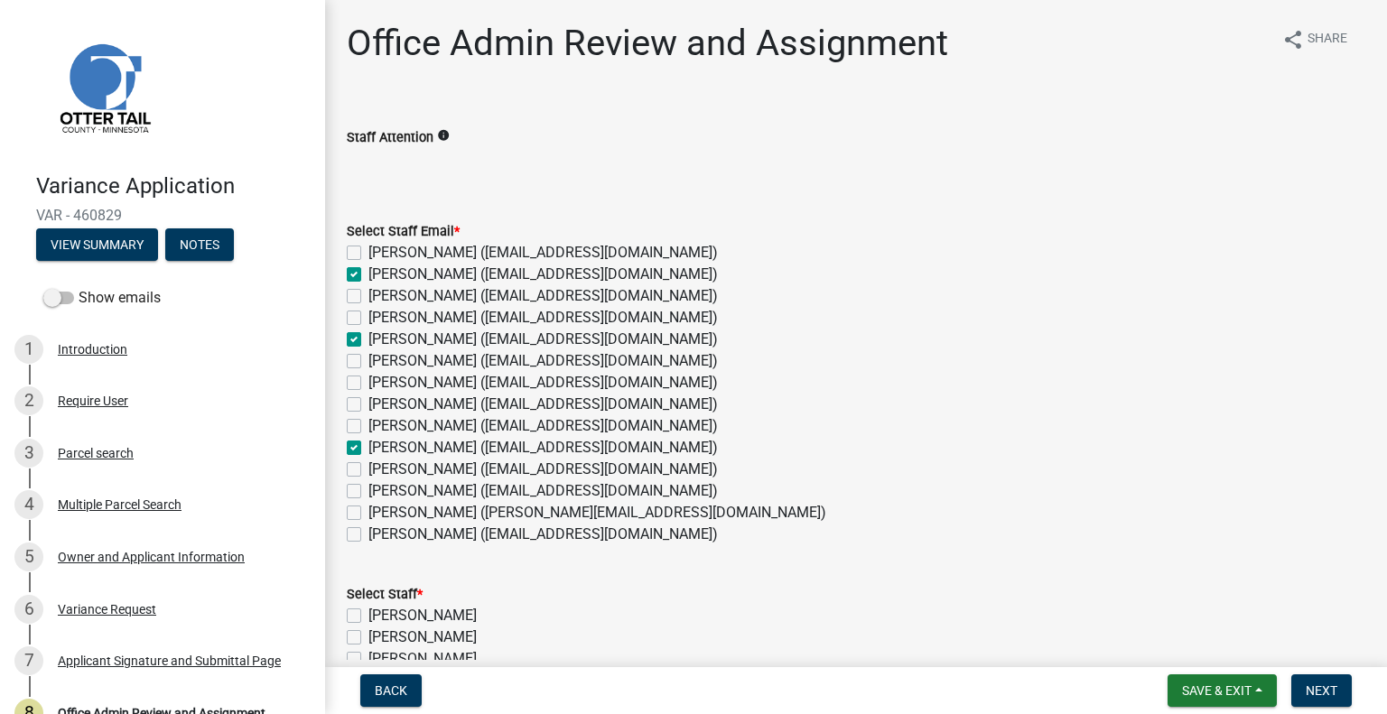
checkbox input "false"
checkbox input "true"
checkbox input "false"
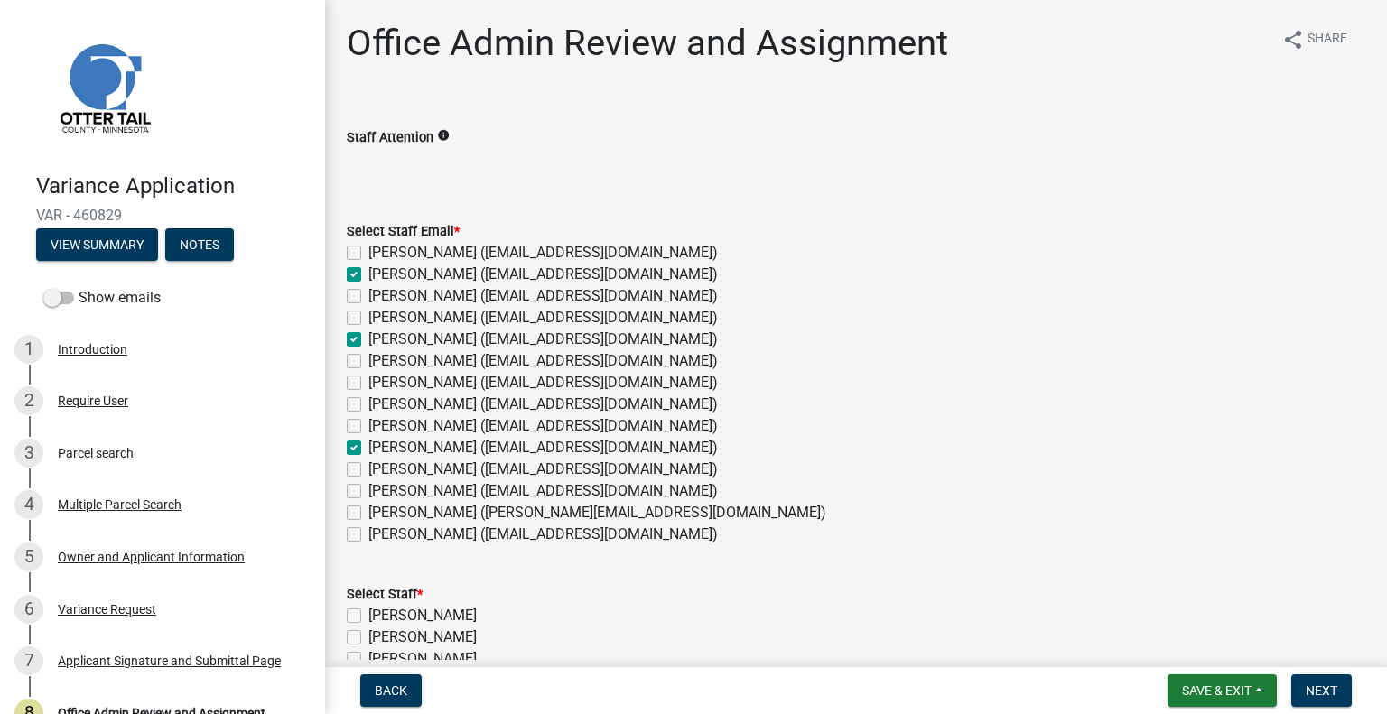
checkbox input "false"
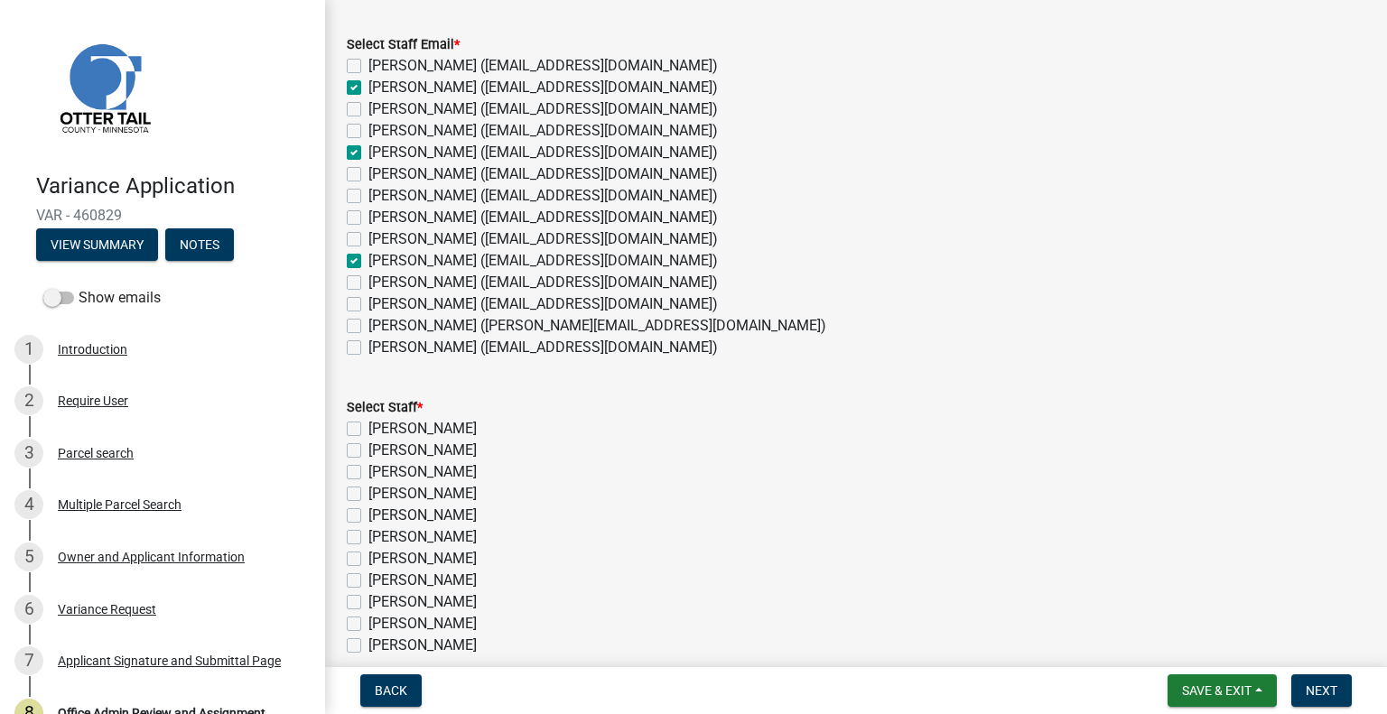
scroll to position [334, 0]
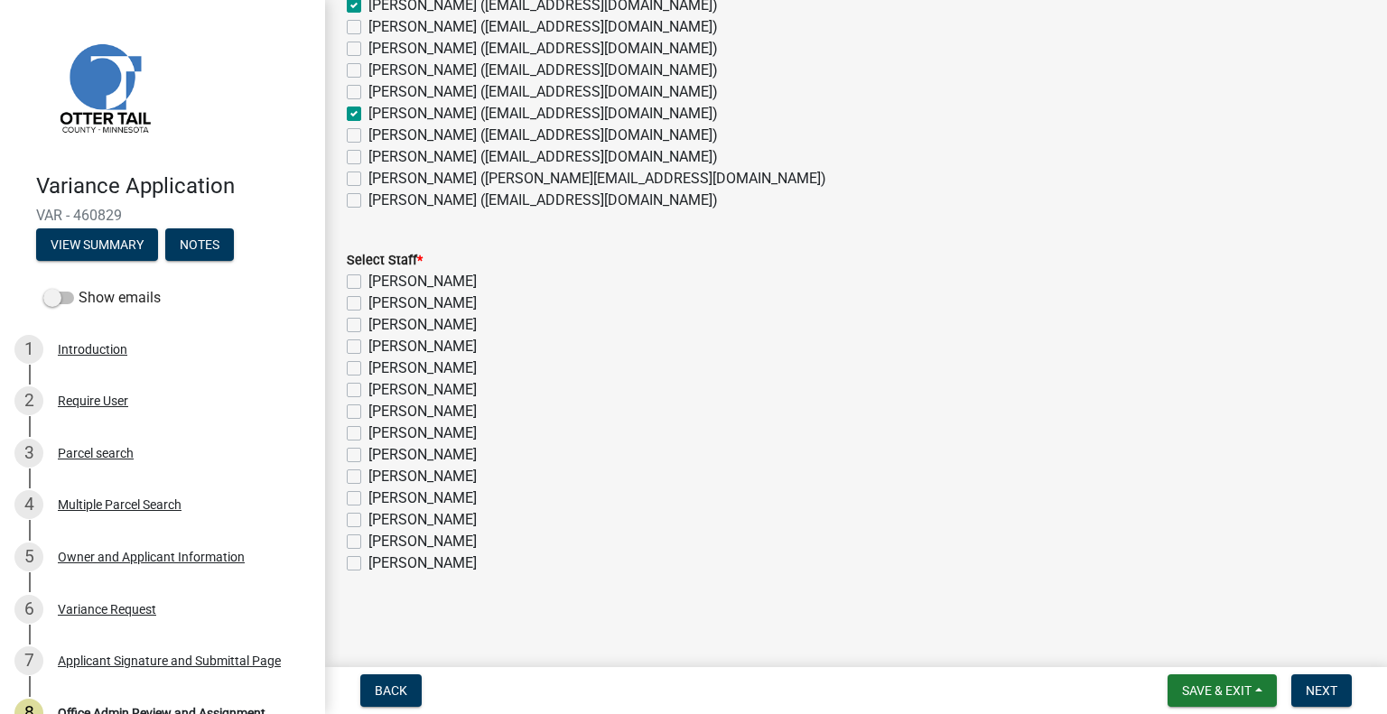
click at [392, 297] on label "[PERSON_NAME]" at bounding box center [422, 304] width 108 height 22
click at [380, 297] on input "[PERSON_NAME]" at bounding box center [374, 299] width 12 height 12
checkbox input "true"
checkbox input "false"
checkbox input "true"
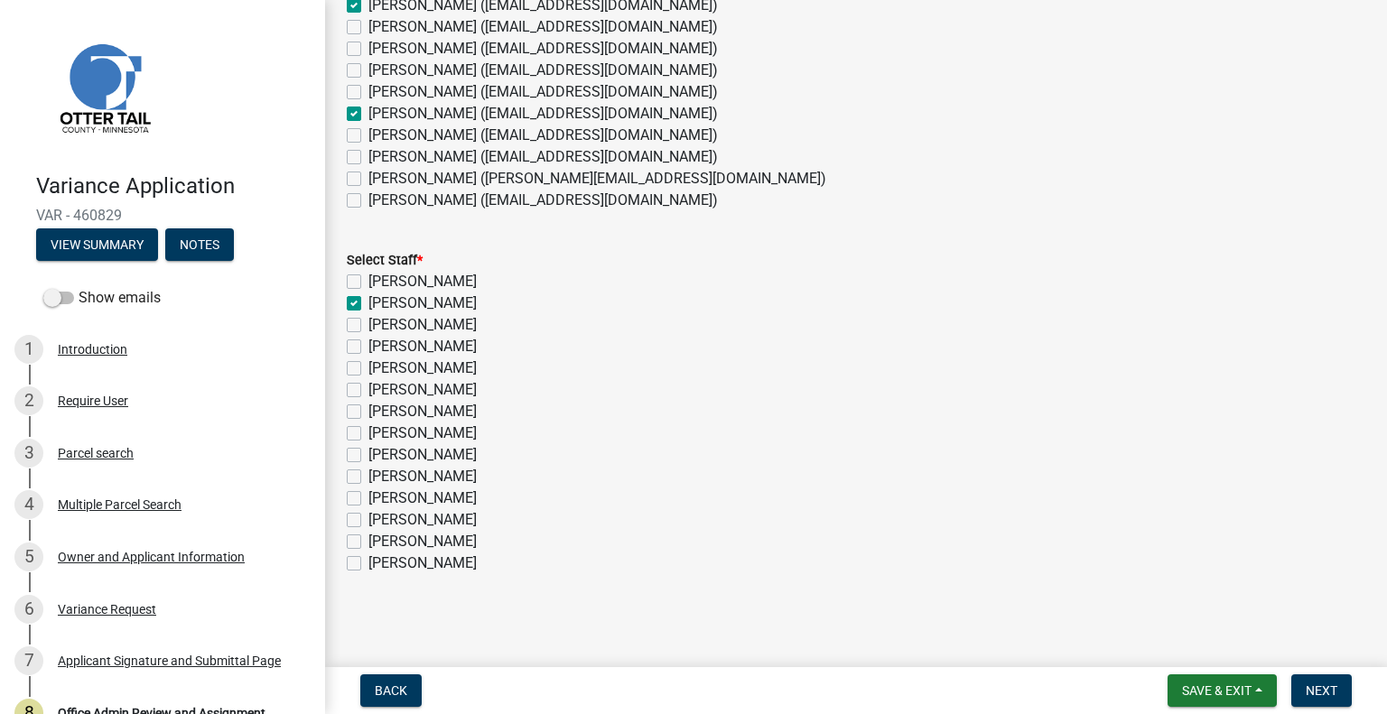
checkbox input "false"
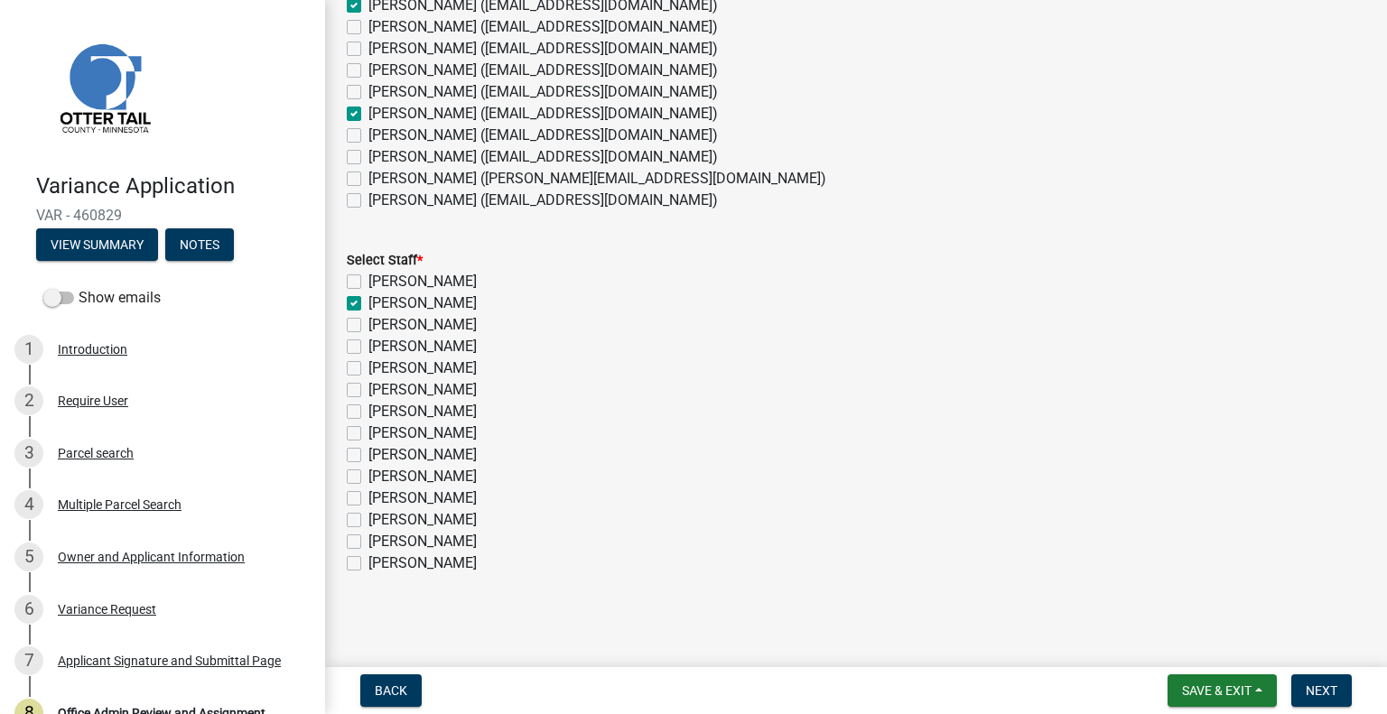
checkbox input "false"
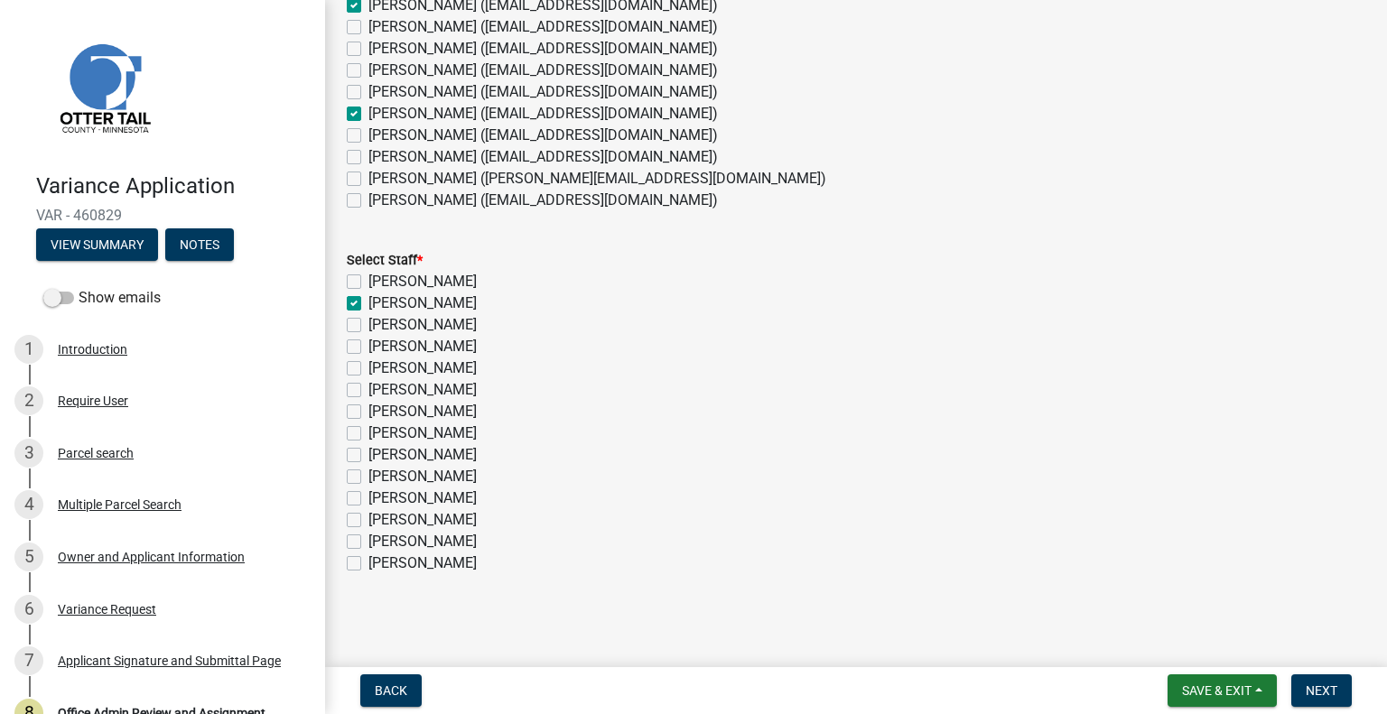
checkbox input "false"
click at [454, 373] on label "[PERSON_NAME]" at bounding box center [422, 369] width 108 height 22
click at [380, 369] on input "[PERSON_NAME]" at bounding box center [374, 364] width 12 height 12
checkbox input "true"
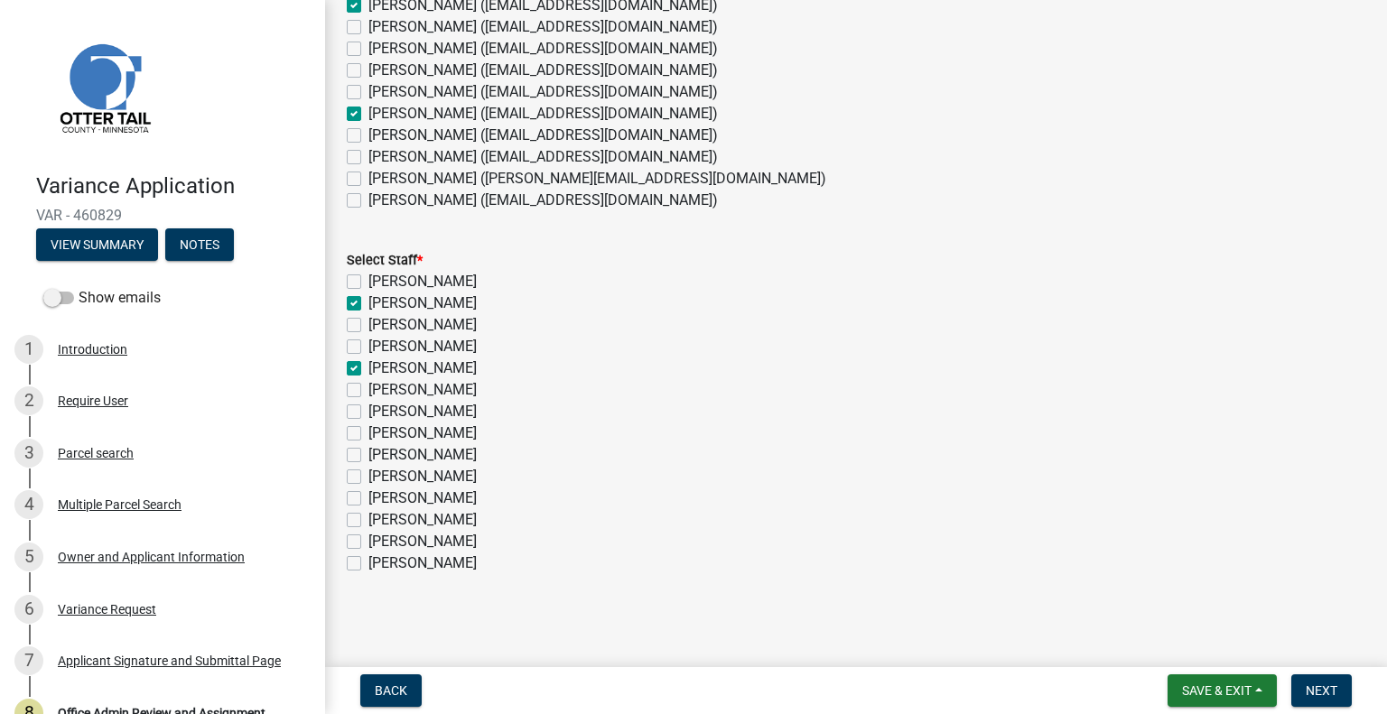
checkbox input "false"
checkbox input "true"
checkbox input "false"
checkbox input "true"
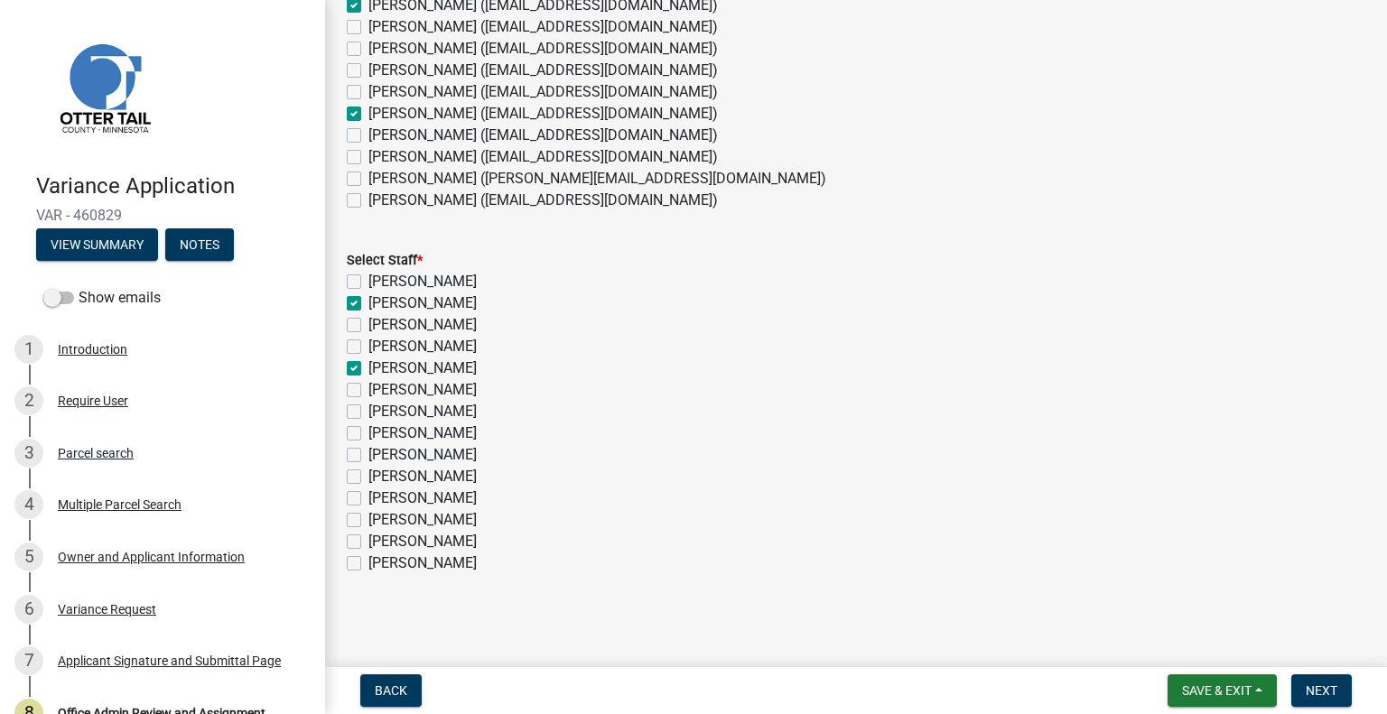
checkbox input "false"
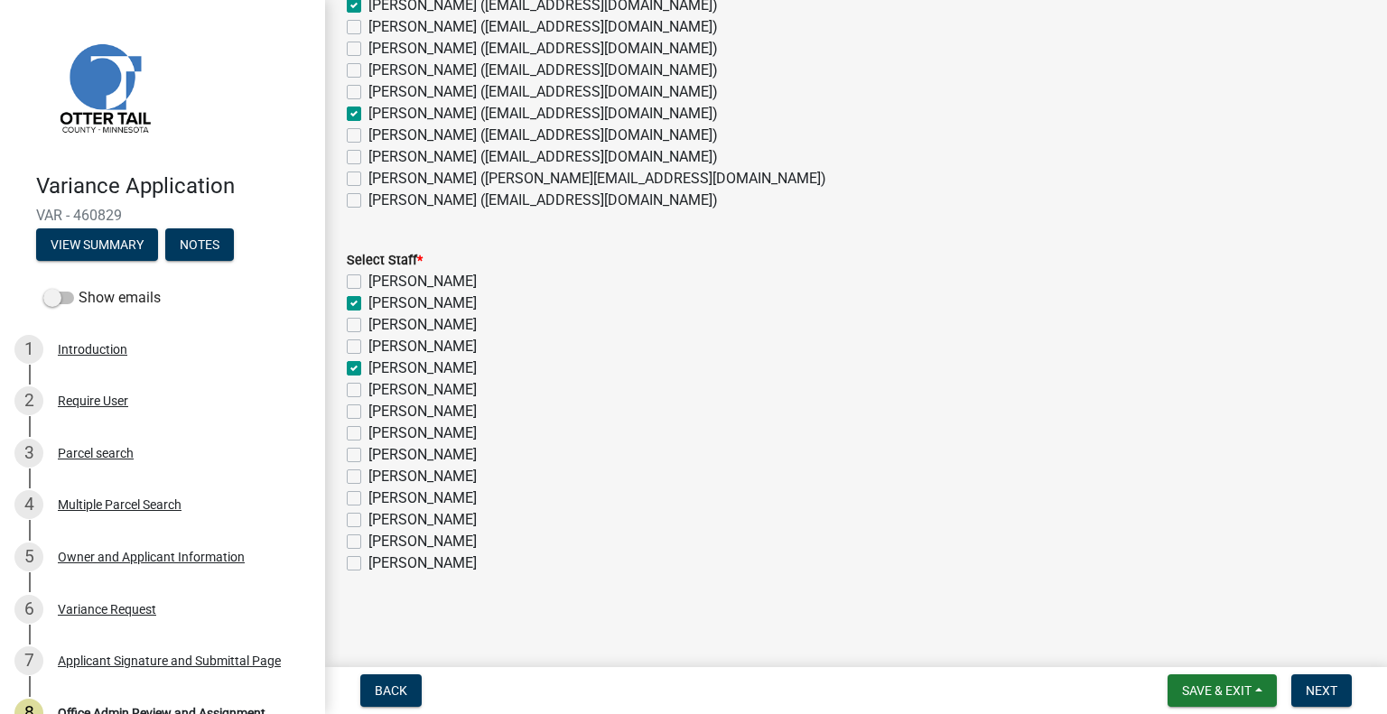
checkbox input "false"
click at [448, 480] on label "Kyle Westergard" at bounding box center [422, 477] width 108 height 22
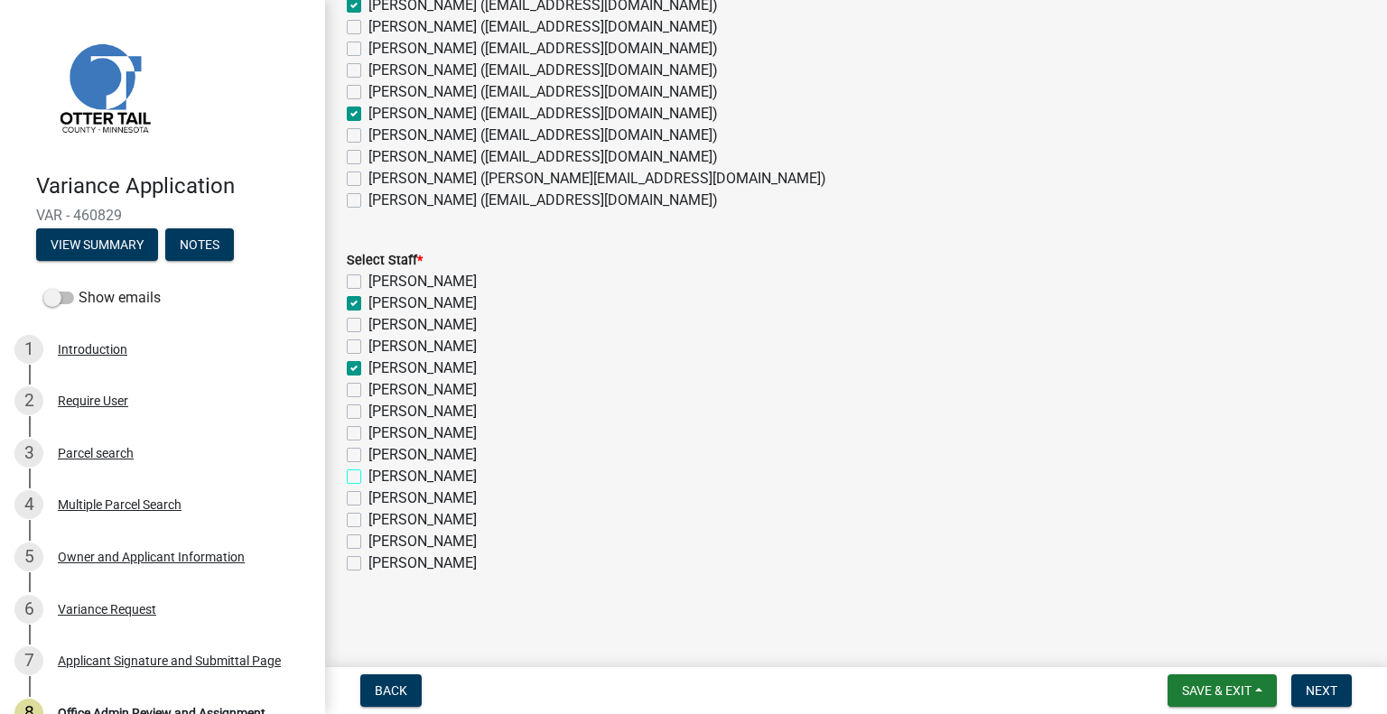
click at [380, 478] on input "Kyle Westergard" at bounding box center [374, 472] width 12 height 12
checkbox input "true"
checkbox input "false"
checkbox input "true"
checkbox input "false"
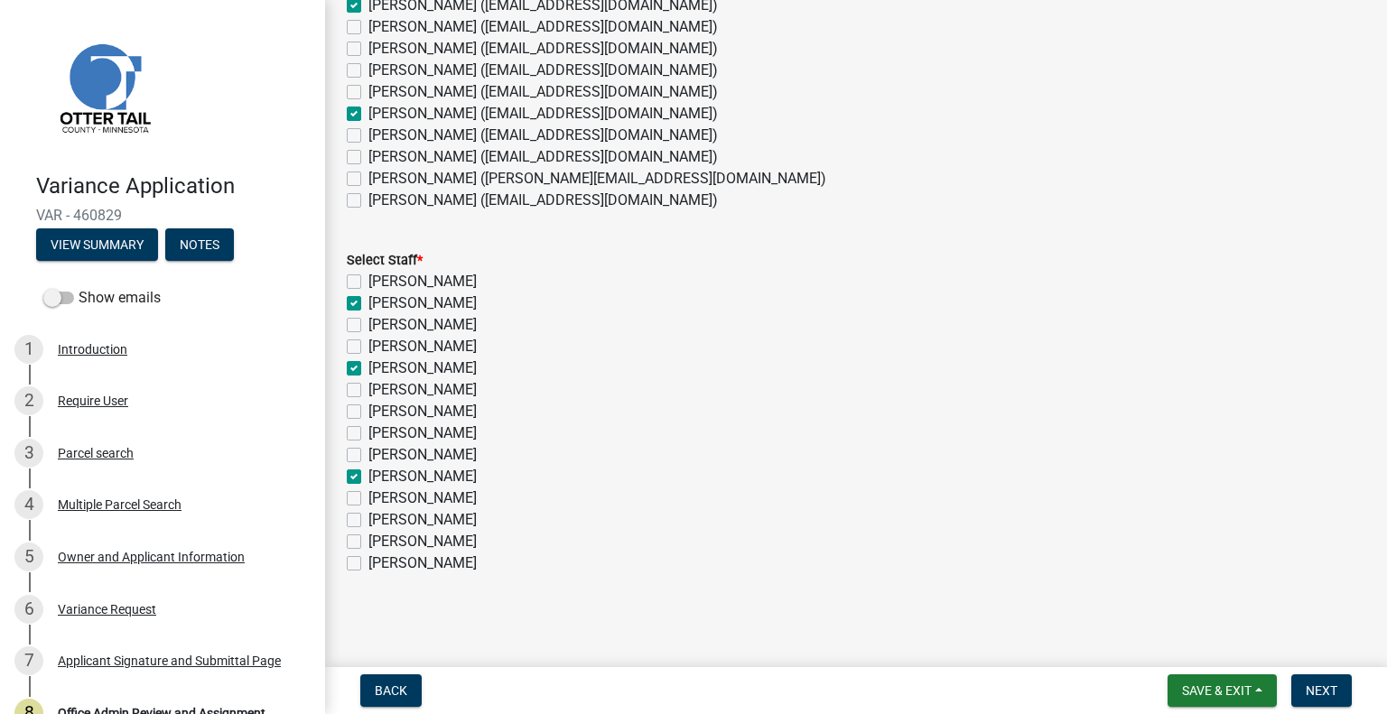
checkbox input "false"
checkbox input "true"
checkbox input "false"
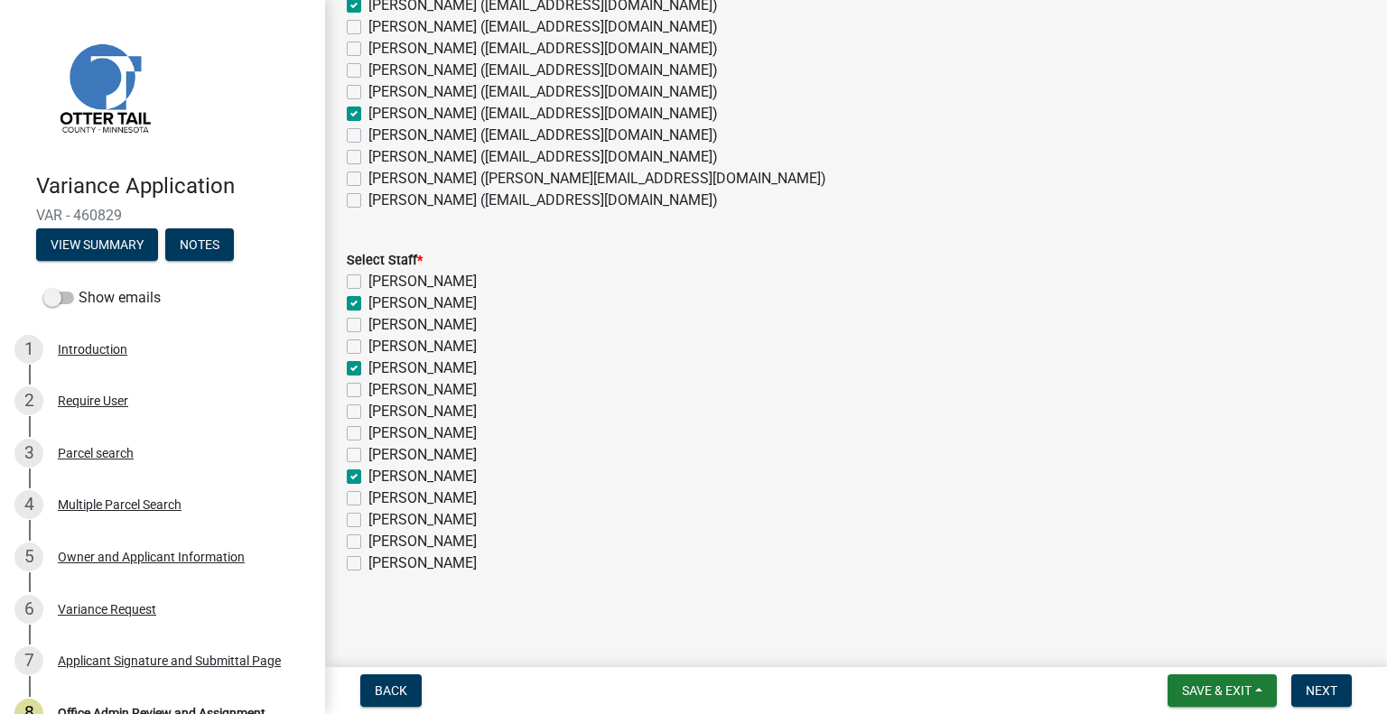
checkbox input "false"
checkbox input "true"
checkbox input "false"
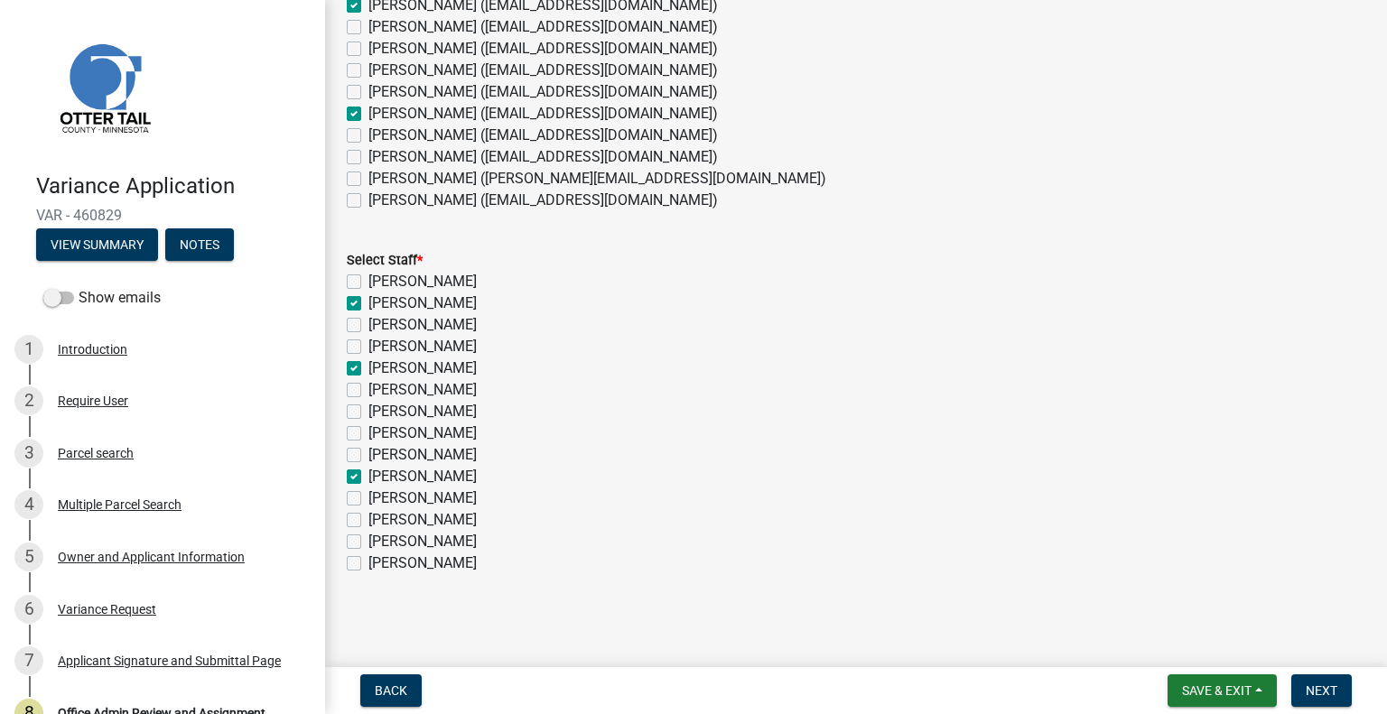
checkbox input "false"
click at [1326, 685] on span "Next" at bounding box center [1322, 691] width 32 height 14
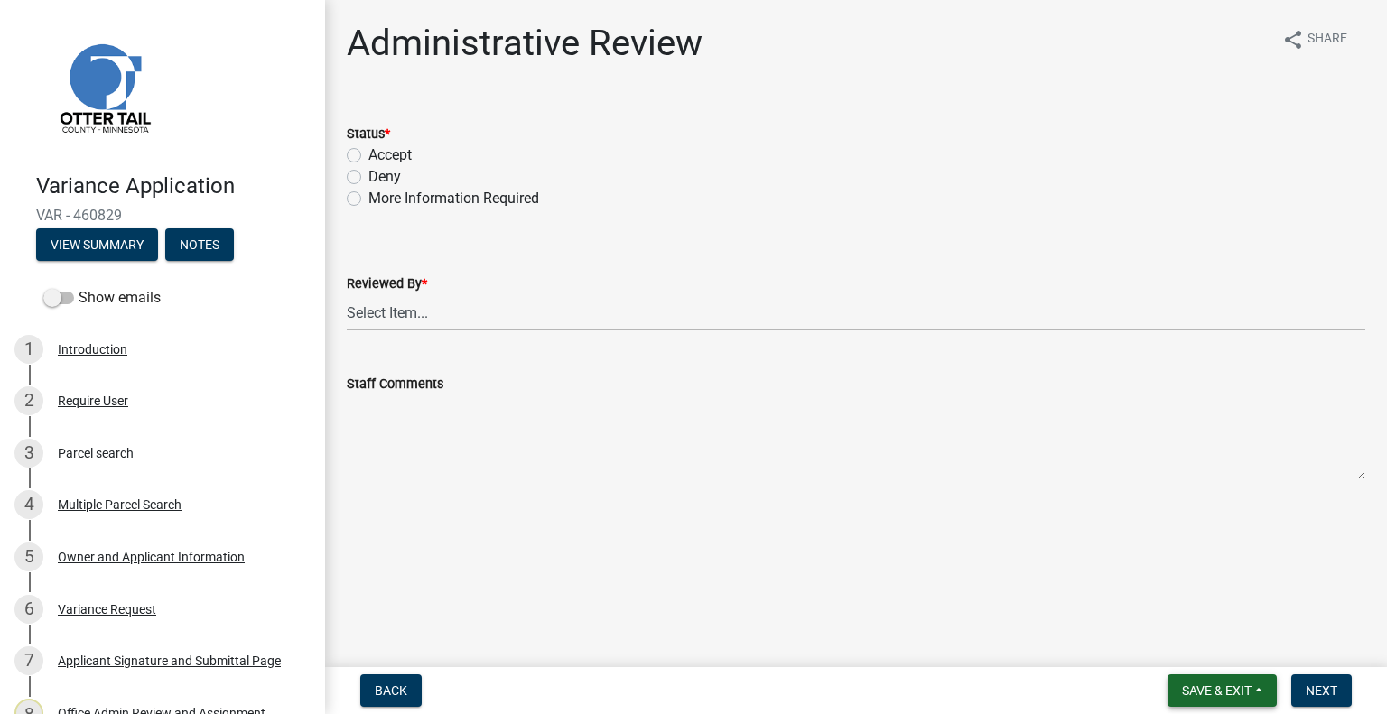
click at [1192, 679] on button "Save & Exit" at bounding box center [1222, 691] width 109 height 33
click at [1176, 646] on button "Save & Exit" at bounding box center [1205, 643] width 145 height 43
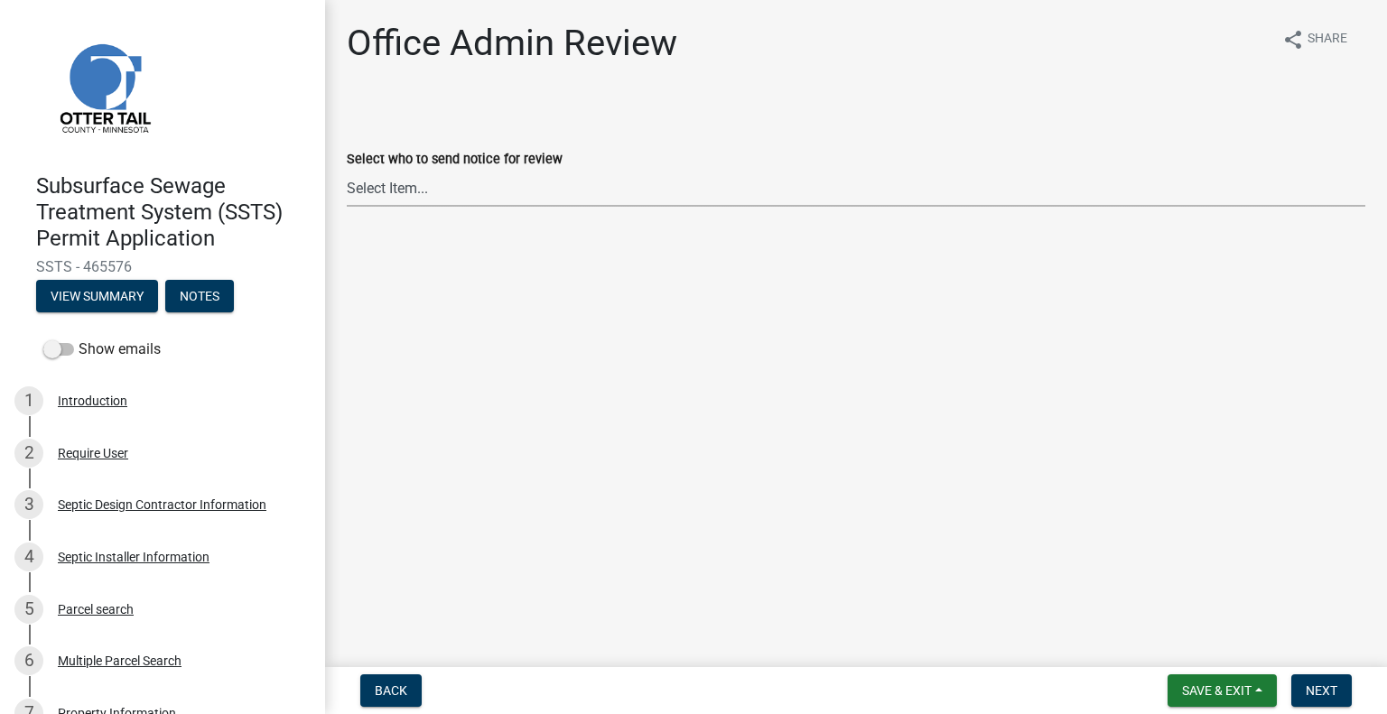
click at [469, 200] on select "Select Item... [PERSON_NAME] ([EMAIL_ADDRESS][DOMAIN_NAME]) [PERSON_NAME] ([EMA…" at bounding box center [856, 188] width 1019 height 37
click at [347, 170] on select "Select Item... [PERSON_NAME] ([EMAIL_ADDRESS][DOMAIN_NAME]) [PERSON_NAME] ([EMA…" at bounding box center [856, 188] width 1019 height 37
select select "587f38f5-c90e-4c12-9e10-d3e23909bbca"
click at [1319, 684] on span "Next" at bounding box center [1322, 691] width 32 height 14
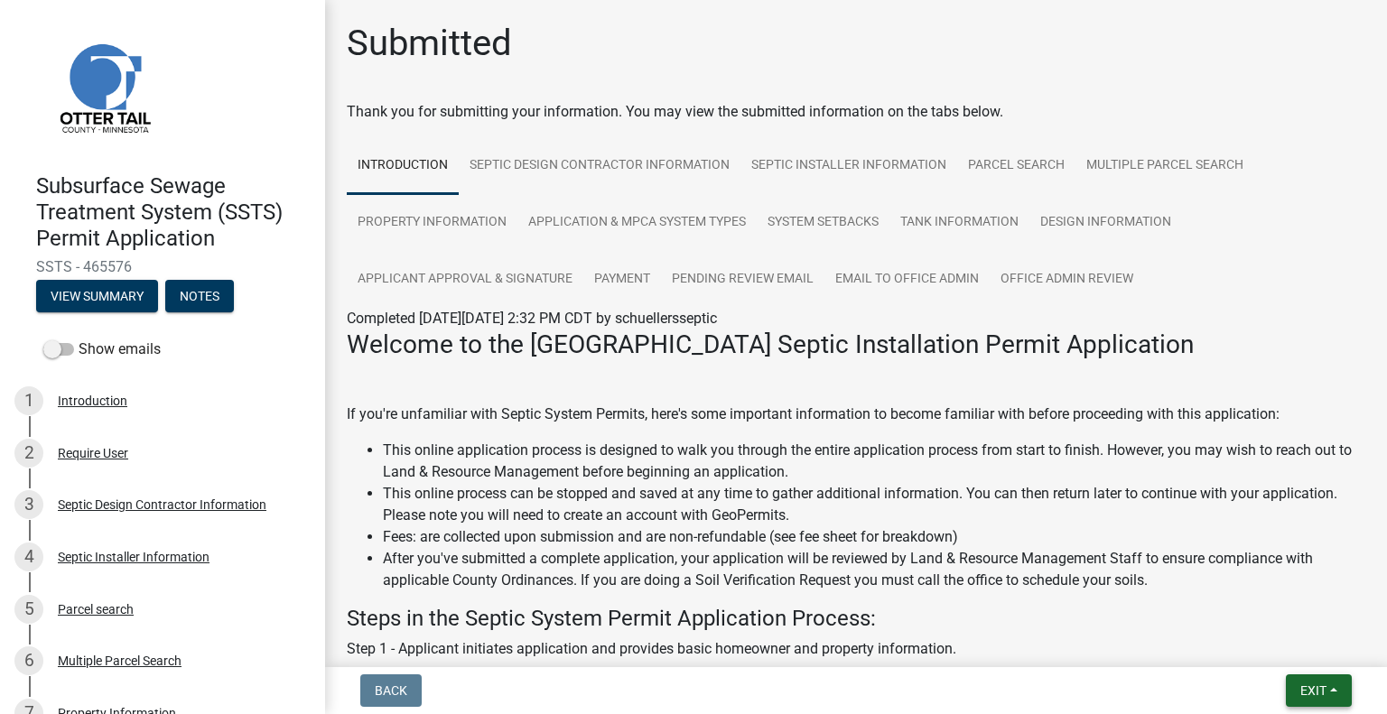
click at [1318, 681] on button "Exit" at bounding box center [1319, 691] width 66 height 33
click at [1298, 646] on button "Save & Exit" at bounding box center [1280, 643] width 145 height 43
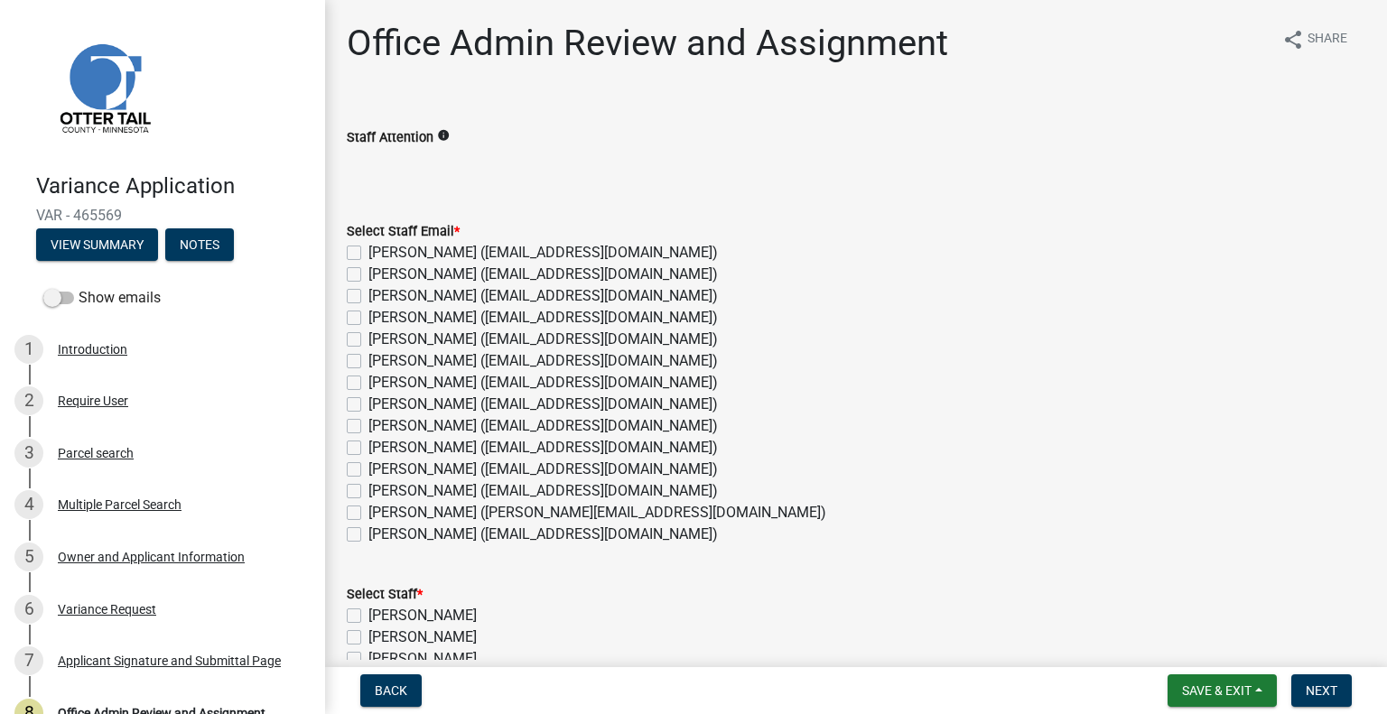
click at [390, 274] on label "[PERSON_NAME] ([EMAIL_ADDRESS][DOMAIN_NAME])" at bounding box center [543, 275] width 350 height 22
click at [380, 274] on input "[PERSON_NAME] ([EMAIL_ADDRESS][DOMAIN_NAME])" at bounding box center [374, 270] width 12 height 12
checkbox input "true"
checkbox input "false"
checkbox input "true"
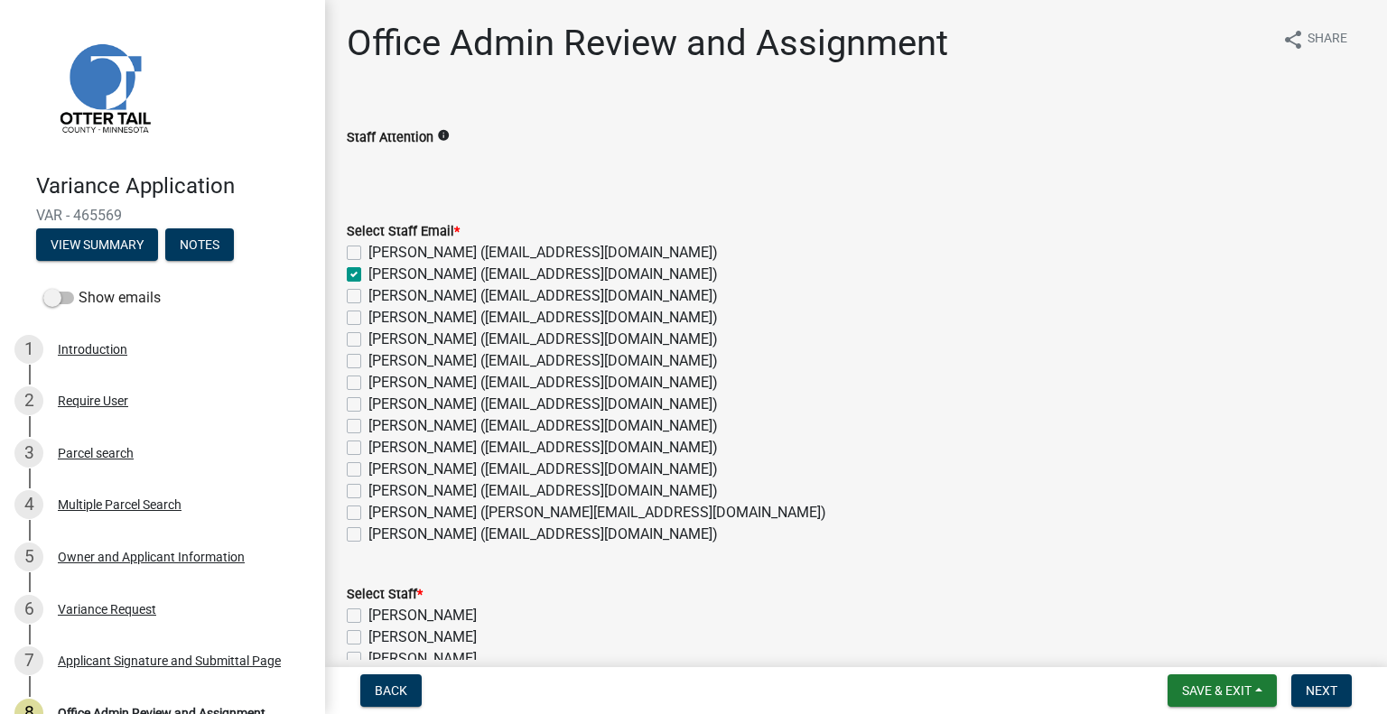
checkbox input "false"
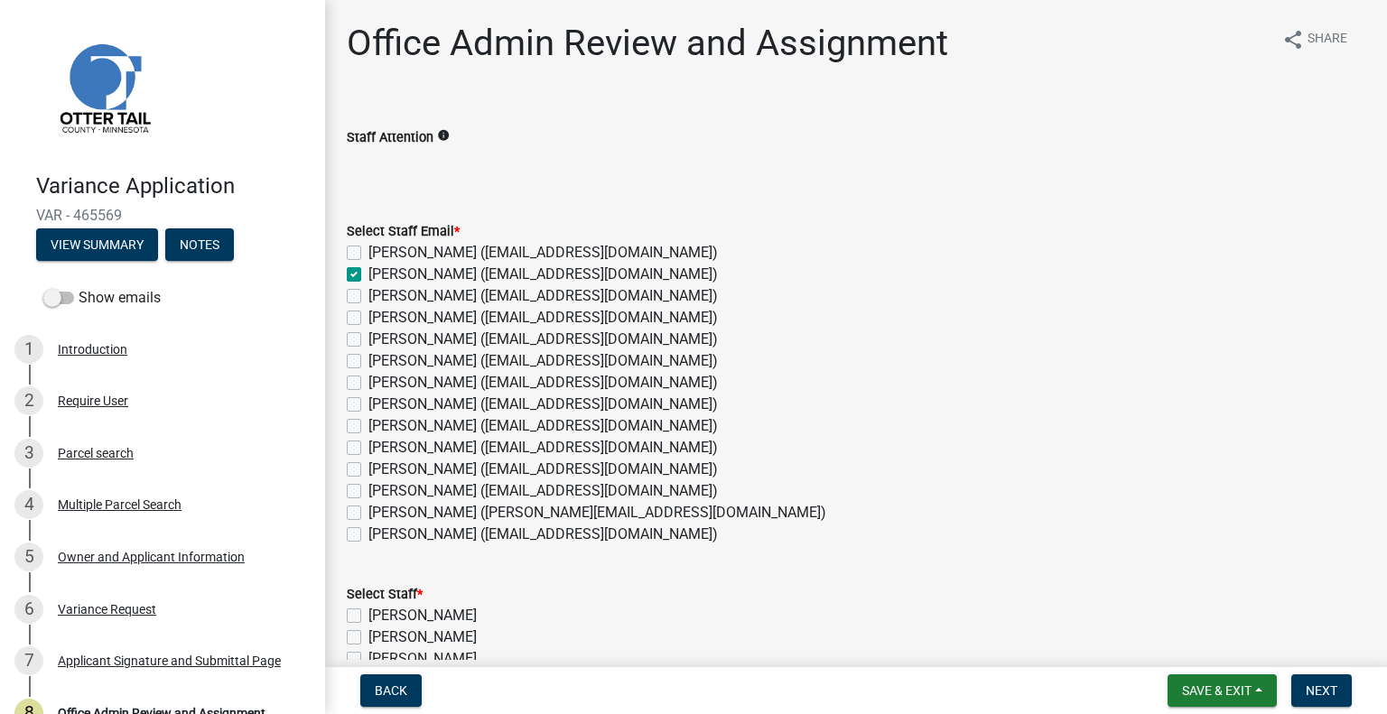
checkbox input "false"
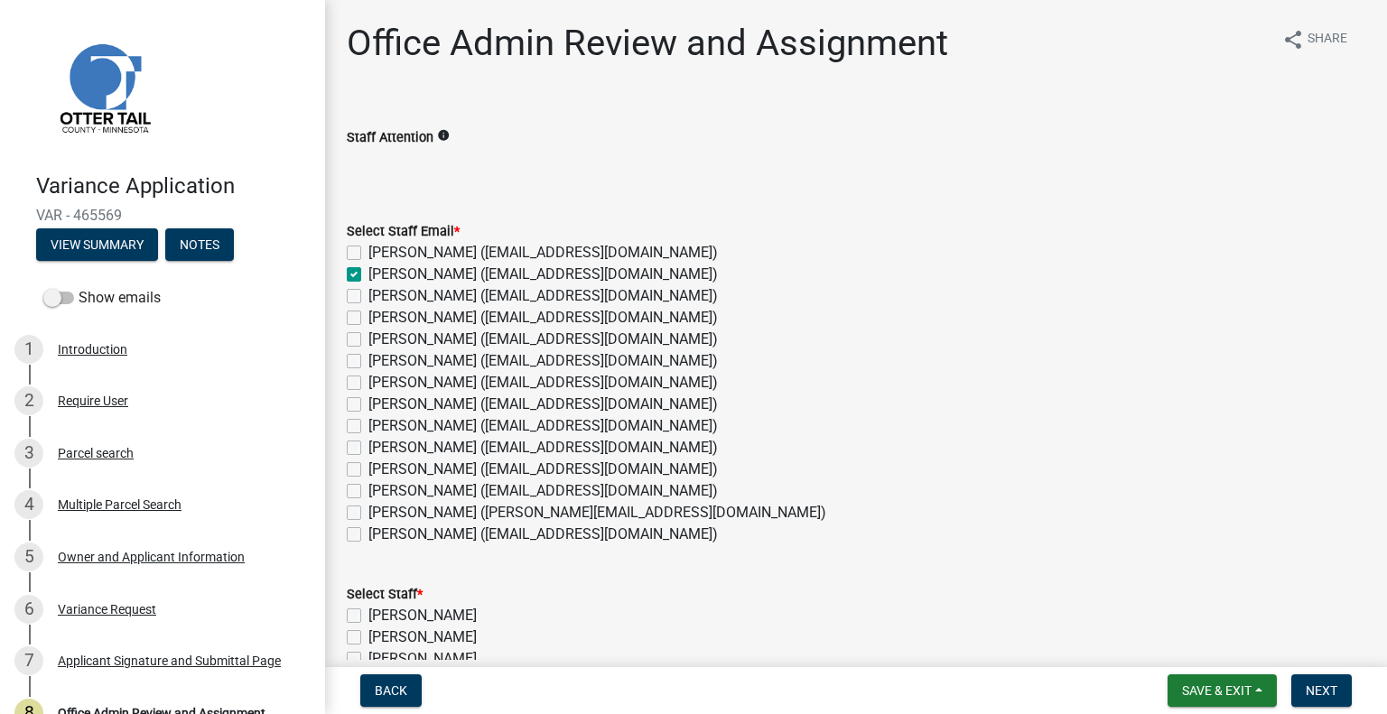
checkbox input "false"
click at [400, 340] on label "[PERSON_NAME] ([EMAIL_ADDRESS][DOMAIN_NAME])" at bounding box center [543, 340] width 350 height 22
click at [380, 340] on input "[PERSON_NAME] ([EMAIL_ADDRESS][DOMAIN_NAME])" at bounding box center [374, 335] width 12 height 12
checkbox input "true"
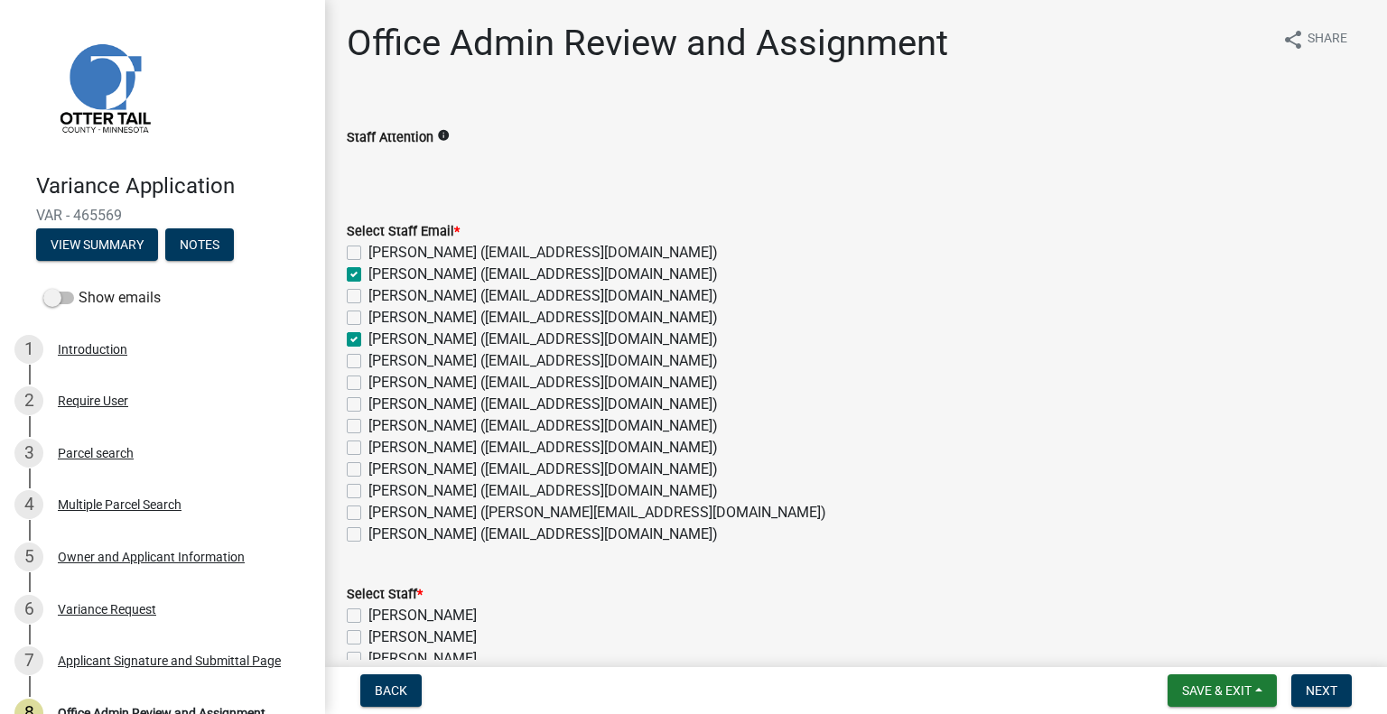
checkbox input "false"
checkbox input "true"
checkbox input "false"
checkbox input "true"
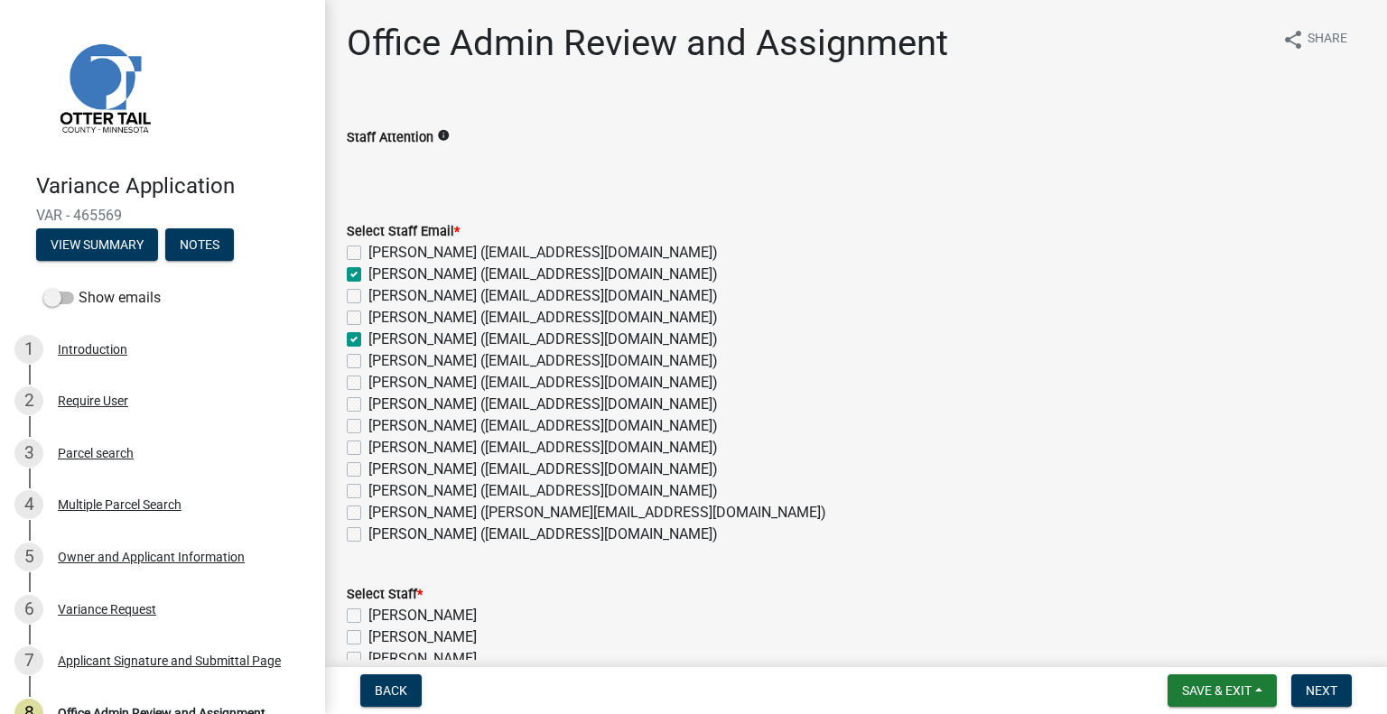
checkbox input "false"
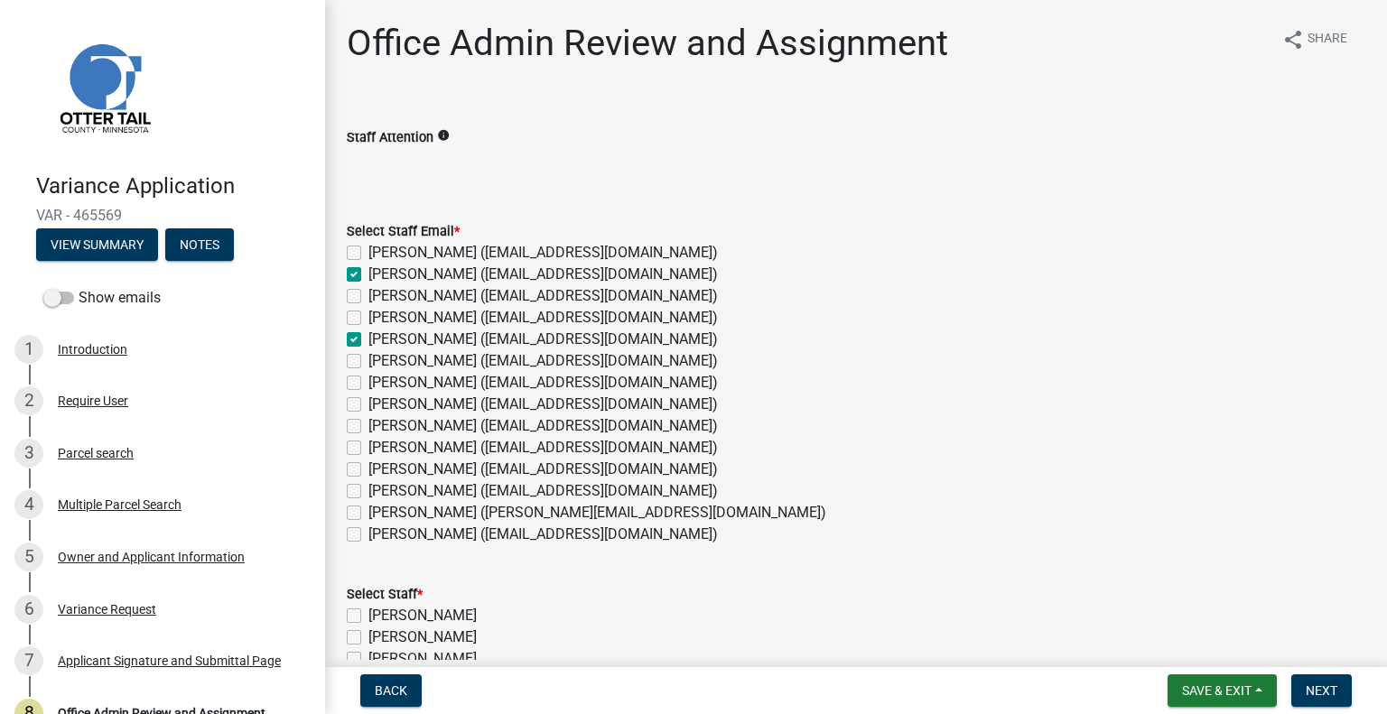
checkbox input "false"
click at [406, 448] on label "[PERSON_NAME] ([EMAIL_ADDRESS][DOMAIN_NAME])" at bounding box center [543, 448] width 350 height 22
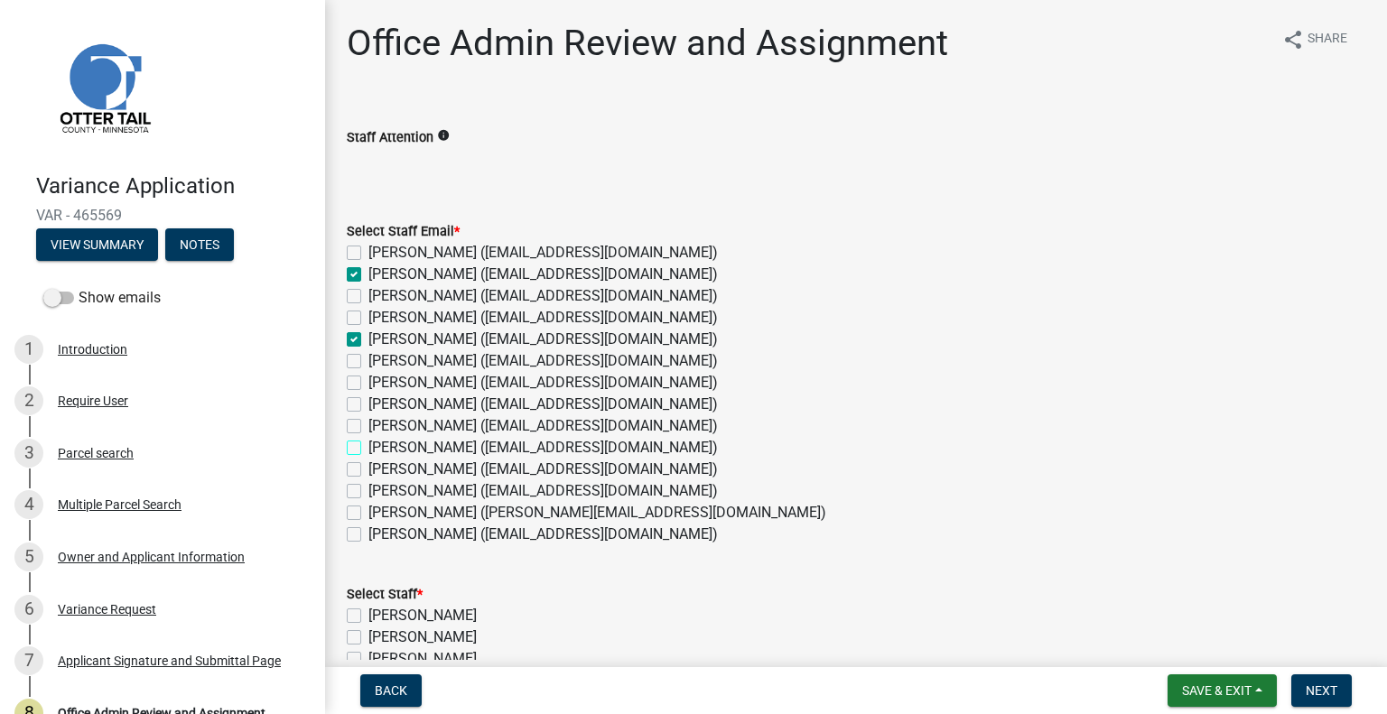
click at [380, 448] on input "[PERSON_NAME] ([EMAIL_ADDRESS][DOMAIN_NAME])" at bounding box center [374, 443] width 12 height 12
checkbox input "true"
checkbox input "false"
checkbox input "true"
checkbox input "false"
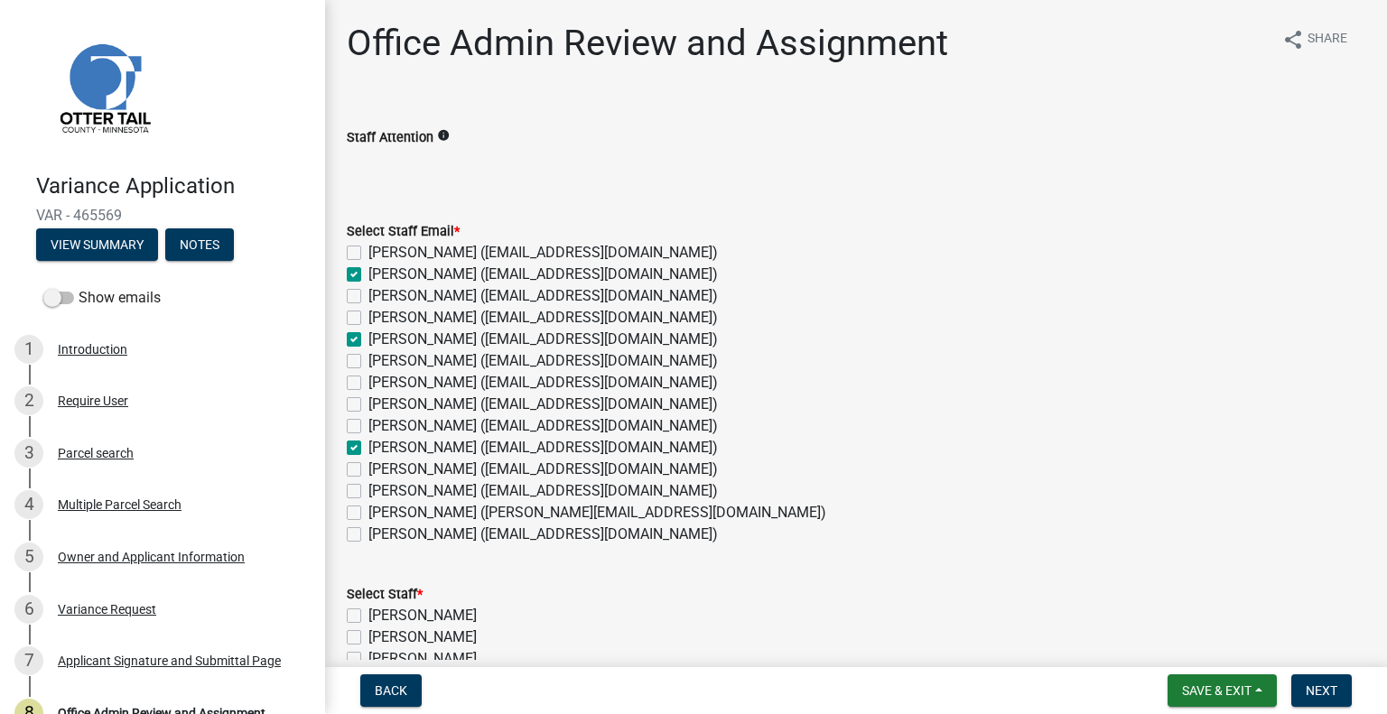
checkbox input "false"
checkbox input "true"
checkbox input "false"
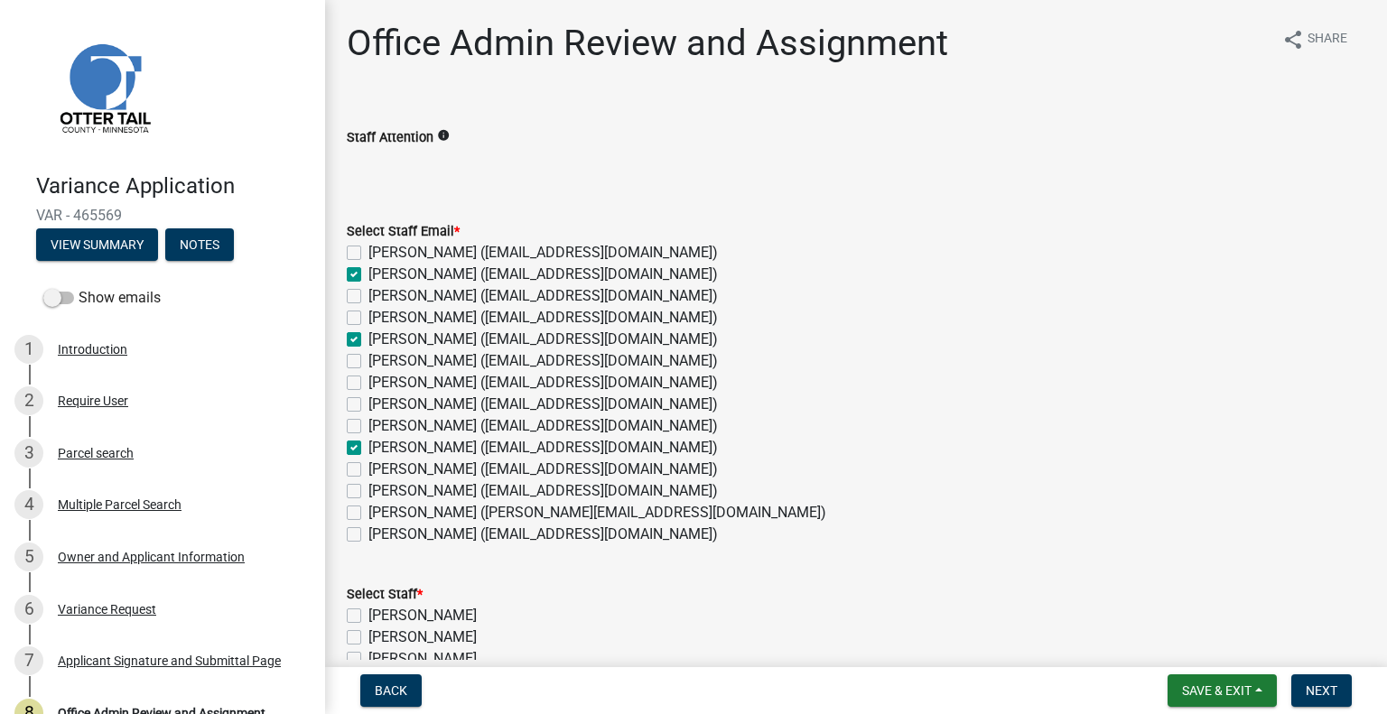
checkbox input "false"
checkbox input "true"
checkbox input "false"
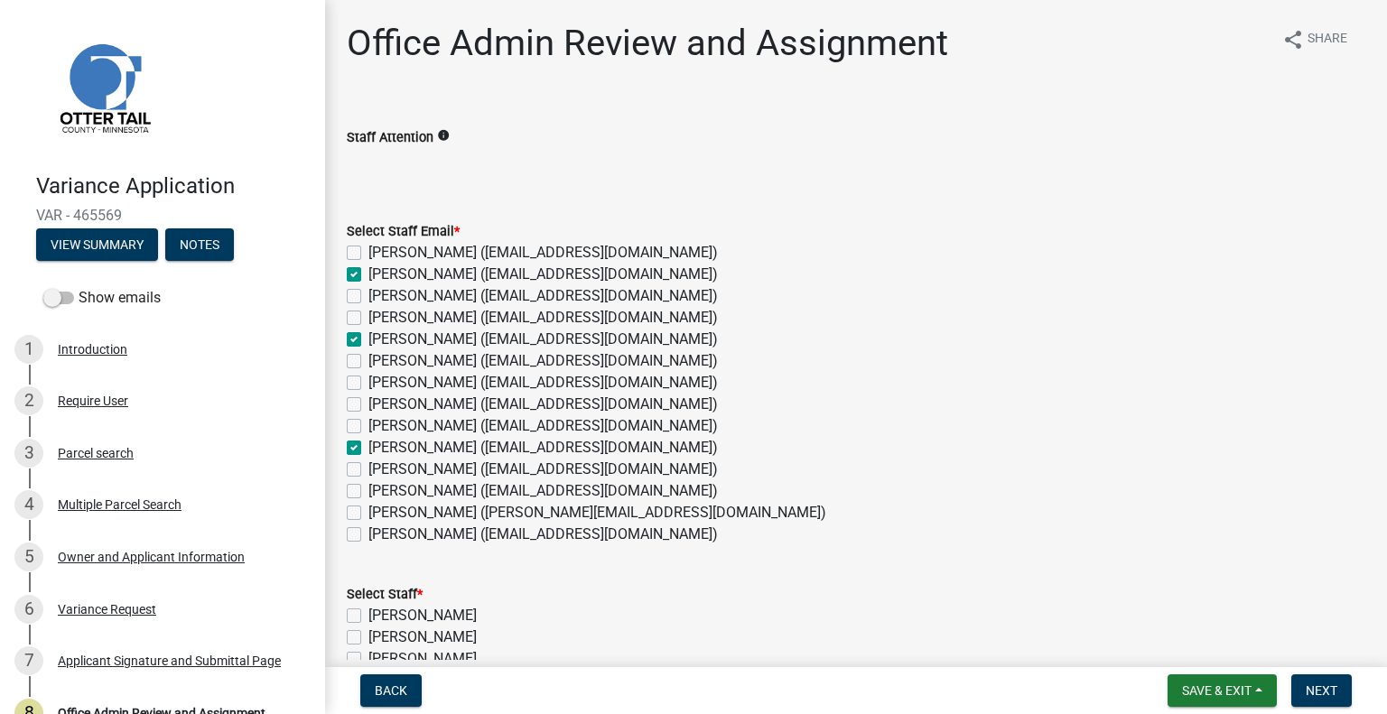
checkbox input "false"
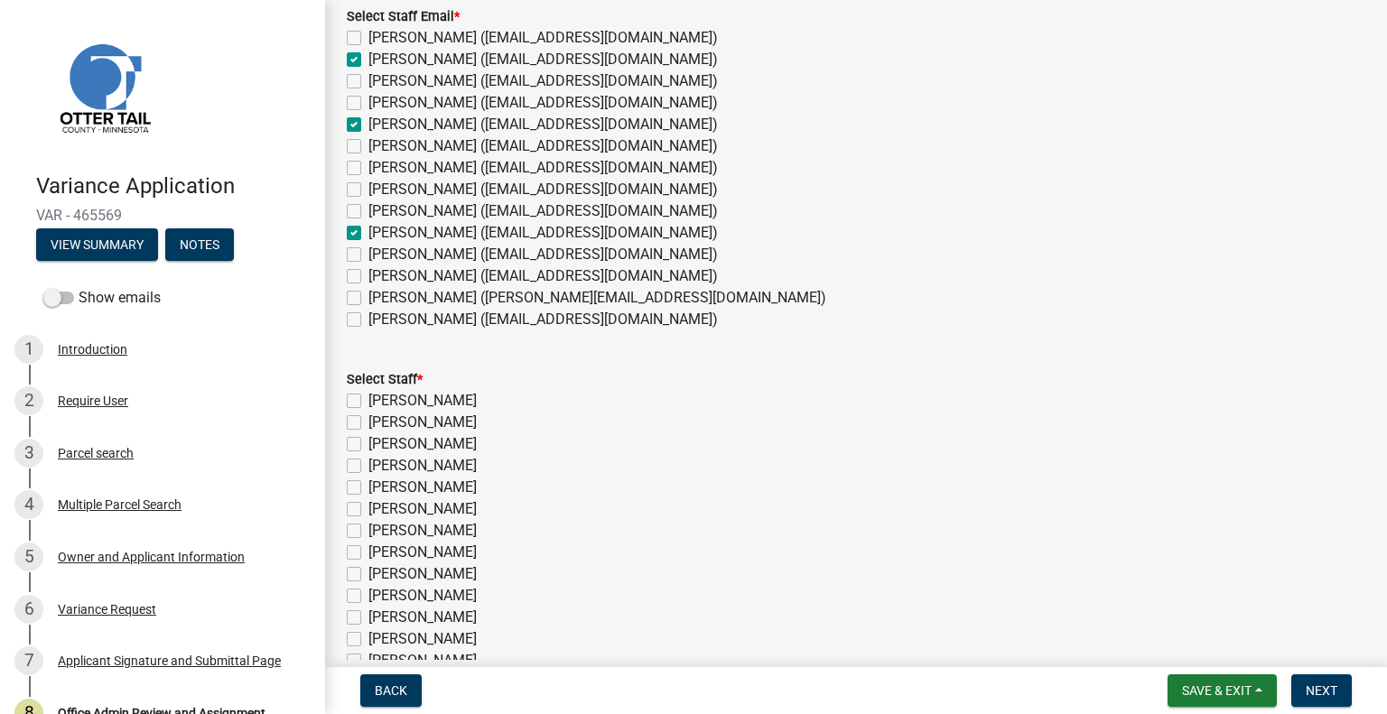
scroll to position [334, 0]
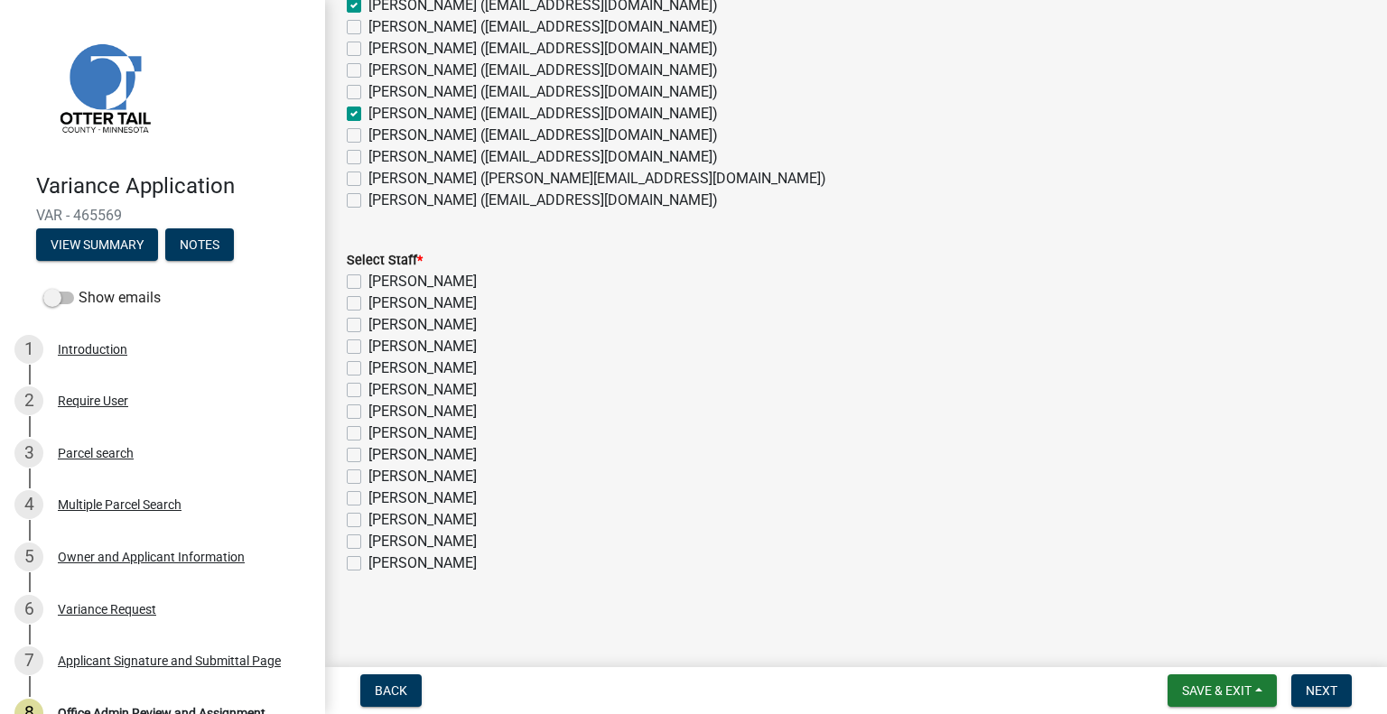
click at [405, 302] on label "[PERSON_NAME]" at bounding box center [422, 304] width 108 height 22
click at [380, 302] on input "[PERSON_NAME]" at bounding box center [374, 299] width 12 height 12
checkbox input "true"
checkbox input "false"
checkbox input "true"
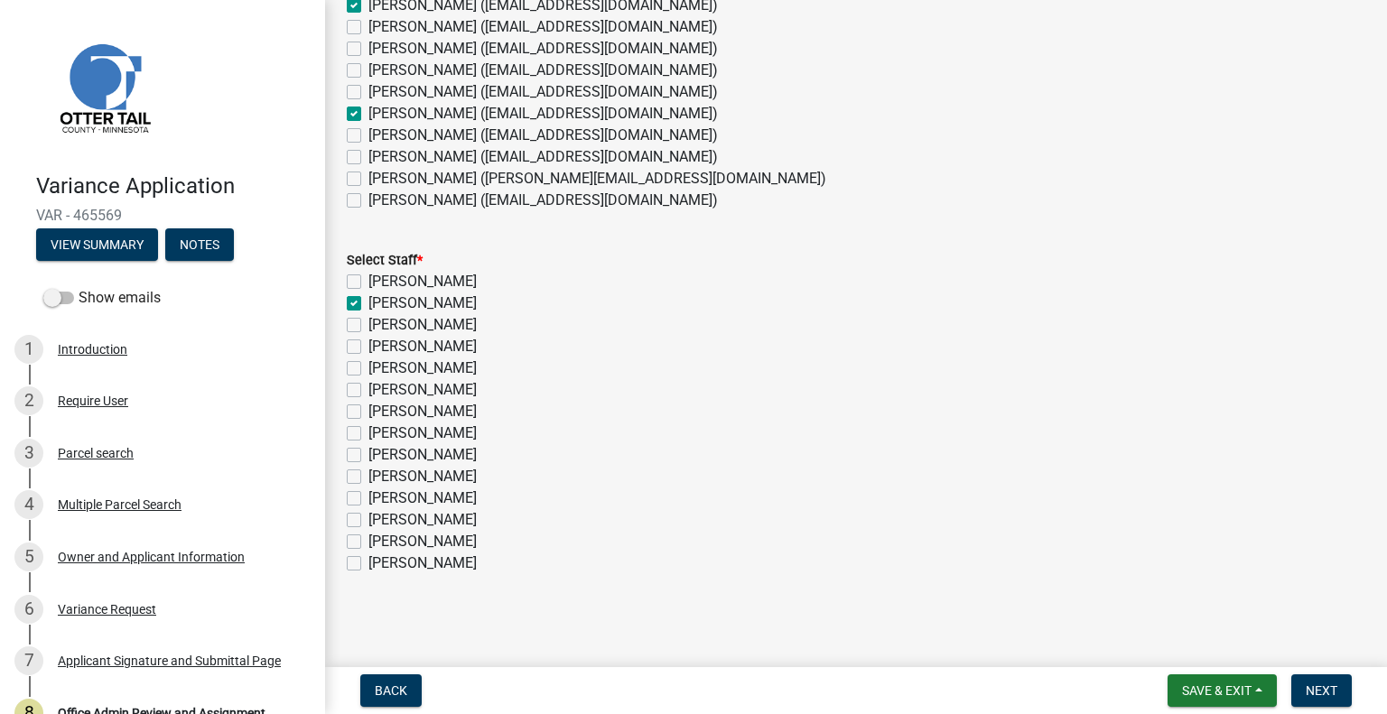
checkbox input "false"
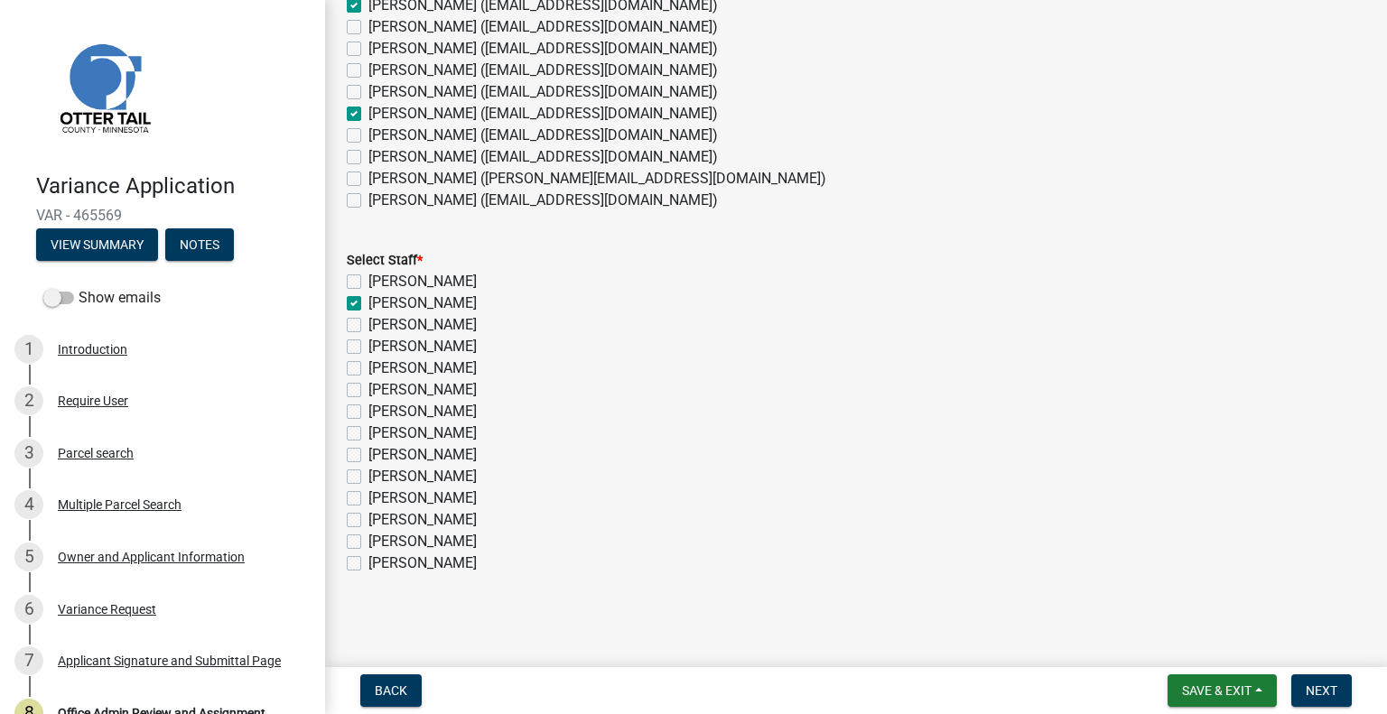
checkbox input "false"
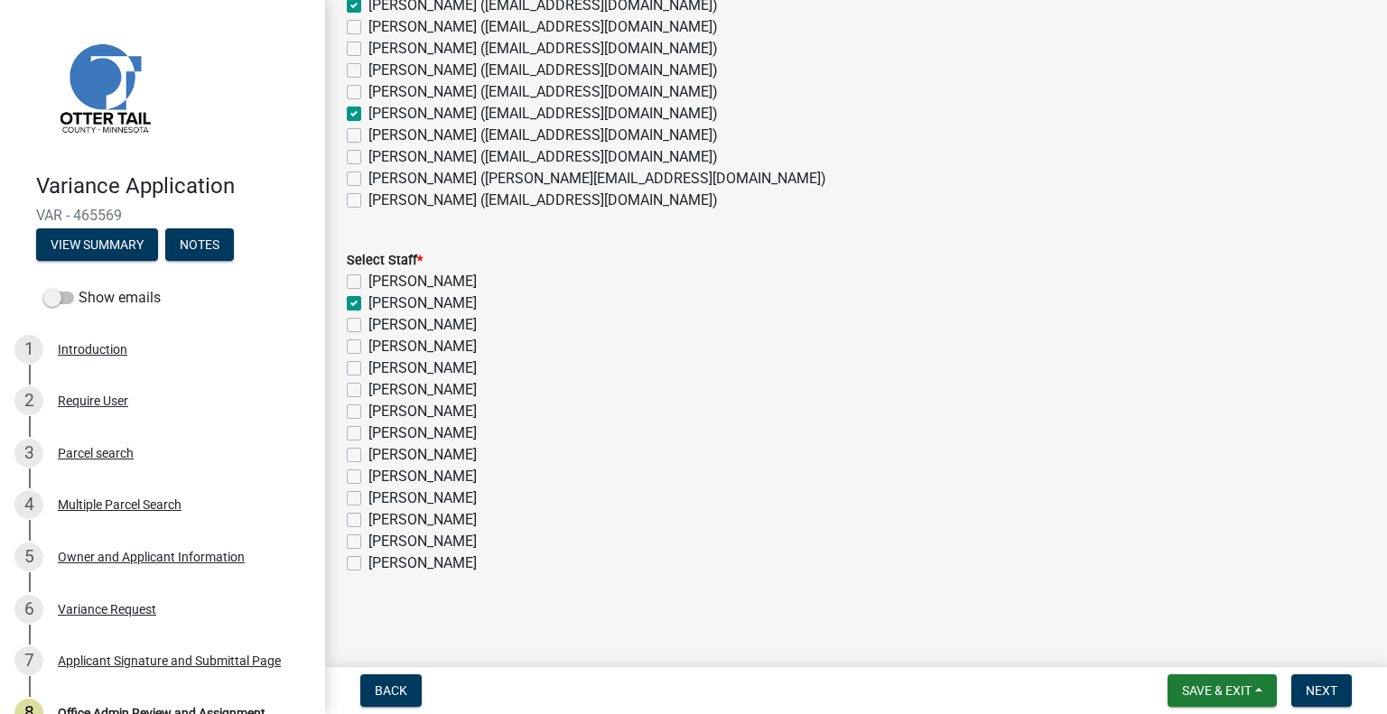
checkbox input "false"
click at [455, 362] on label "[PERSON_NAME]" at bounding box center [422, 369] width 108 height 22
click at [380, 362] on input "[PERSON_NAME]" at bounding box center [374, 364] width 12 height 12
checkbox input "true"
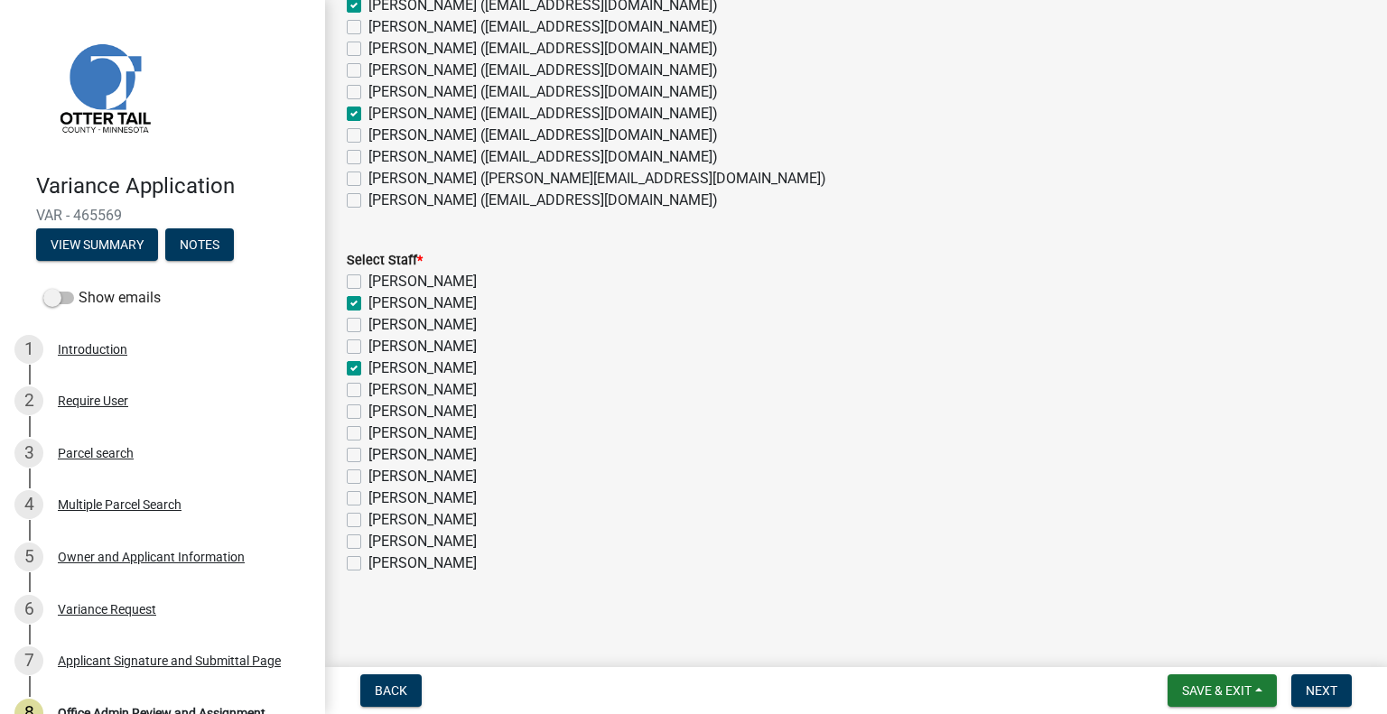
checkbox input "false"
checkbox input "true"
checkbox input "false"
checkbox input "true"
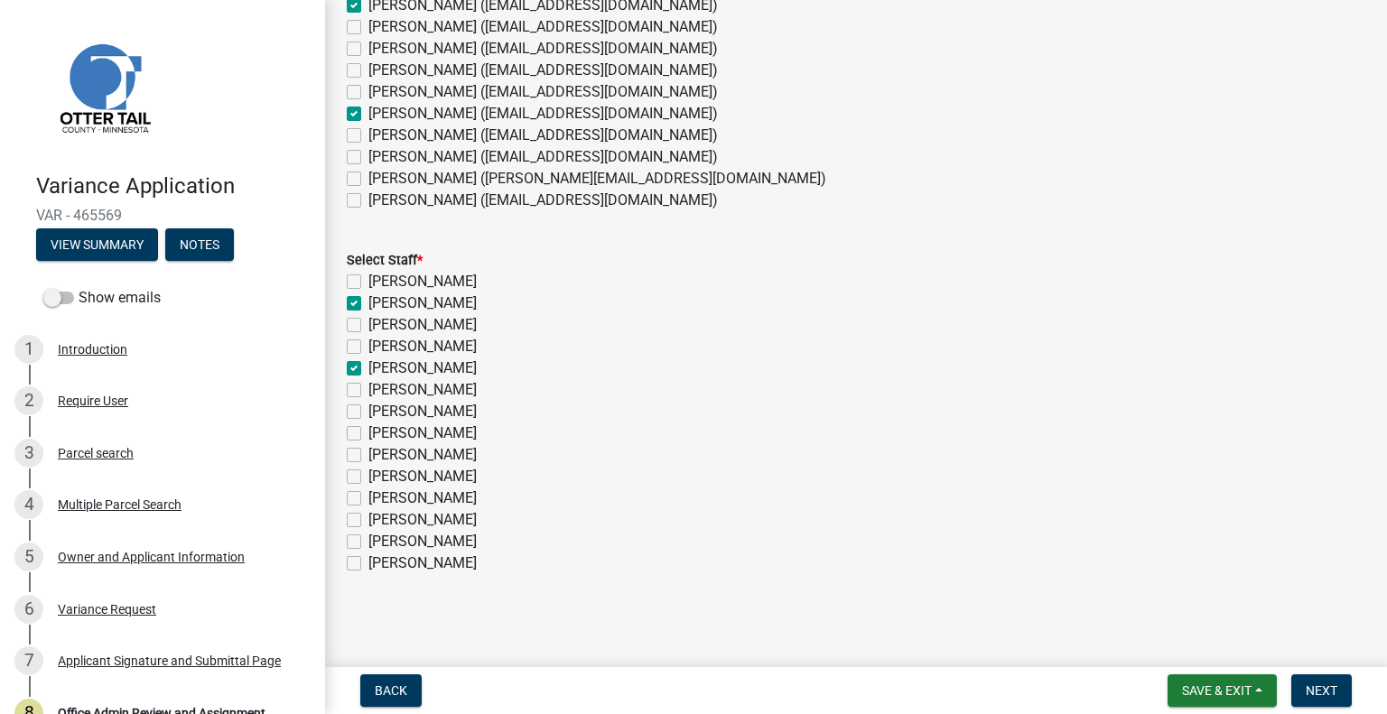
checkbox input "false"
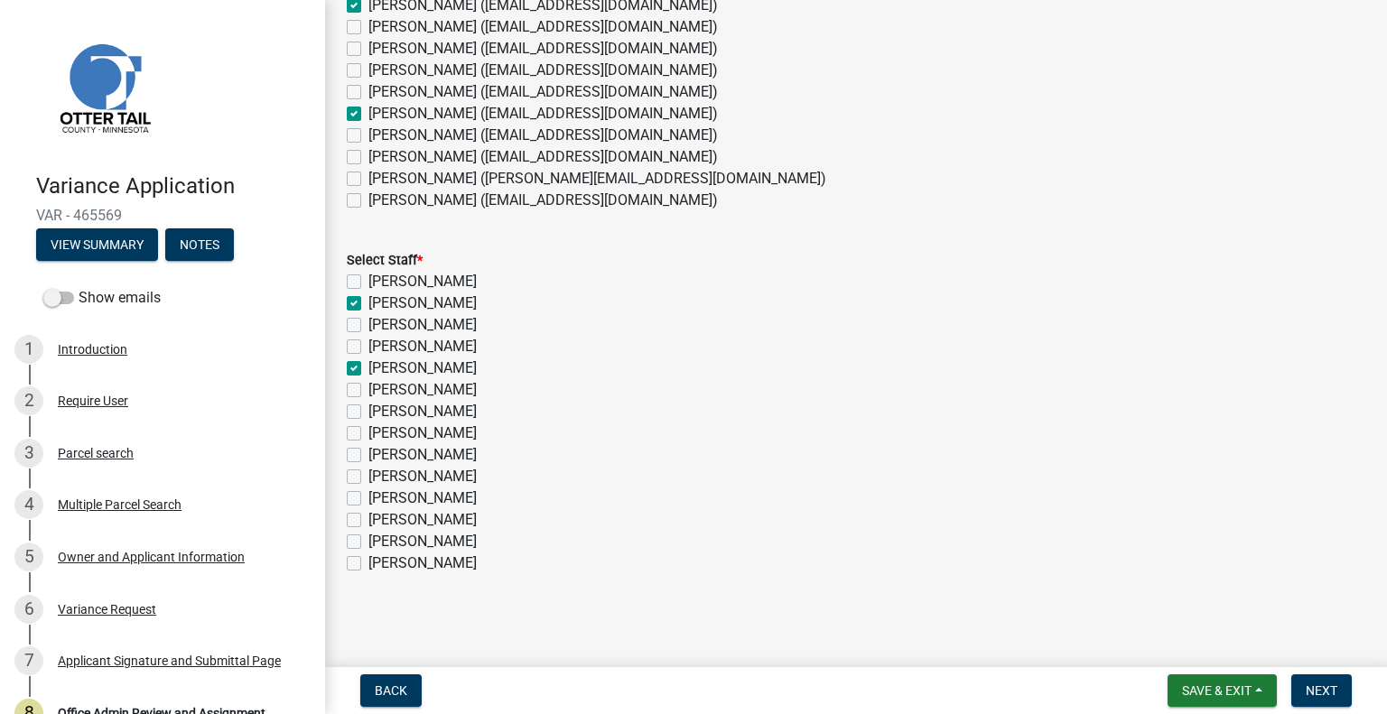
checkbox input "false"
click at [453, 477] on label "[PERSON_NAME]" at bounding box center [422, 477] width 108 height 22
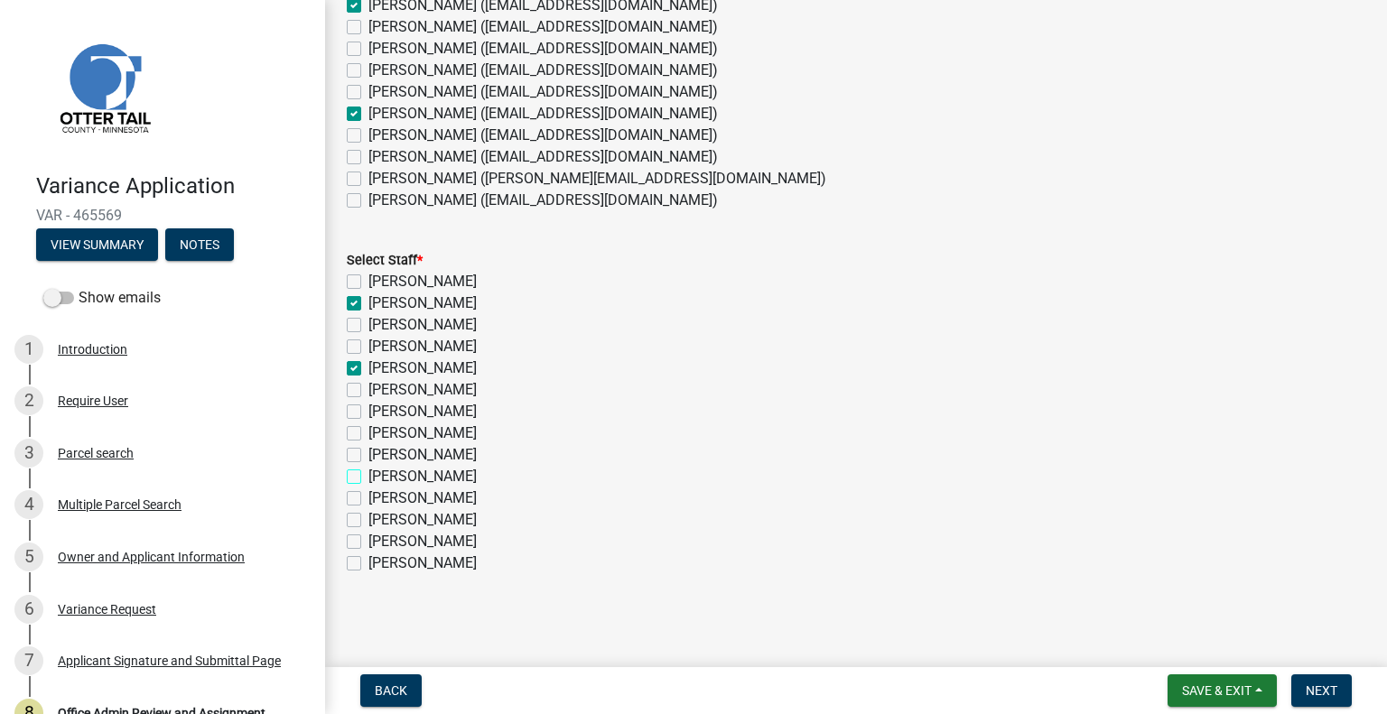
click at [380, 477] on input "[PERSON_NAME]" at bounding box center [374, 472] width 12 height 12
checkbox input "true"
checkbox input "false"
checkbox input "true"
checkbox input "false"
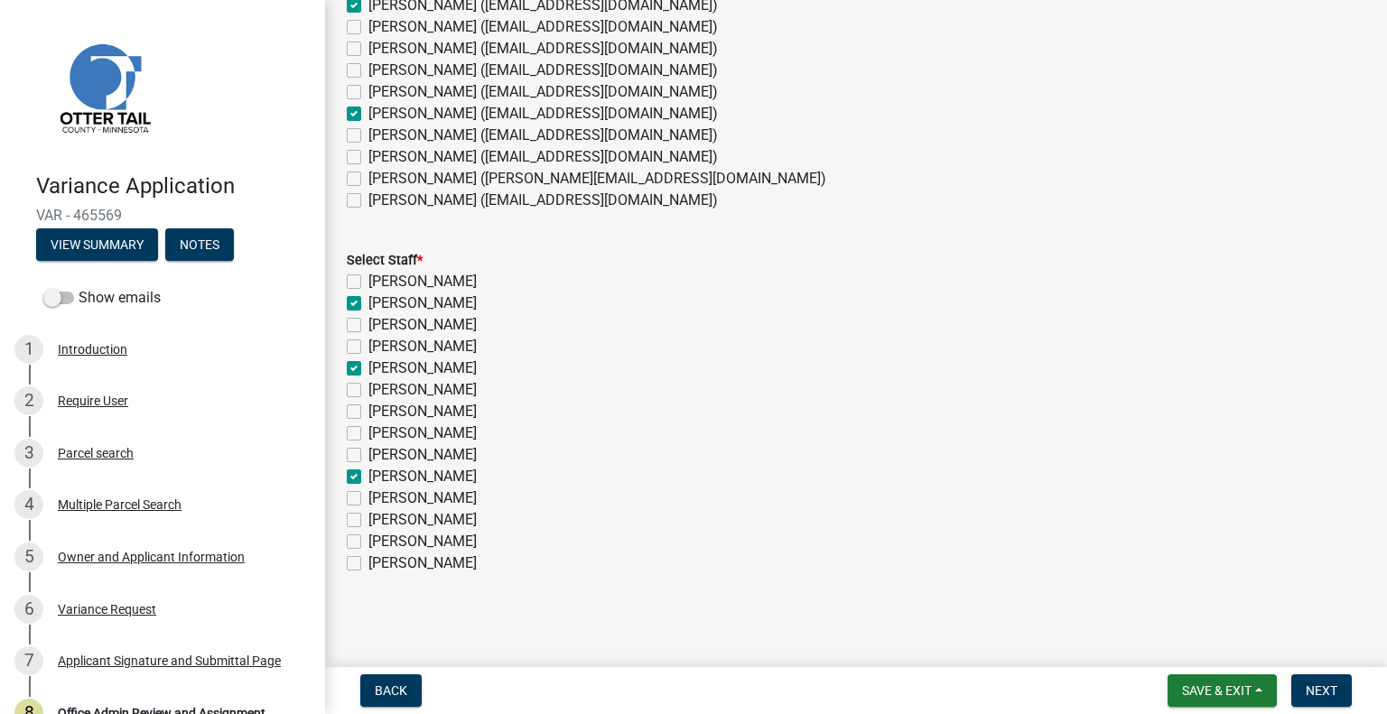
checkbox input "false"
checkbox input "true"
checkbox input "false"
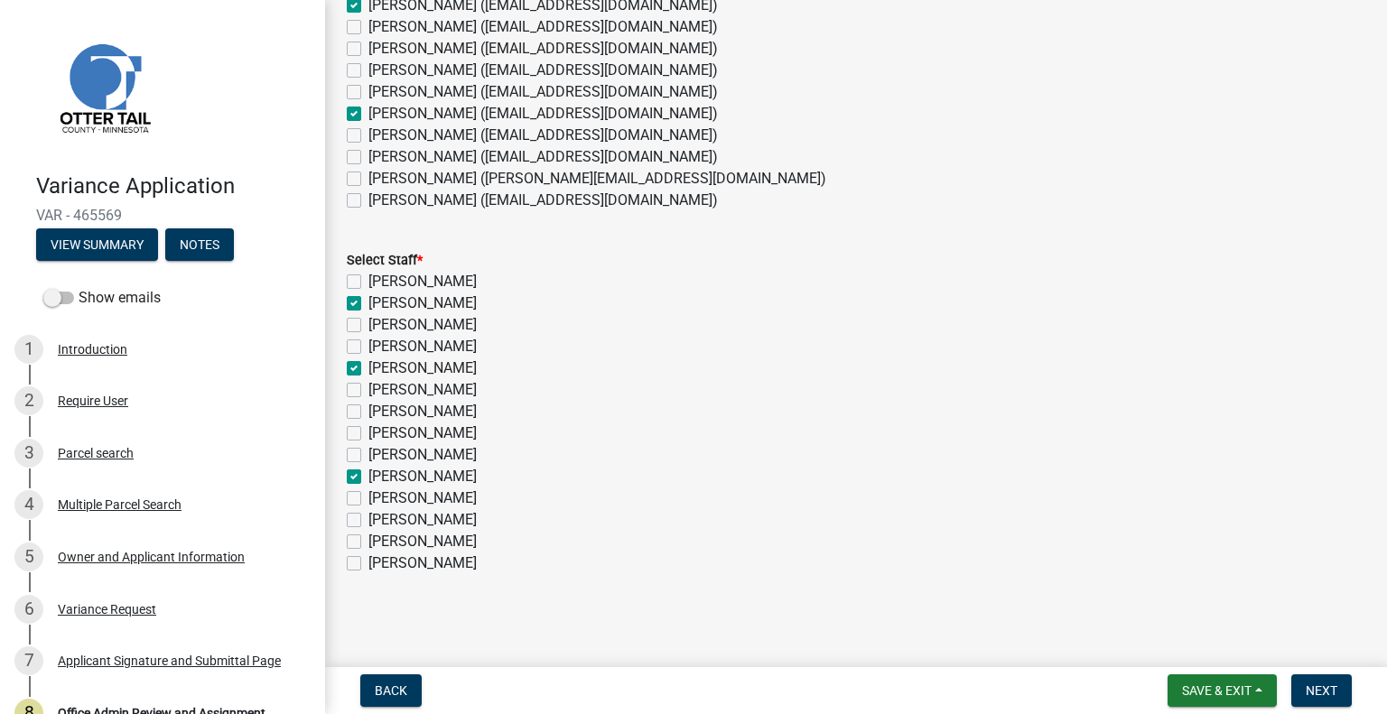
checkbox input "false"
checkbox input "true"
checkbox input "false"
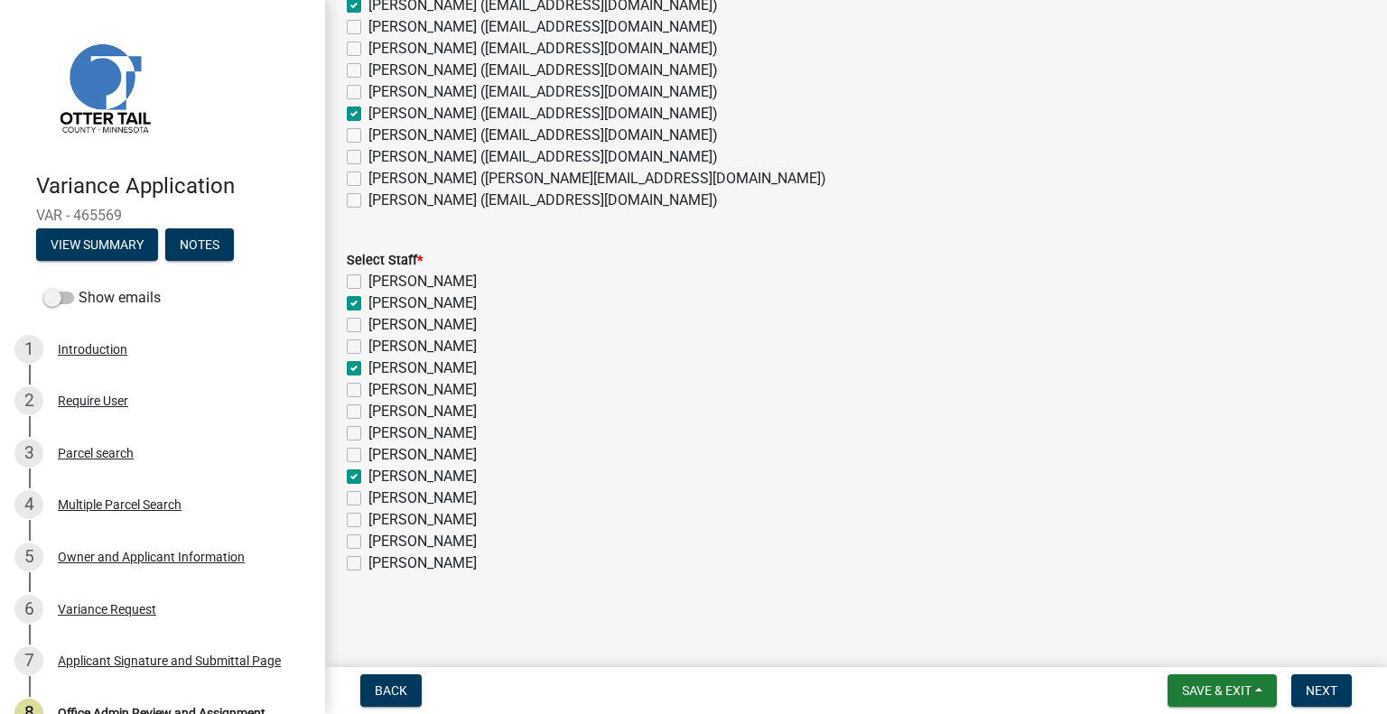
checkbox input "false"
click at [1338, 686] on button "Next" at bounding box center [1322, 691] width 61 height 33
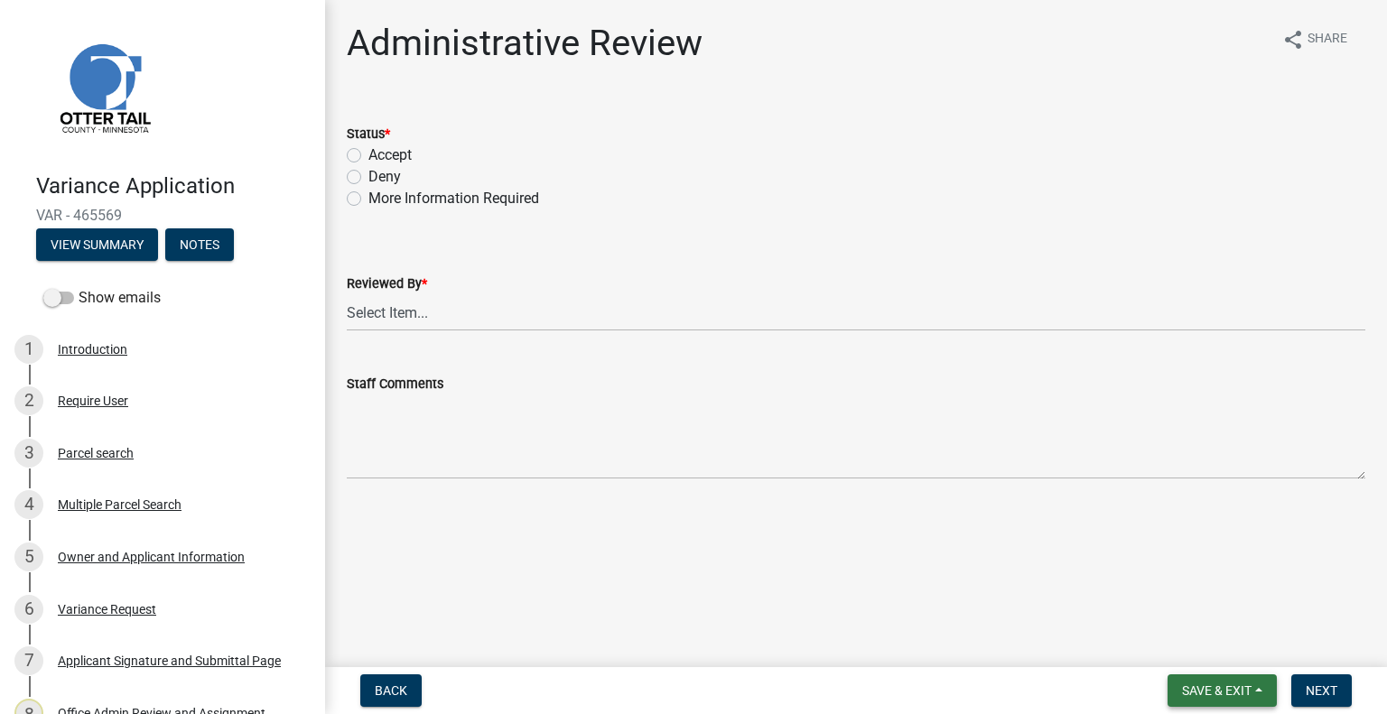
click at [1207, 676] on button "Save & Exit" at bounding box center [1222, 691] width 109 height 33
click at [1207, 642] on button "Save & Exit" at bounding box center [1205, 643] width 145 height 43
